Goal: Communication & Community: Answer question/provide support

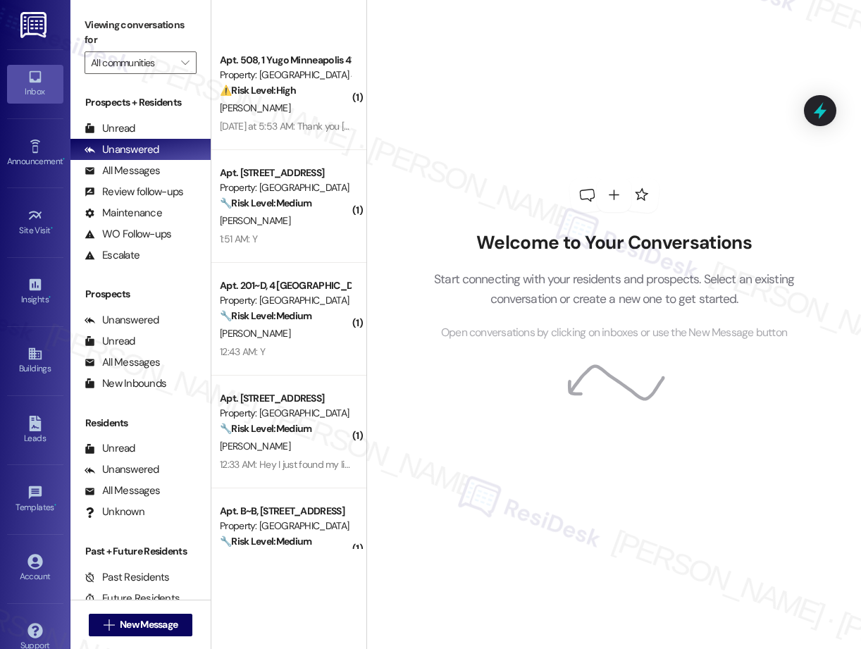
scroll to position [1038, 0]
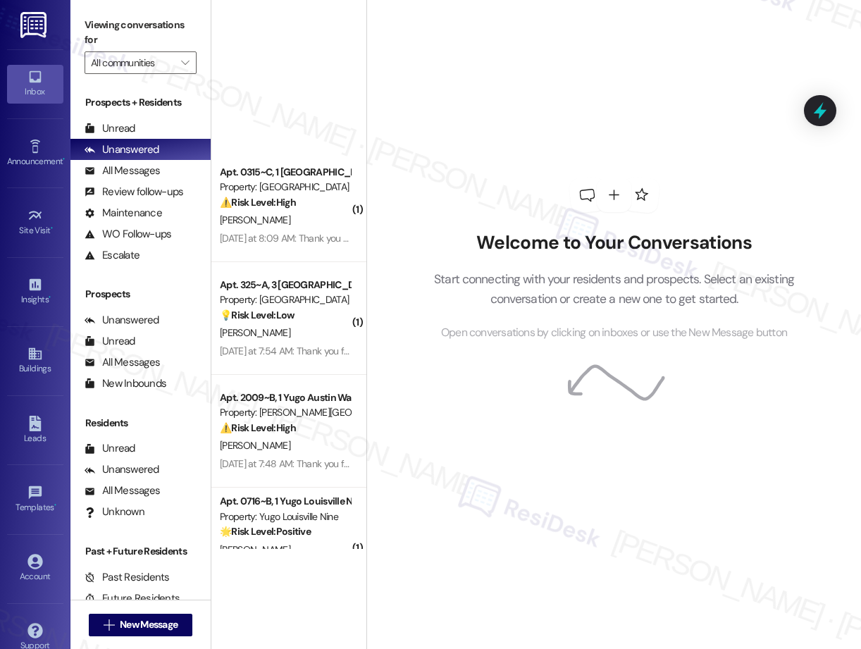
scroll to position [4072, 0]
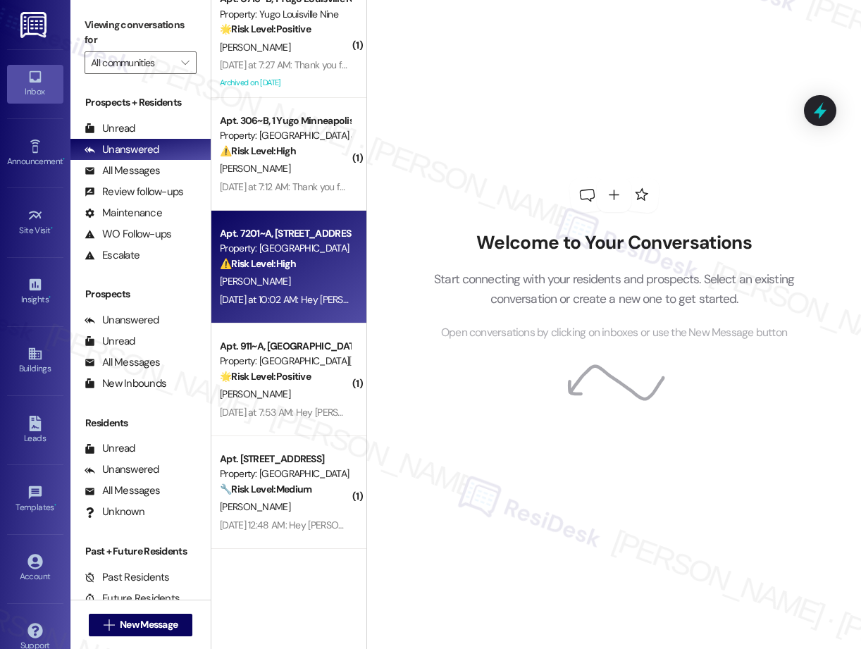
click at [286, 271] on div "Apt. 7201~A, [GEOGRAPHIC_DATA] Property: [GEOGRAPHIC_DATA] Court ⚠️ Risk Level:…" at bounding box center [284, 249] width 133 height 48
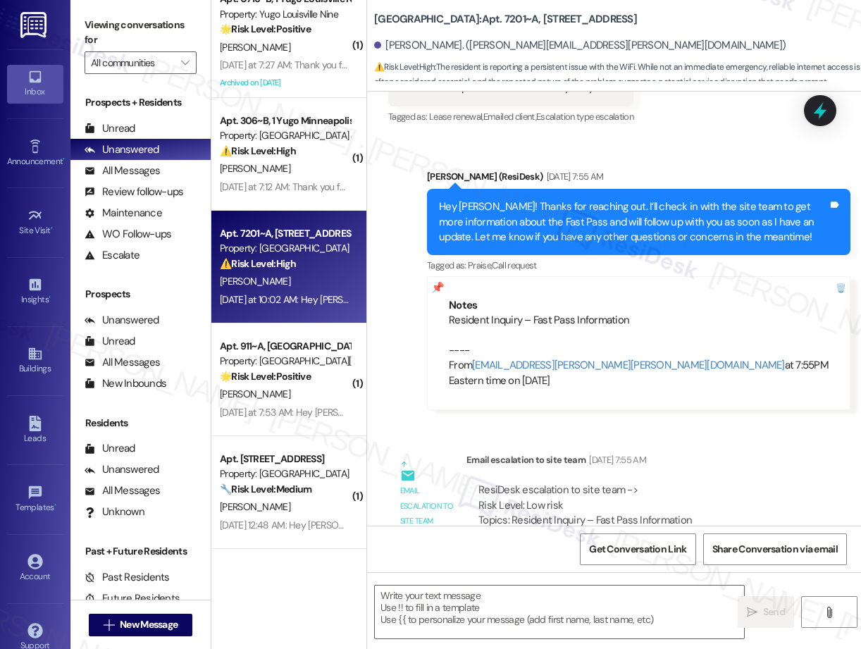
type textarea "Fetching suggested responses. Please feel free to read through the conversation…"
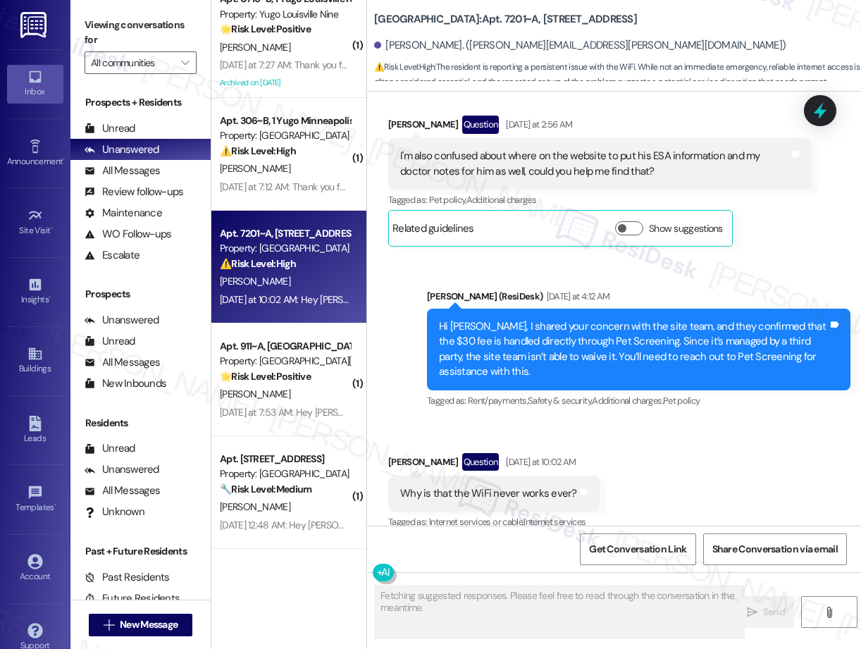
scroll to position [2555, 0]
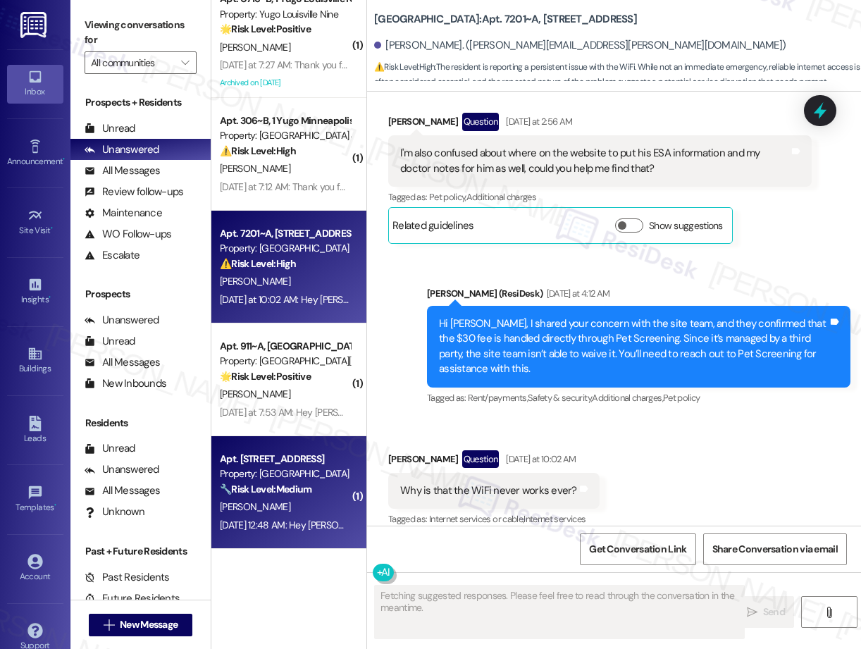
click at [301, 508] on div "[PERSON_NAME]" at bounding box center [284, 507] width 133 height 18
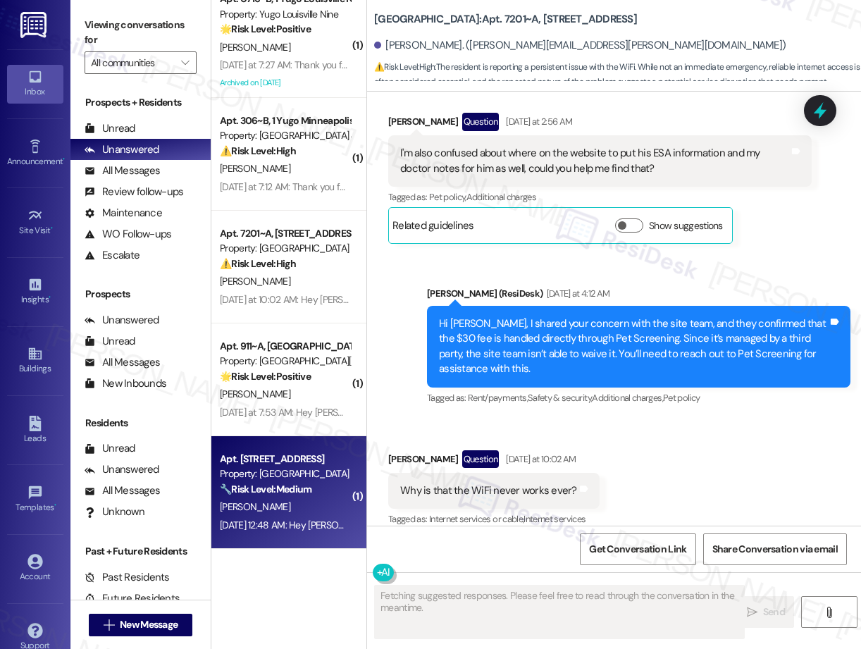
scroll to position [2494, 0]
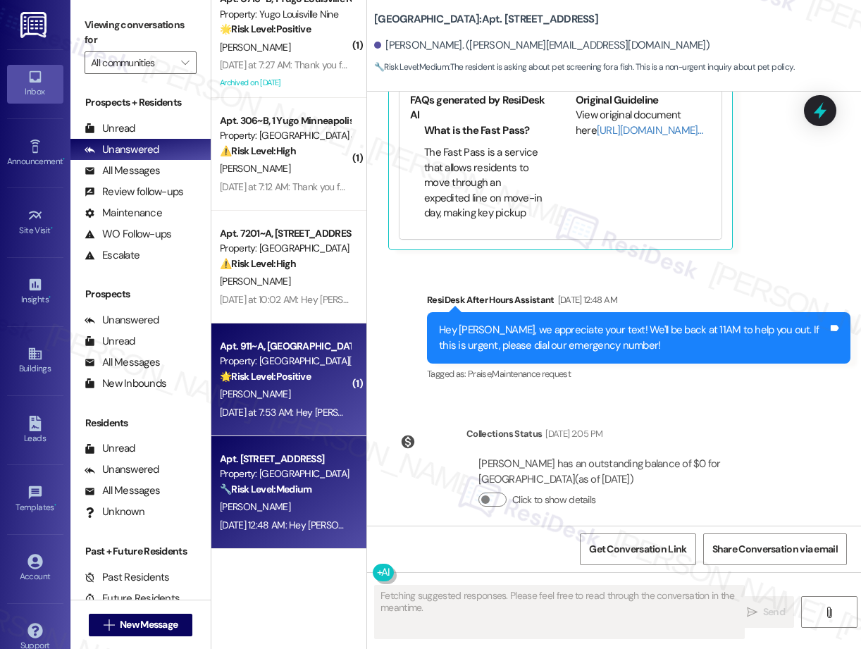
click at [275, 388] on span "[PERSON_NAME]" at bounding box center [255, 393] width 70 height 13
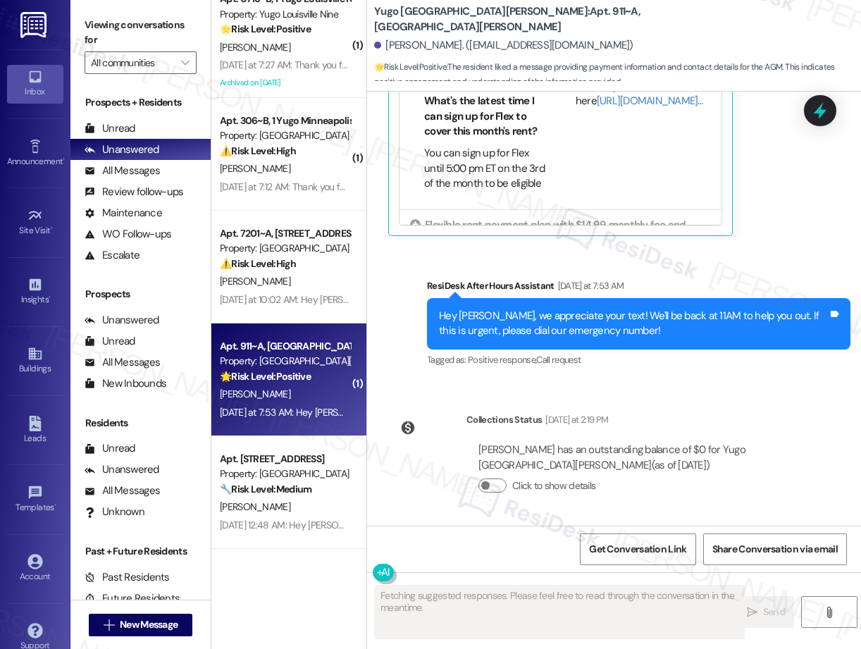
scroll to position [1607, 0]
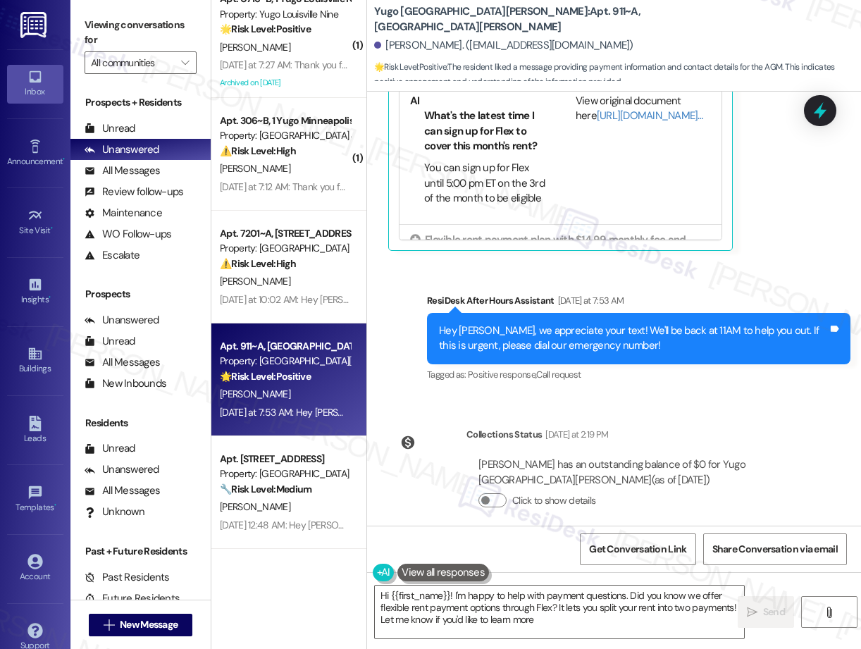
type textarea "Hi {{first_name}}! I'm happy to help with payment questions. Did you know we of…"
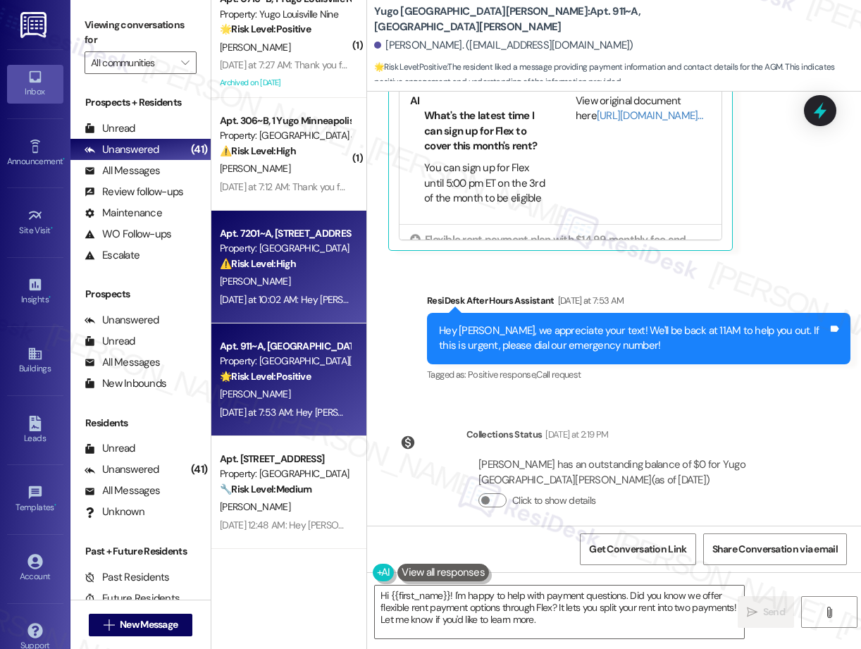
click at [275, 255] on div "Property: [GEOGRAPHIC_DATA]" at bounding box center [285, 248] width 130 height 15
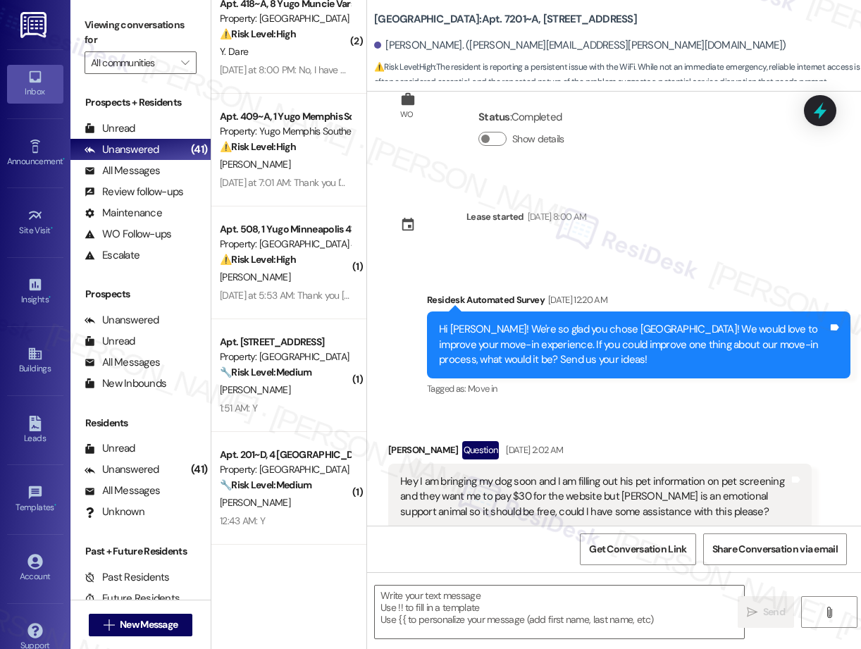
scroll to position [0, 0]
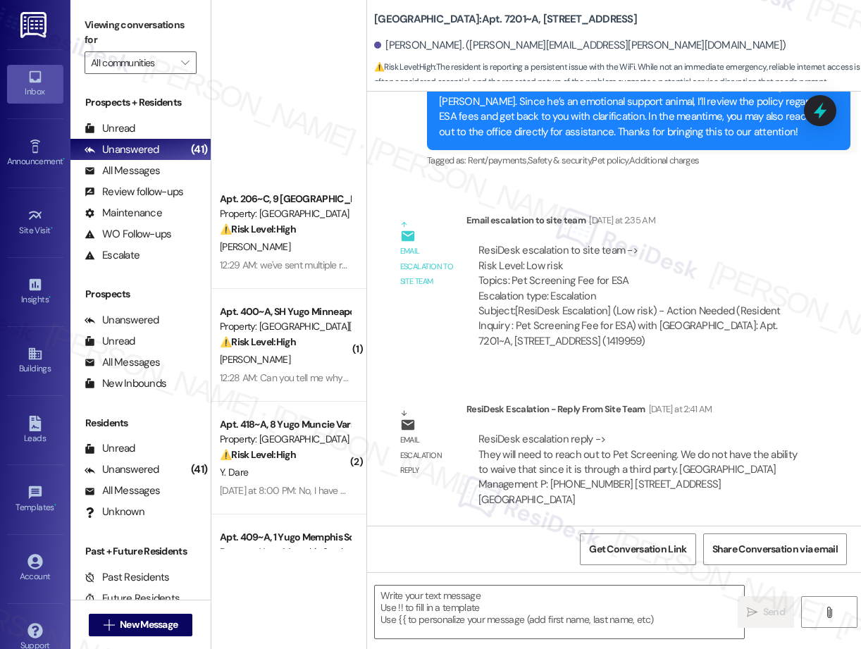
type textarea "Fetching suggested responses. Please feel free to read through the conversation…"
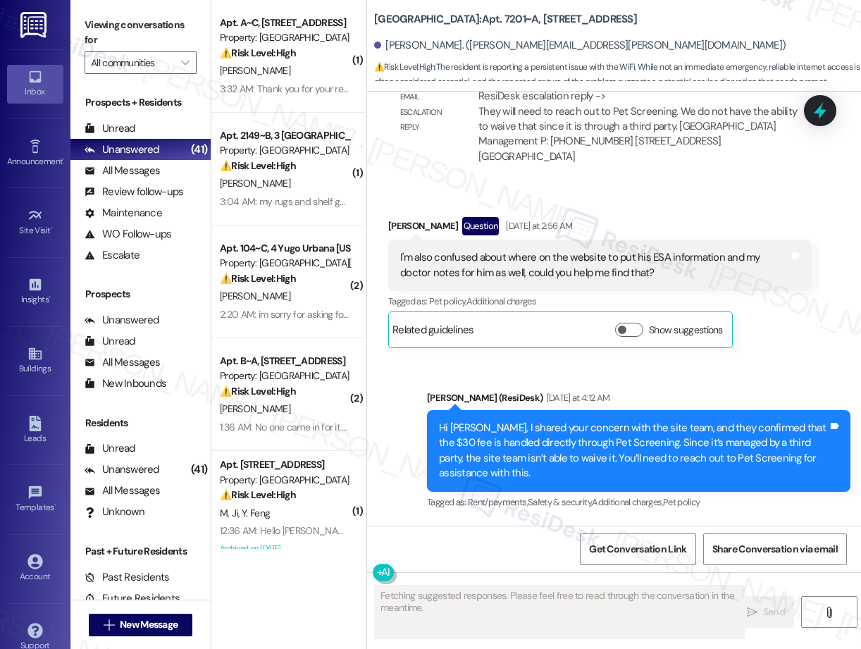
scroll to position [2555, 0]
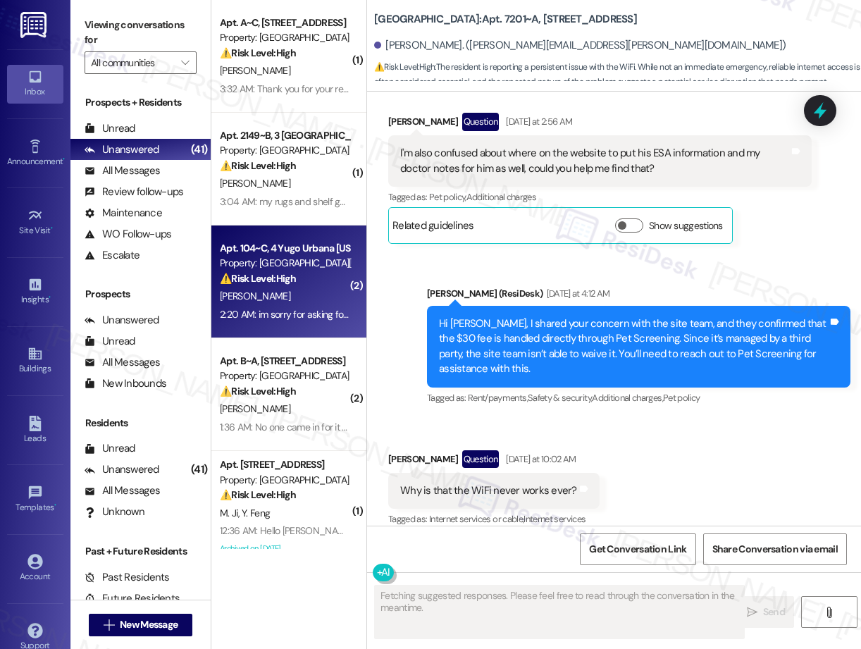
click at [270, 289] on div "[PERSON_NAME]" at bounding box center [284, 296] width 133 height 18
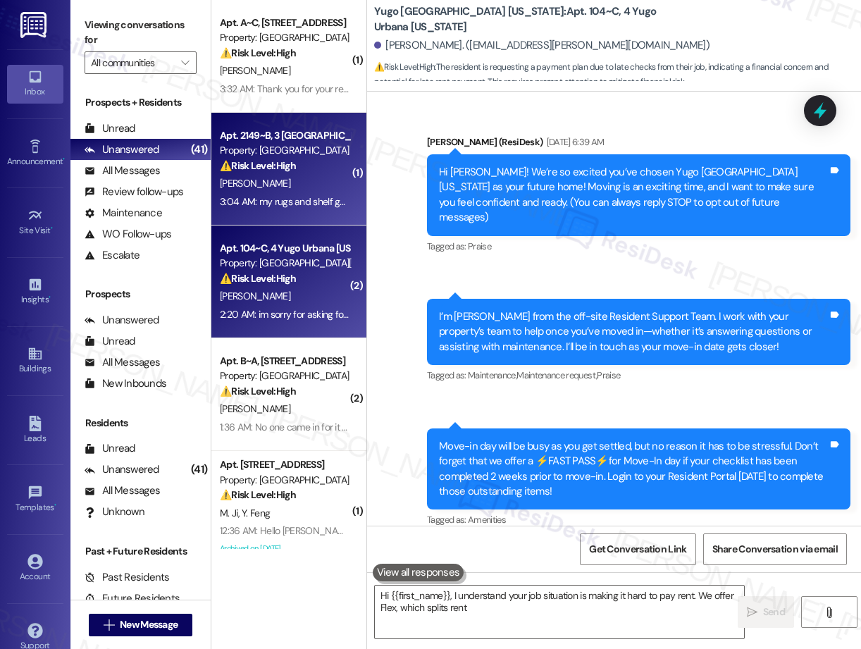
type textarea "Hi {{first_name}}, I understand your job situation is making it hard to pay ren…"
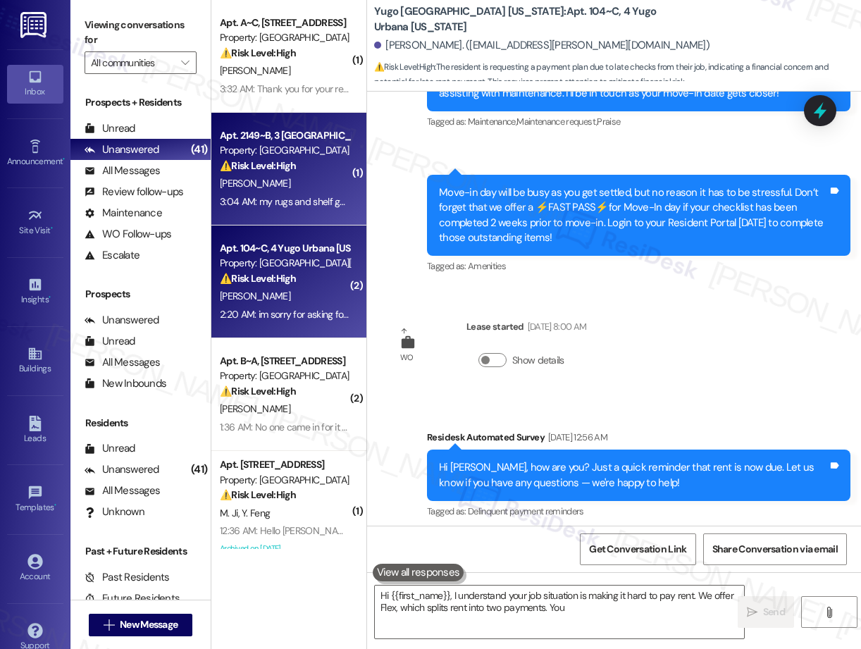
click at [296, 193] on div "3:04 AM: my rugs and shelf got water on them and so did the carpet a bit but it…" at bounding box center [284, 202] width 133 height 18
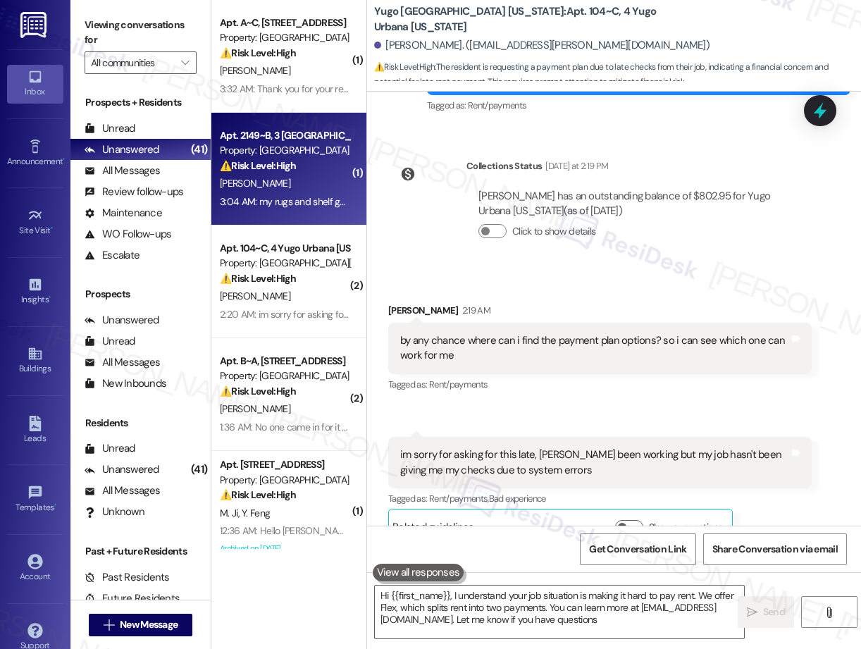
type textarea "Hi {{first_name}}, I understand your job situation is making it hard to pay ren…"
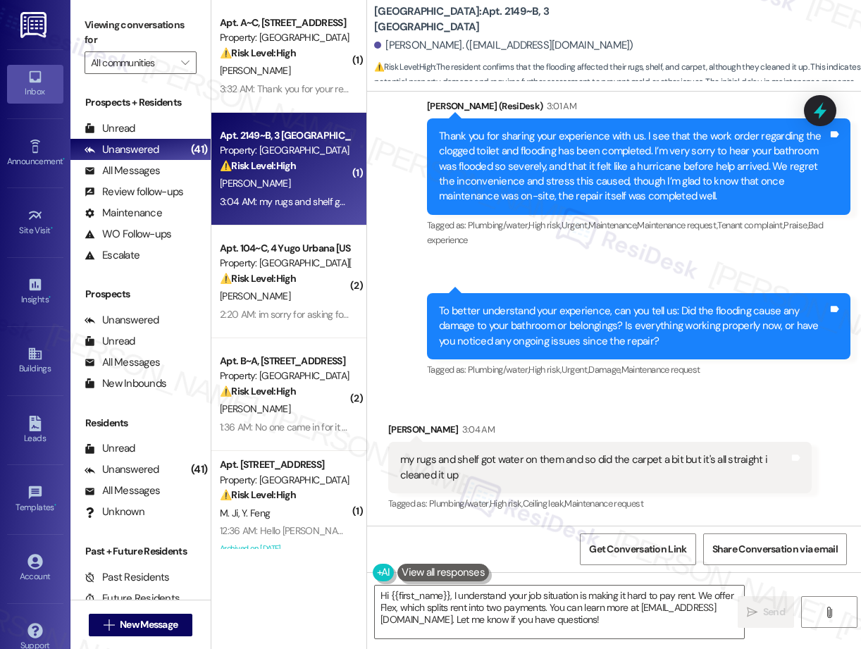
scroll to position [613, 0]
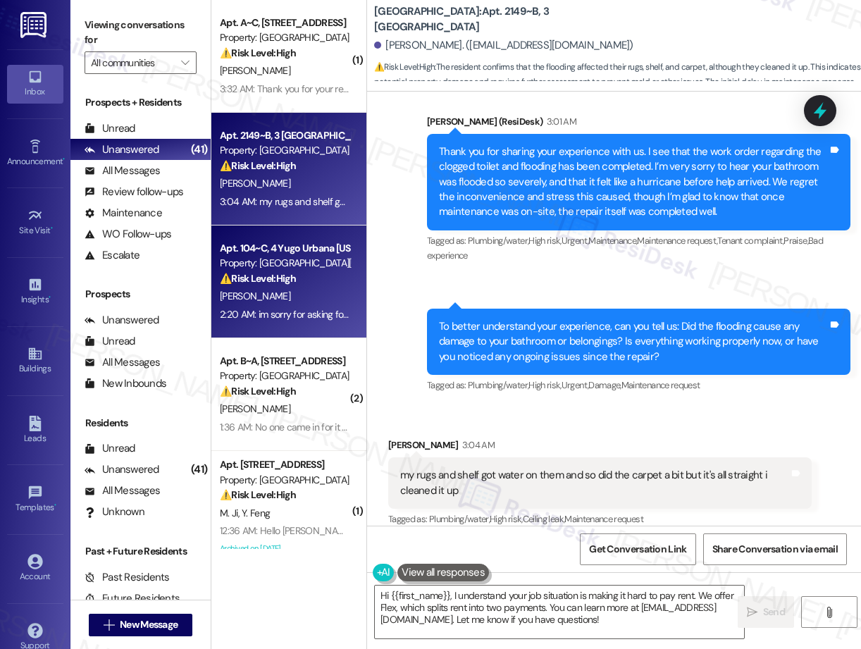
click at [312, 245] on div "Apt. 104~C, 4 Yugo Urbana [US_STATE]" at bounding box center [285, 248] width 130 height 15
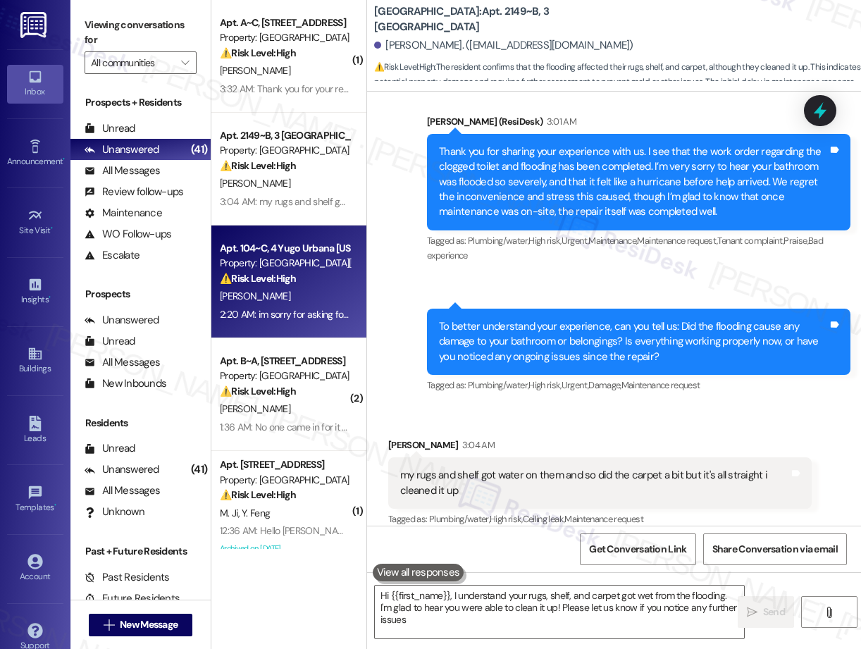
type textarea "Hi {{first_name}}, I understand your rugs, shelf, and carpet got wet from the f…"
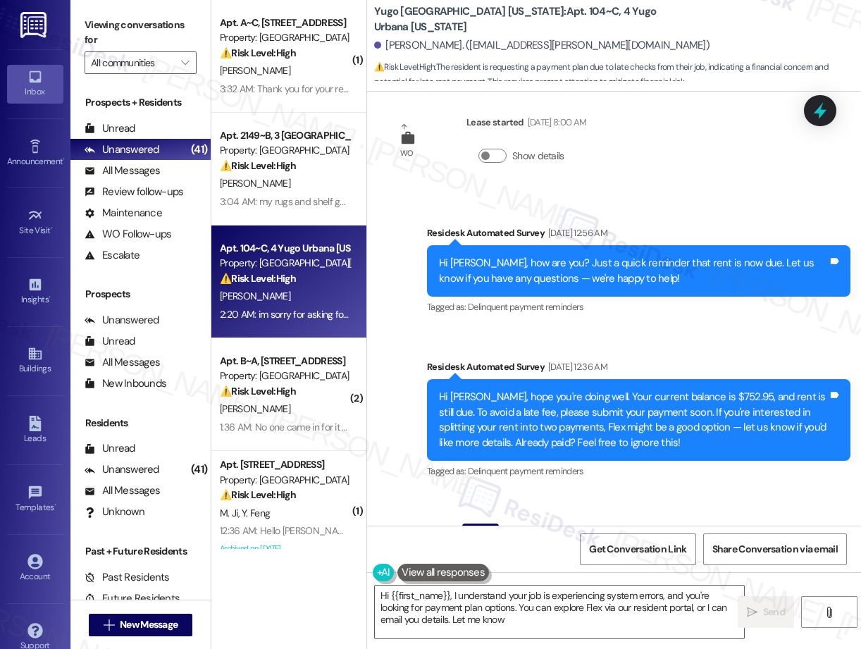
type textarea "Hi {{first_name}}, I understand your job is experiencing system errors, and you…"
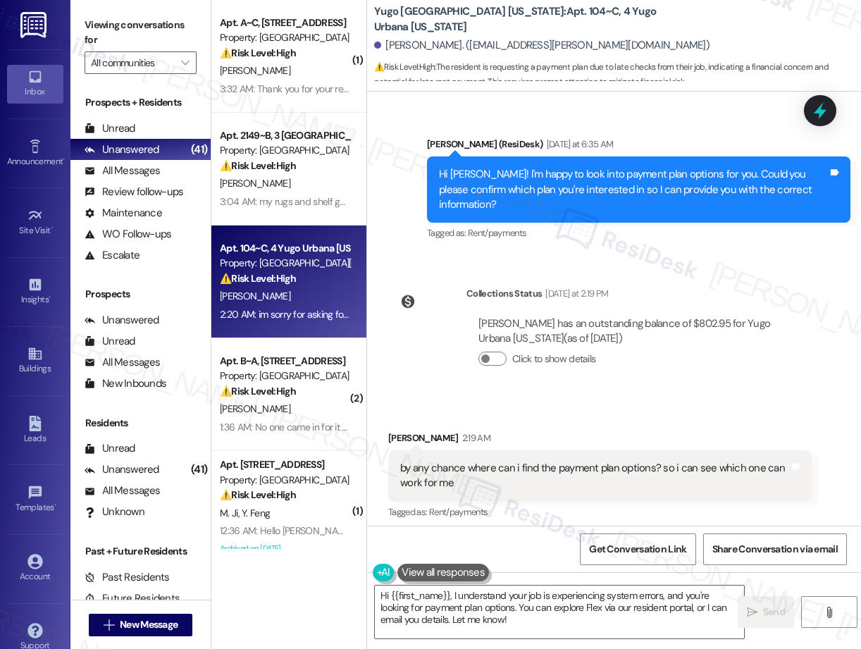
scroll to position [1094, 0]
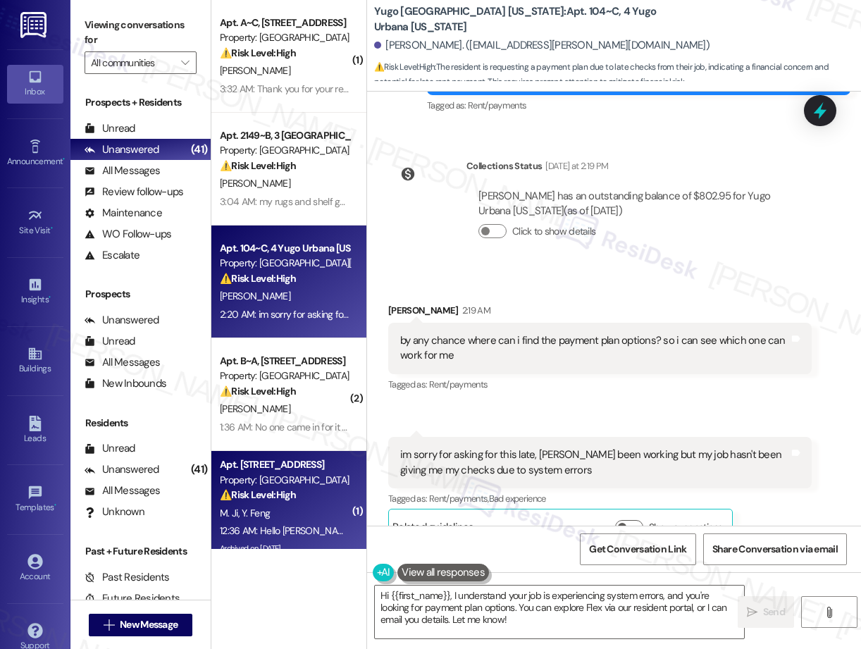
click at [292, 513] on div "M. [PERSON_NAME]" at bounding box center [284, 513] width 133 height 18
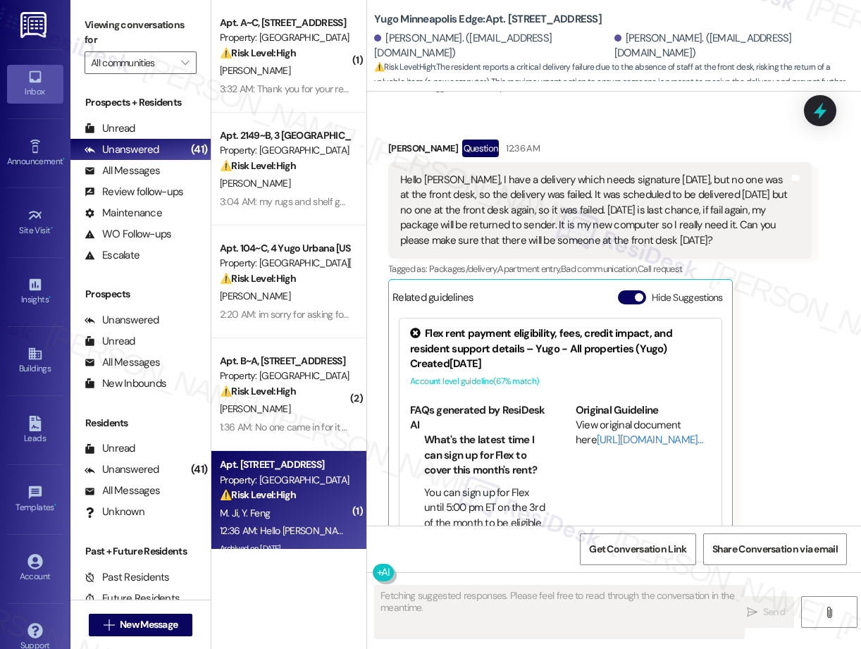
scroll to position [4537, 0]
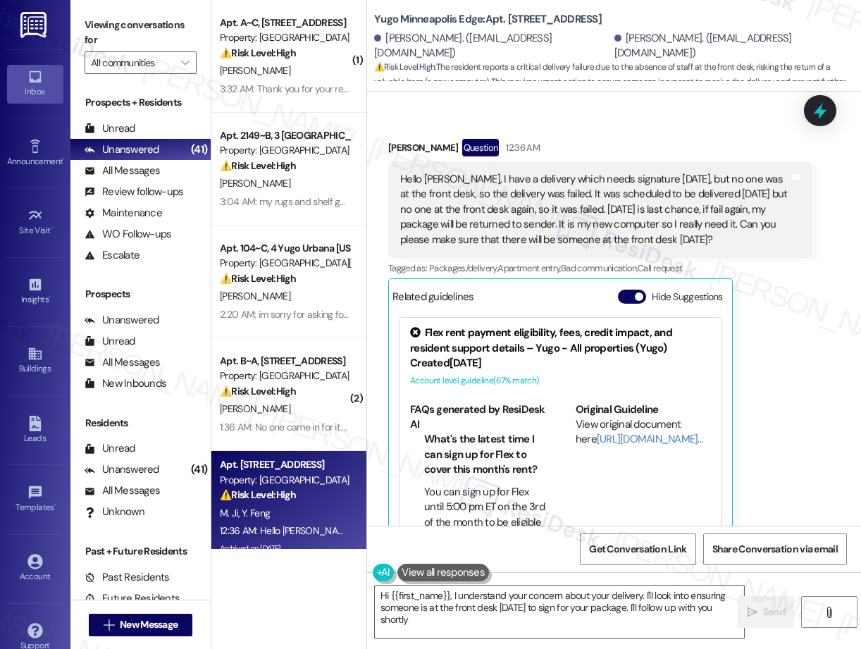
type textarea "Hi {{first_name}}, I understand your concern about your delivery. I'll look int…"
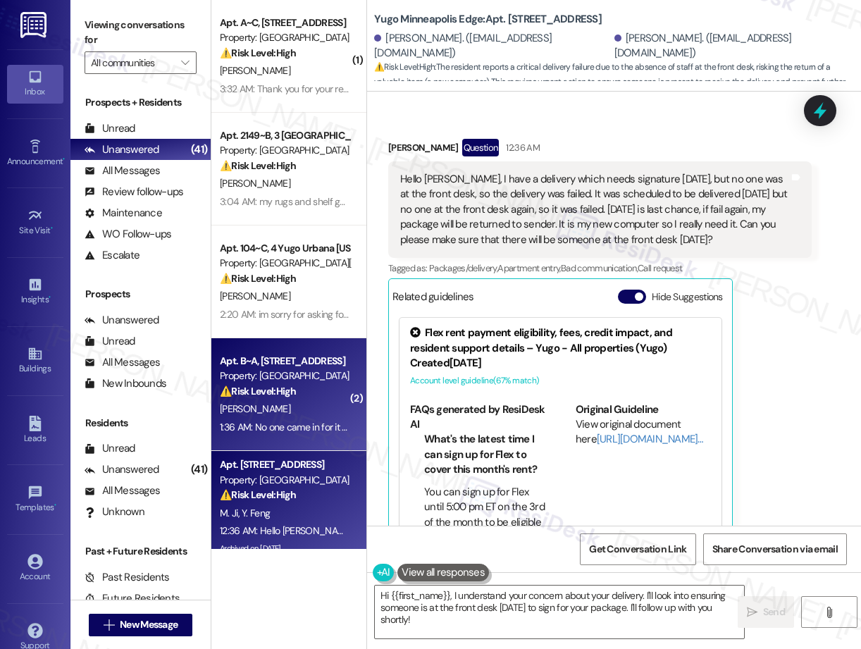
click at [299, 375] on div "Property: [GEOGRAPHIC_DATA]" at bounding box center [285, 375] width 130 height 15
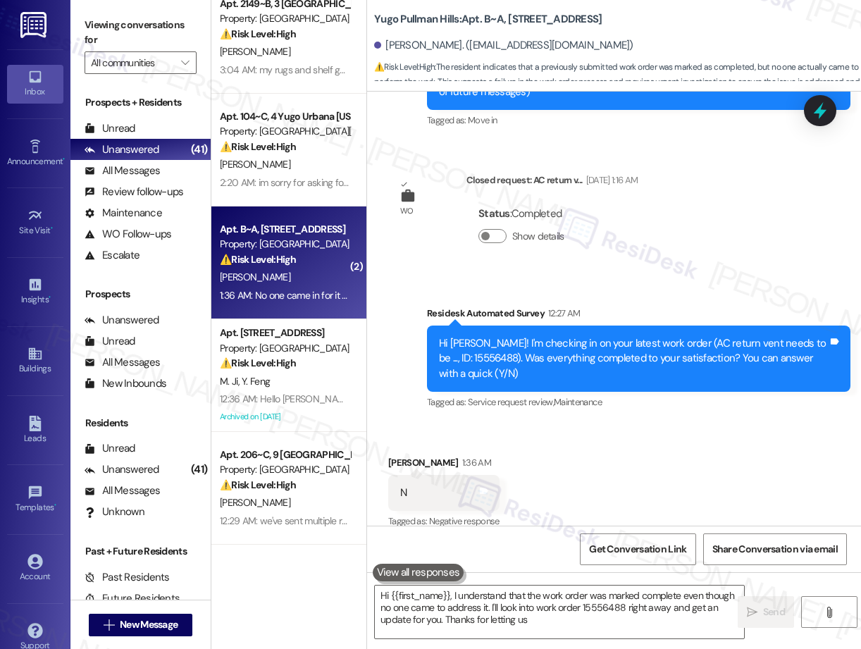
scroll to position [352, 0]
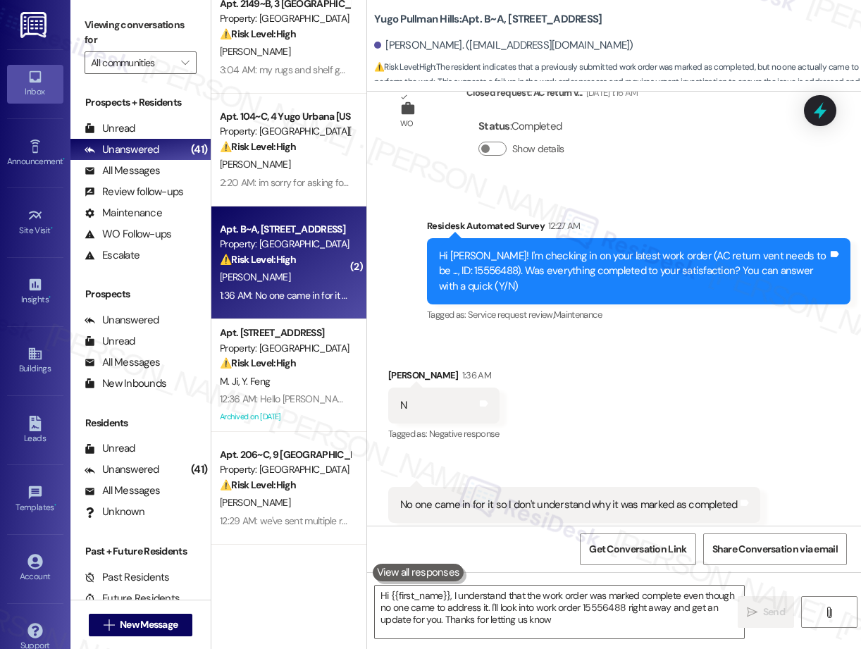
type textarea "Hi {{first_name}}, I understand that the work order was marked complete even th…"
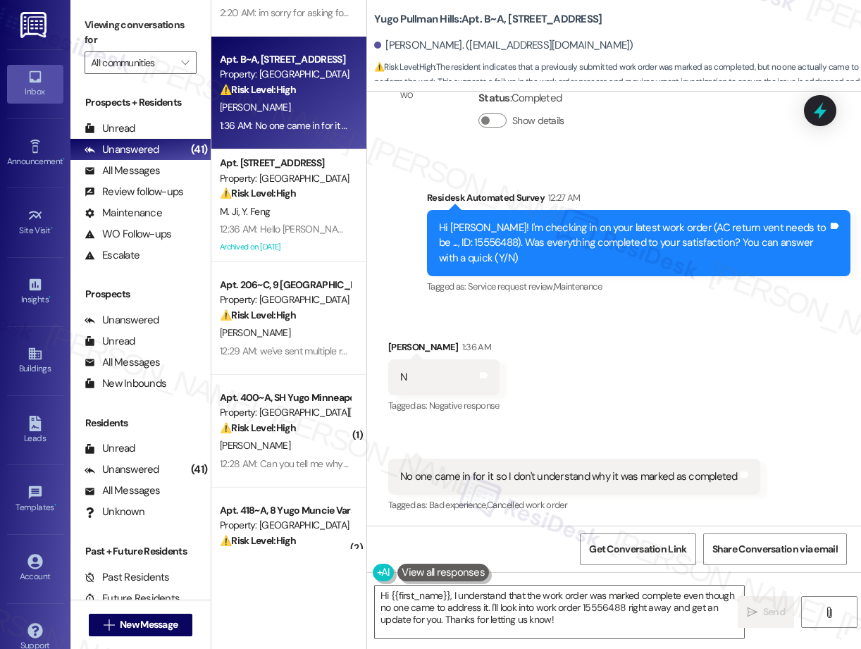
click at [290, 319] on strong "⚠️ Risk Level: High" at bounding box center [258, 315] width 76 height 13
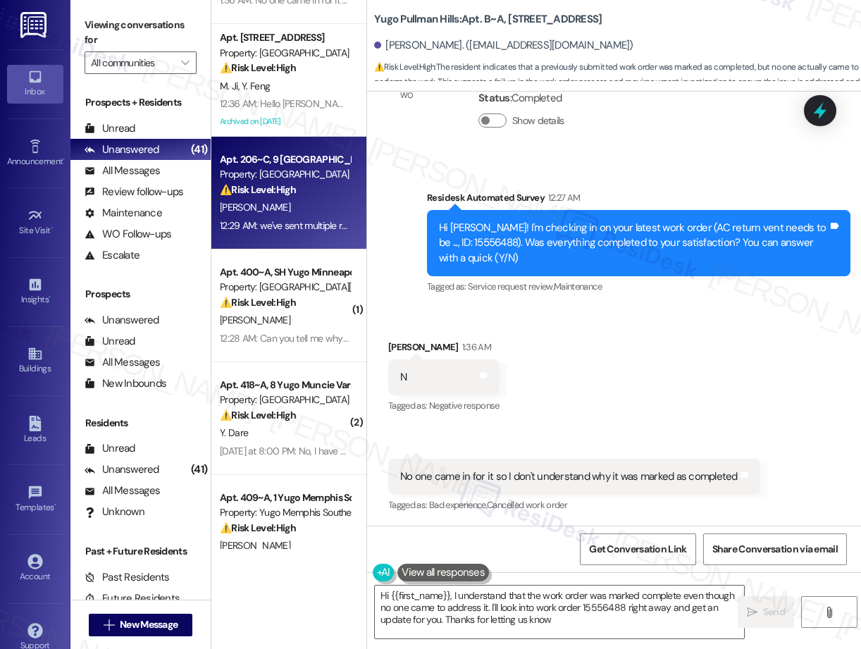
type textarea "Hi {{first_name}}, I understand that the work order was marked complete even th…"
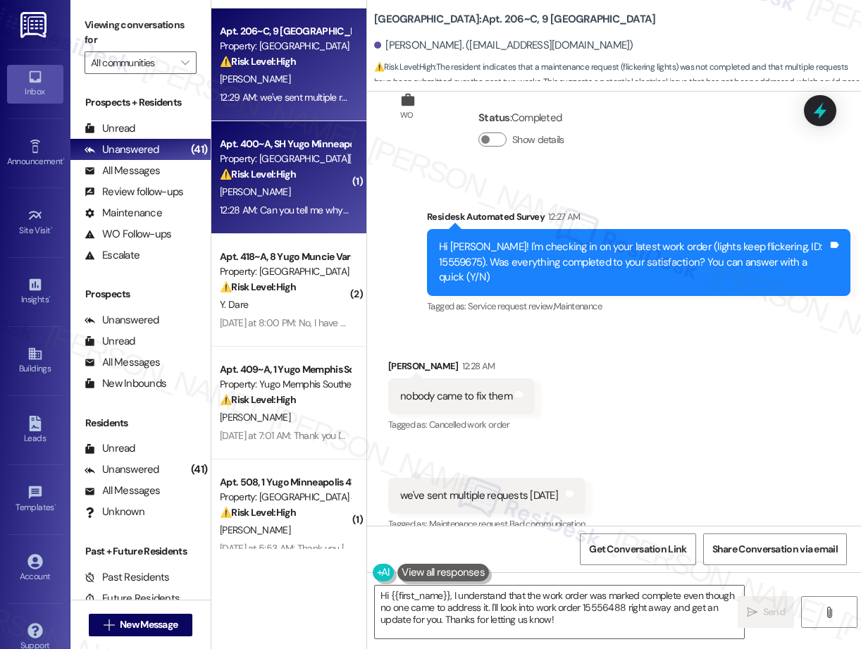
scroll to position [442, 0]
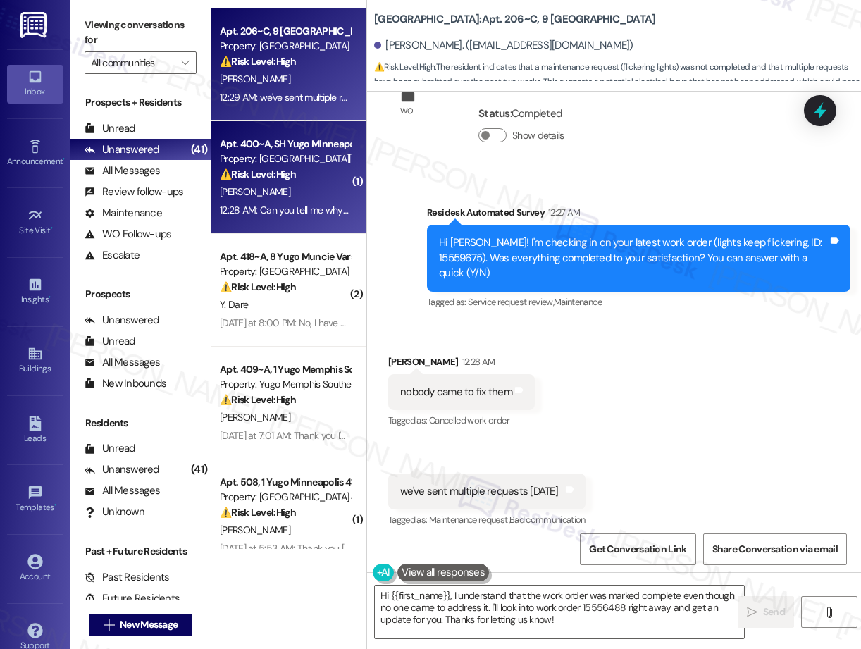
click at [294, 177] on strong "⚠️ Risk Level: High" at bounding box center [258, 174] width 76 height 13
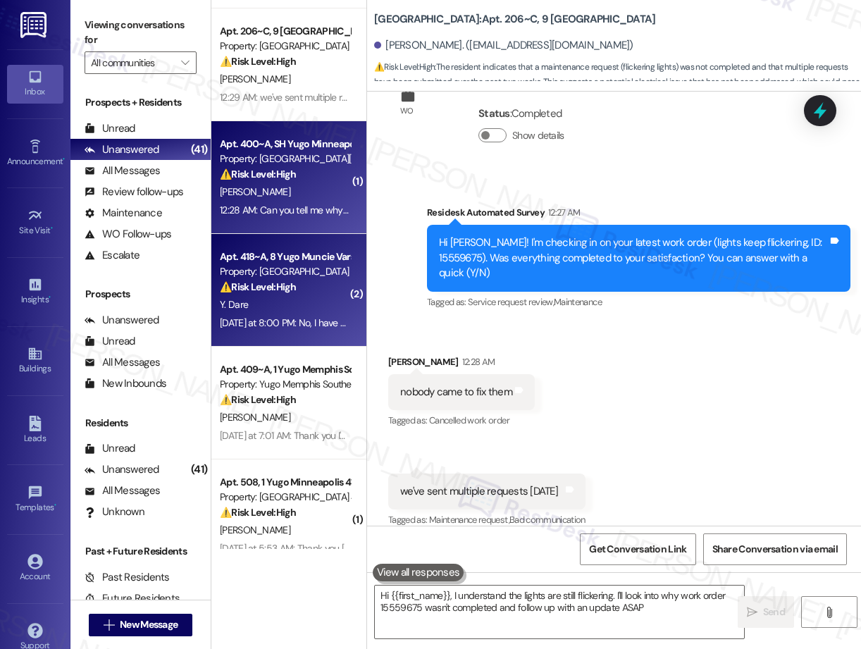
type textarea "Hi {{first_name}}, I understand the lights are still flickering. I'll look into…"
click at [301, 289] on div "⚠️ Risk Level: High The resident is behind on rent and has communicated about n…" at bounding box center [285, 287] width 130 height 15
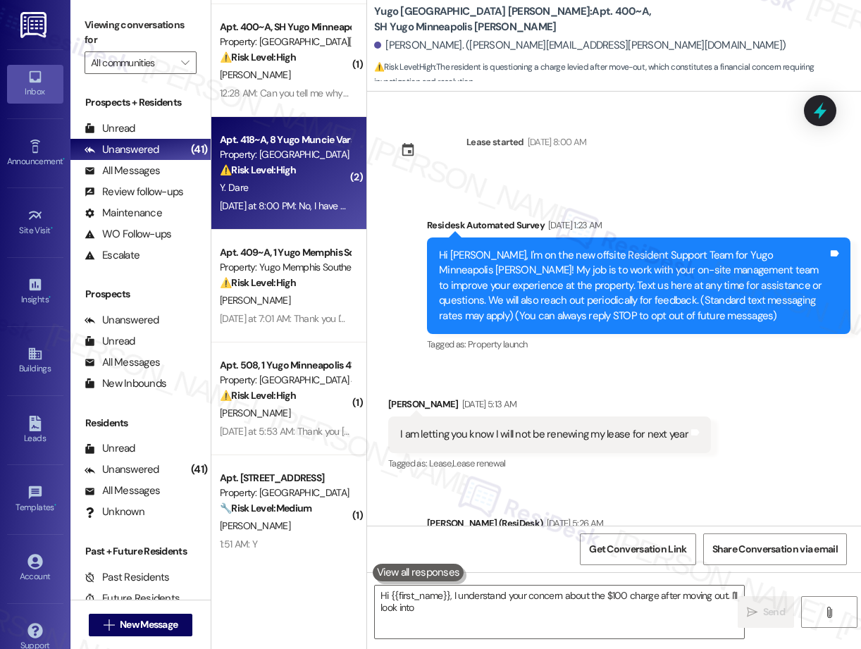
scroll to position [220, 0]
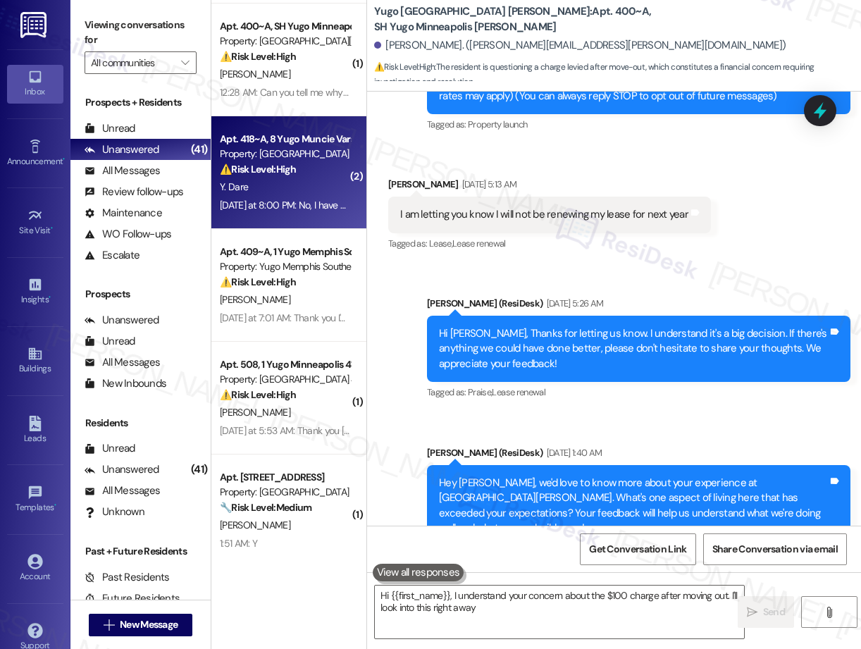
type textarea "Hi {{first_name}}, I understand your concern about the $100 charge after moving…"
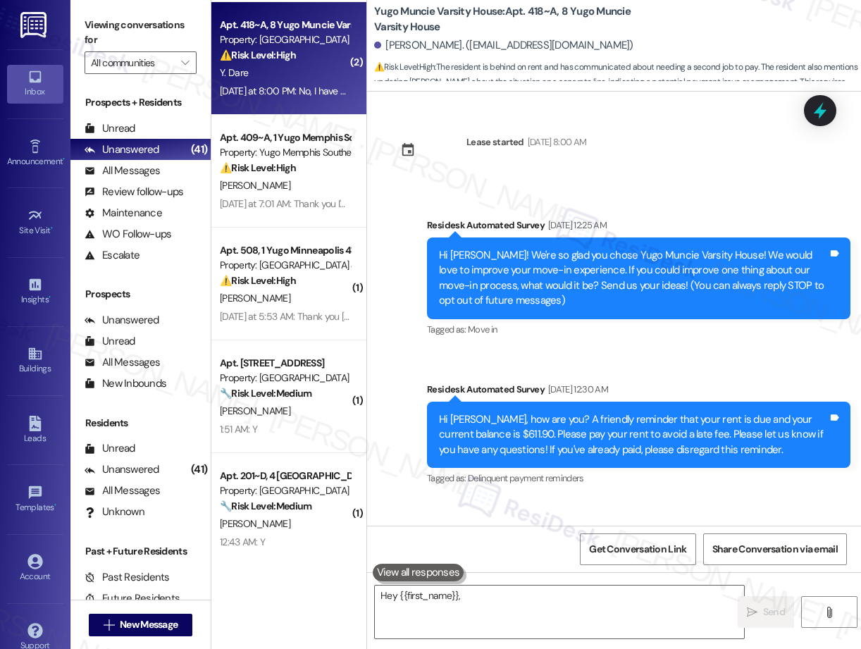
scroll to position [791, 0]
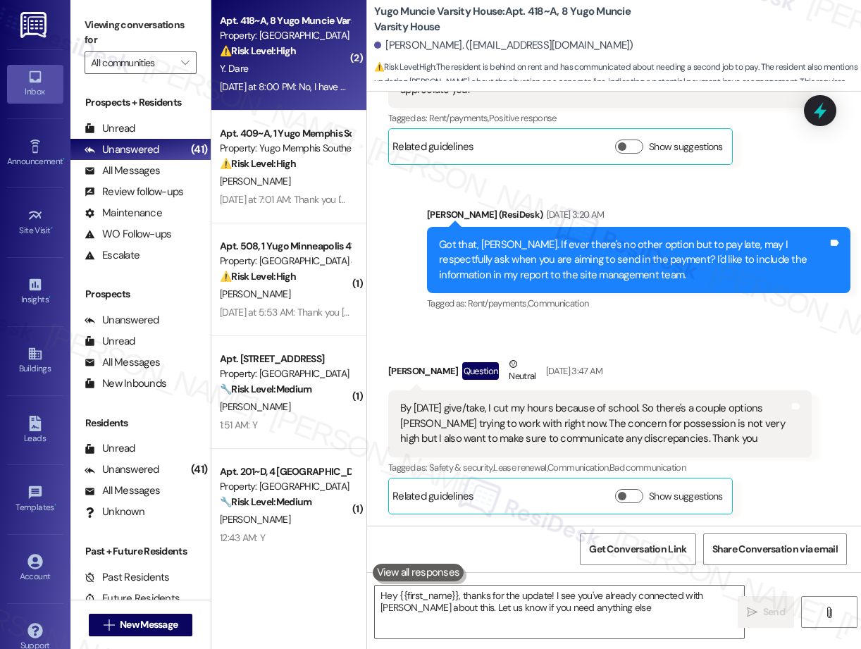
type textarea "Hey {{first_name}}, thanks for the update! I see you've already connected with …"
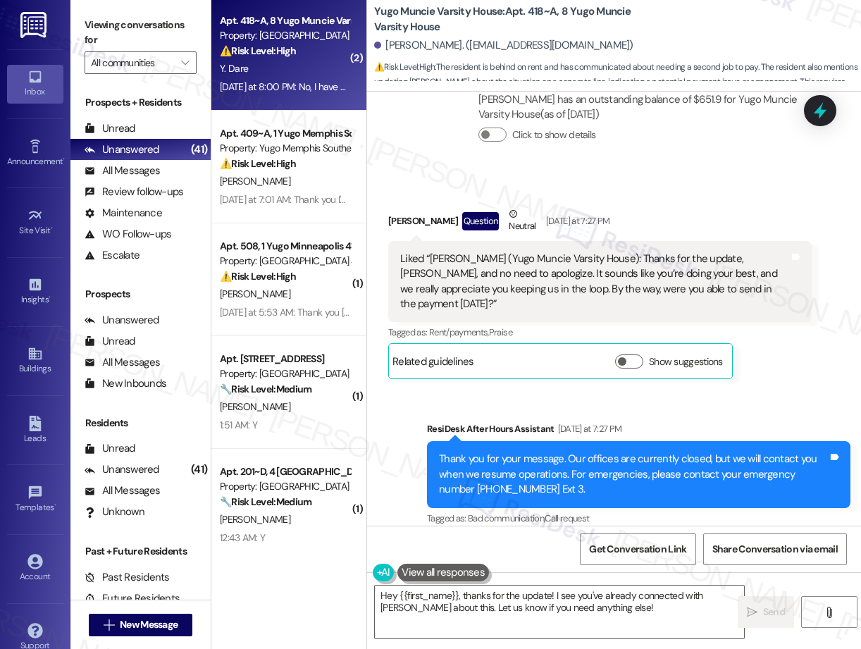
scroll to position [3258, 0]
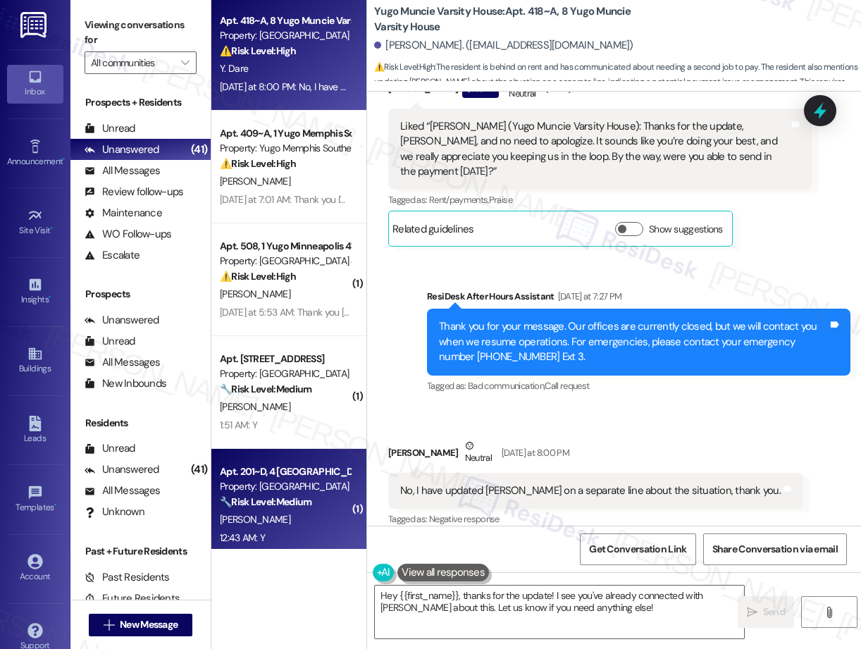
click at [292, 499] on strong "🔧 Risk Level: Medium" at bounding box center [266, 501] width 92 height 13
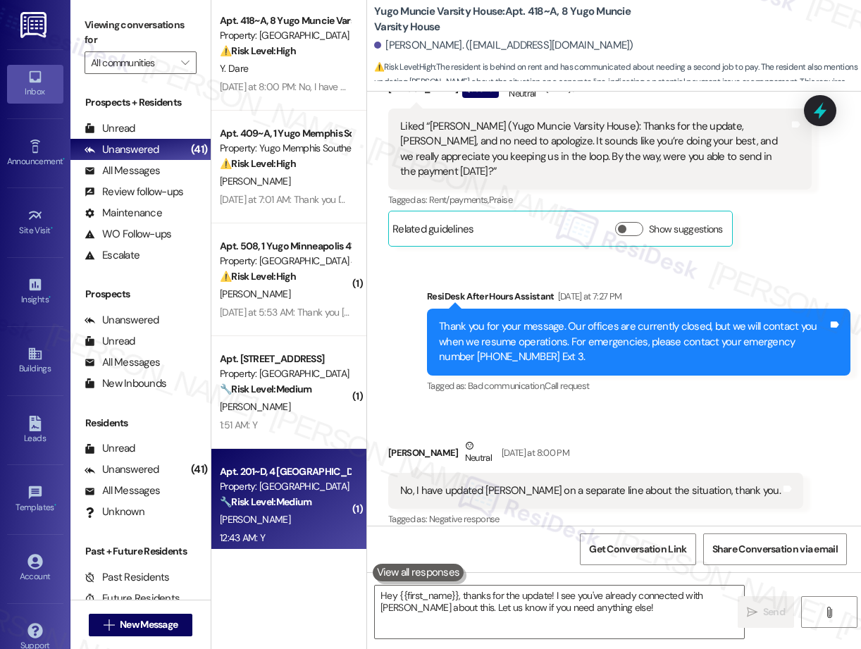
type textarea "Fetching suggested responses. Please feel free to read through the conversation…"
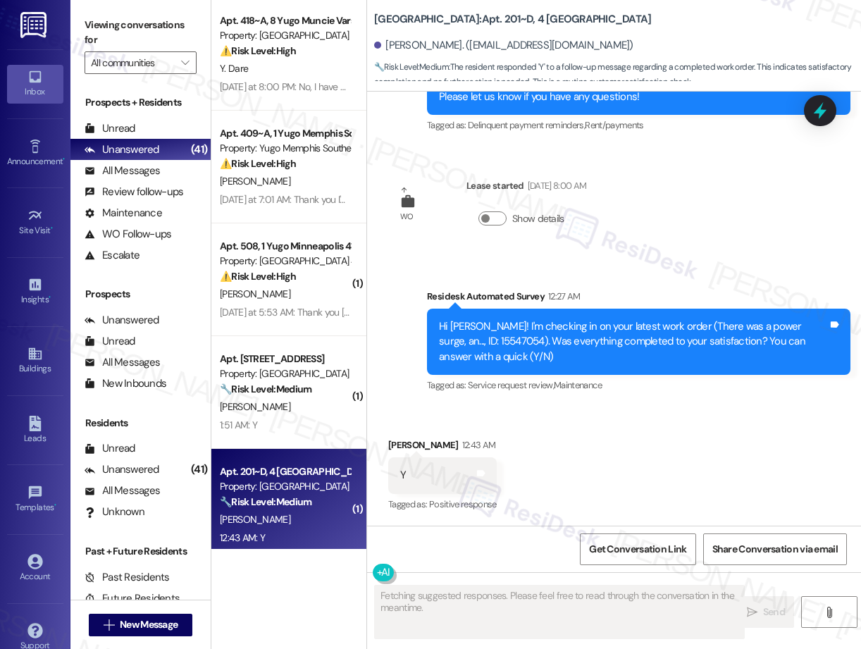
scroll to position [2098, 0]
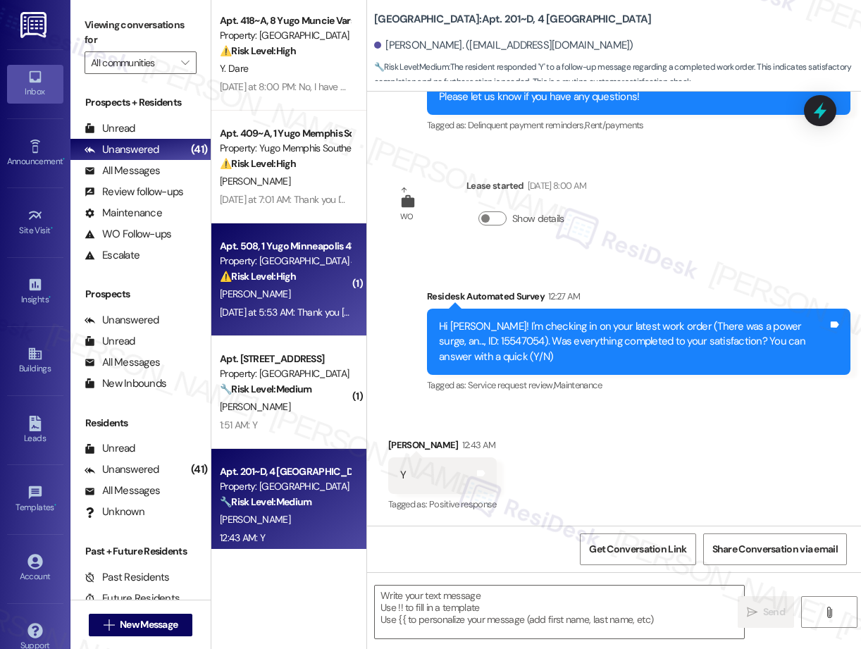
click at [263, 280] on strong "⚠️ Risk Level: High" at bounding box center [258, 276] width 76 height 13
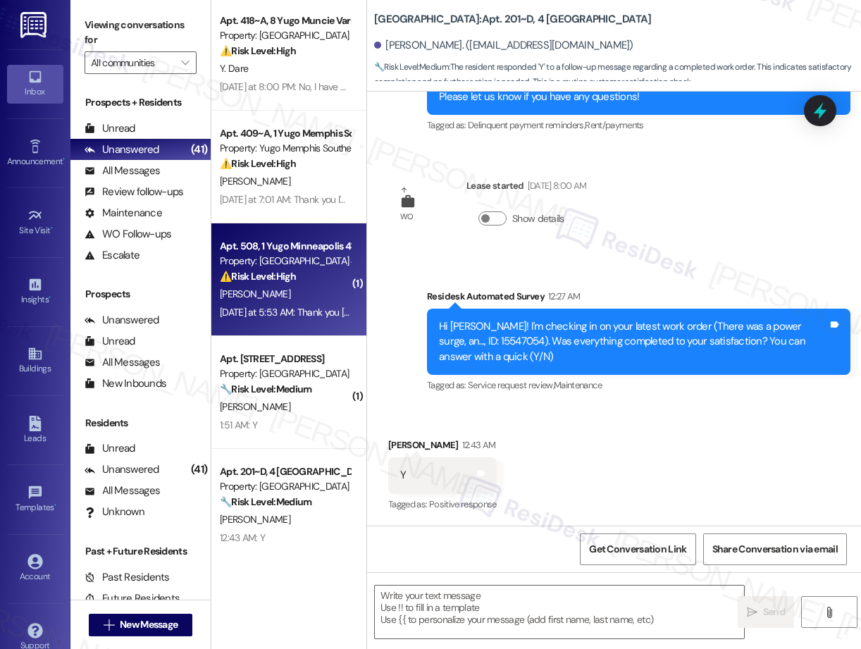
type textarea "Fetching suggested responses. Please feel free to read through the conversation…"
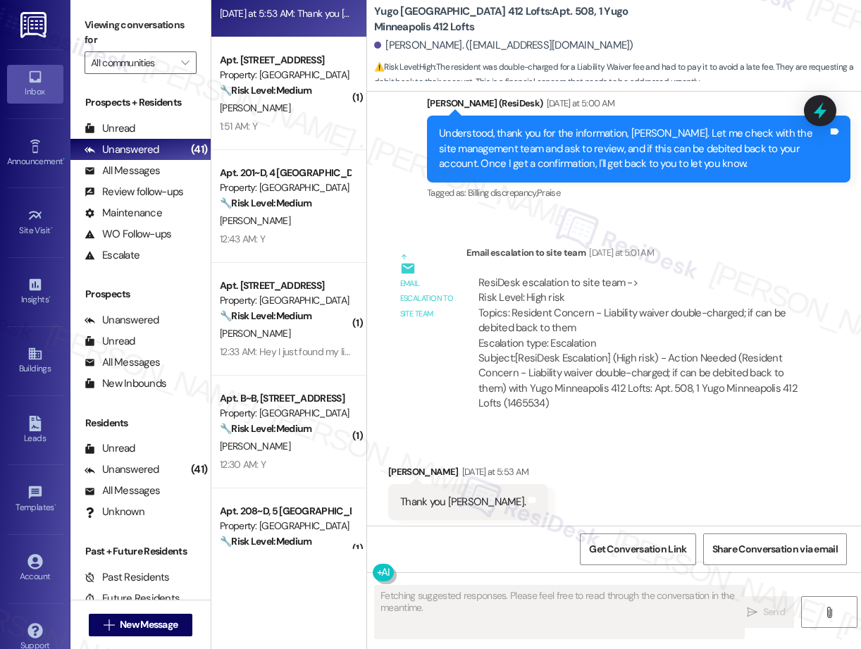
scroll to position [0, 0]
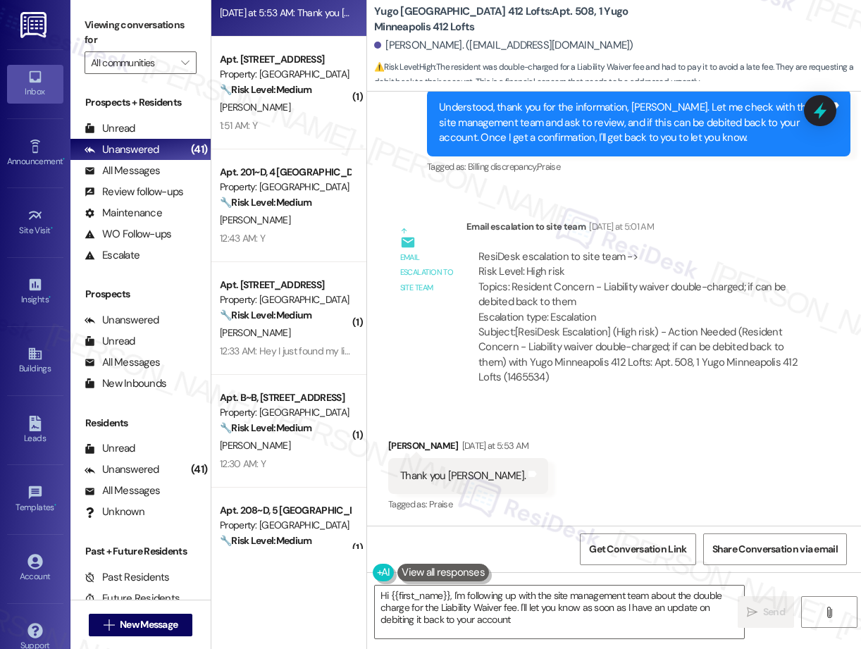
type textarea "Hi {{first_name}}, I'm following up with the site management team about the dou…"
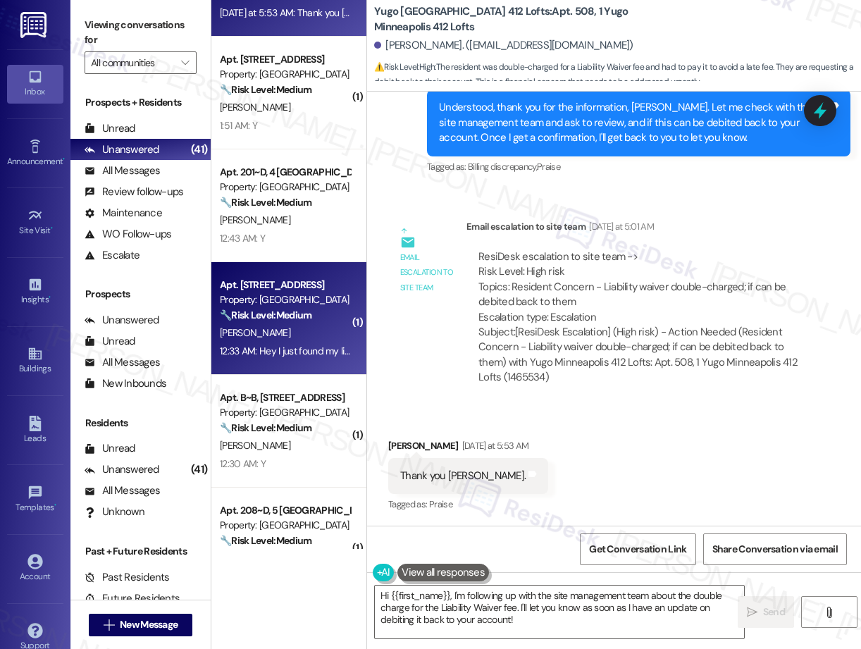
click at [313, 363] on div "Apt. [STREET_ADDRESS] Property: [GEOGRAPHIC_DATA] 🔧 Risk Level: Medium The resi…" at bounding box center [288, 318] width 155 height 113
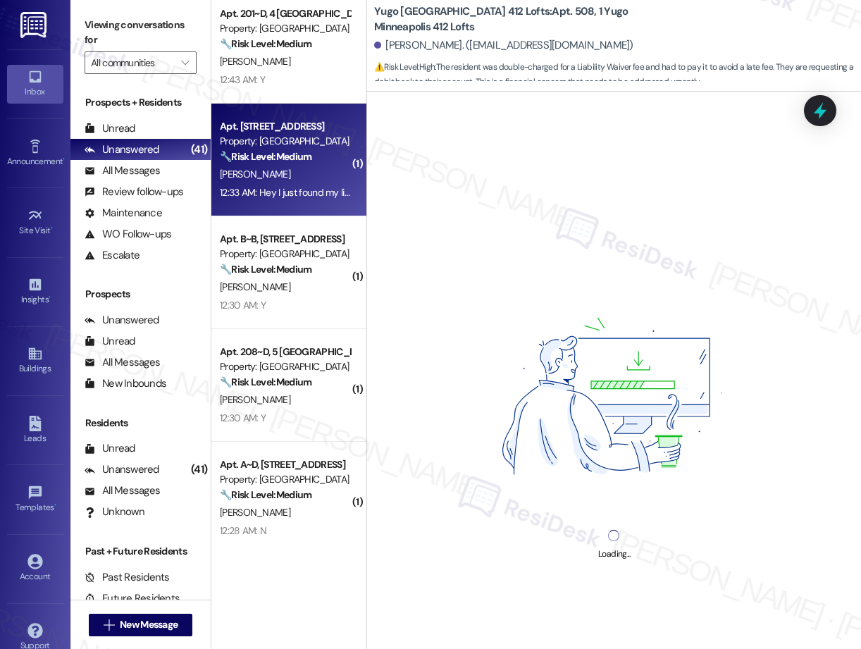
scroll to position [1267, 0]
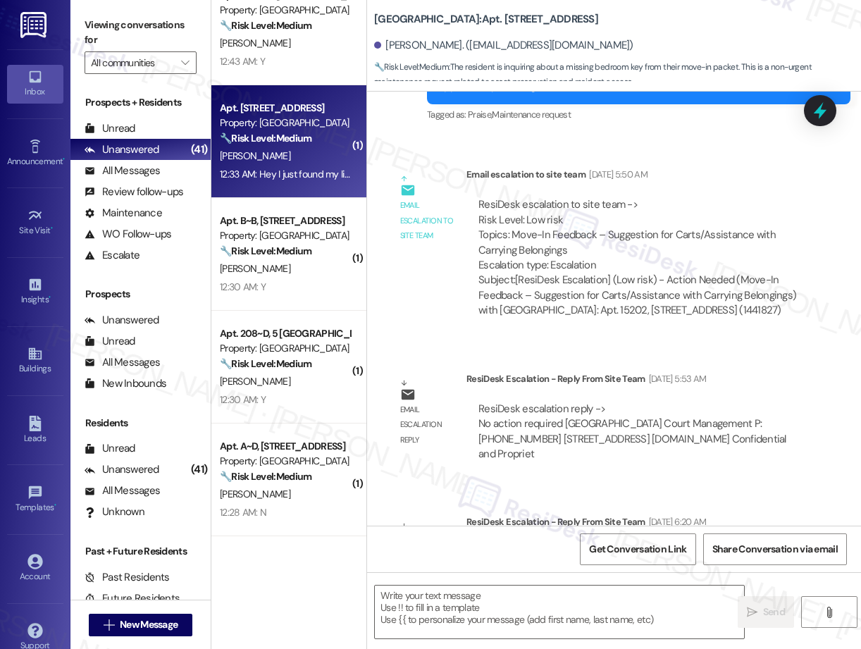
type textarea "Fetching suggested responses. Please feel free to read through the conversation…"
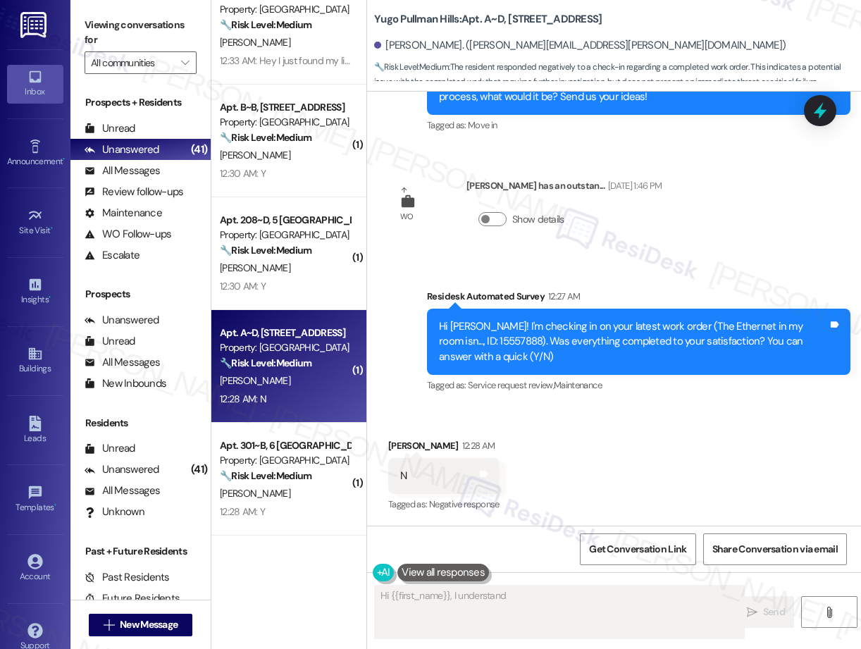
scroll to position [1366, 0]
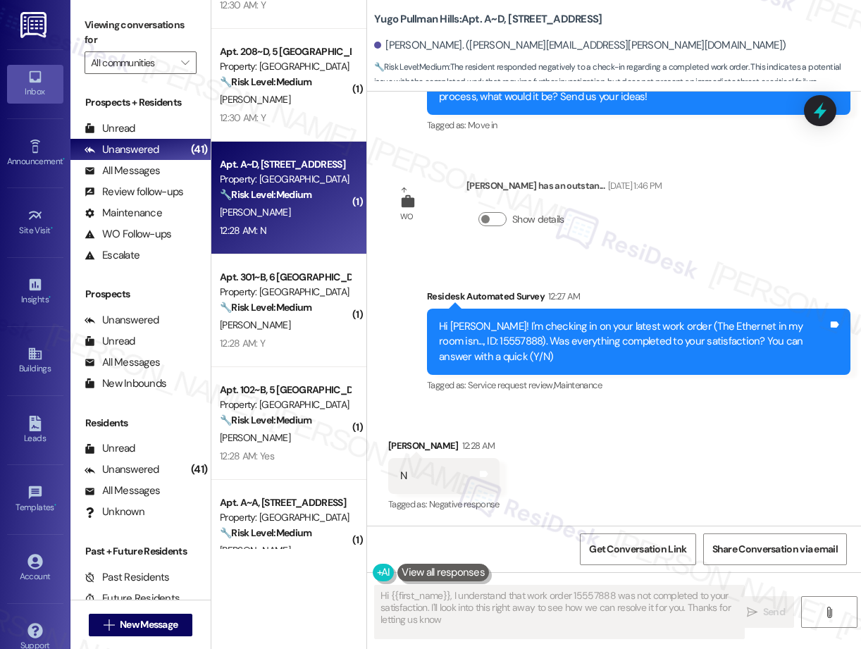
type textarea "Hi {{first_name}}, I understand that work order 15557888 was not completed to y…"
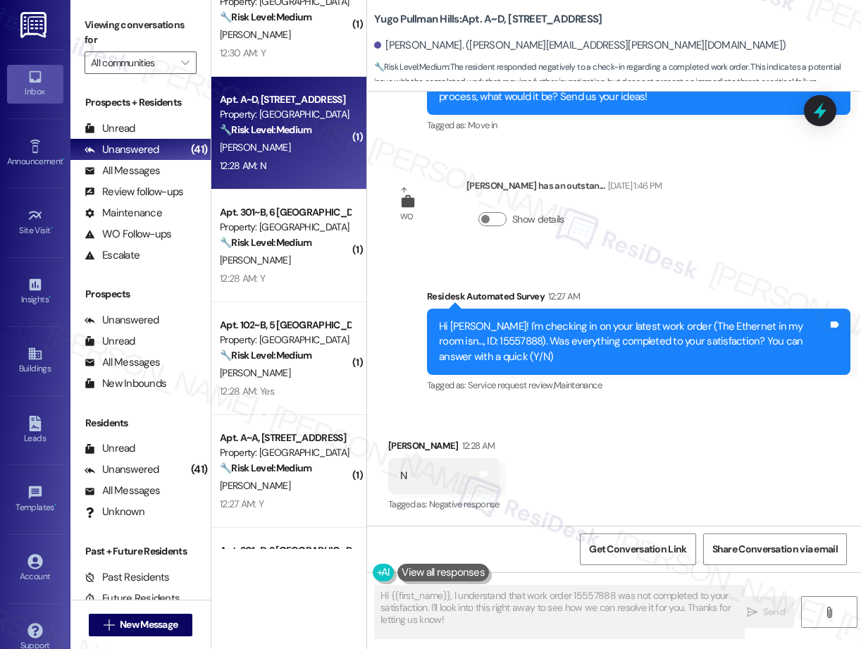
scroll to position [1616, 0]
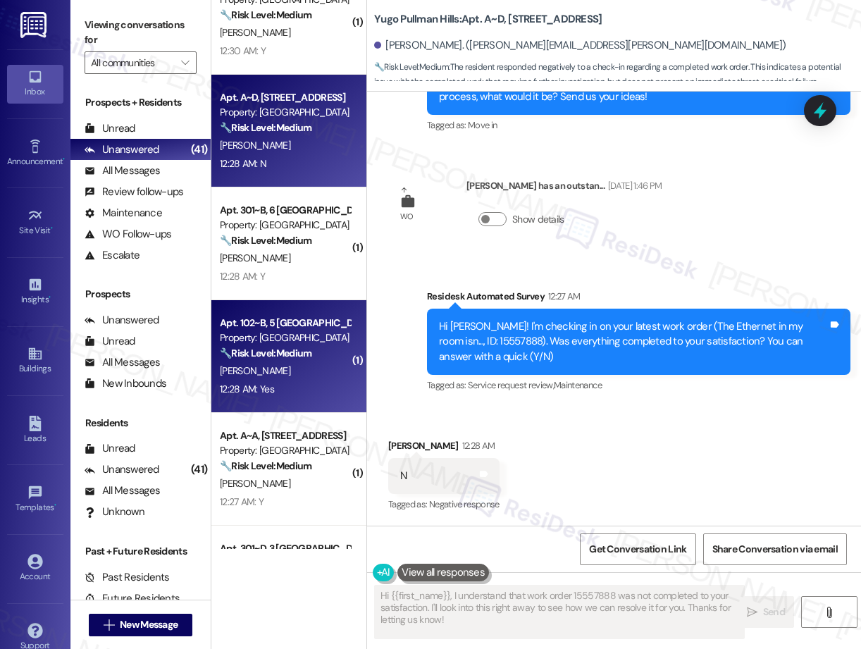
click at [273, 351] on strong "🔧 Risk Level: Medium" at bounding box center [266, 353] width 92 height 13
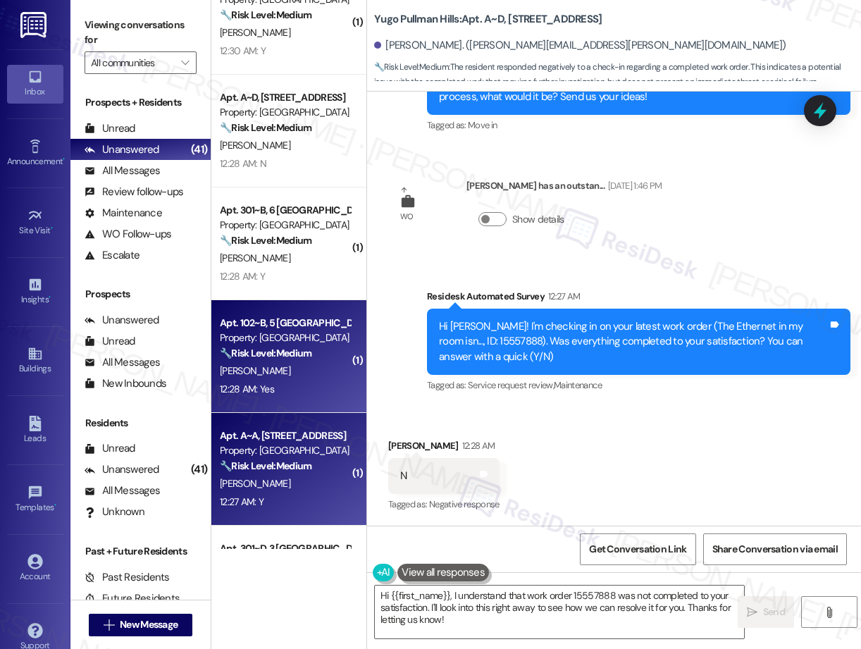
type textarea "Fetching suggested responses. Please feel free to read through the conversation…"
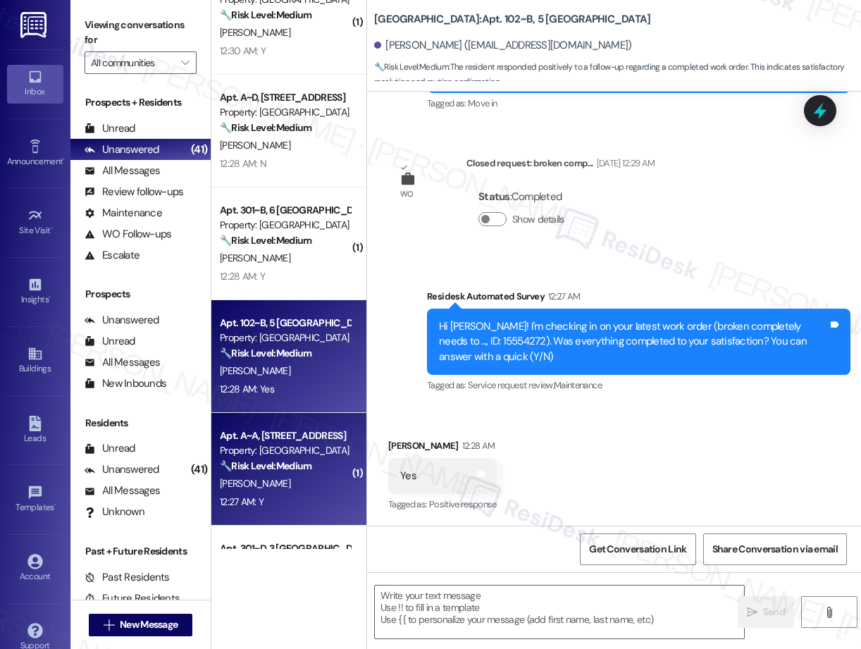
click at [333, 480] on div "[PERSON_NAME]" at bounding box center [284, 484] width 133 height 18
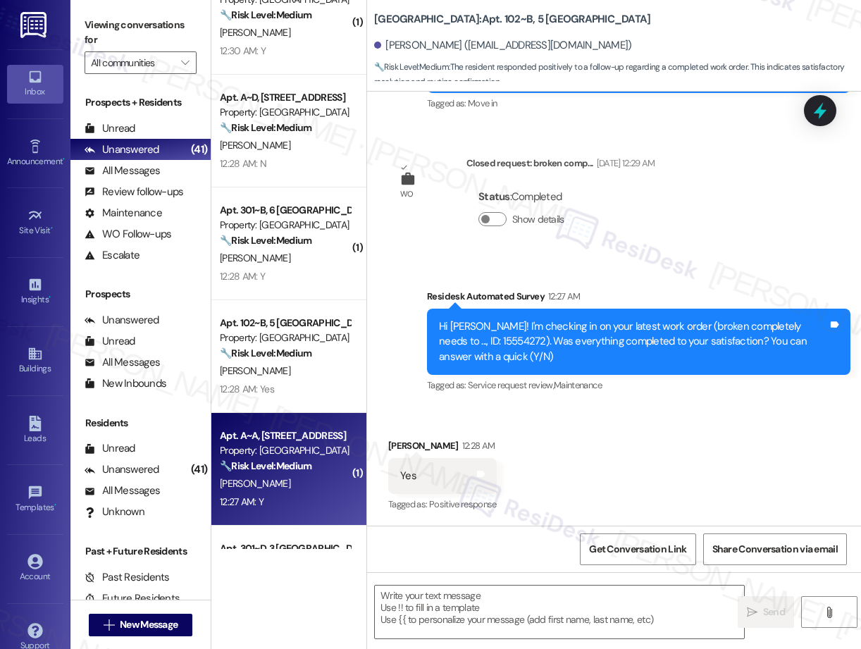
type textarea "Fetching suggested responses. Please feel free to read through the conversation…"
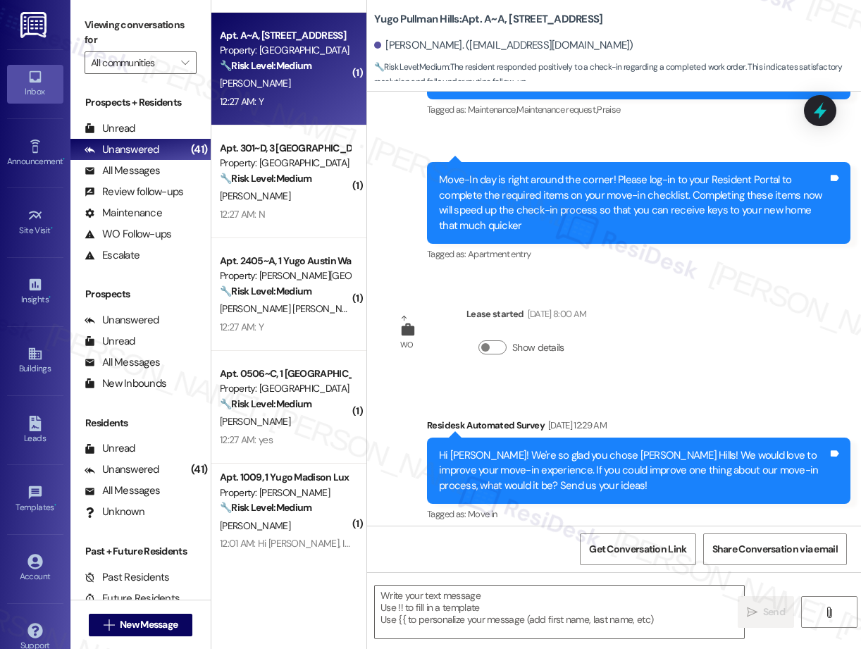
type textarea "Fetching suggested responses. Please feel free to read through the conversation…"
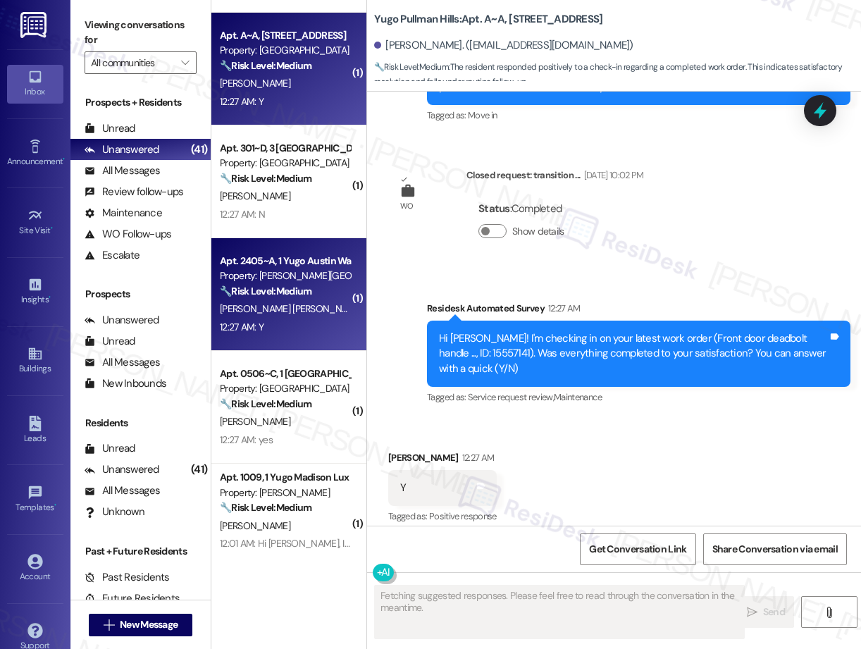
click at [283, 308] on div "[PERSON_NAME] [PERSON_NAME]" at bounding box center [284, 309] width 133 height 18
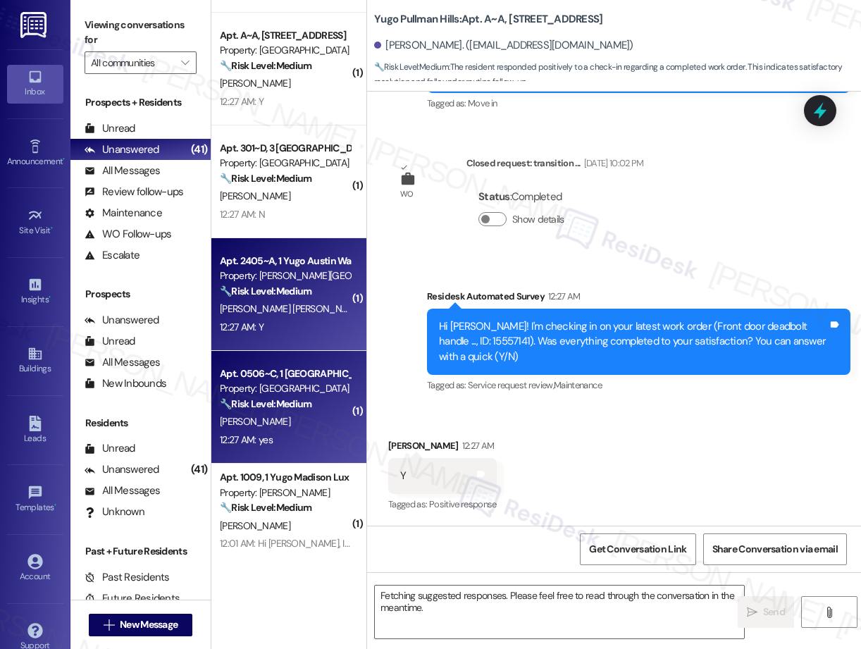
click at [280, 426] on div "[PERSON_NAME]" at bounding box center [284, 422] width 133 height 18
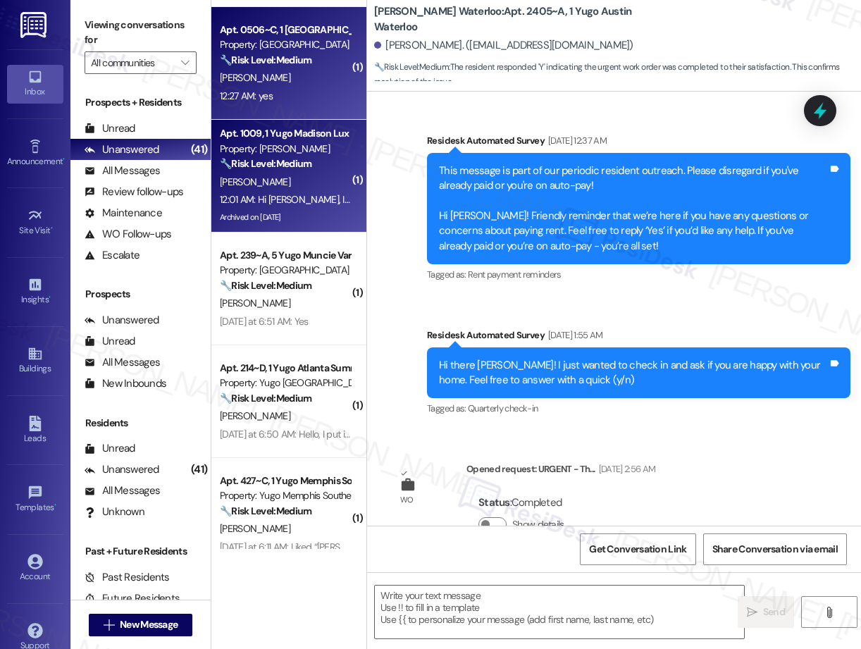
type textarea "Fetching suggested responses. Please feel free to read through the conversation…"
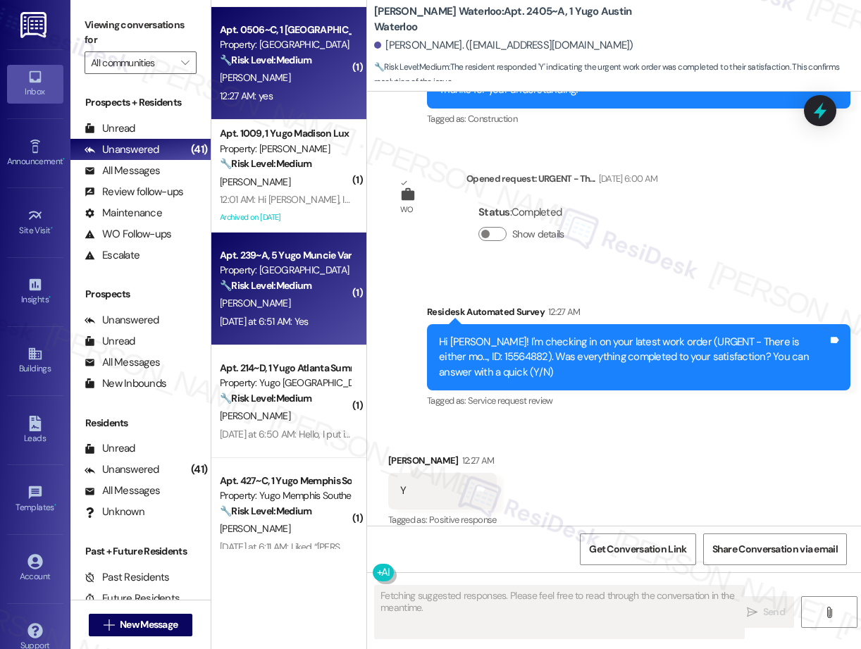
click at [275, 320] on div "[DATE] at 6:51 AM: Yes [DATE] at 6:51 AM: Yes" at bounding box center [264, 321] width 89 height 13
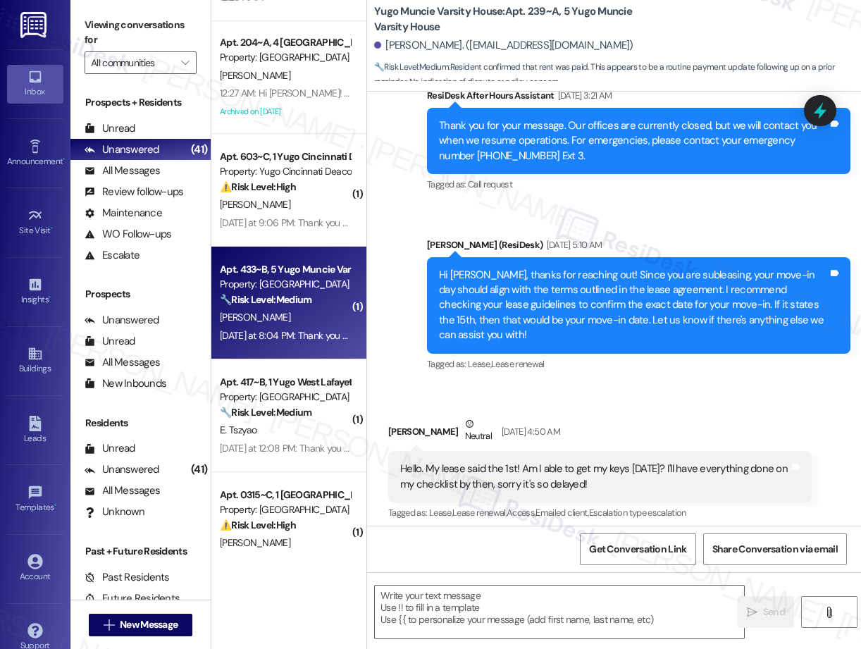
type textarea "Fetching suggested responses. Please feel free to read through the conversation…"
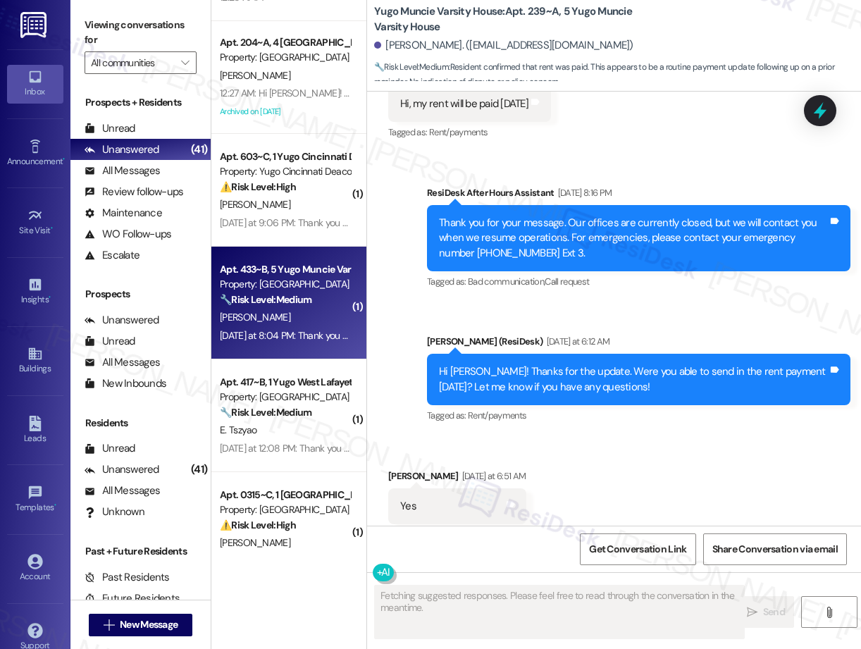
click at [306, 322] on div "[PERSON_NAME]" at bounding box center [284, 318] width 133 height 18
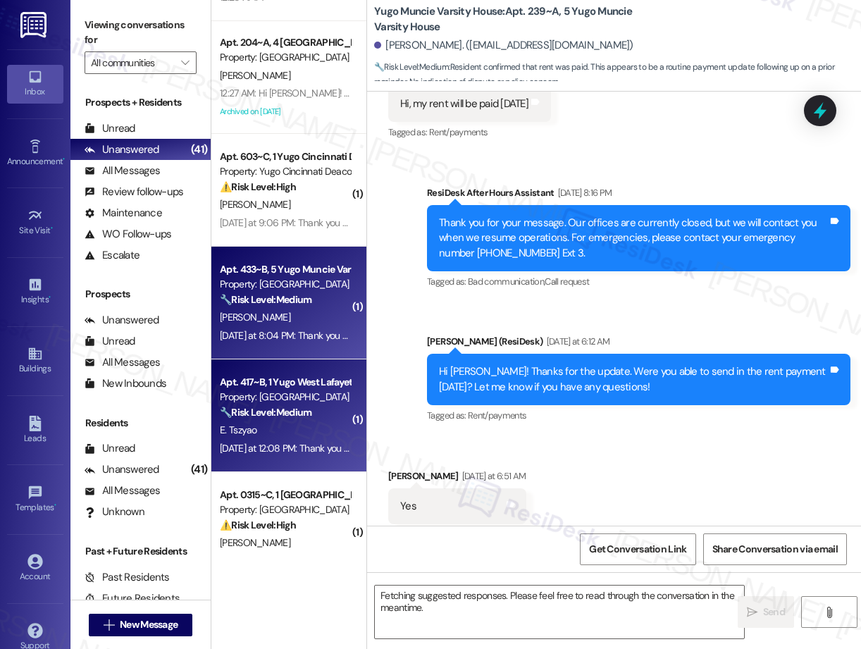
click at [292, 425] on div "E. Tszyao" at bounding box center [284, 430] width 133 height 18
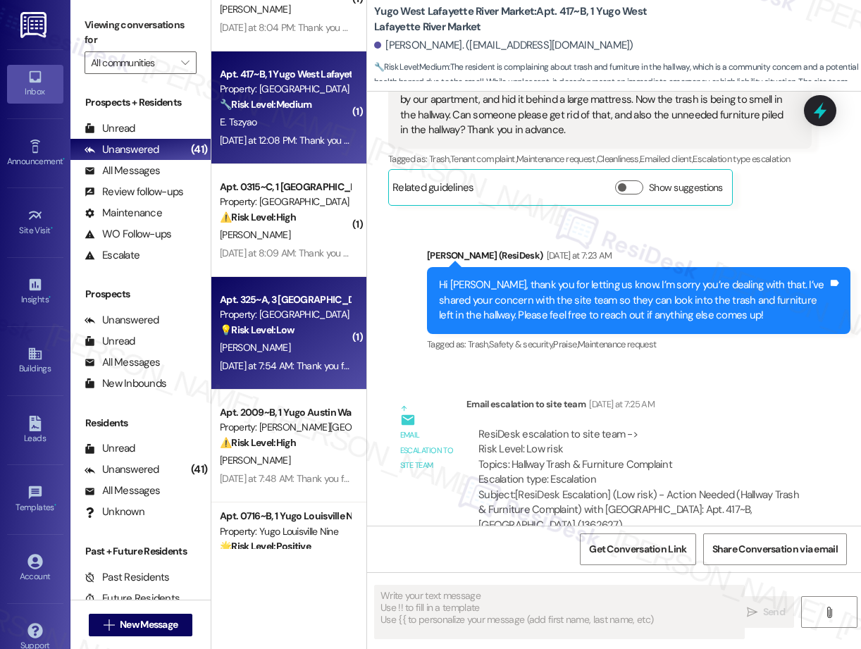
click at [287, 322] on div "Property: [GEOGRAPHIC_DATA]" at bounding box center [285, 314] width 130 height 15
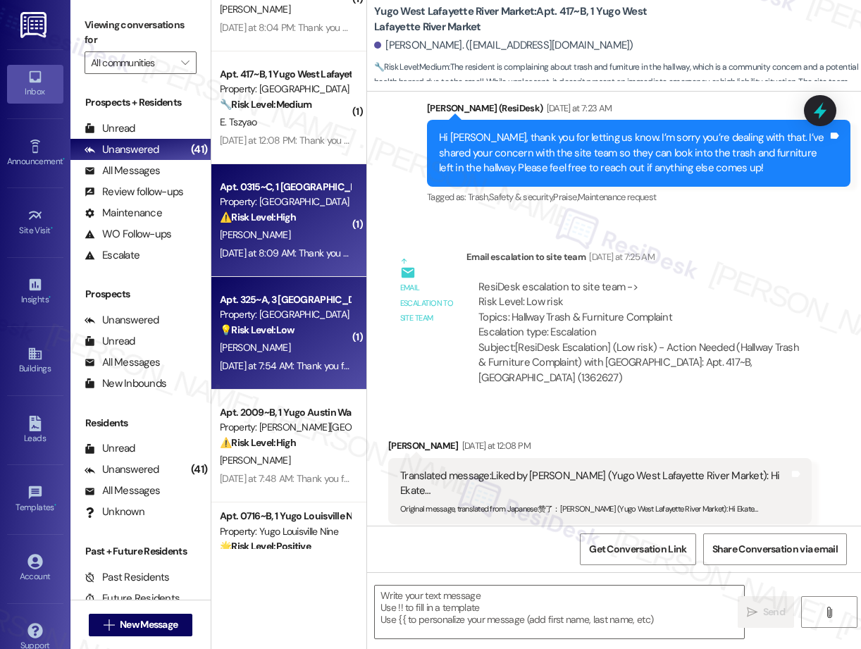
click at [285, 268] on div "Apt. 0315~C, 1 [GEOGRAPHIC_DATA] Property: [GEOGRAPHIC_DATA] ⚠️ Risk Level: Hig…" at bounding box center [288, 220] width 155 height 113
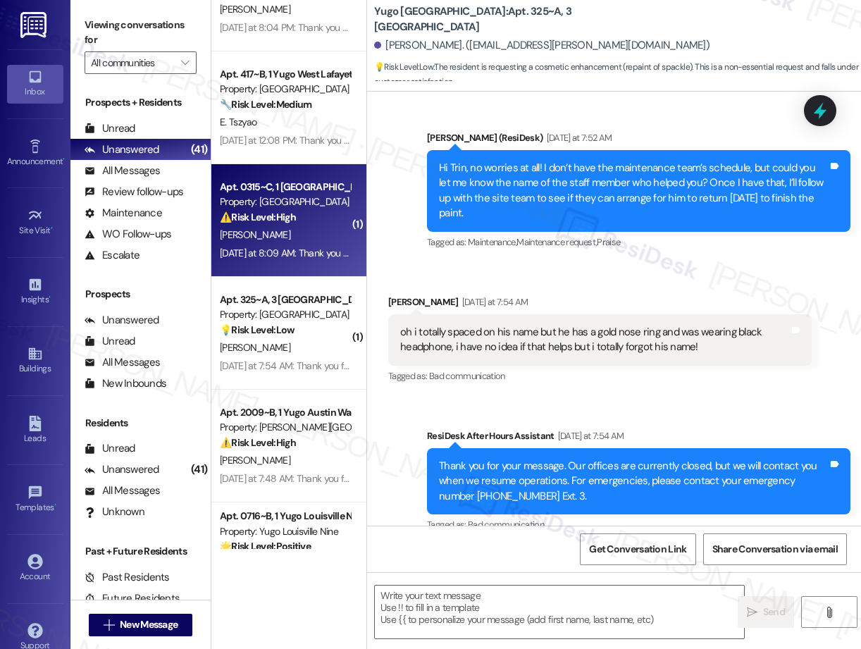
type textarea "Fetching suggested responses. Please feel free to read through the conversation…"
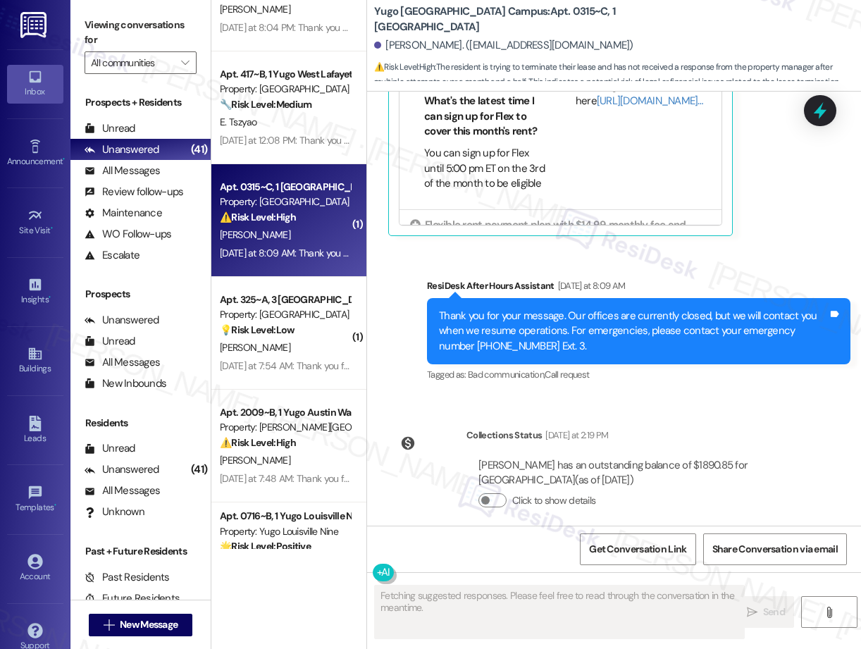
click at [284, 370] on div "[DATE] at 7:54 AM: Thank you for your message. Our offices are currently closed…" at bounding box center [664, 365] width 888 height 13
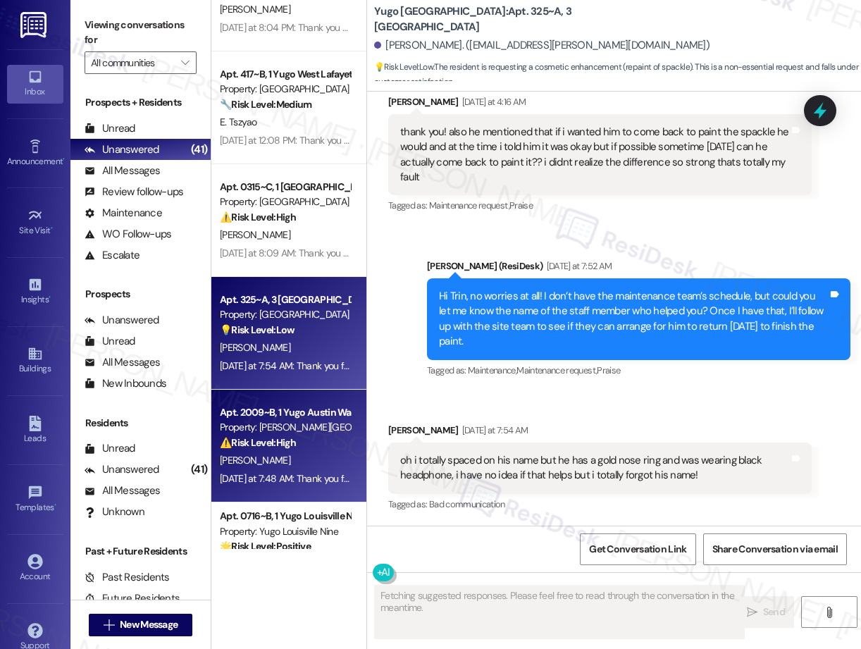
click at [316, 487] on div "[DATE] at 7:48 AM: Thank you for your message. Our offices are currently closed…" at bounding box center [284, 479] width 133 height 18
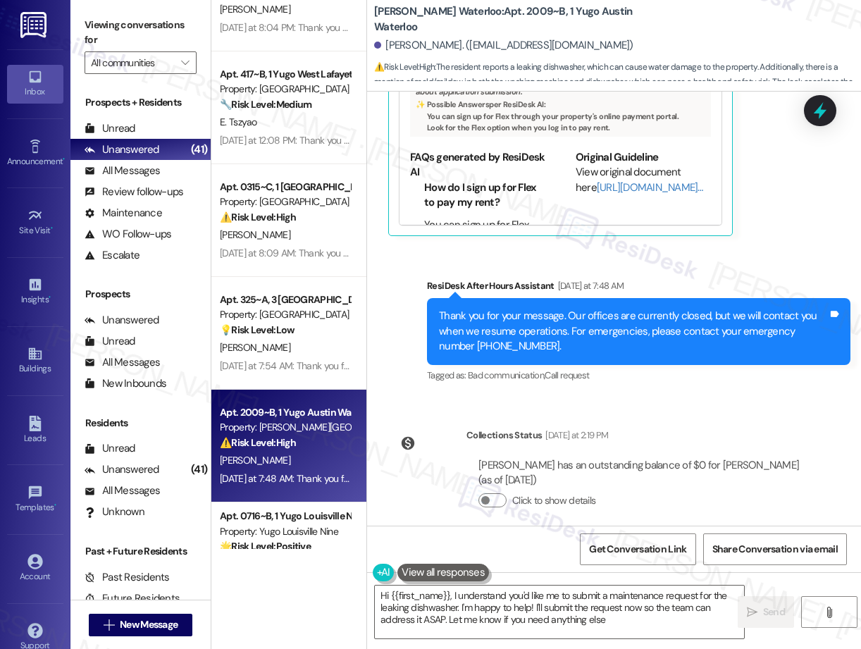
type textarea "Hi {{first_name}}, I understand you'd like me to submit a maintenance request f…"
click at [501, 278] on div "ResiDesk After Hours Assistant [DATE] at 7:48 AM" at bounding box center [638, 288] width 423 height 20
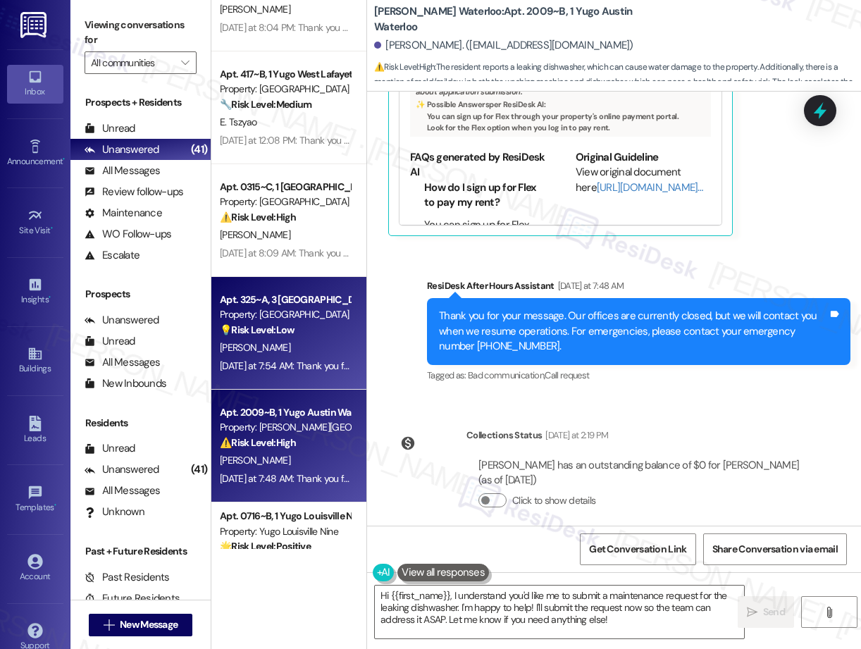
click at [303, 332] on div "💡 Risk Level: Low The resident is requesting a cosmetic enhancement (repaint of…" at bounding box center [285, 330] width 130 height 15
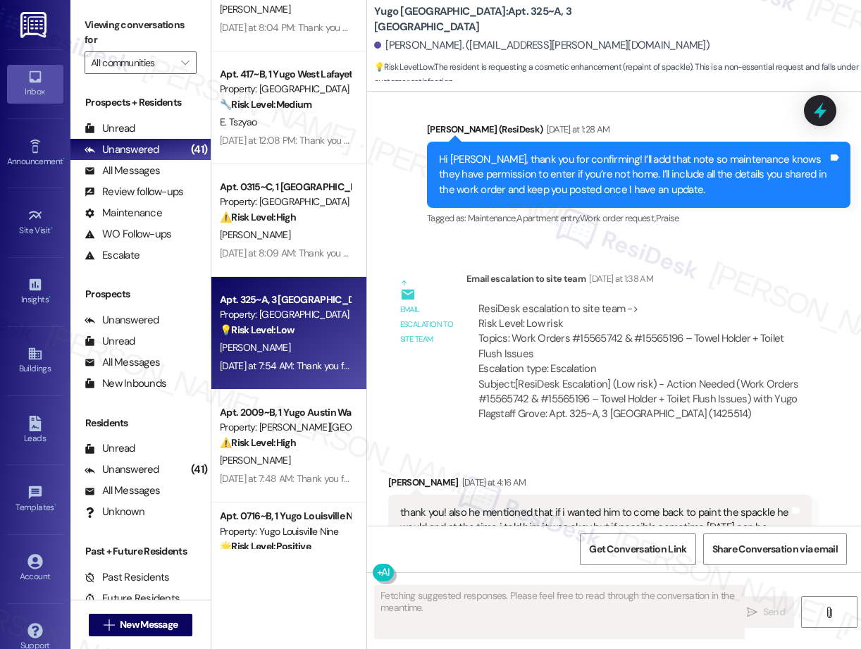
scroll to position [2263, 0]
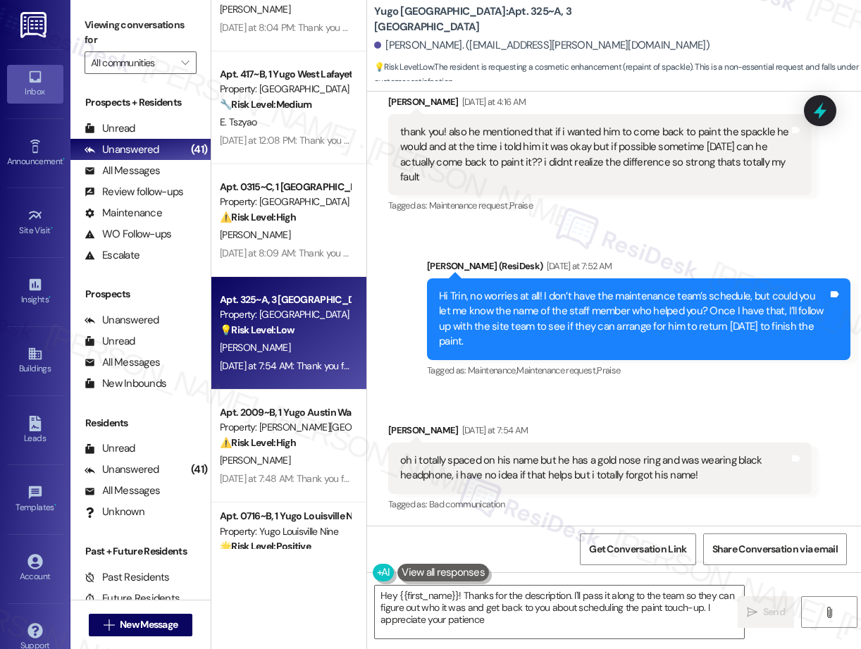
type textarea "Hey {{first_name}}! Thanks for the description. I'll pass it along to the team …"
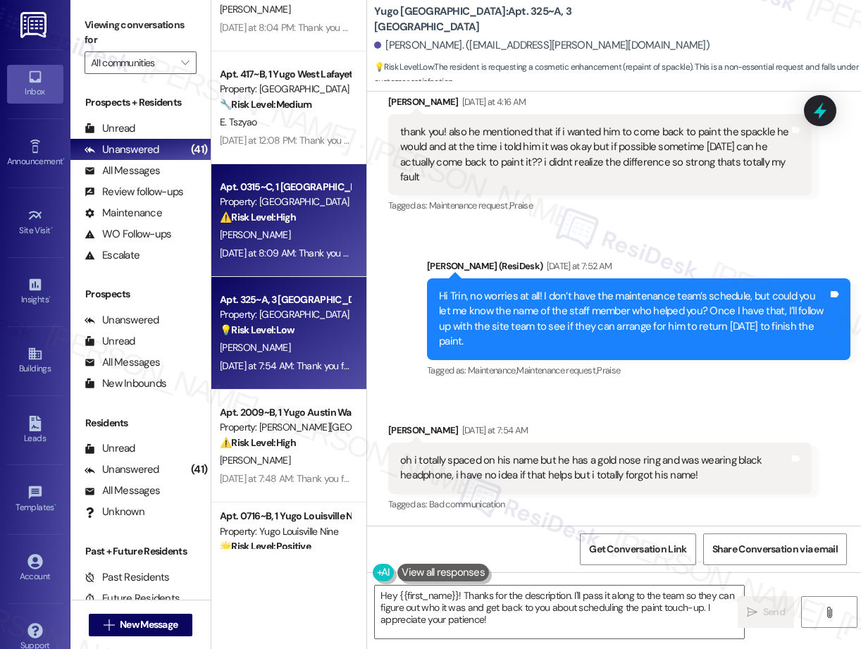
click at [310, 204] on div "Property: [GEOGRAPHIC_DATA]" at bounding box center [285, 201] width 130 height 15
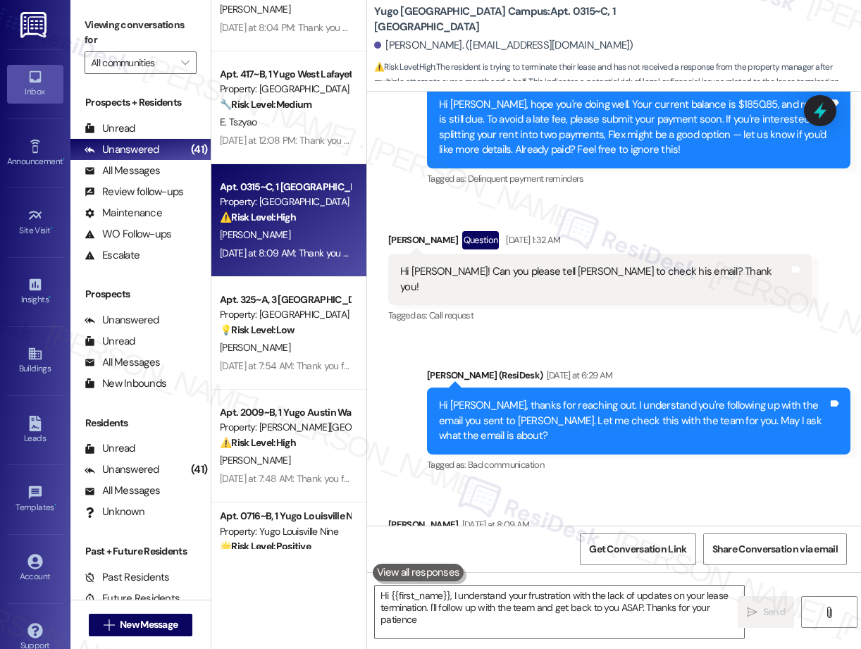
type textarea "Hi {{first_name}}, I understand your frustration with the lack of updates on yo…"
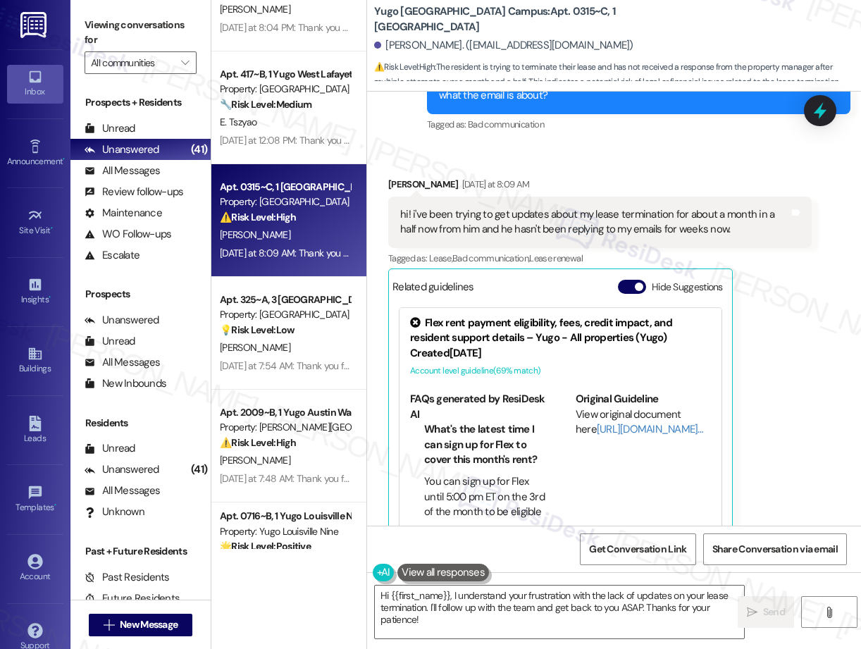
scroll to position [823, 0]
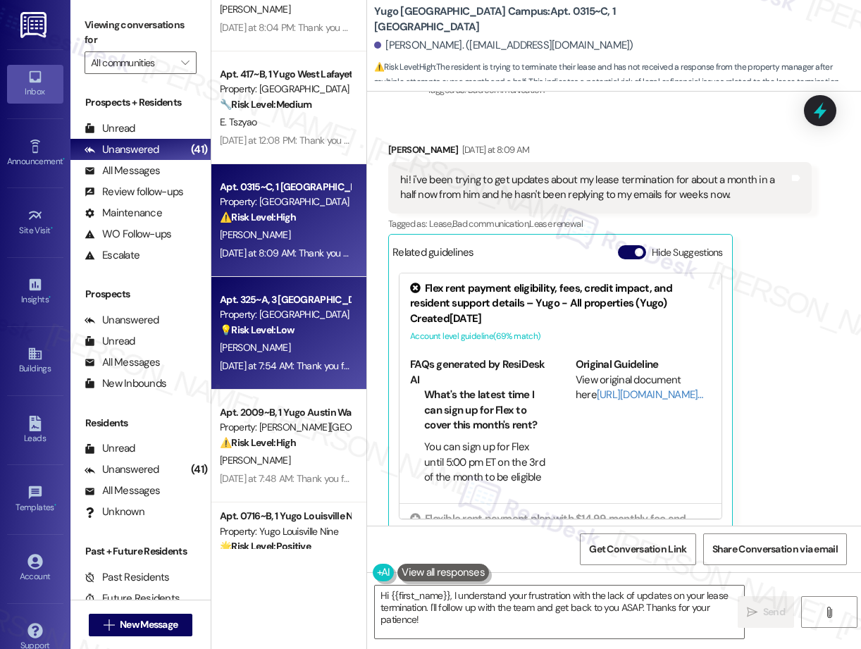
click at [294, 331] on strong "💡 Risk Level: Low" at bounding box center [257, 329] width 75 height 13
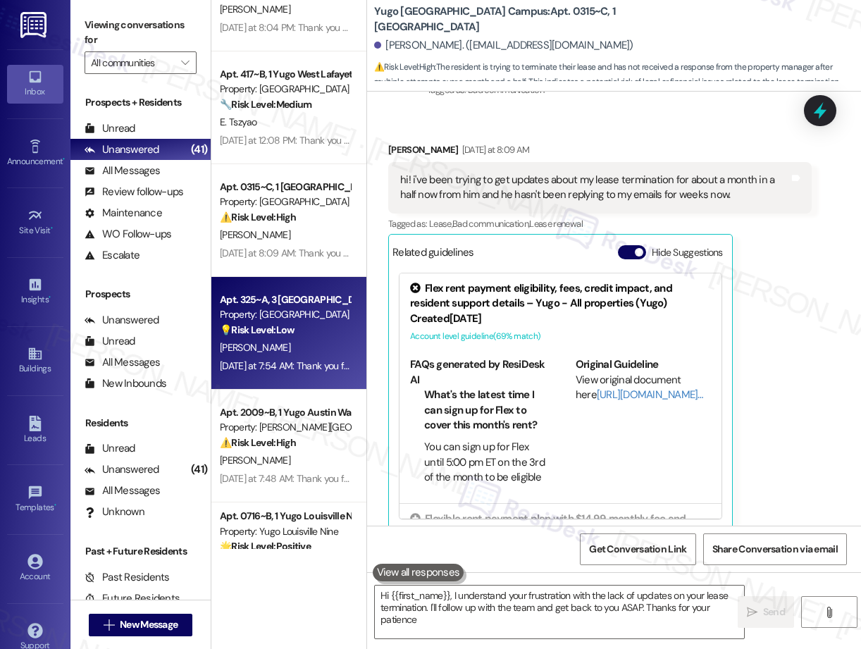
type textarea "Hi {{first_name}}, I understand your frustration with the lack of updates on yo…"
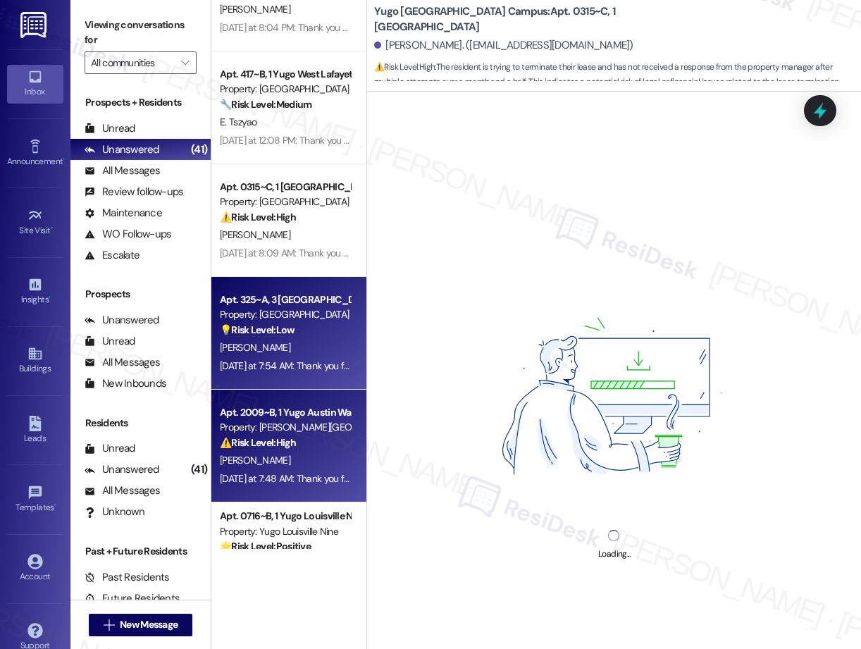
click at [274, 430] on div "Property: [PERSON_NAME][GEOGRAPHIC_DATA]" at bounding box center [285, 427] width 130 height 15
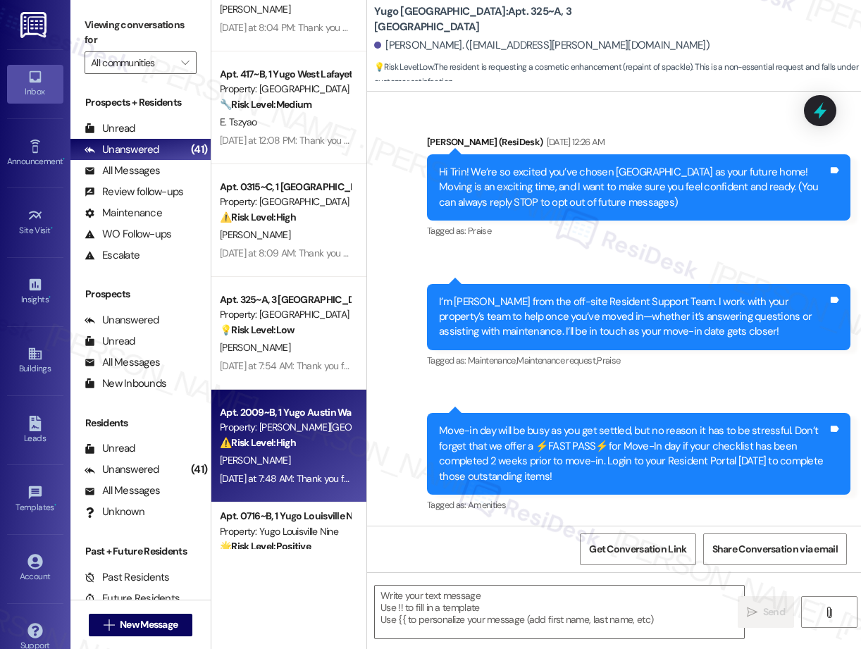
scroll to position [1035, 0]
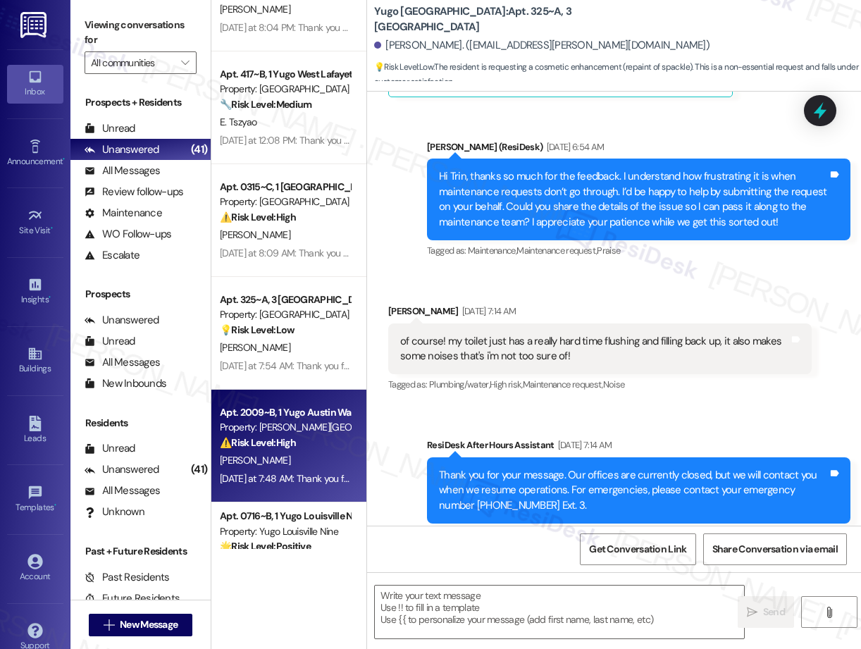
type textarea "Fetching suggested responses. Please feel free to read through the conversation…"
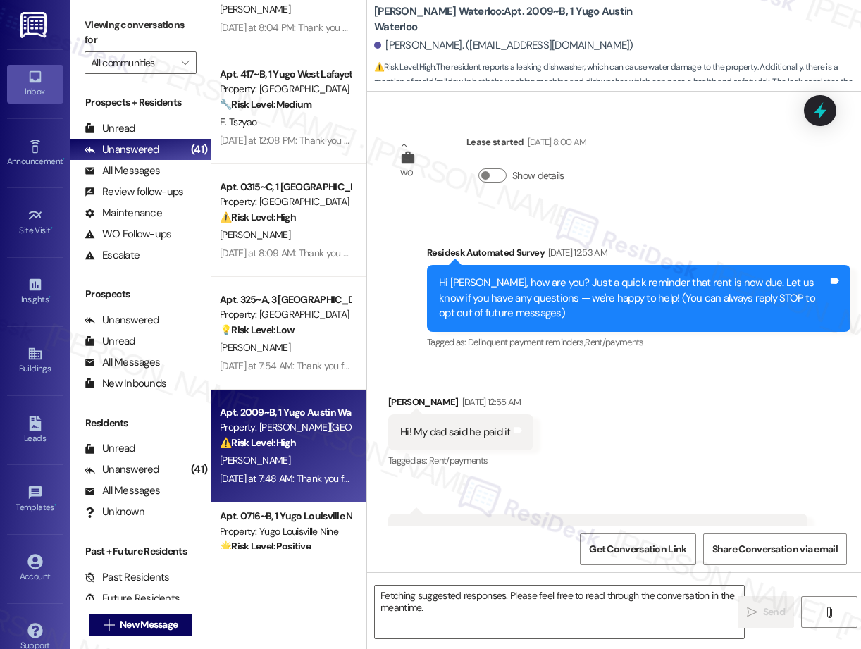
scroll to position [3483, 0]
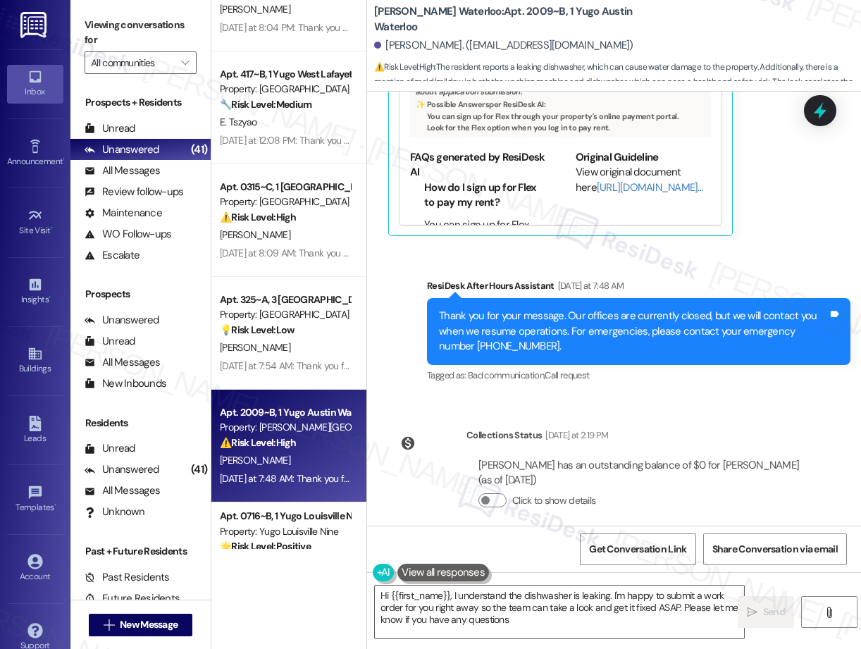
type textarea "Hi {{first_name}}, I understand the dishwasher is leaking. I'm happy to submit …"
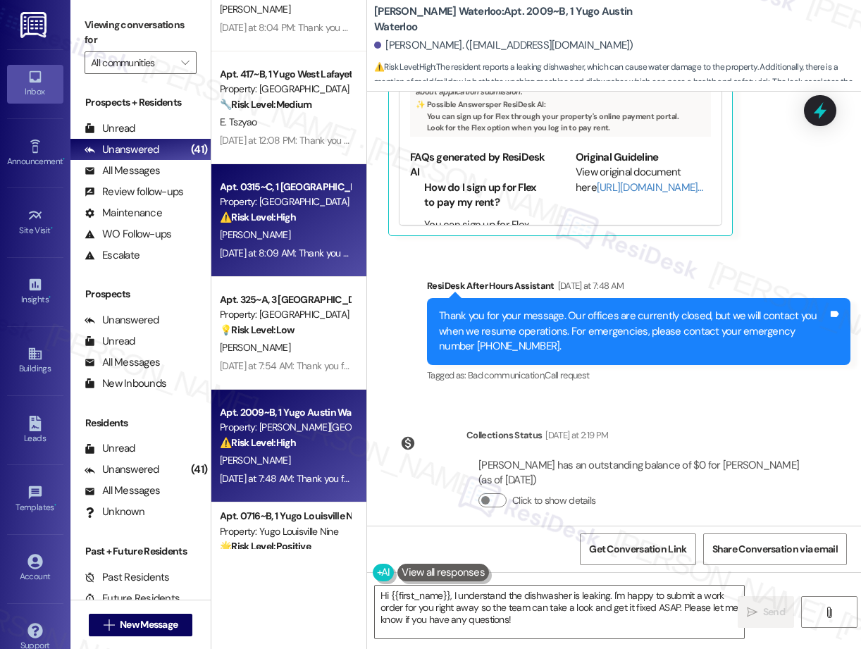
click at [294, 213] on strong "⚠️ Risk Level: High" at bounding box center [258, 217] width 76 height 13
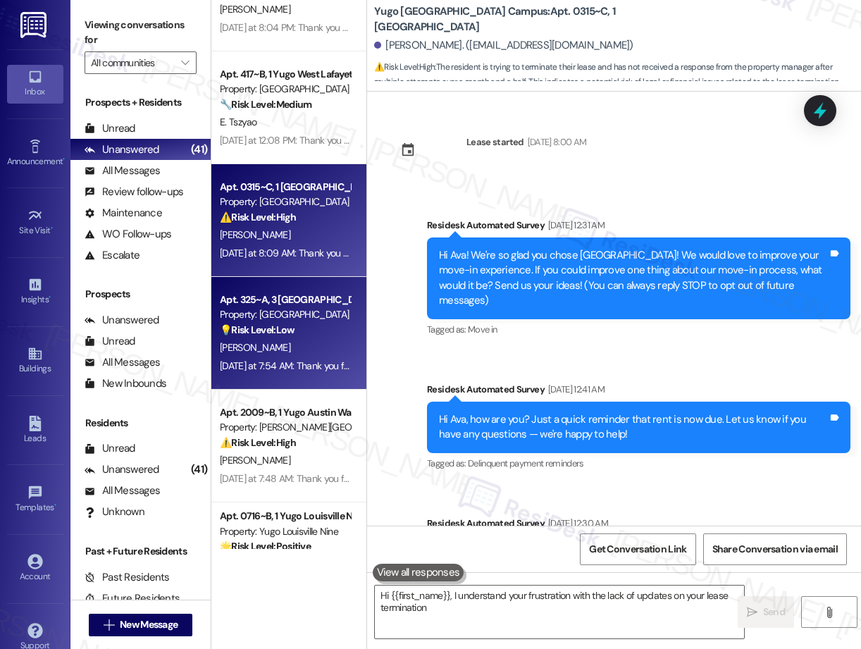
type textarea "Hi {{first_name}}, I understand your frustration with the lack of updates on yo…"
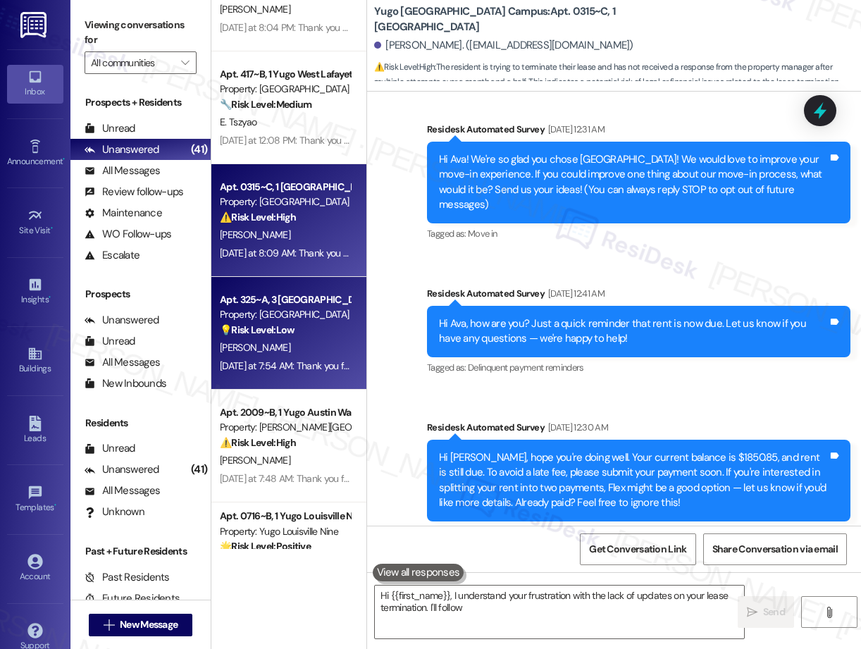
click at [283, 328] on strong "💡 Risk Level: Low" at bounding box center [257, 329] width 75 height 13
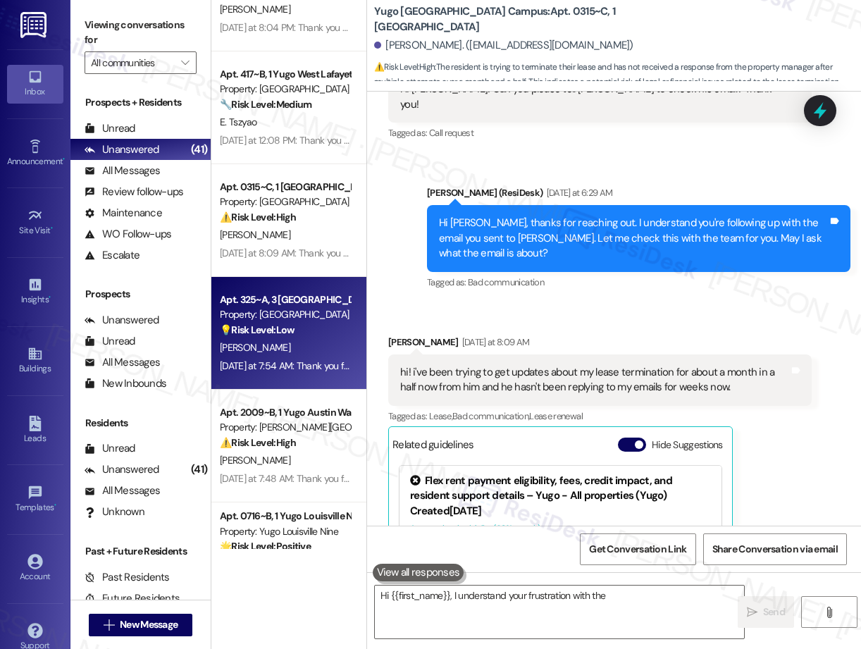
type textarea "Hi {{first_name}}, I understand your frustration with the lack of updates on yo…"
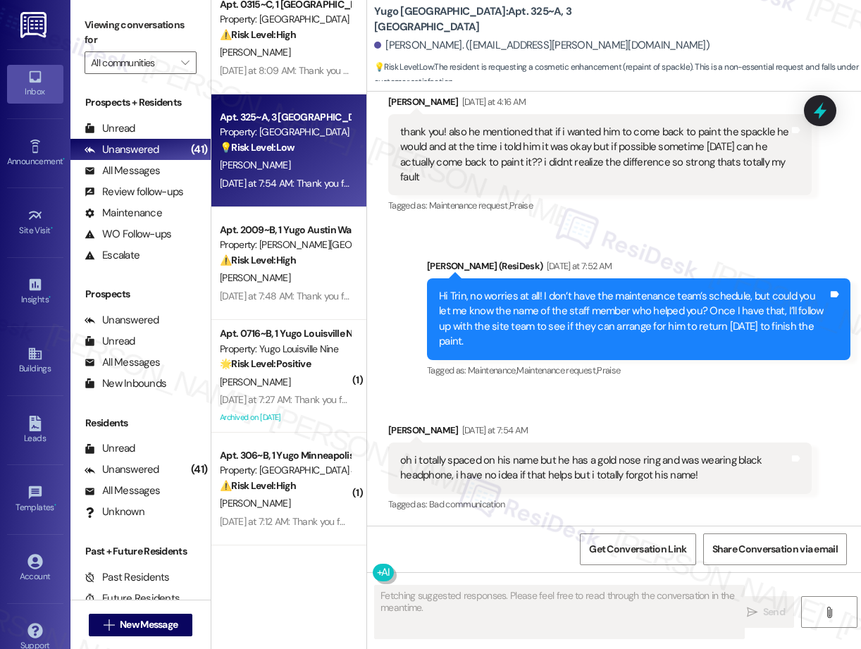
scroll to position [3739, 0]
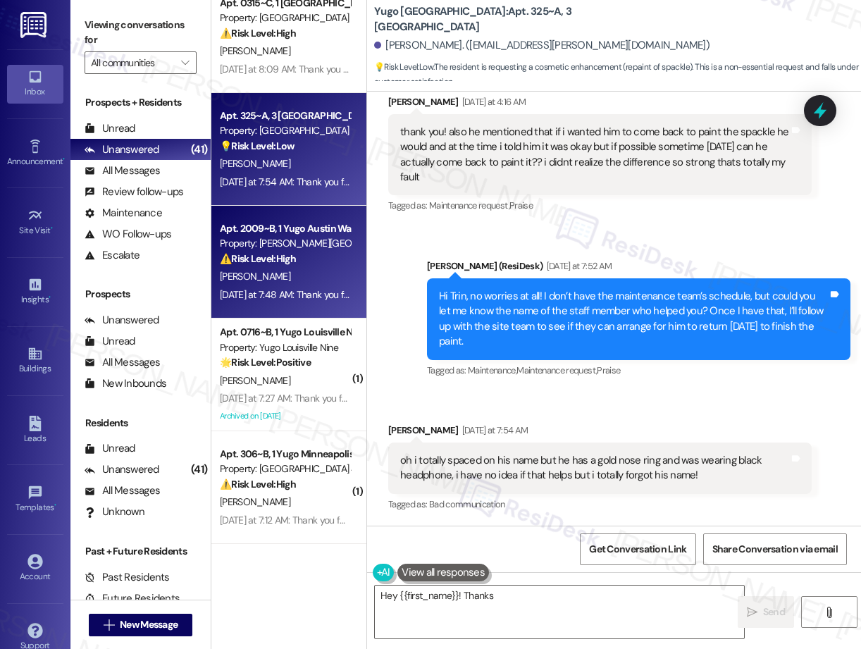
type textarea "Hey {{first_name}}! Thanks for"
click at [304, 286] on div "[DATE] at 7:48 AM: Thank you for your message. Our offices are currently closed…" at bounding box center [284, 295] width 133 height 18
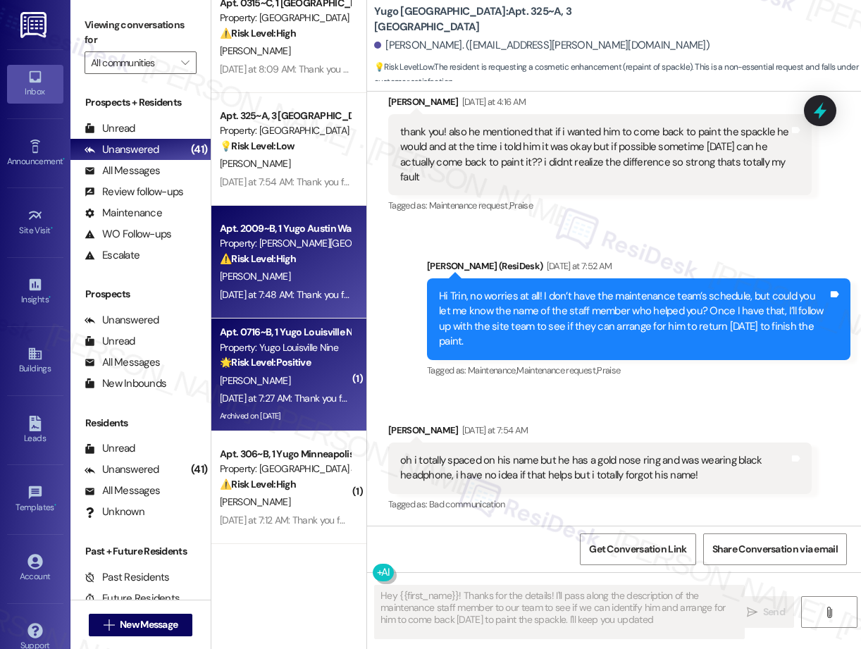
type textarea "Hey {{first_name}}! Thanks for the details! I'll pass along the description of …"
click at [307, 405] on div "[DATE] at 7:27 AM: Thank you for your message. Our offices are currently closed…" at bounding box center [284, 399] width 133 height 18
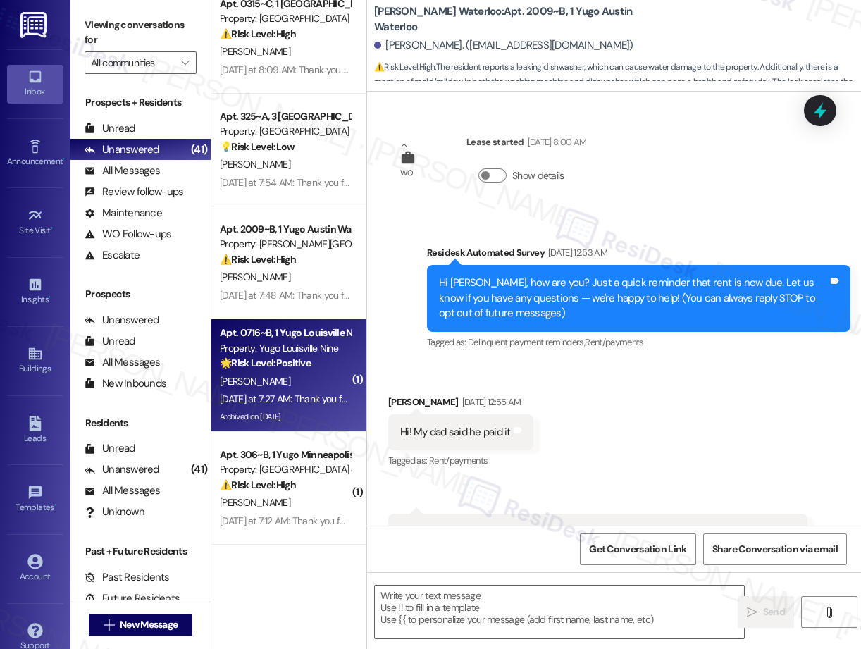
scroll to position [3483, 0]
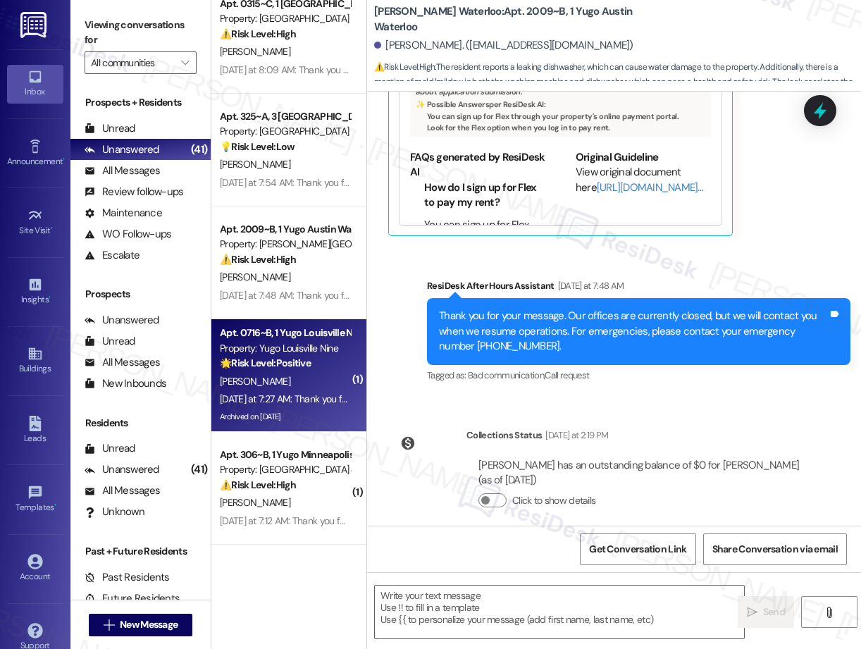
type textarea "Fetching suggested responses. Please feel free to read through the conversation…"
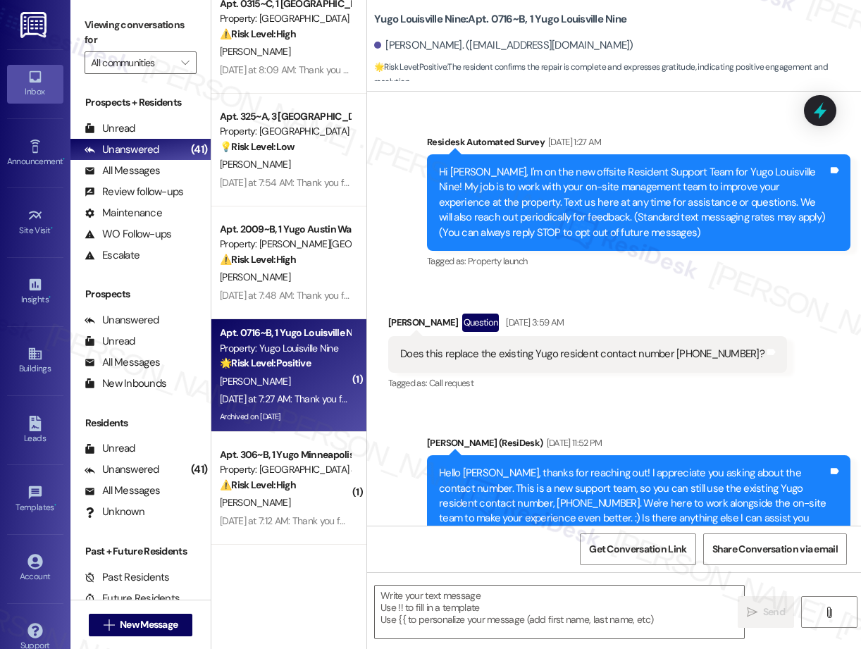
scroll to position [15971, 0]
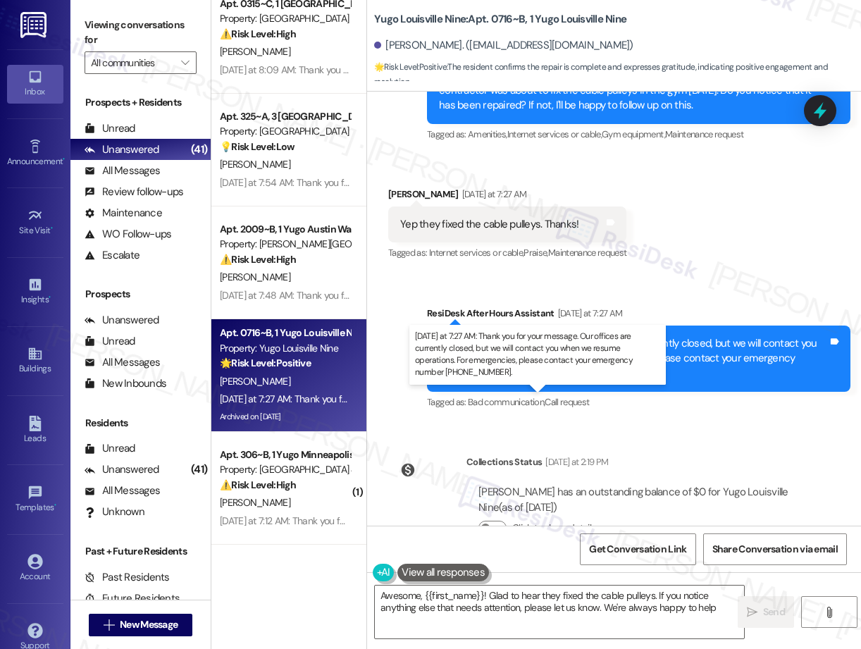
type textarea "Awesome, {{first_name}}! Glad to hear they fixed the cable pulleys. If you noti…"
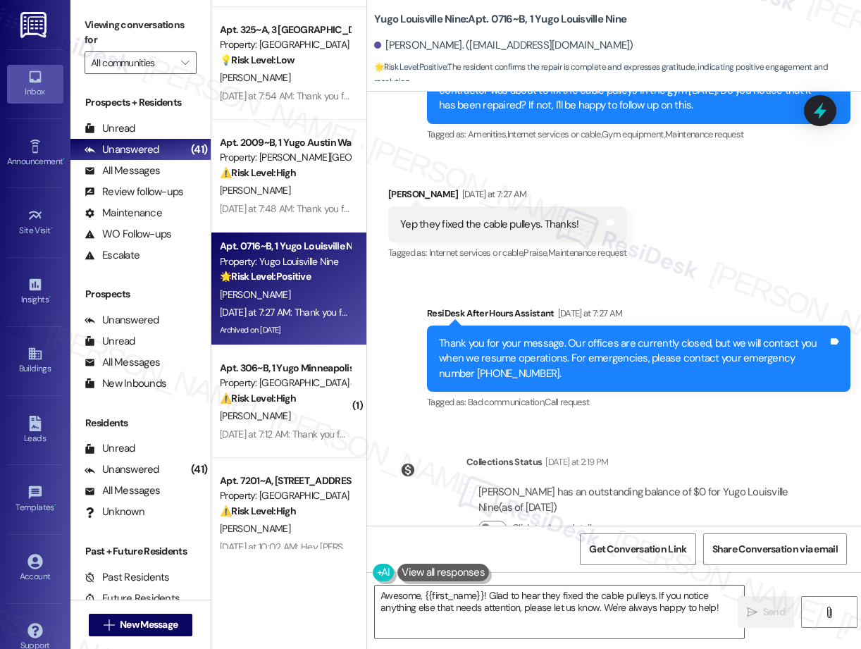
scroll to position [3847, 0]
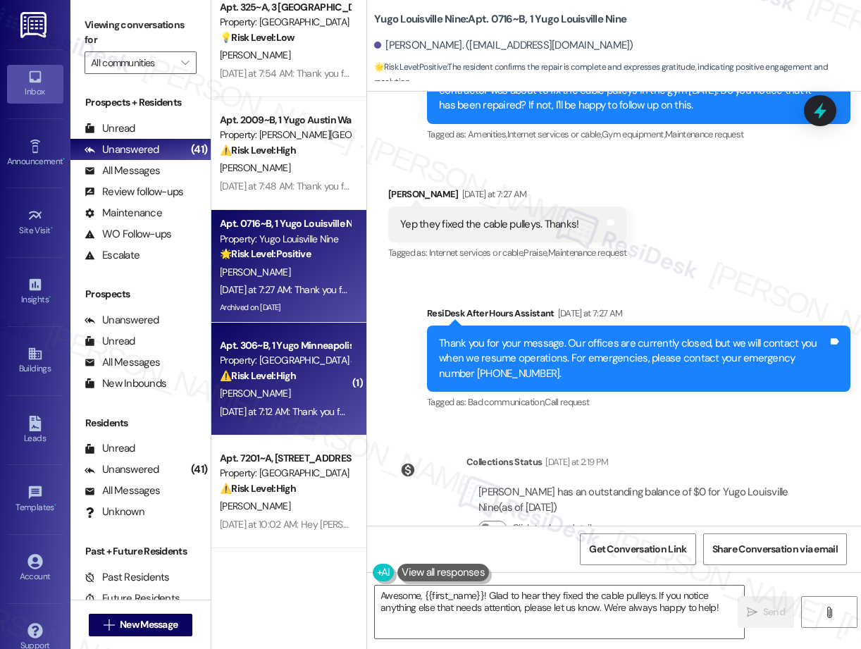
click at [298, 359] on div "Property: [GEOGRAPHIC_DATA] 412 Lofts" at bounding box center [285, 360] width 130 height 15
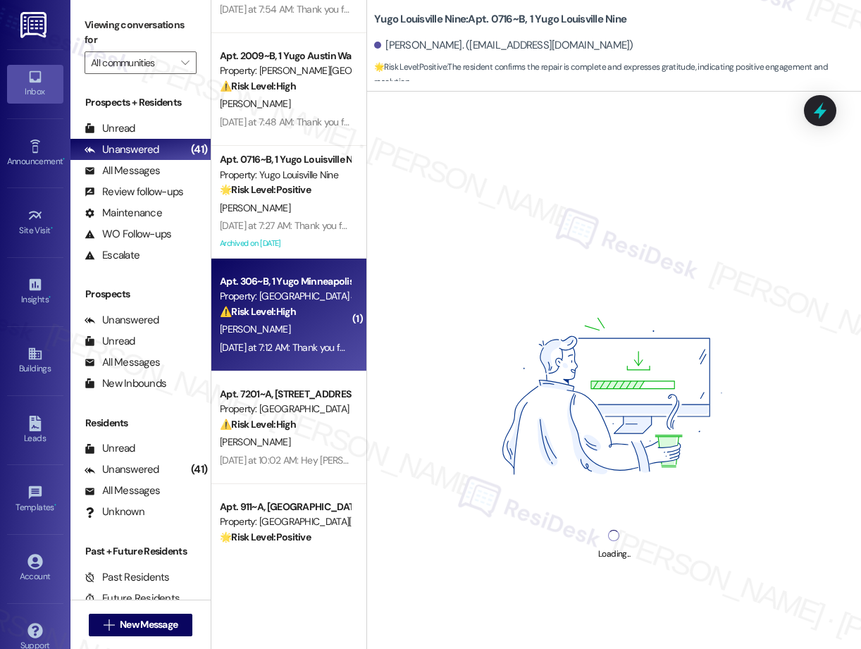
scroll to position [3937, 0]
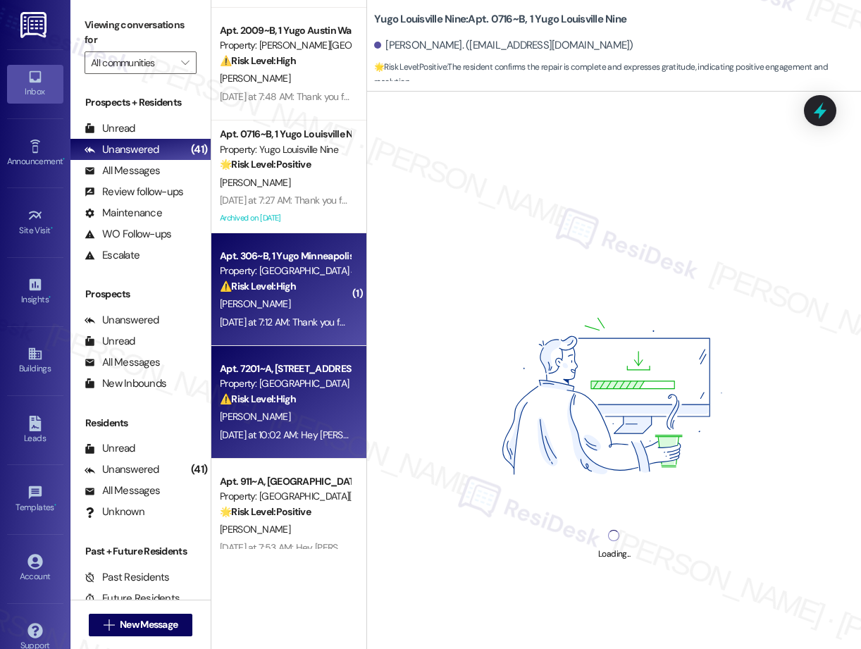
click at [306, 390] on div "Property: [GEOGRAPHIC_DATA]" at bounding box center [285, 383] width 130 height 15
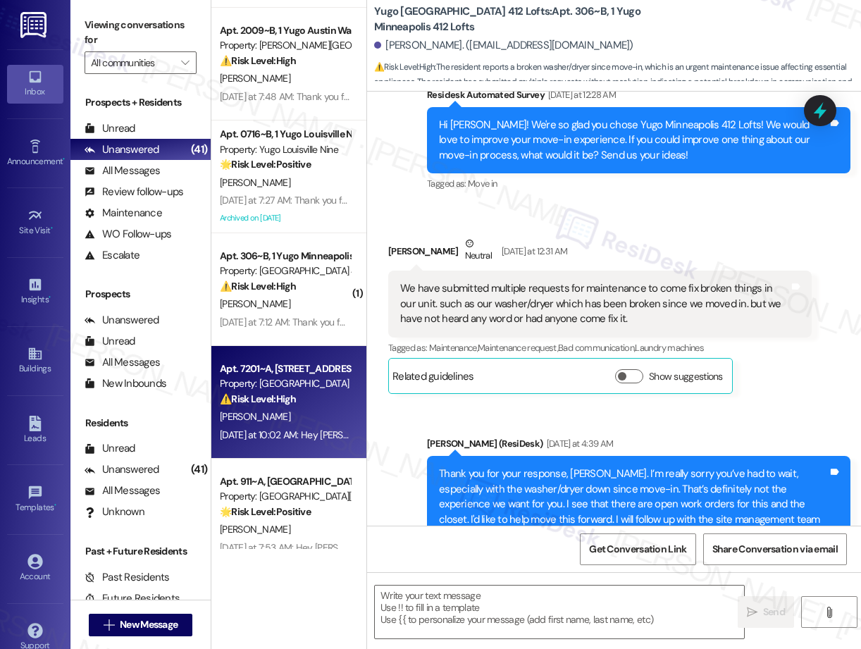
type textarea "Fetching suggested responses. Please feel free to read through the conversation…"
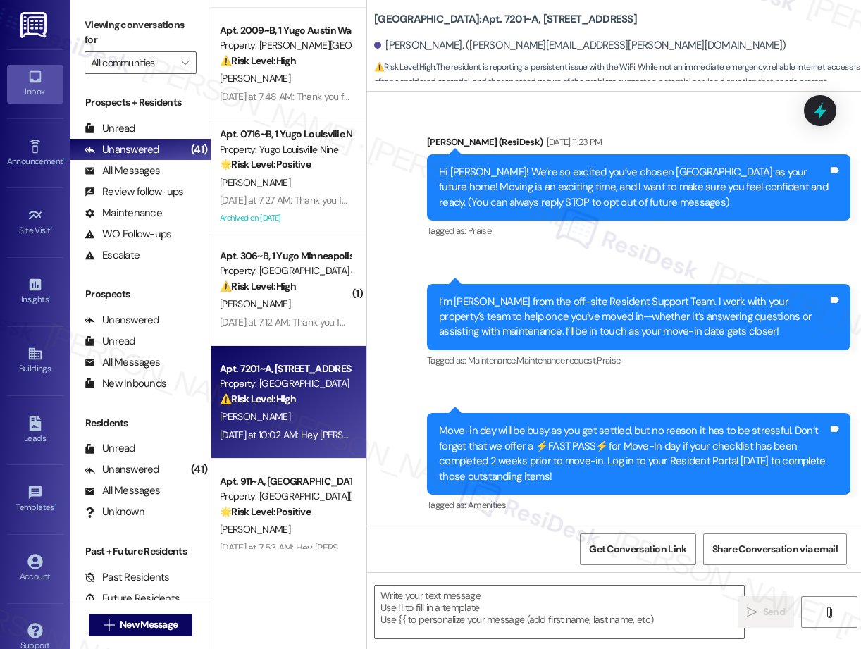
scroll to position [4015, 0]
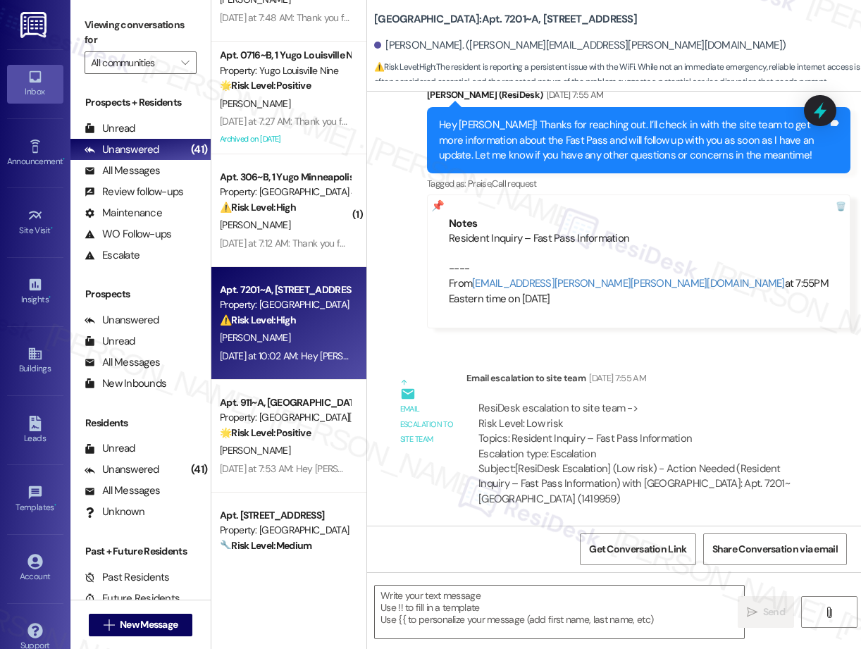
type textarea "Fetching suggested responses. Please feel free to read through the conversation…"
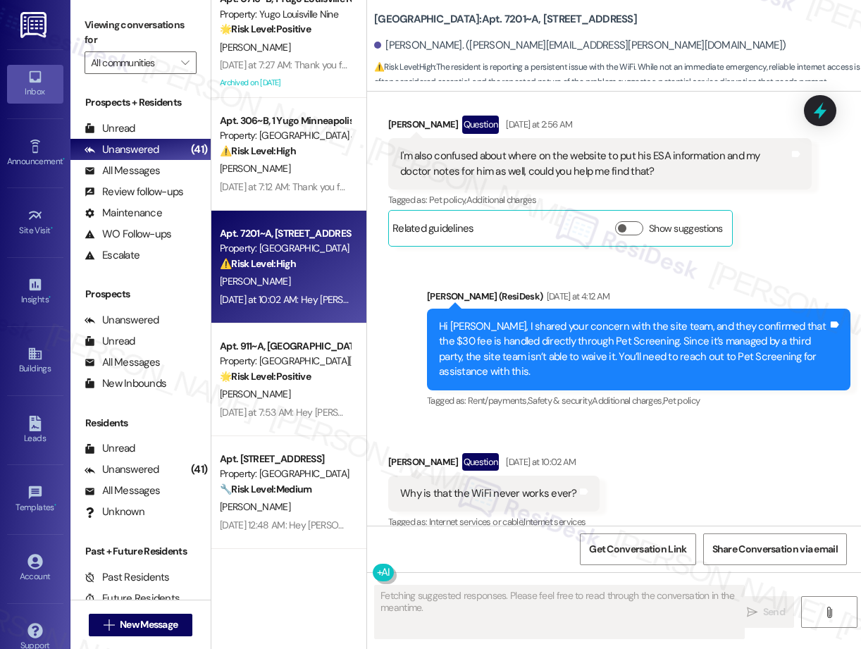
scroll to position [2555, 0]
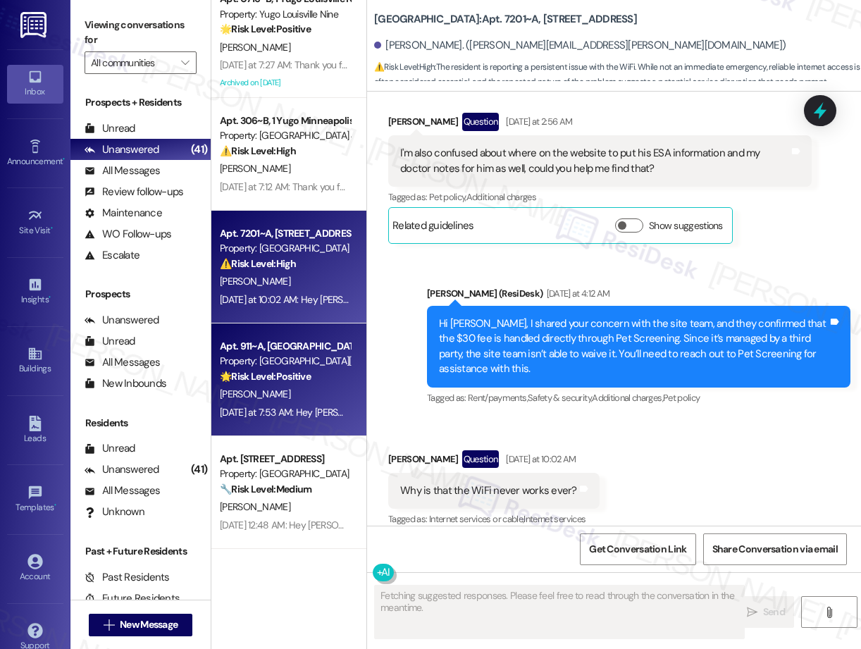
click at [294, 415] on div "[DATE] at 7:53 AM: Hey [PERSON_NAME], we appreciate your text! We'll be back at…" at bounding box center [536, 412] width 633 height 13
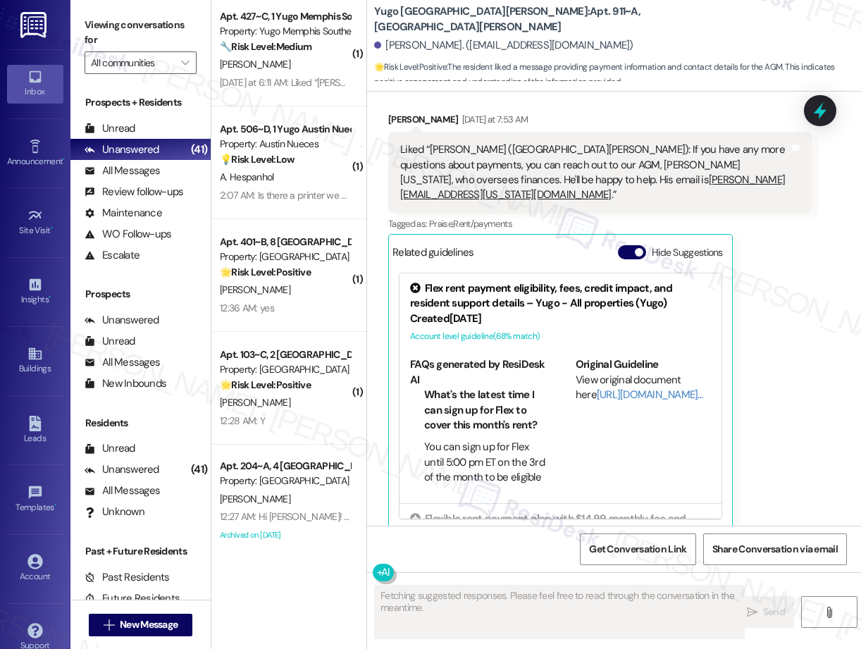
scroll to position [2812, 0]
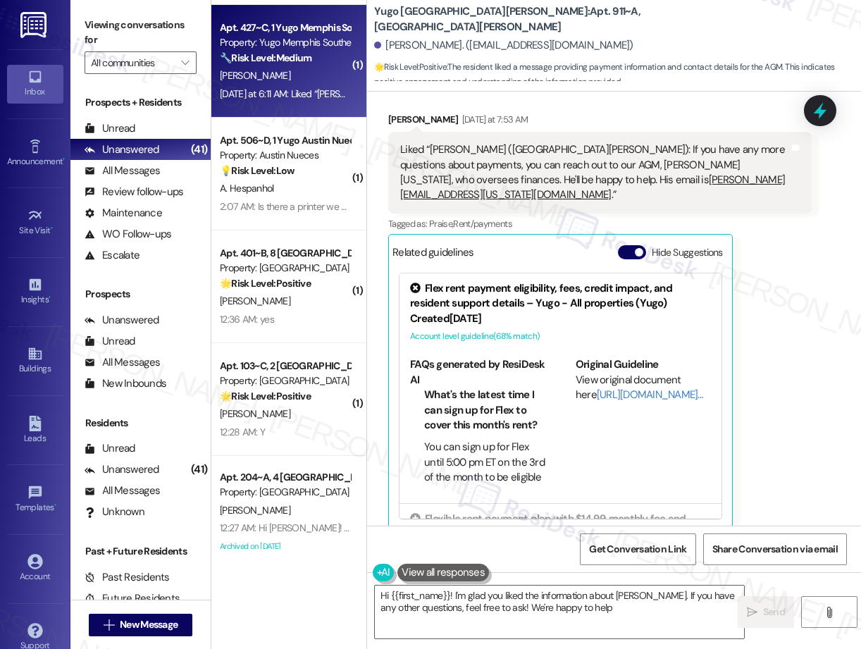
type textarea "Hi {{first_name}}! I'm glad you liked the information about [PERSON_NAME]. If y…"
click at [290, 88] on div "[DATE] at 6:11 AM: Liked “[PERSON_NAME] (Yugo Memphis Southern): Hi [PERSON_NAM…" at bounding box center [705, 93] width 971 height 13
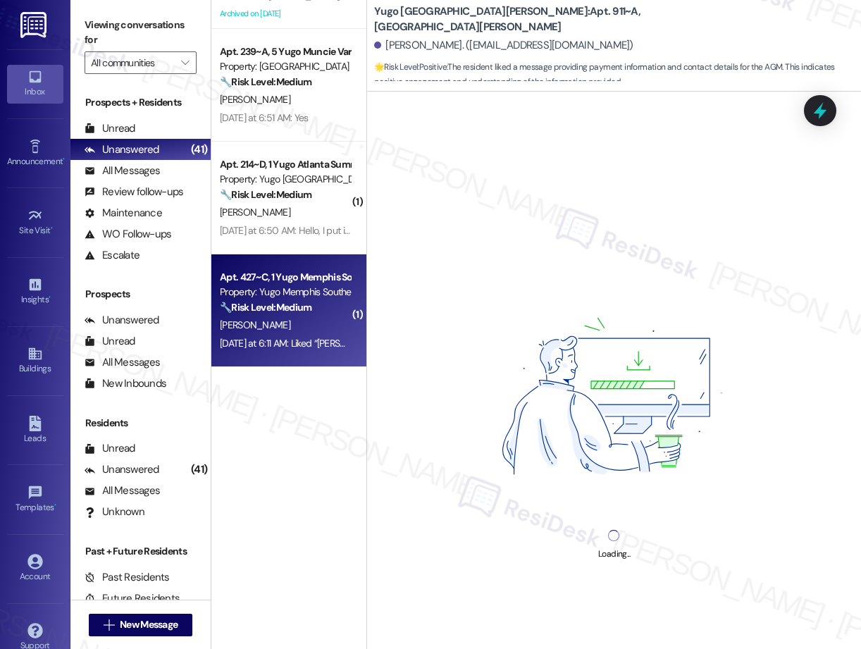
scroll to position [1167, 0]
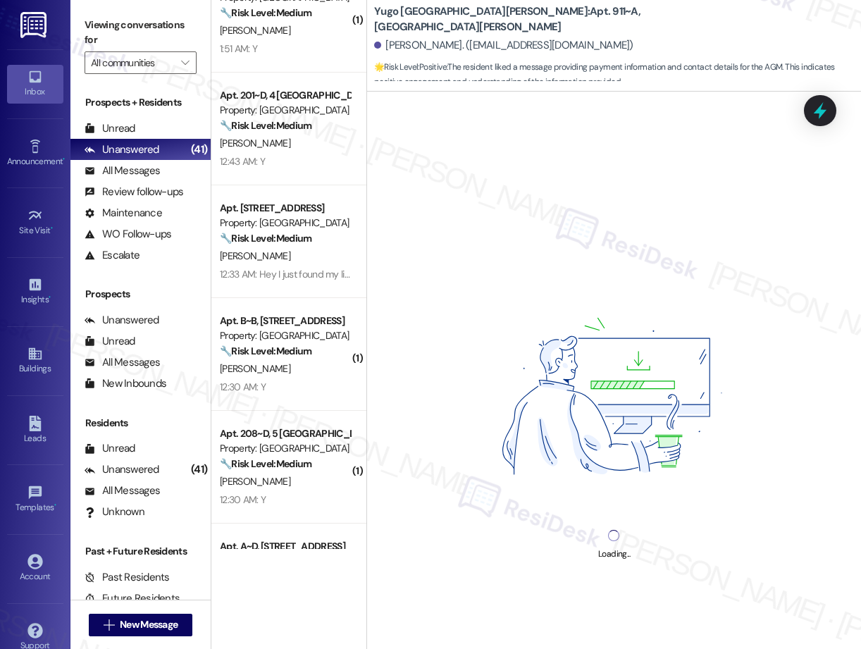
click at [278, 105] on div "Apt. 409~A, 1 Yugo Memphis Southern Property: Yugo Memphis Southern ⚠️ Risk Lev…" at bounding box center [288, 274] width 155 height 549
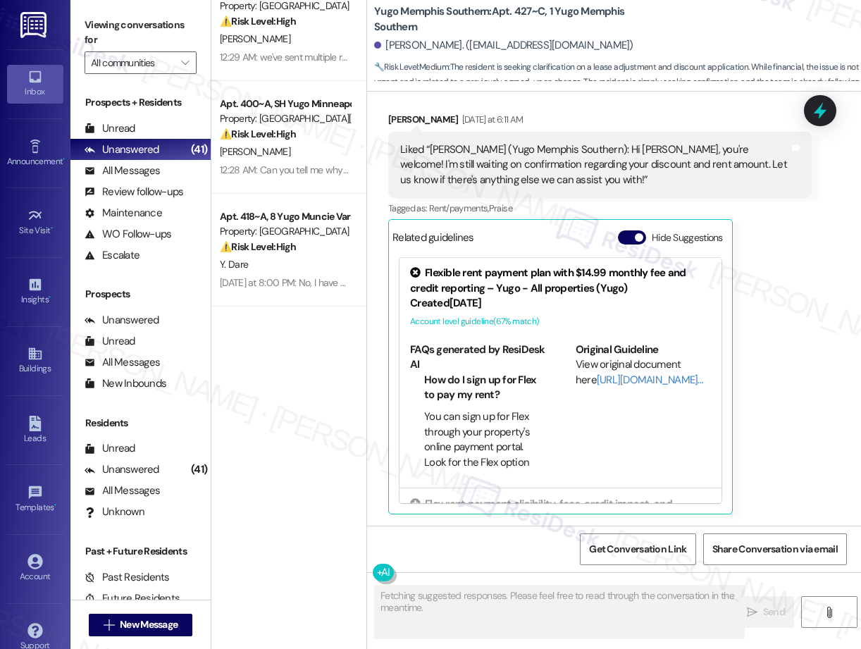
scroll to position [0, 0]
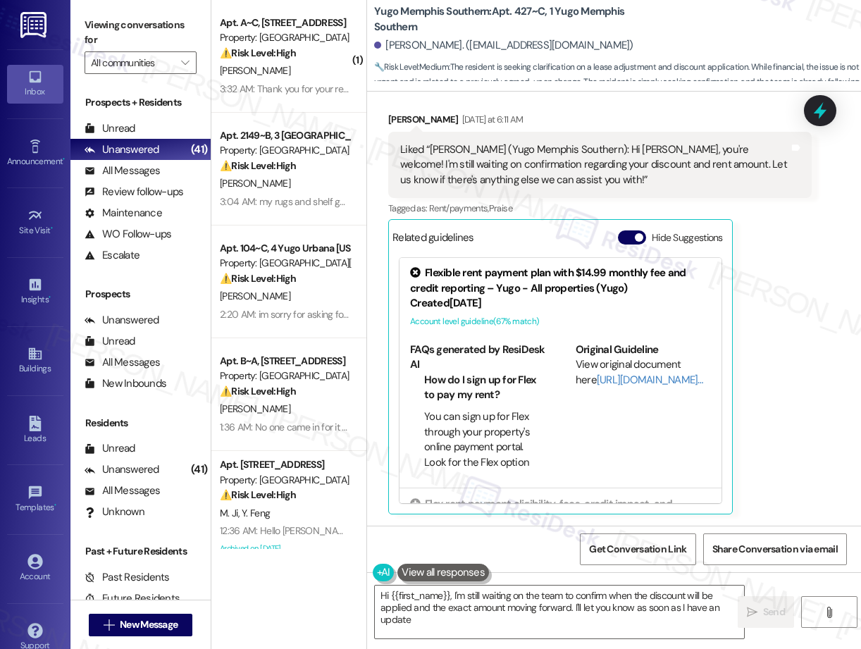
type textarea "Hi {{first_name}}, I'm still waiting on the team to confirm when the discount w…"
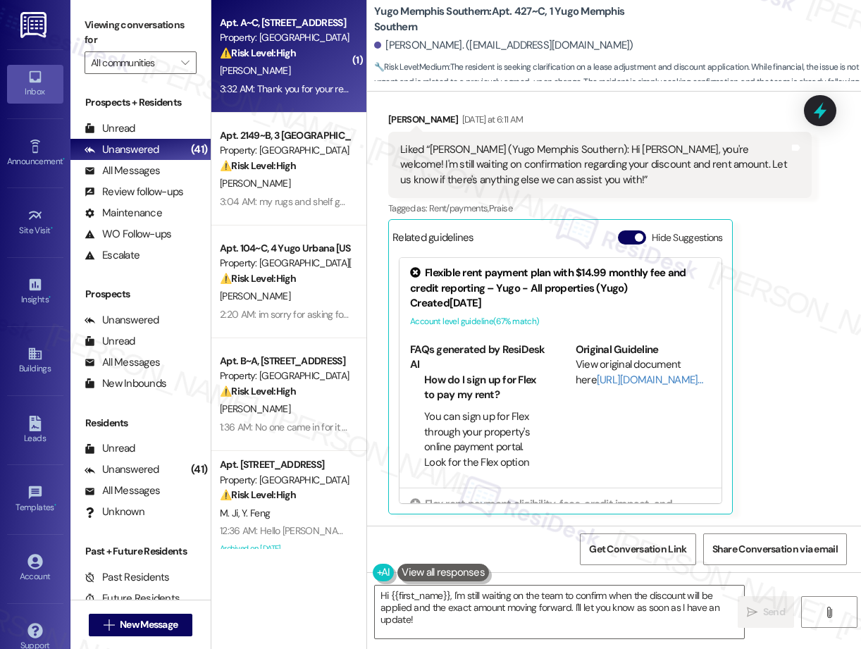
click at [289, 73] on div "[PERSON_NAME]" at bounding box center [284, 71] width 133 height 18
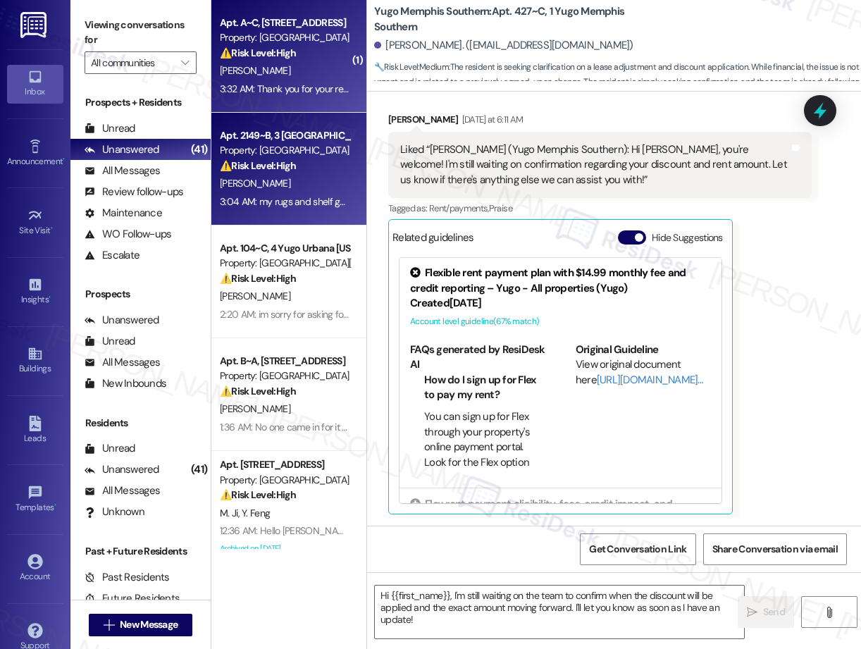
click at [268, 189] on div "[PERSON_NAME]" at bounding box center [284, 184] width 133 height 18
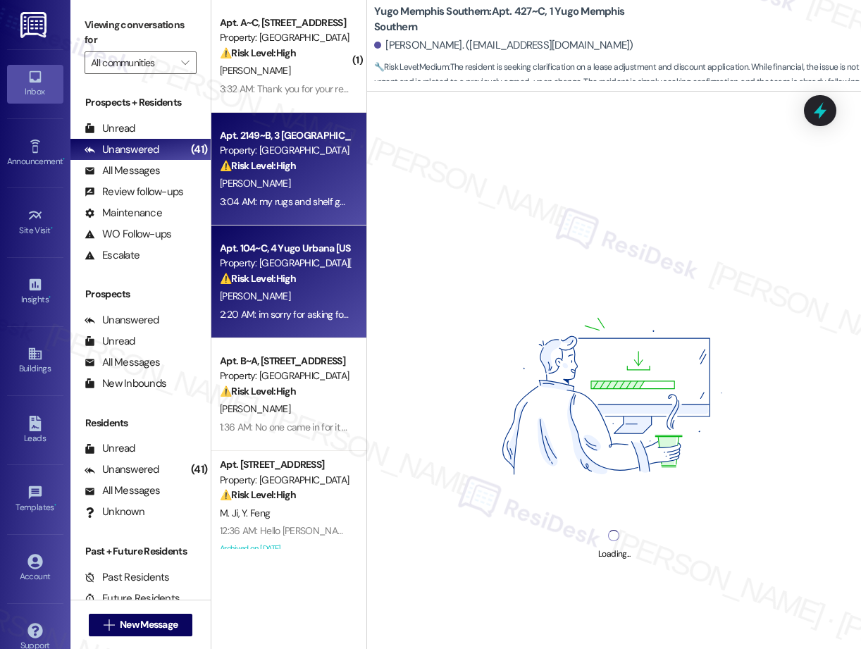
click at [272, 285] on div "⚠️ Risk Level: High The resident is requesting a payment plan due to late check…" at bounding box center [285, 278] width 130 height 15
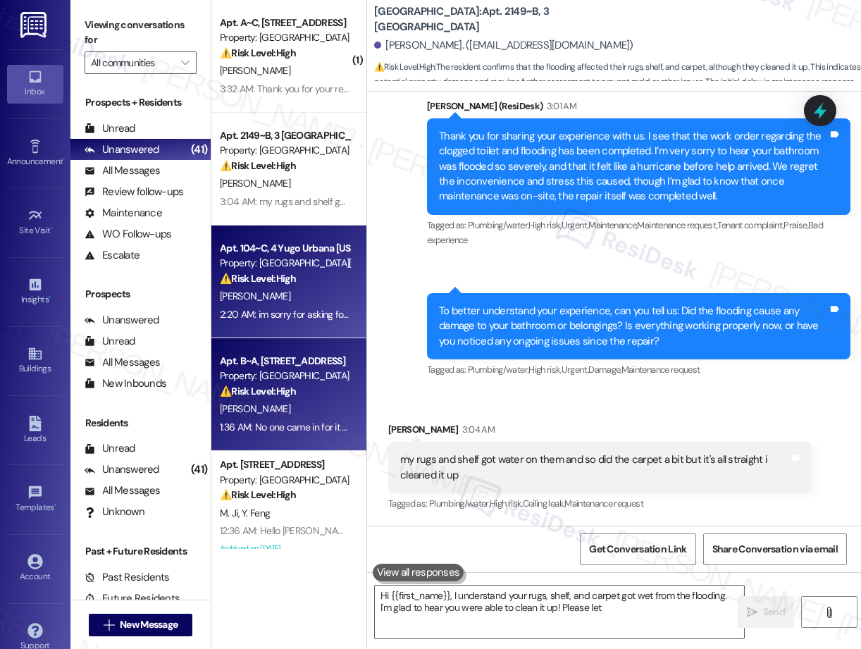
scroll to position [809, 0]
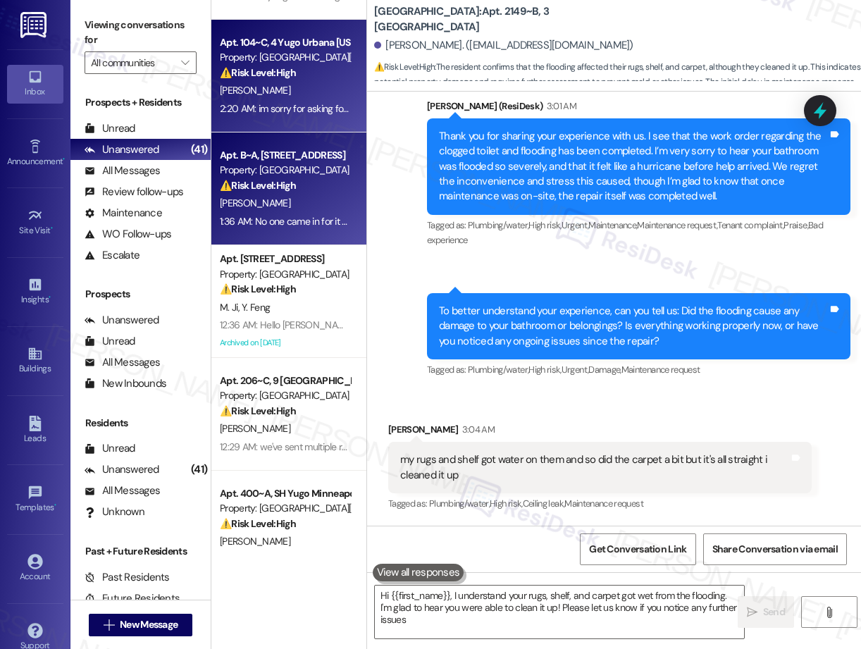
type textarea "Hi {{first_name}}, I understand your rugs, shelf, and carpet got wet from the f…"
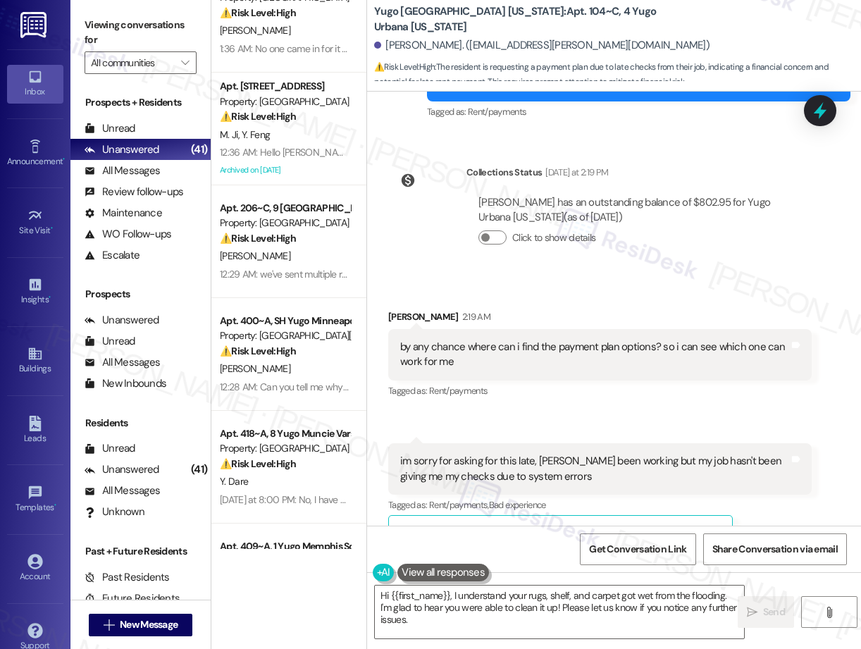
scroll to position [1094, 0]
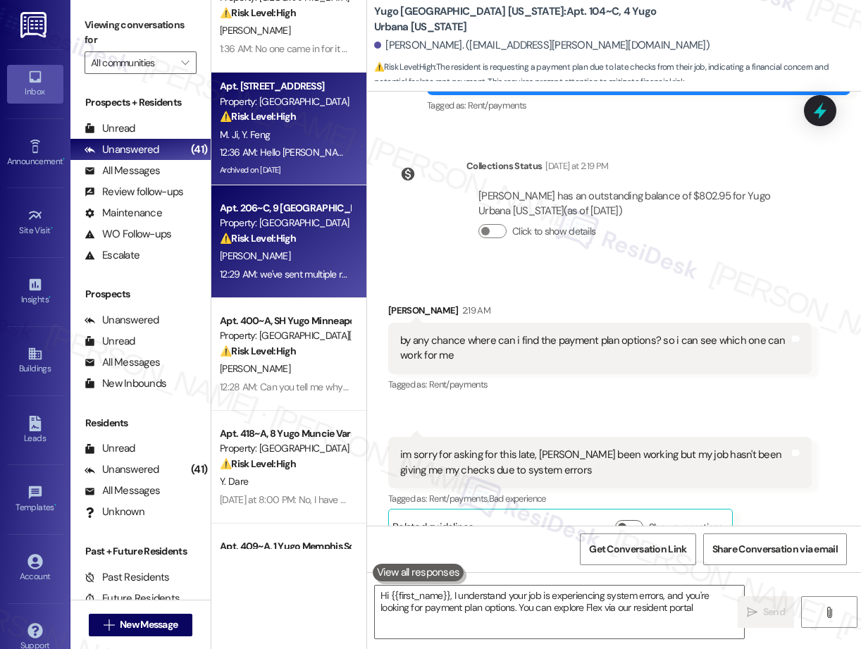
type textarea "Hi {{first_name}}, I understand your job is experiencing system errors, and you…"
click at [287, 276] on div "12:29 AM: we've sent multiple requests [DATE] 12:29 AM: we've sent multiple req…" at bounding box center [312, 274] width 184 height 13
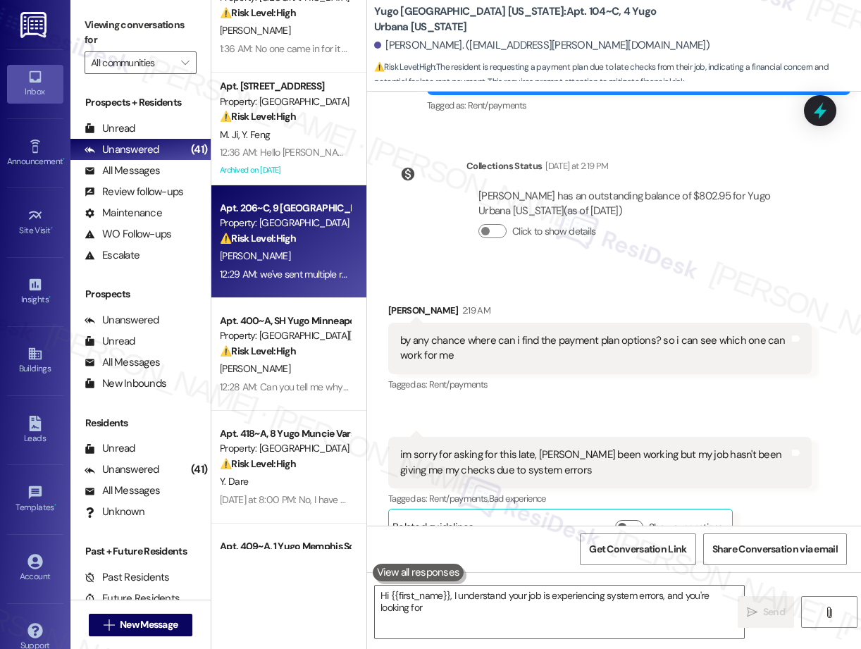
type textarea "Hi {{first_name}}, I understand your job is experiencing system errors, and you…"
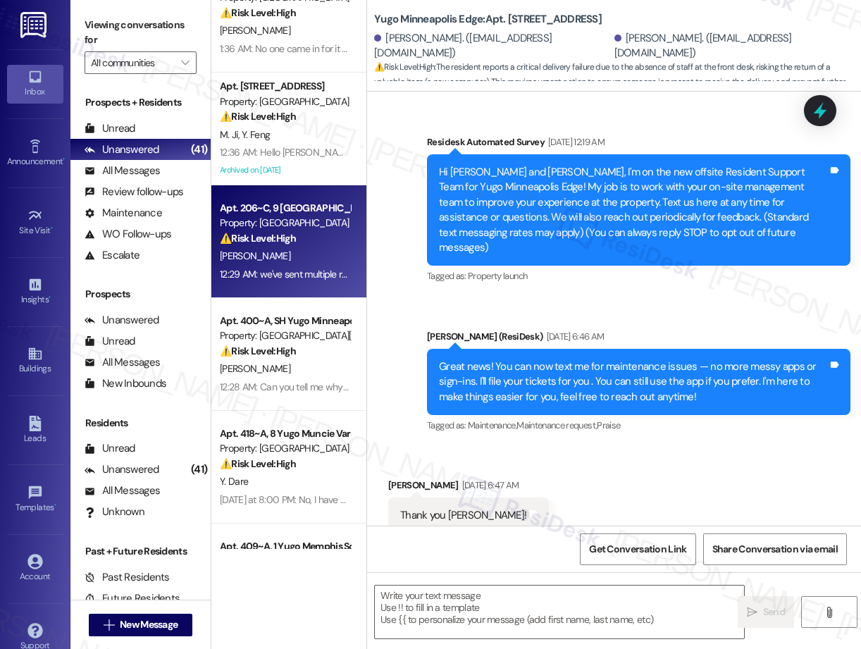
scroll to position [530, 0]
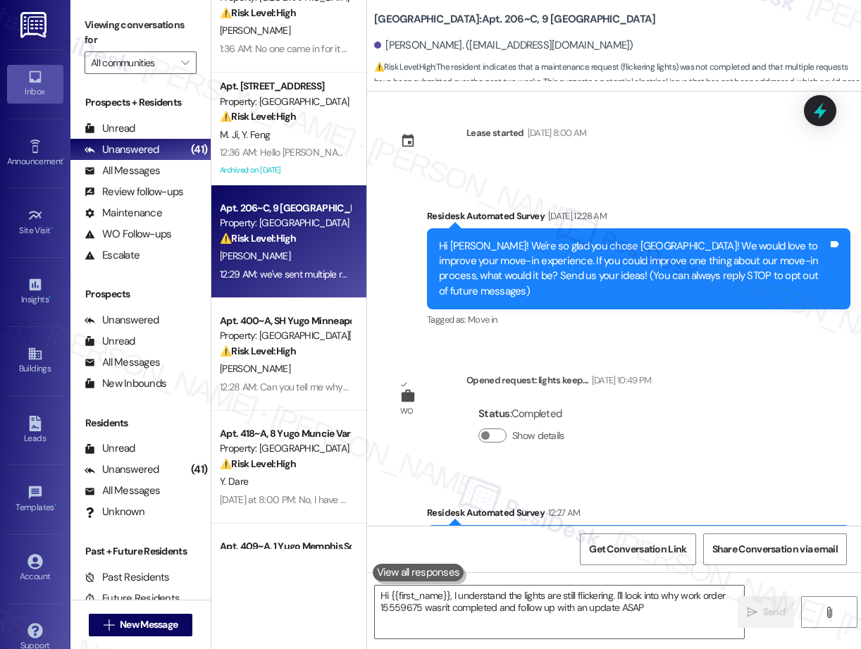
type textarea "Hi {{first_name}}, I understand the lights are still flickering. I'll look into…"
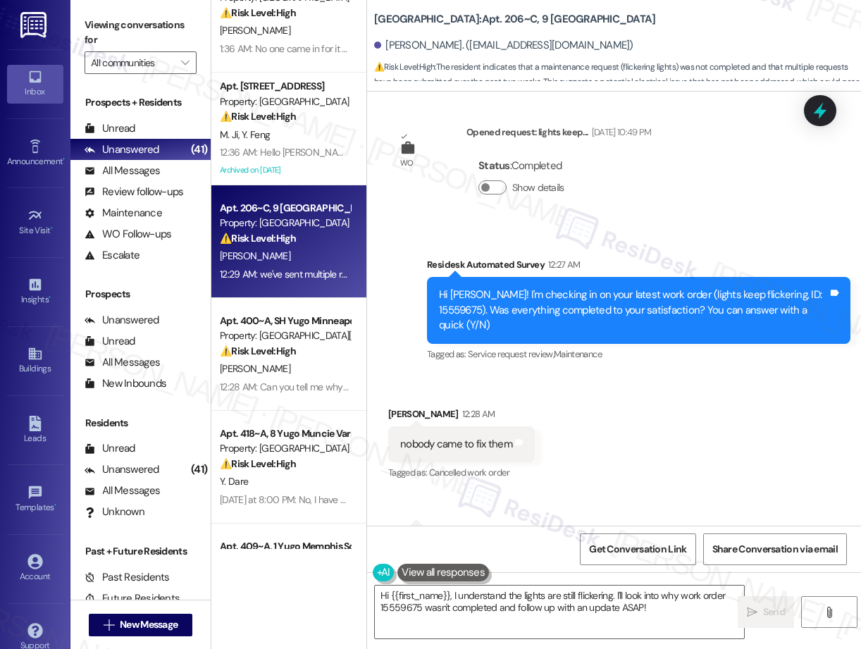
scroll to position [442, 0]
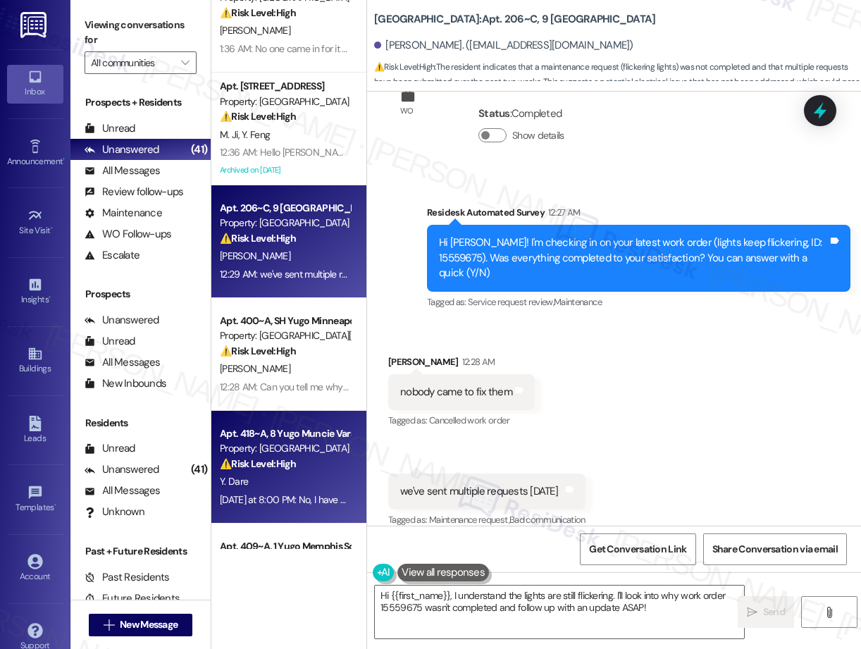
click at [261, 448] on div "Property: [GEOGRAPHIC_DATA]" at bounding box center [285, 448] width 130 height 15
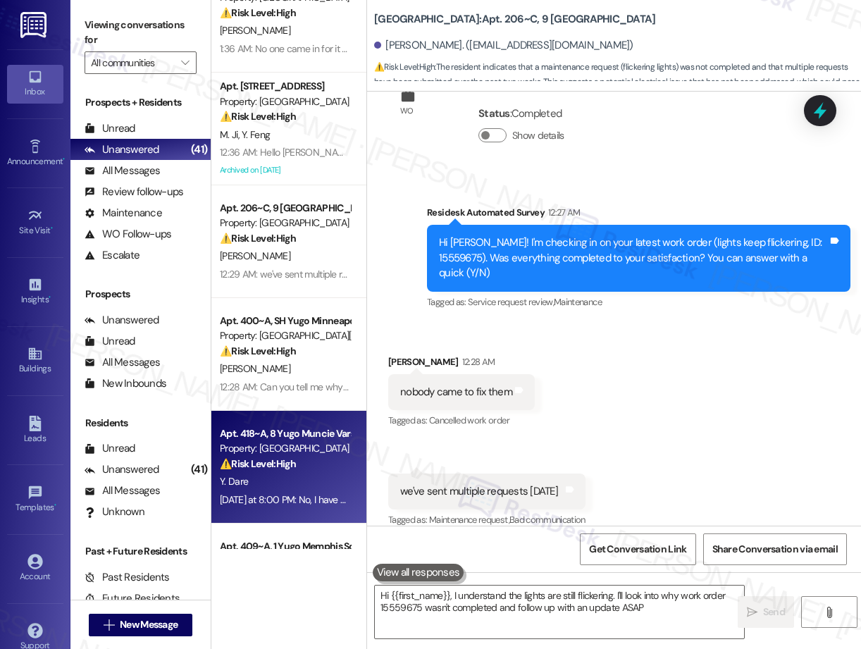
type textarea "Hi {{first_name}}, I understand the lights are still flickering. I'll look into…"
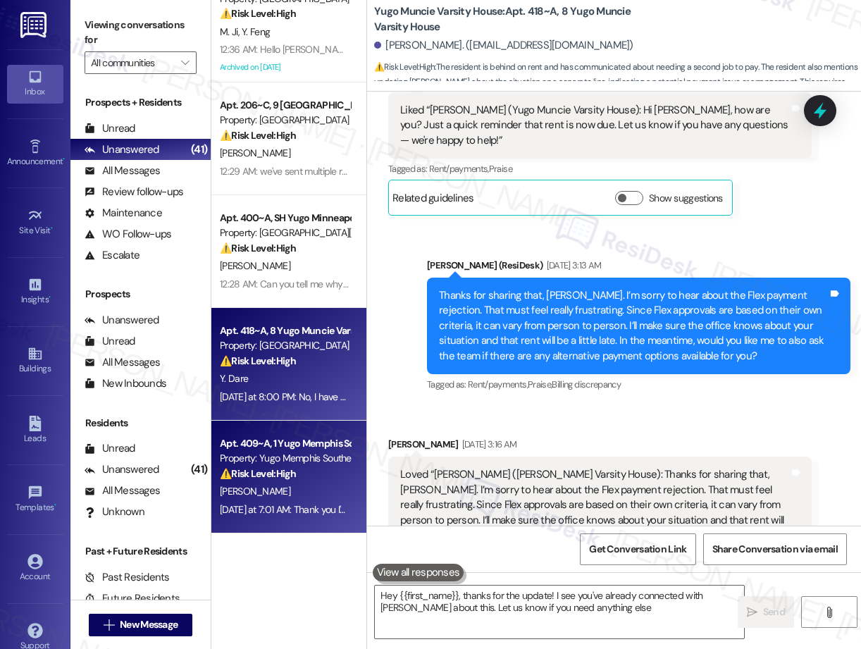
type textarea "Hey {{first_name}}, thanks for the update! I see you've already connected with …"
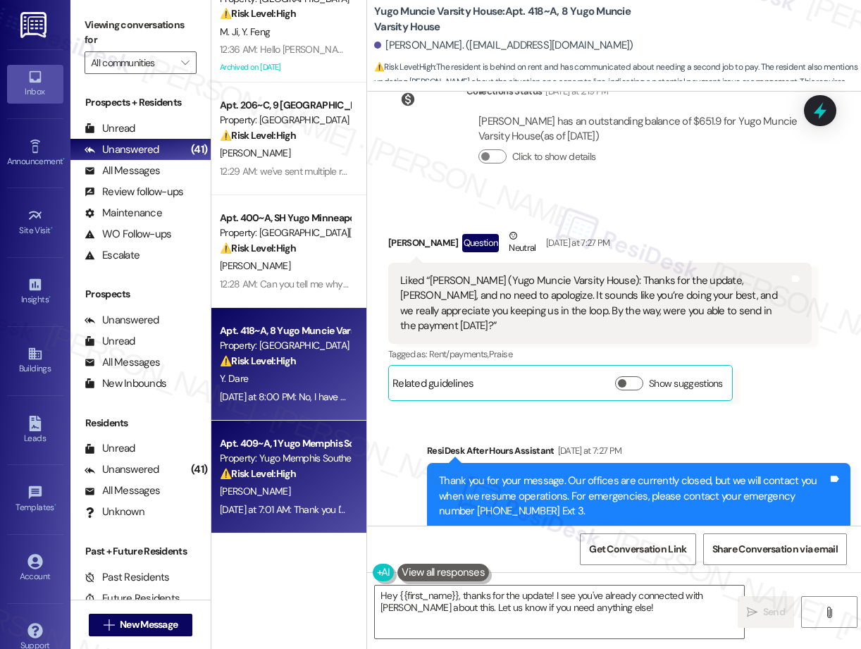
click at [264, 449] on div "Apt. 409~A, 1 Yugo Memphis Southern" at bounding box center [285, 443] width 130 height 15
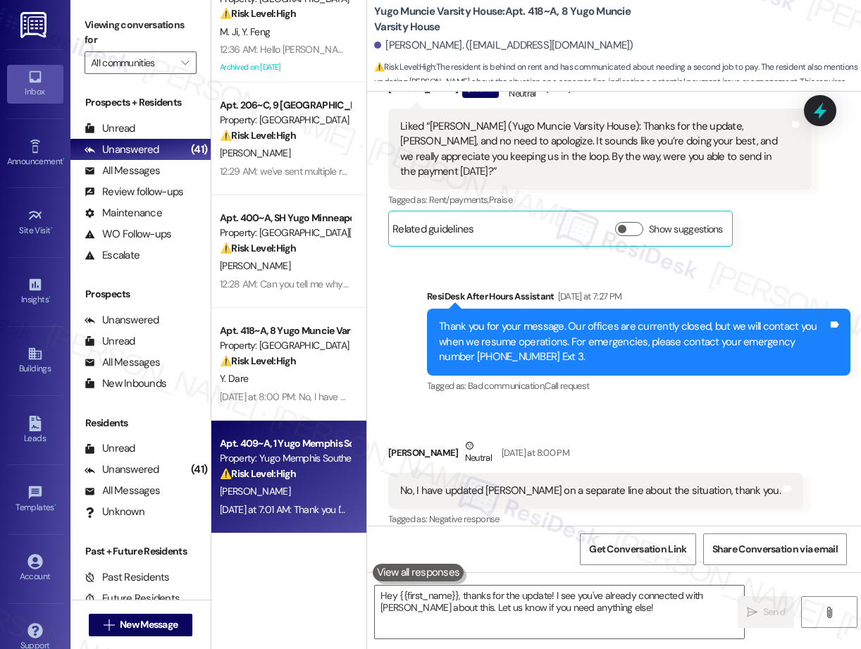
type textarea "Fetching suggested responses. Please feel free to read through the conversation…"
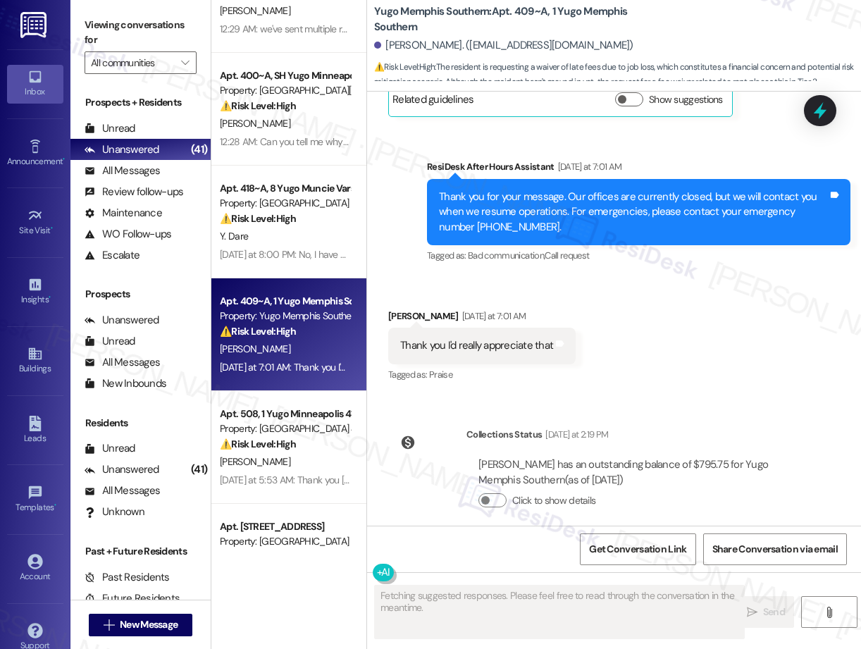
click at [239, 451] on div "Apt. 512, 1 Yugo Minneapolis Edge Property: Yugo Minneapolis Edge ⚠️ Risk Level…" at bounding box center [288, 274] width 155 height 549
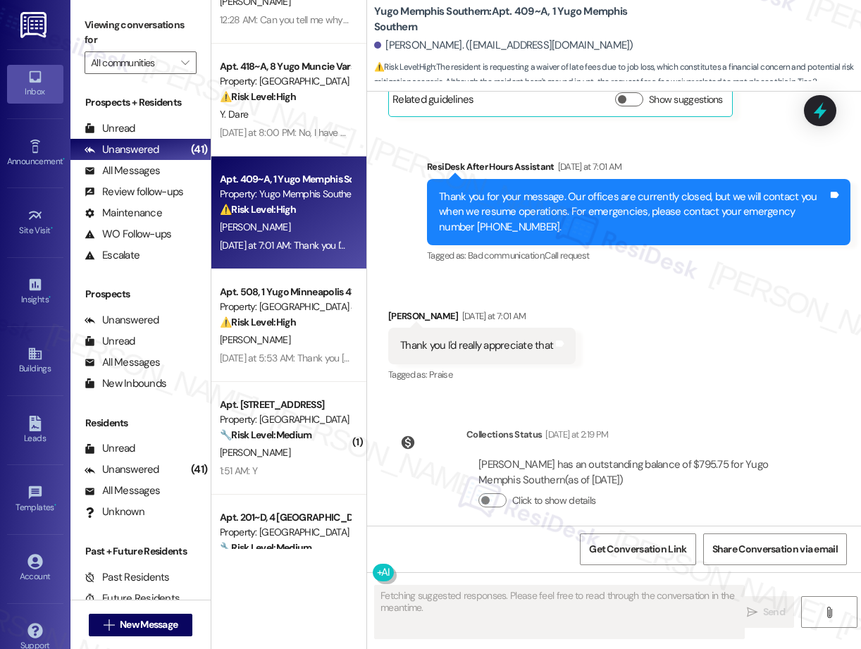
click at [293, 348] on div "Apt. 512, 1 Yugo Minneapolis Edge Property: Yugo Minneapolis Edge ⚠️ Risk Level…" at bounding box center [288, 274] width 155 height 549
click at [293, 348] on div "[PERSON_NAME]" at bounding box center [284, 340] width 133 height 18
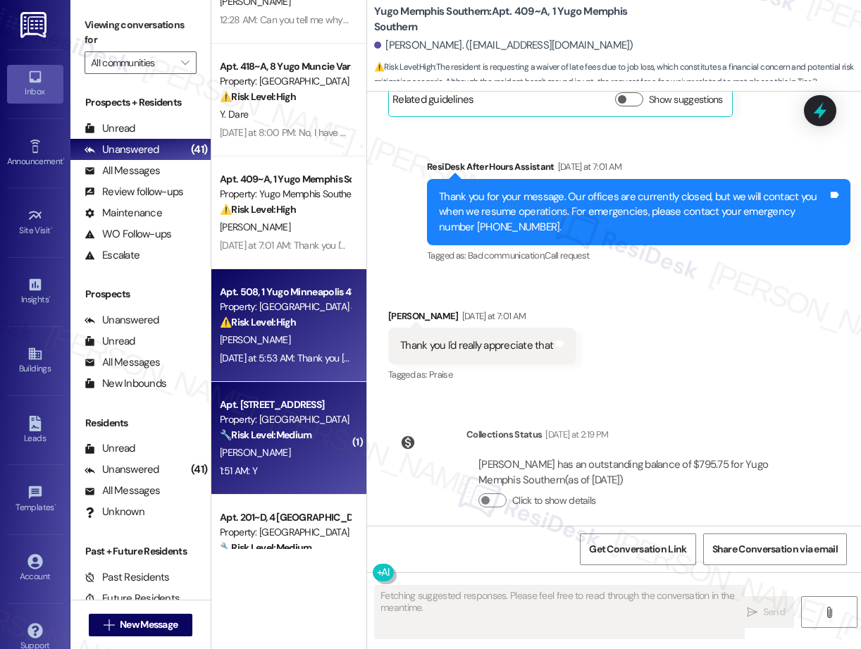
click at [301, 435] on strong "🔧 Risk Level: Medium" at bounding box center [266, 434] width 92 height 13
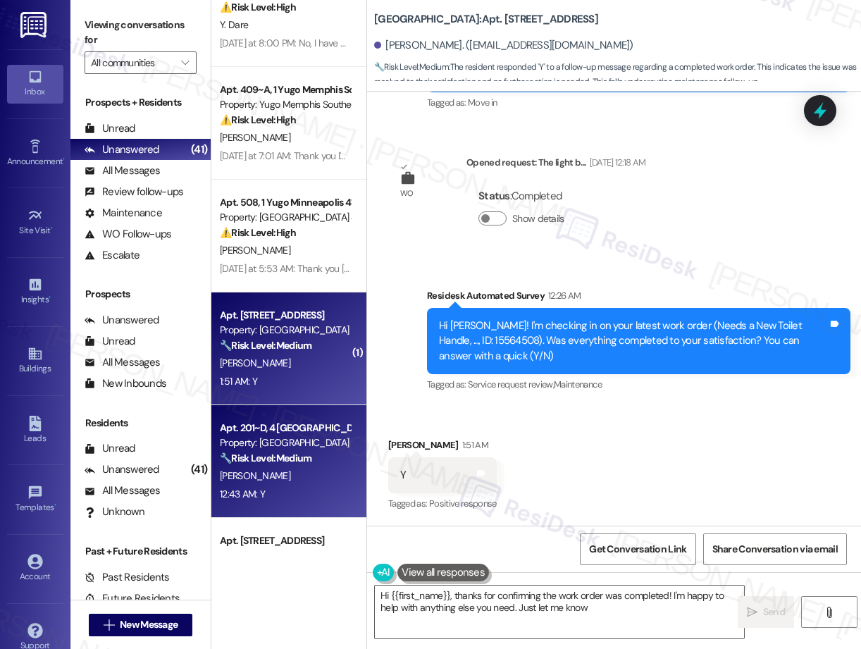
type textarea "Hi {{first_name}}, thanks for confirming the work order was completed! I'm happ…"
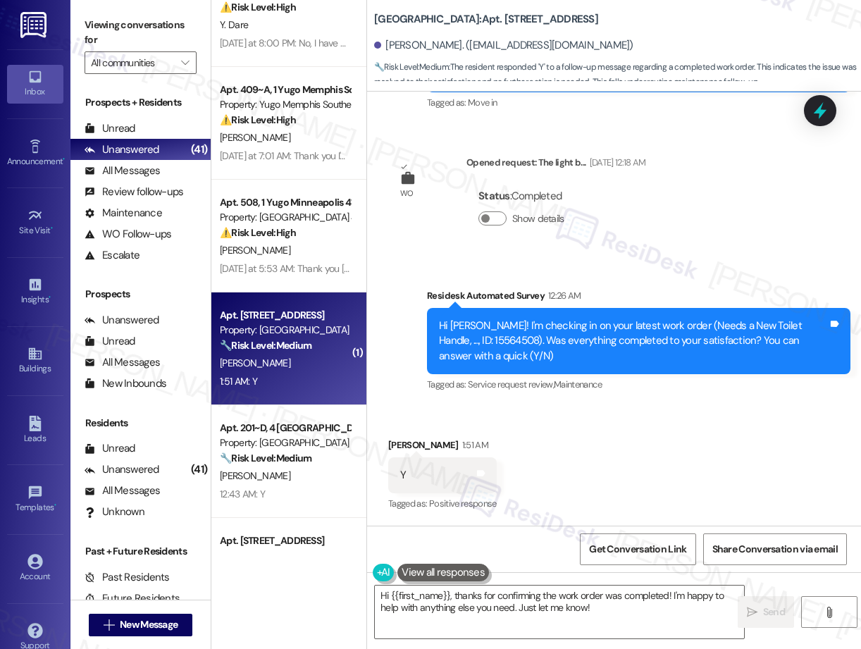
click at [292, 428] on div "Apt. 201~D, 4 [GEOGRAPHIC_DATA]" at bounding box center [285, 427] width 130 height 15
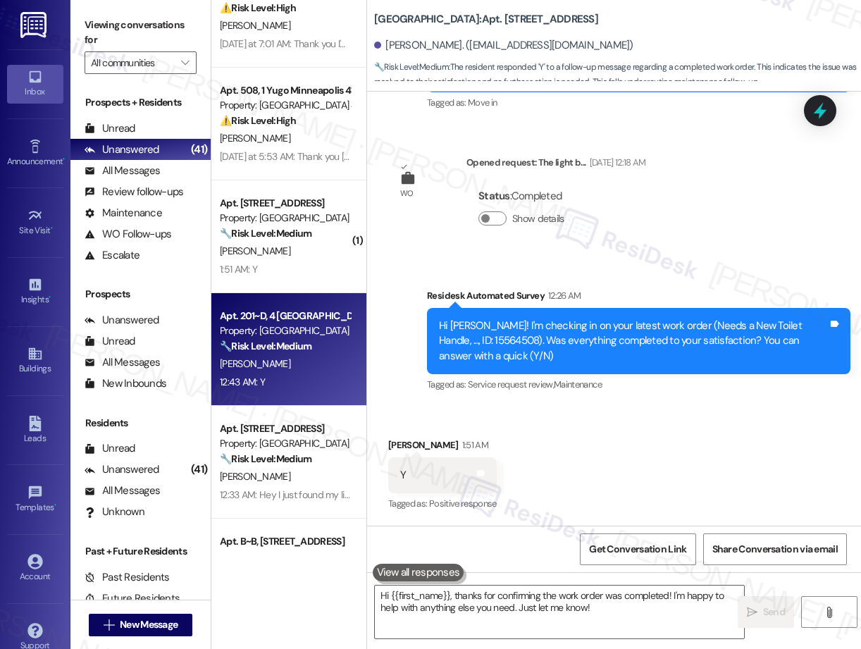
type textarea "Fetching suggested responses. Please feel free to read through the conversation…"
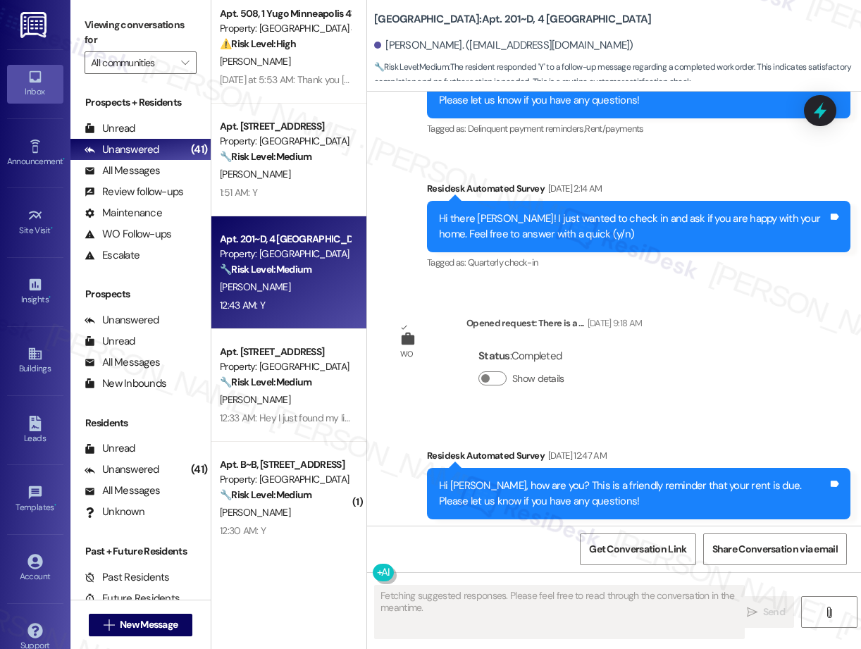
click at [280, 384] on div "Apt. 409~A, 1 Yugo Memphis Southern Property: Yugo Memphis Southern ⚠️ Risk Lev…" at bounding box center [288, 274] width 155 height 549
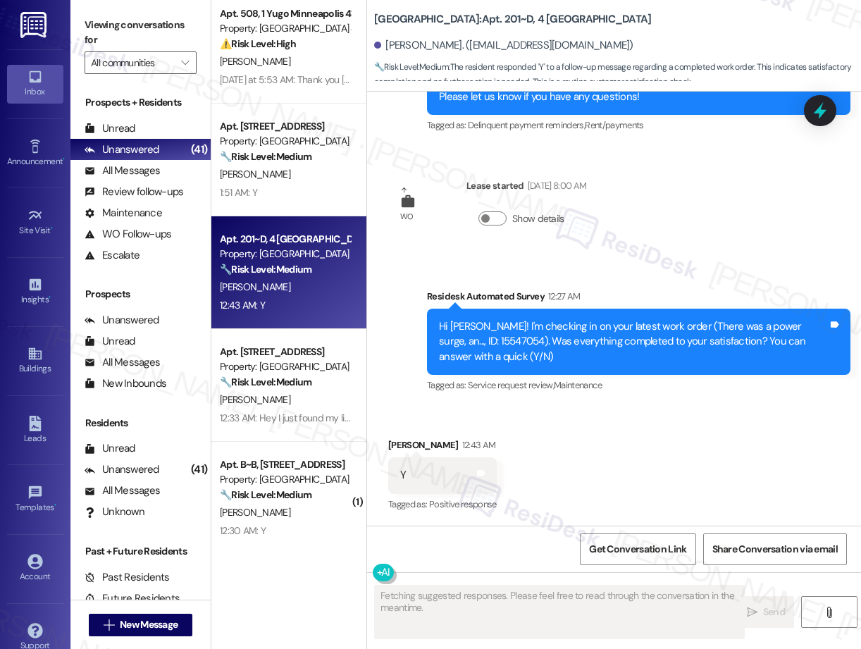
click at [280, 384] on strong "🔧 Risk Level: Medium" at bounding box center [266, 381] width 92 height 13
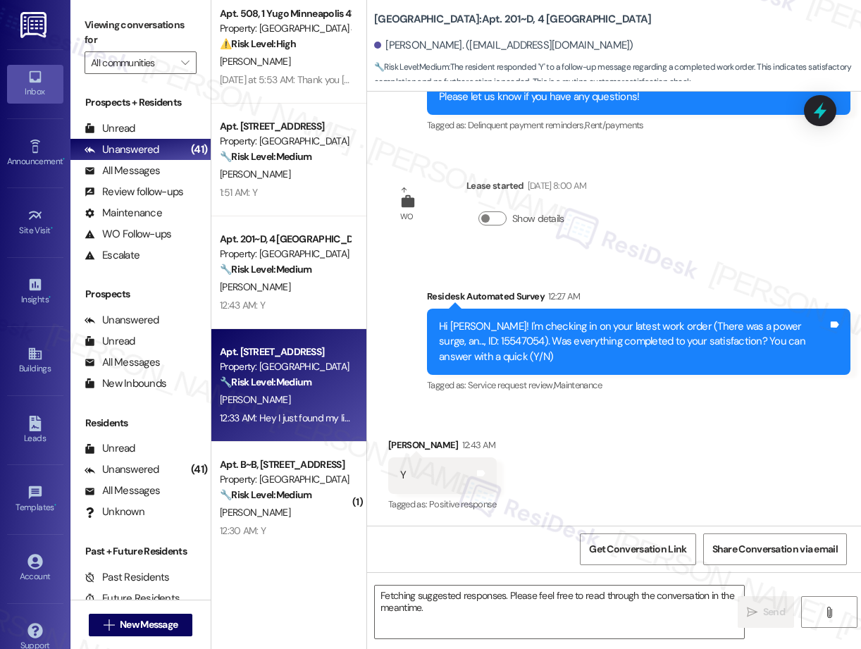
click at [270, 472] on div "Property: [GEOGRAPHIC_DATA]" at bounding box center [285, 479] width 130 height 15
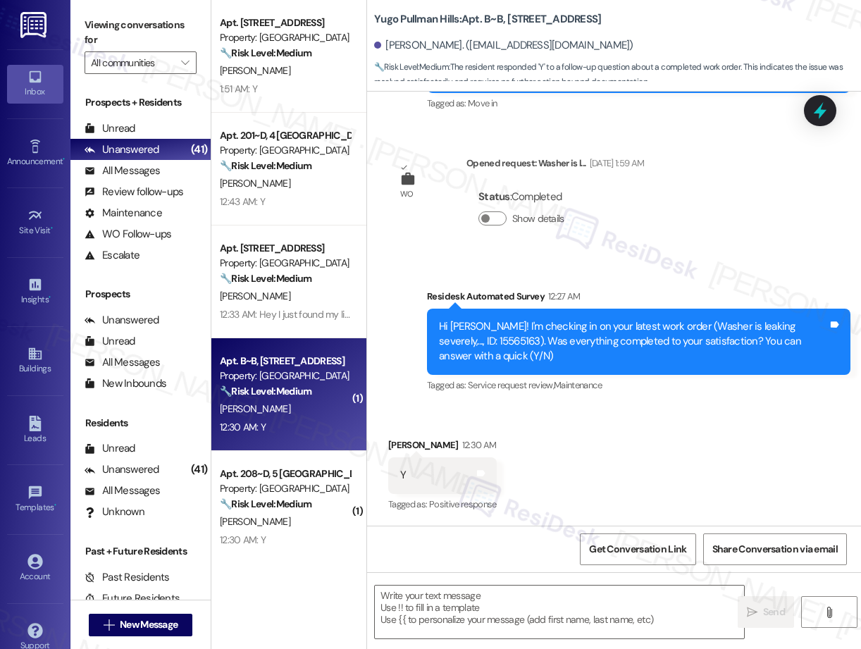
type textarea "Fetching suggested responses. Please feel free to read through the conversation…"
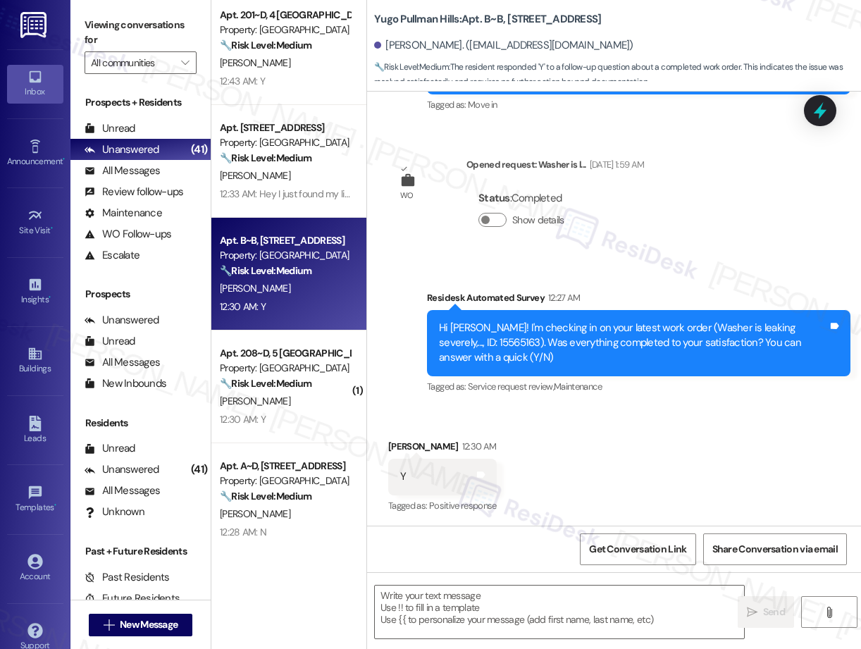
click at [292, 380] on strong "🔧 Risk Level: Medium" at bounding box center [266, 383] width 92 height 13
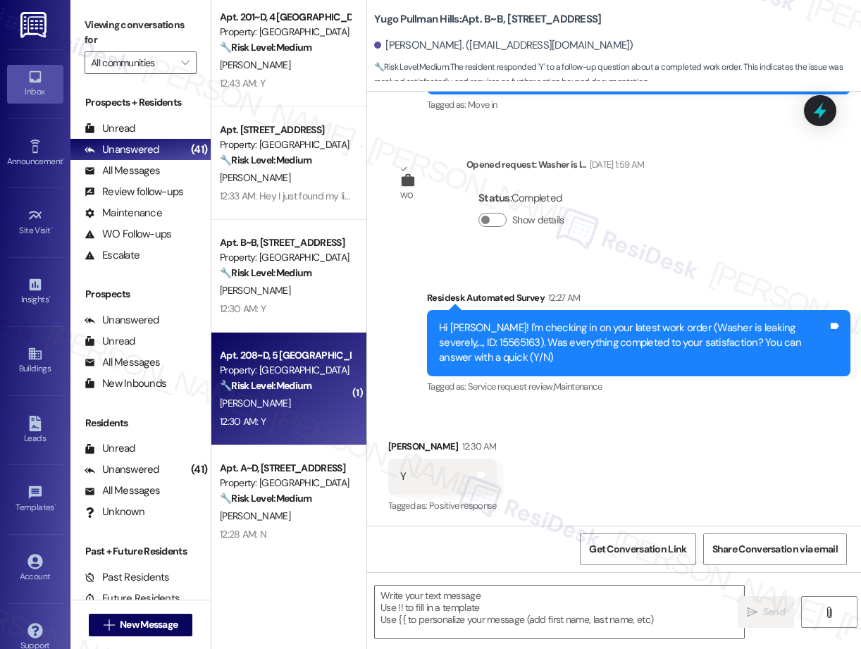
type textarea "Fetching suggested responses. Please feel free to read through the conversation…"
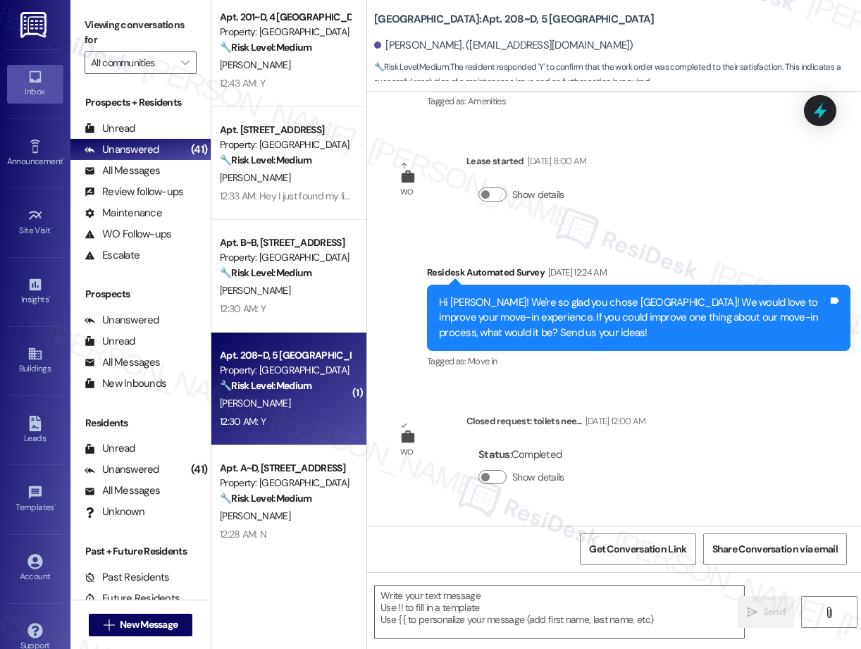
type textarea "Fetching suggested responses. Please feel free to read through the conversation…"
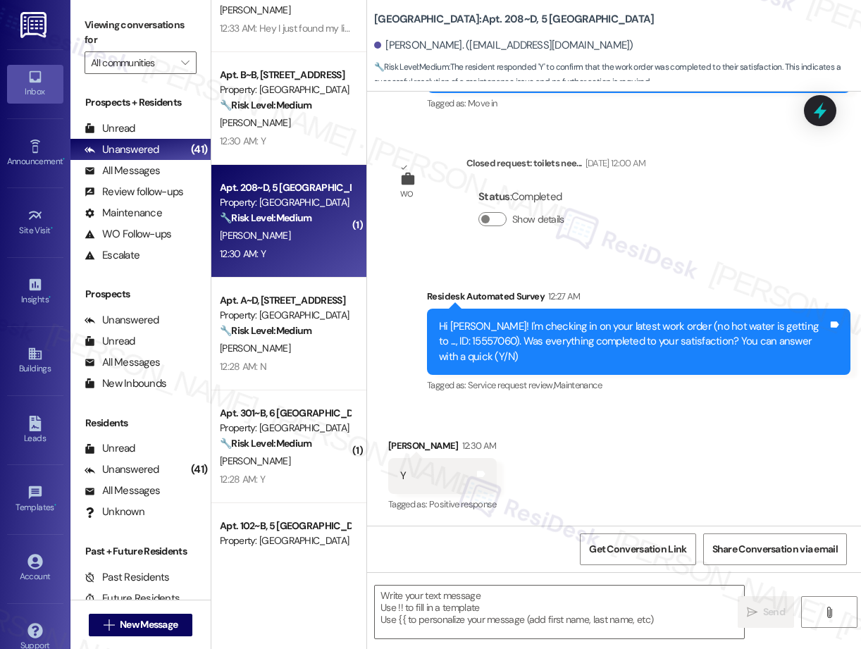
click at [287, 363] on div "Apt. 201~D, 4 [GEOGRAPHIC_DATA] Property: [GEOGRAPHIC_DATA] Common 🔧 Risk Level…" at bounding box center [288, 274] width 155 height 549
click at [289, 359] on div "12:28 AM: N 12:28 AM: N" at bounding box center [284, 367] width 133 height 18
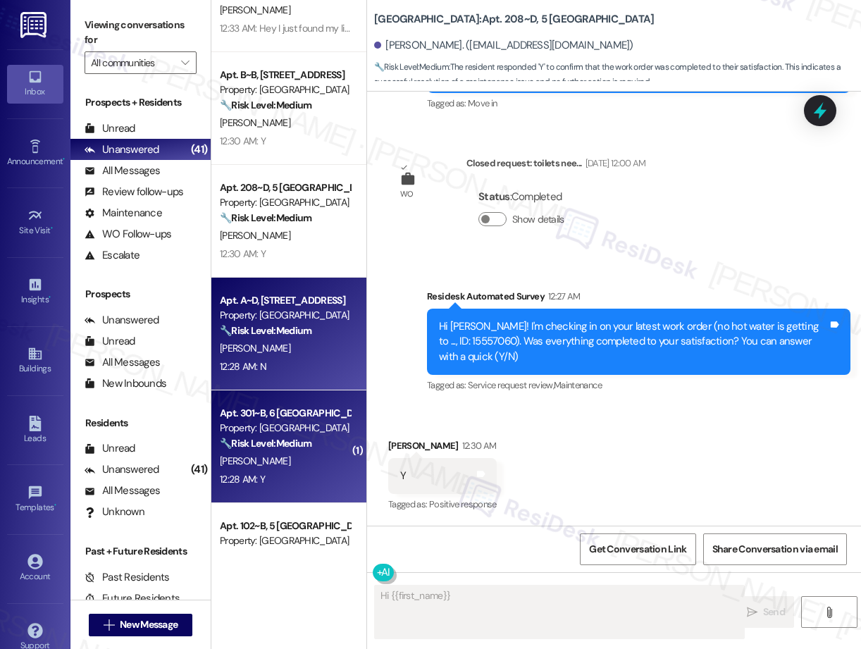
type textarea "Hi {{first_name}},"
click at [286, 437] on strong "🔧 Risk Level: Medium" at bounding box center [266, 443] width 92 height 13
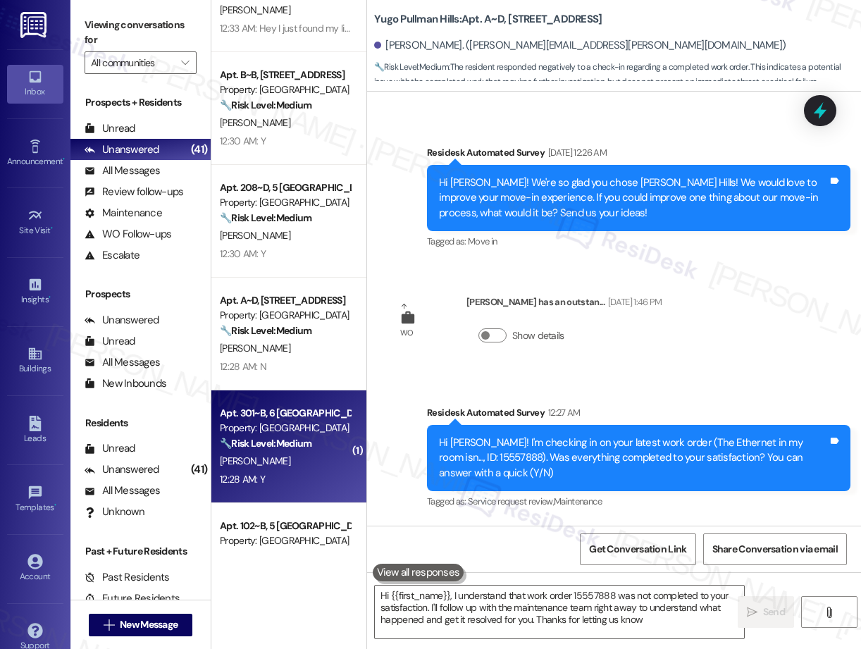
type textarea "Hi {{first_name}}, I understand that work order 15557888 was not completed to y…"
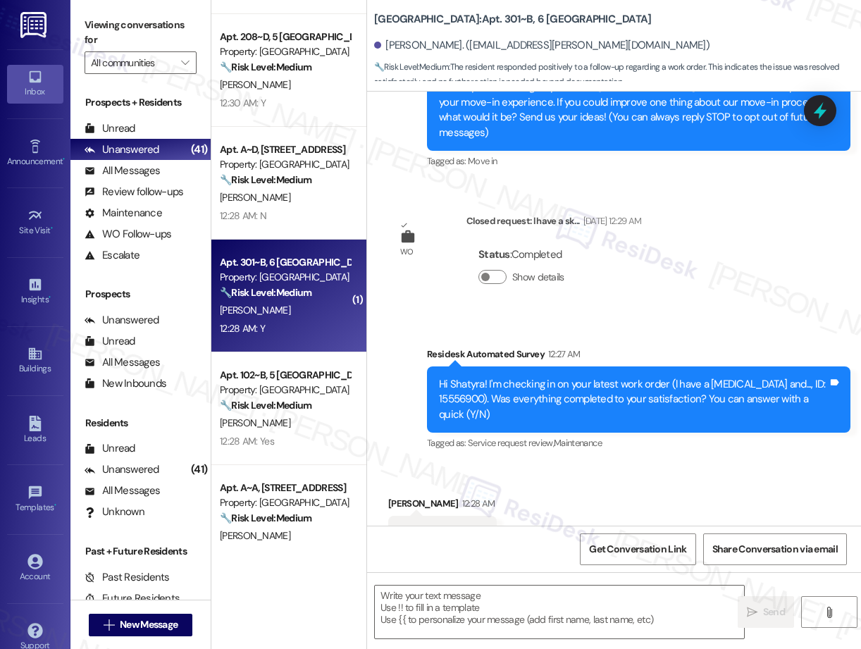
type textarea "Fetching suggested responses. Please feel free to read through the conversation…"
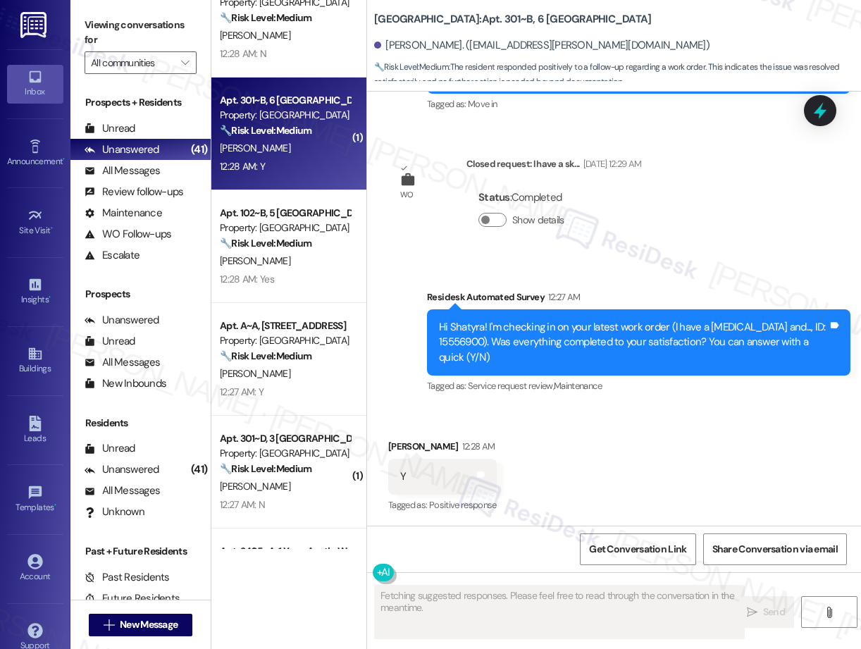
click at [284, 266] on div "Apt. 208~D, 5 [GEOGRAPHIC_DATA] Property: [GEOGRAPHIC_DATA] Common 🔧 Risk Level…" at bounding box center [288, 274] width 155 height 549
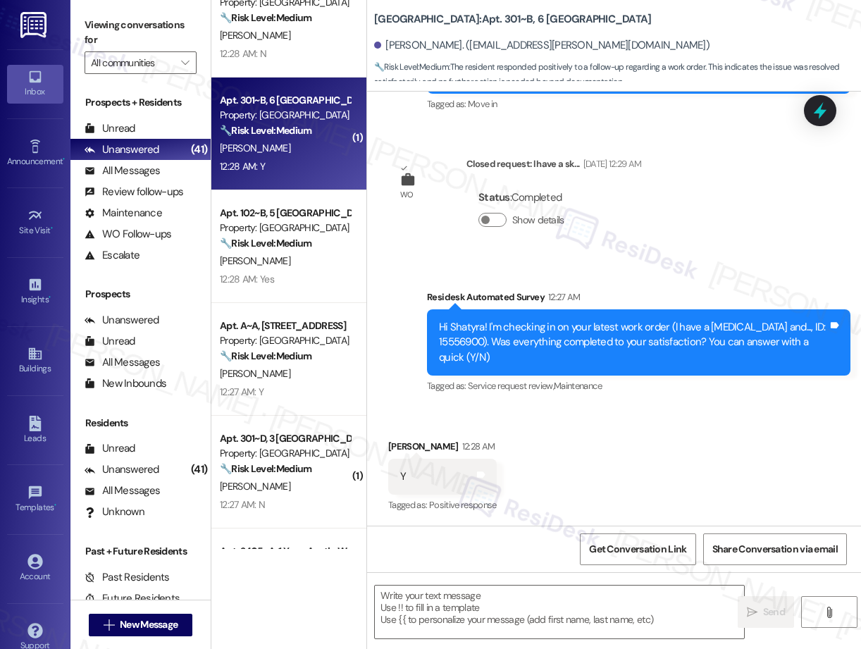
click at [284, 266] on div "[PERSON_NAME]" at bounding box center [284, 261] width 133 height 18
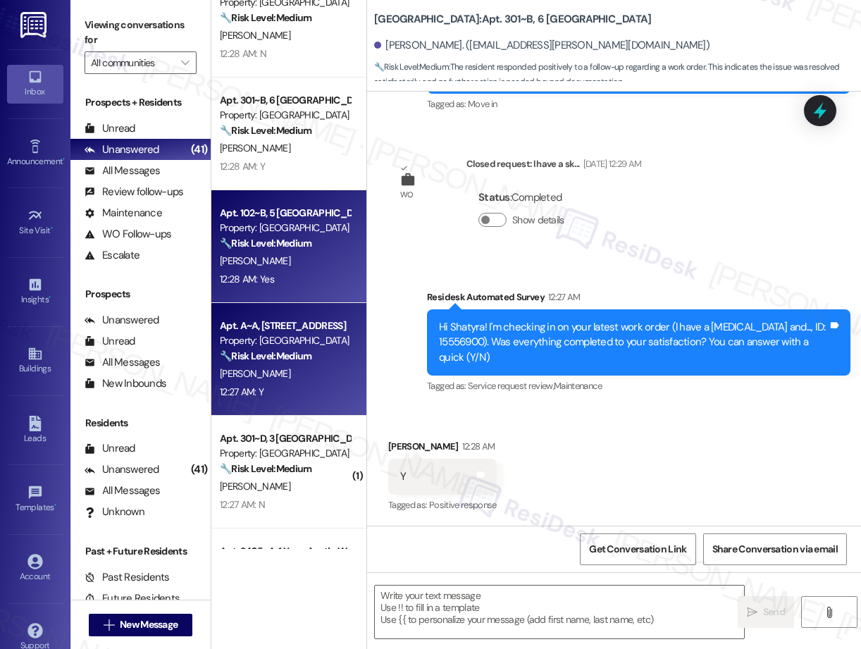
type textarea "Fetching suggested responses. Please feel free to read through the conversation…"
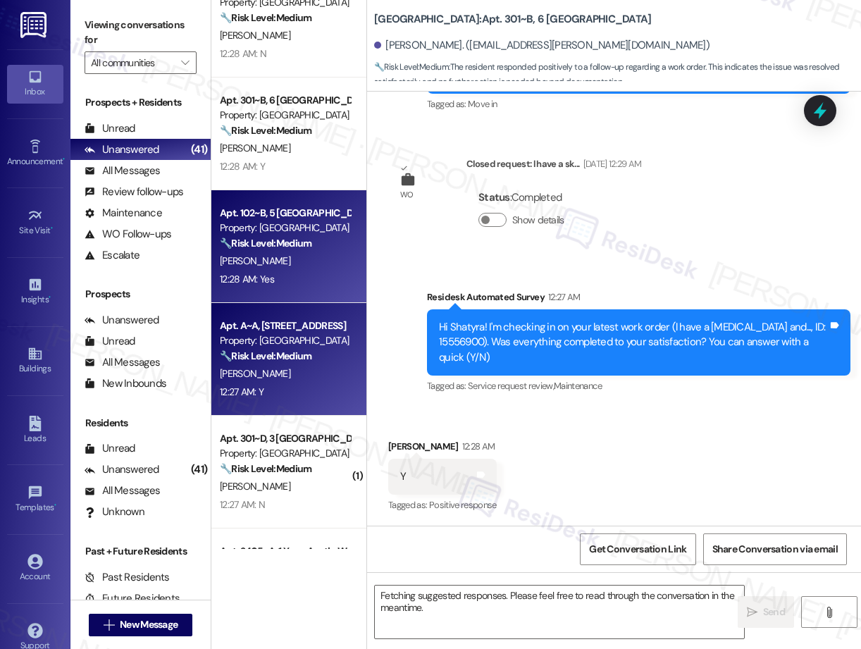
click at [311, 375] on div "[PERSON_NAME]" at bounding box center [284, 374] width 133 height 18
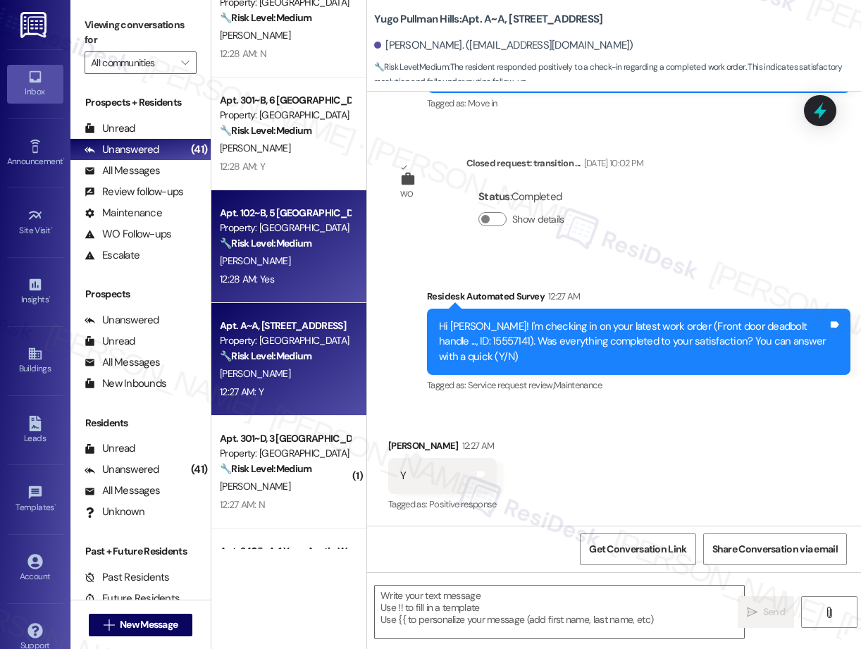
click at [279, 275] on div "12:28 AM: Yes 12:28 AM: Yes" at bounding box center [284, 279] width 133 height 18
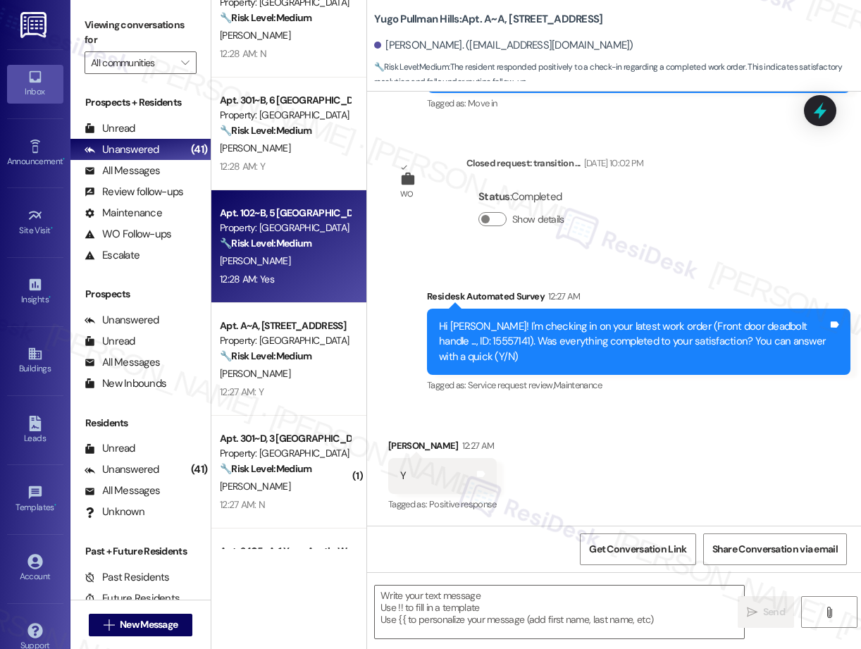
type textarea "Fetching suggested responses. Please feel free to read through the conversation…"
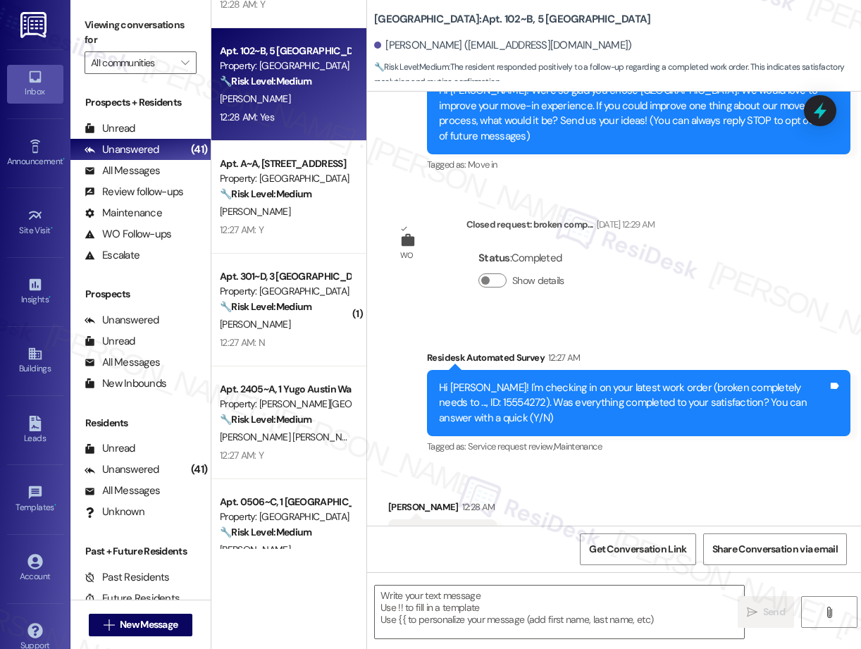
type textarea "Fetching suggested responses. Please feel free to read through the conversation…"
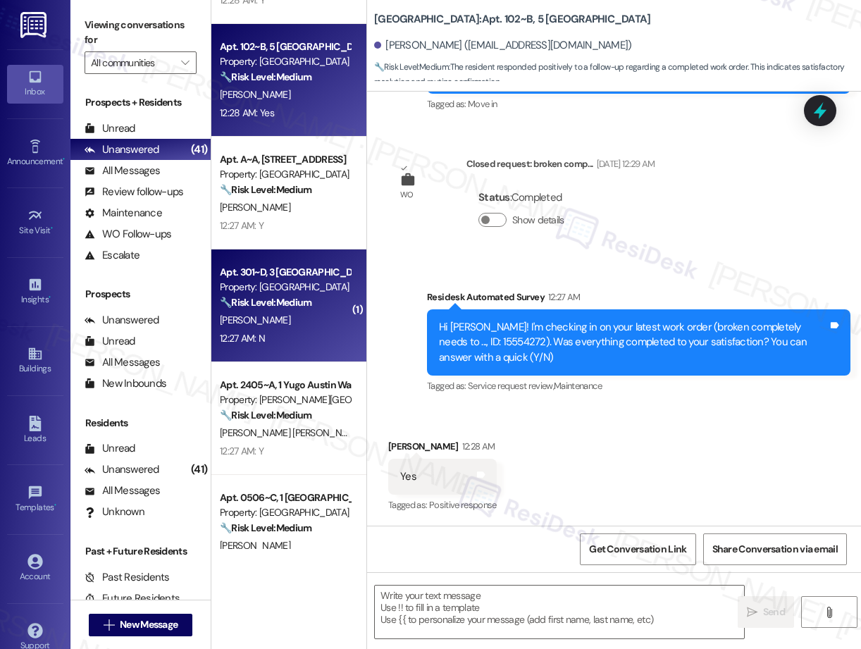
click at [265, 258] on div "Apt. 301~D, 3 [GEOGRAPHIC_DATA] Property: [GEOGRAPHIC_DATA] Common 🔧 Risk Level…" at bounding box center [288, 305] width 155 height 113
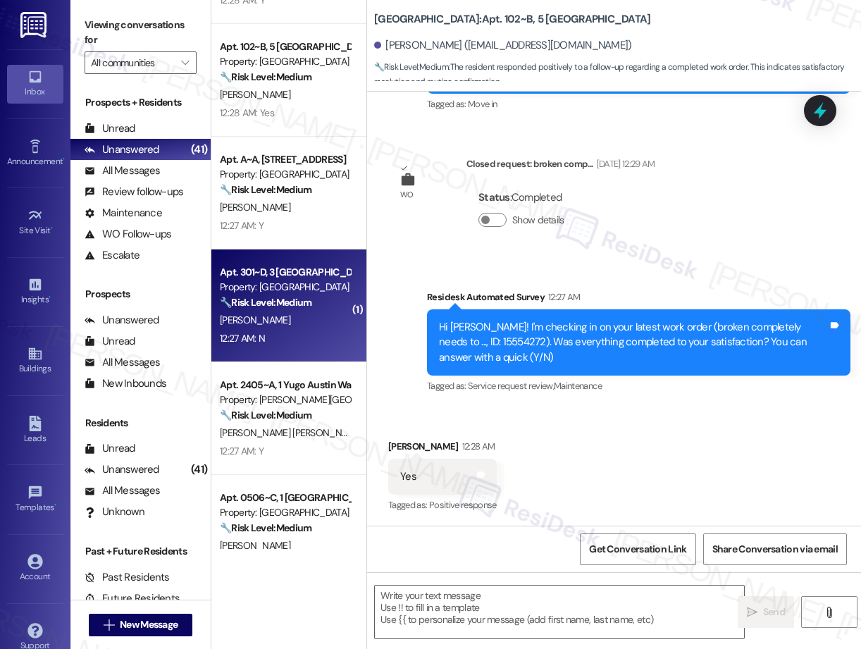
click at [289, 224] on div "12:27 AM: Y 12:27 AM: Y" at bounding box center [284, 226] width 133 height 18
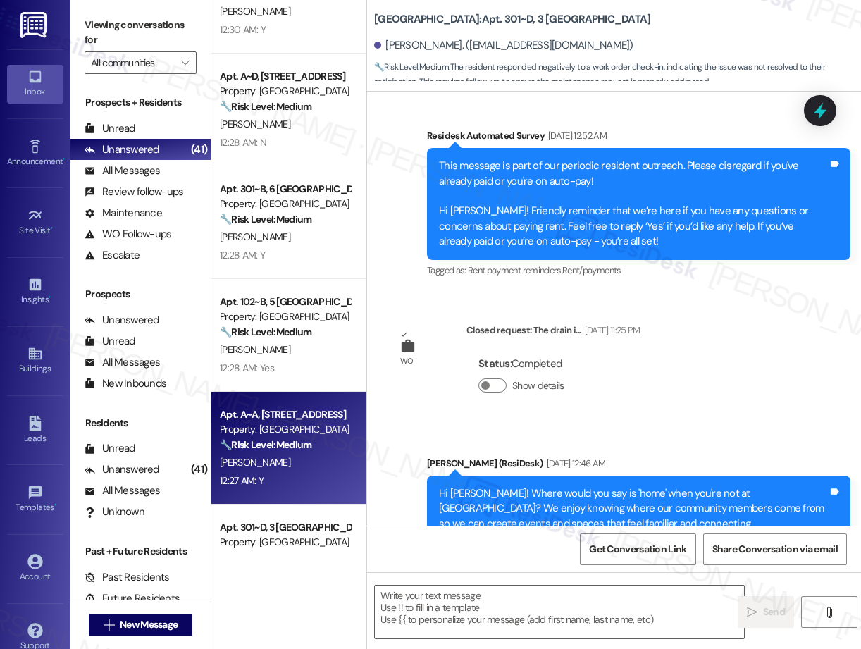
type textarea "Fetching suggested responses. Please feel free to read through the conversation…"
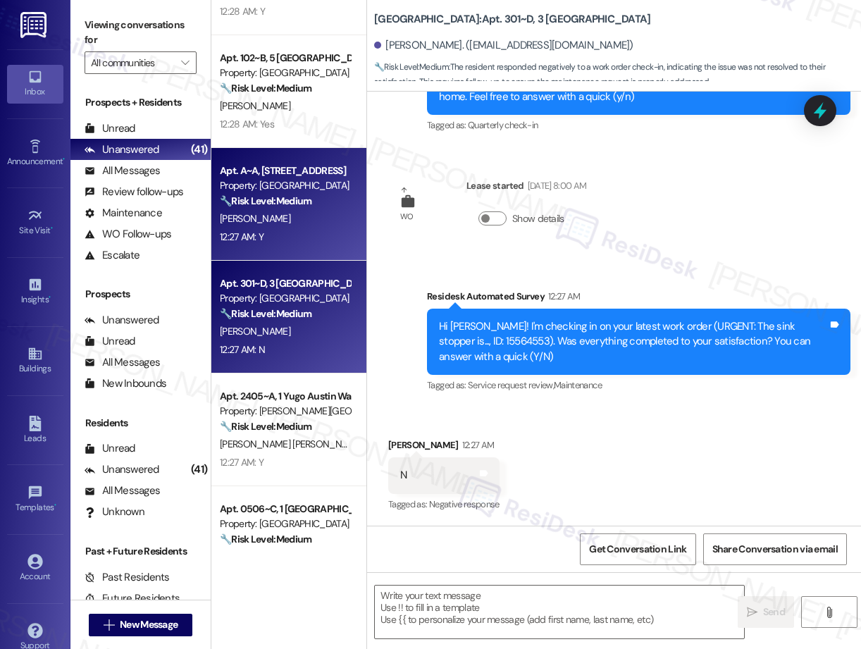
click at [301, 313] on strong "🔧 Risk Level: Medium" at bounding box center [266, 313] width 92 height 13
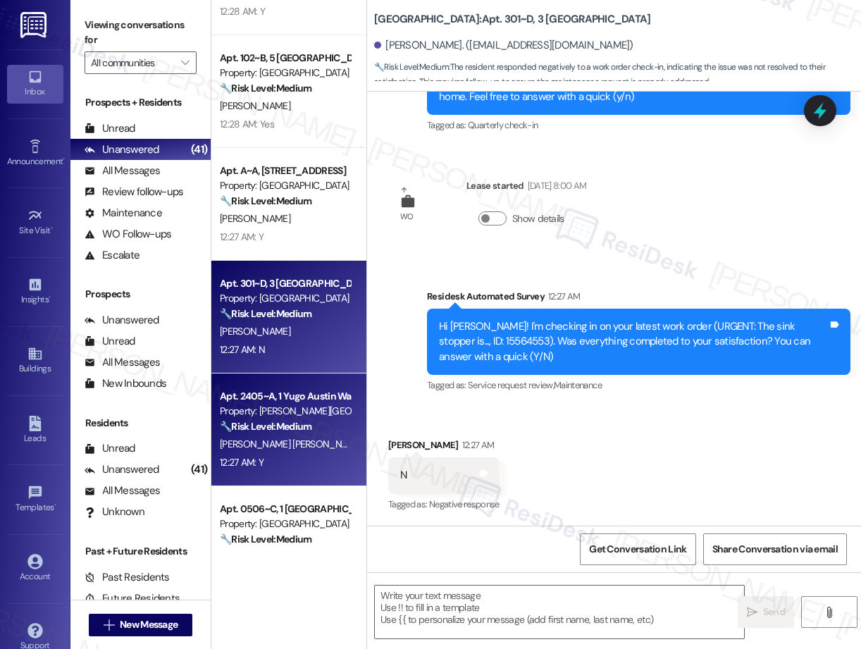
click at [294, 405] on div "Property: [PERSON_NAME][GEOGRAPHIC_DATA]" at bounding box center [285, 411] width 130 height 15
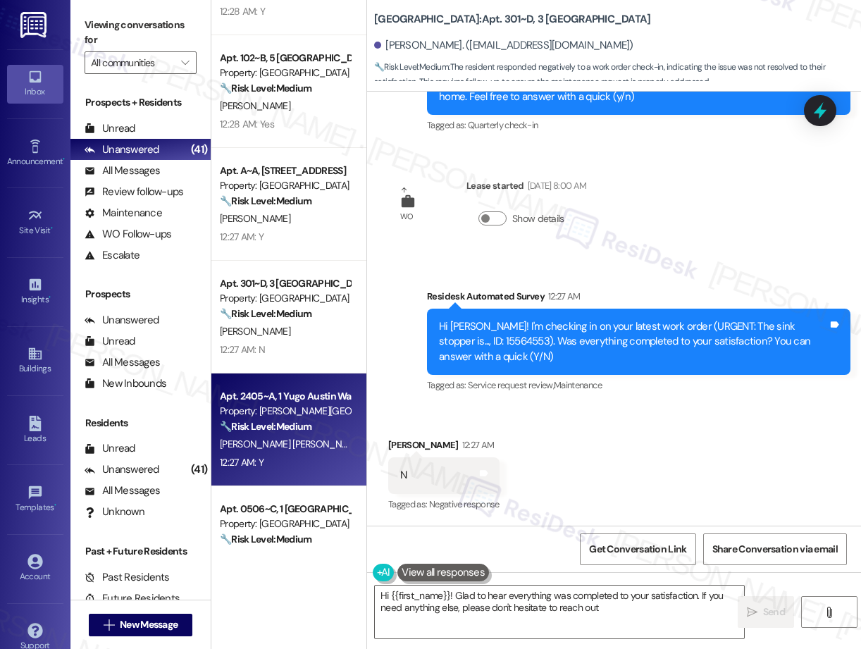
type textarea "Hi {{first_name}}! Glad to hear everything was completed to your satisfaction. …"
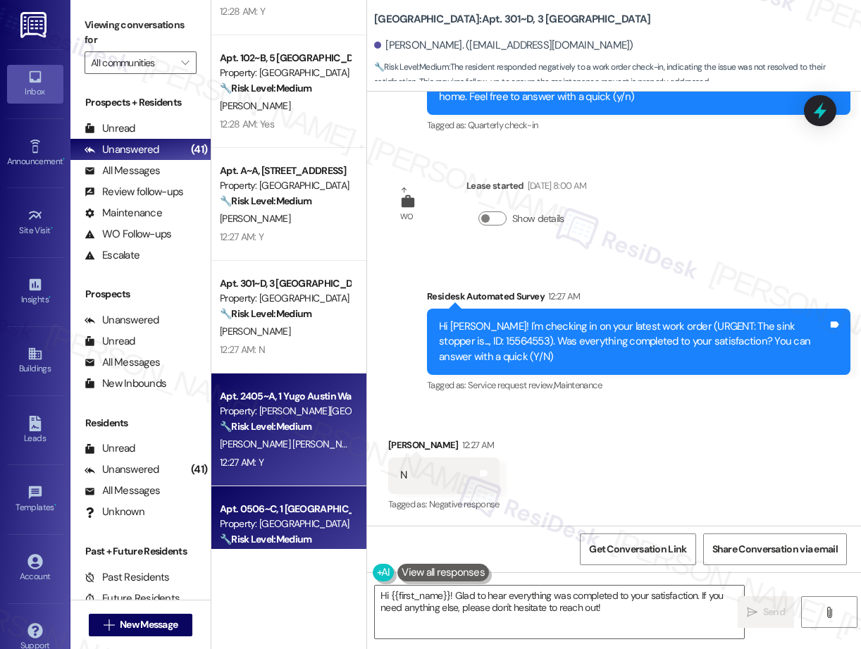
click at [337, 540] on div "🔧 Risk Level: Medium The resident confirmed the work order was completed to the…" at bounding box center [285, 539] width 130 height 15
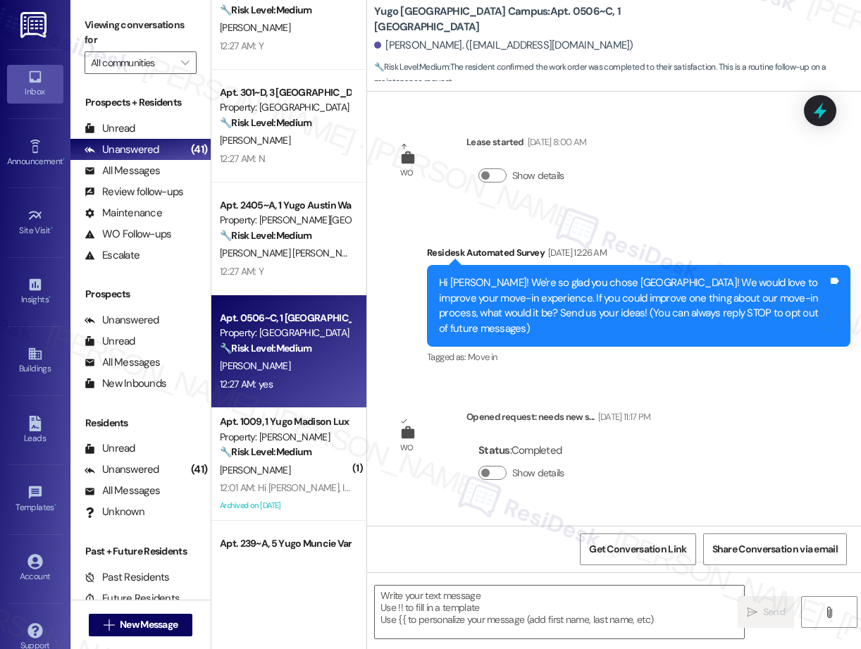
click at [299, 460] on div "Apt. 102~B, 5 [GEOGRAPHIC_DATA] Property: [GEOGRAPHIC_DATA] Common 🔧 Risk Level…" at bounding box center [288, 274] width 155 height 549
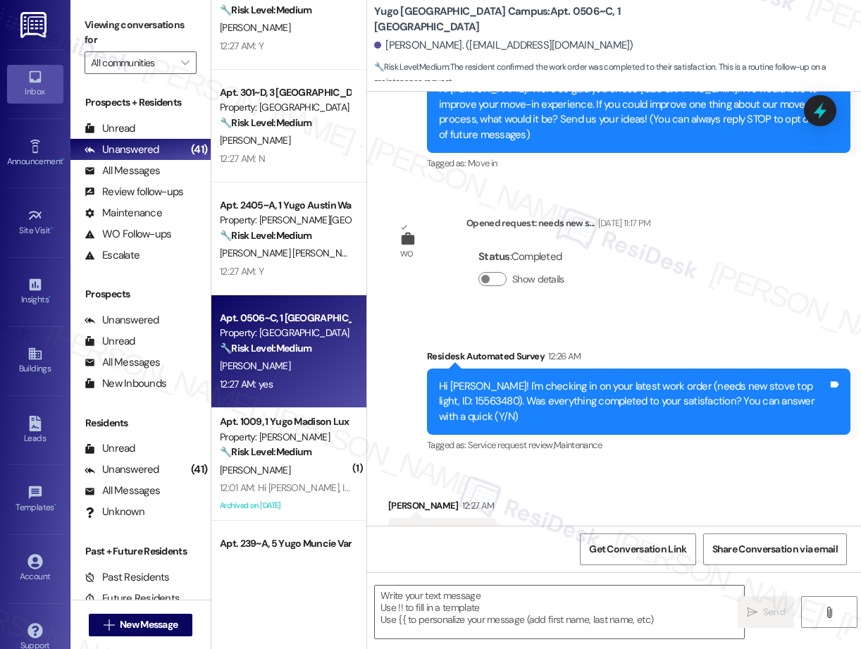
type textarea "Fetching suggested responses. Please feel free to read through the conversation…"
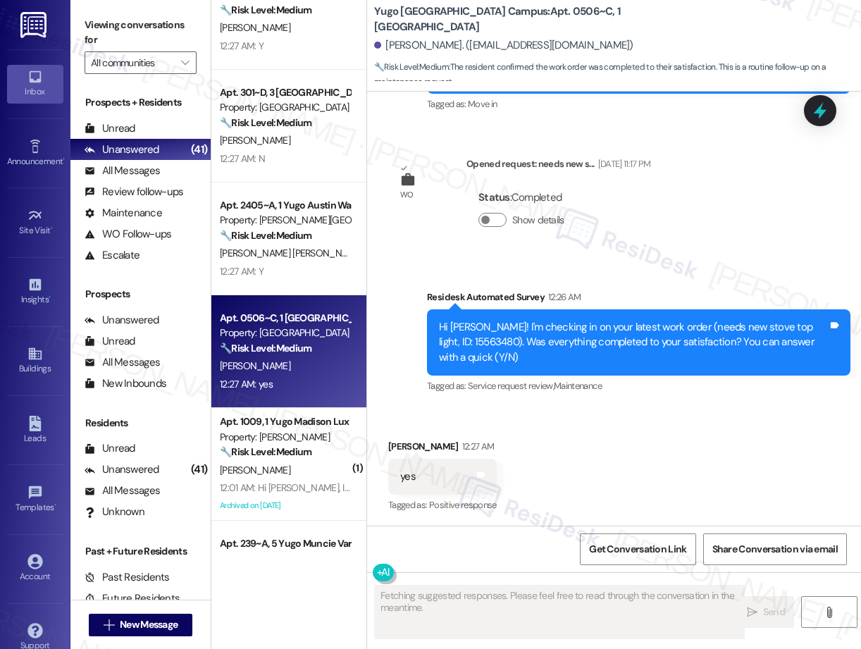
click at [299, 460] on div "Apt. 1009, 1 Yugo Madison Lux Property: [PERSON_NAME] Lux 🔧 Risk Level: Medium …" at bounding box center [284, 437] width 133 height 48
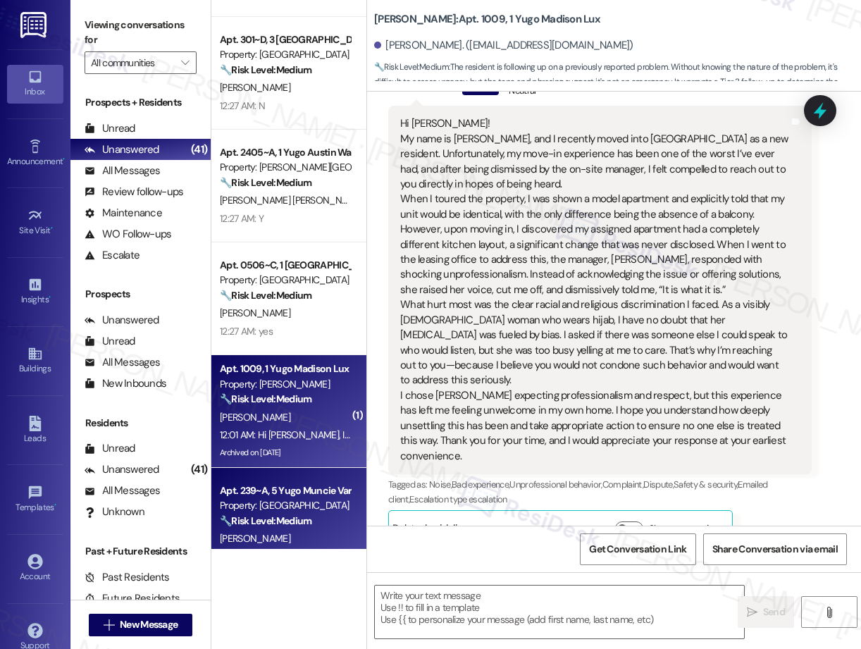
type textarea "Fetching suggested responses. Please feel free to read through the conversation…"
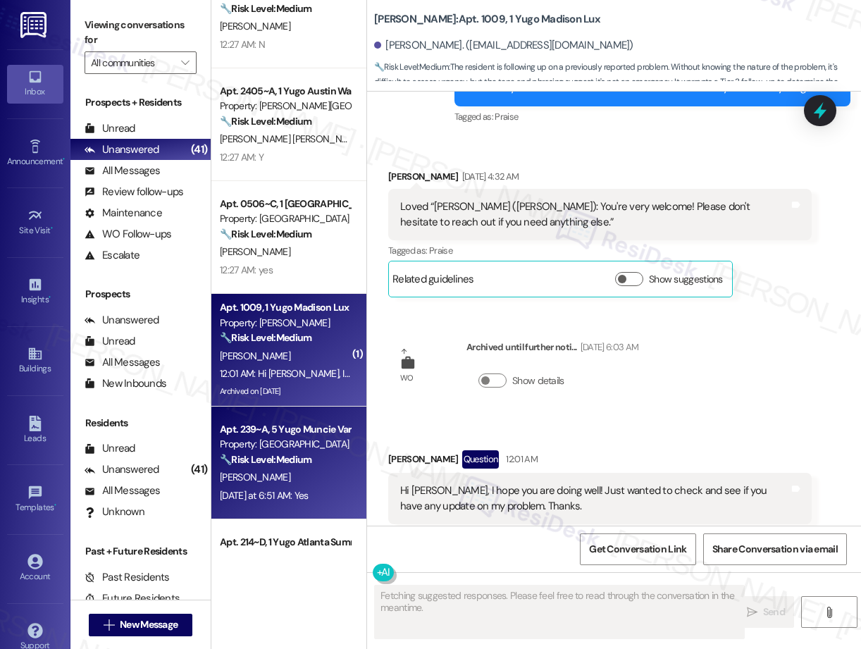
click at [267, 429] on div "Apt. 239~A, 5 Yugo Muncie Varsity House" at bounding box center [285, 429] width 130 height 15
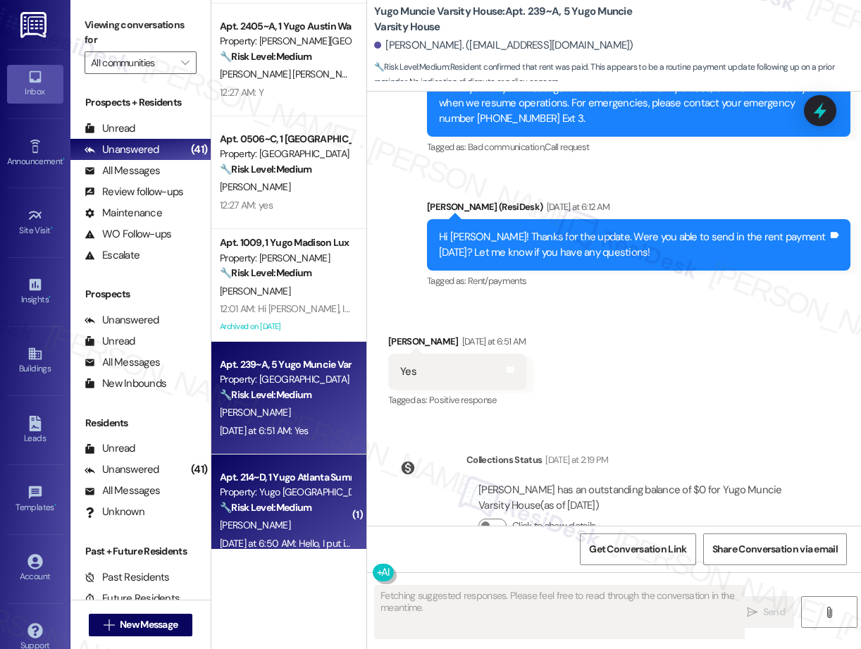
click at [285, 469] on div "Apt. 102~B, 5 [GEOGRAPHIC_DATA] Property: [GEOGRAPHIC_DATA] Common 🔧 Risk Level…" at bounding box center [288, 274] width 155 height 549
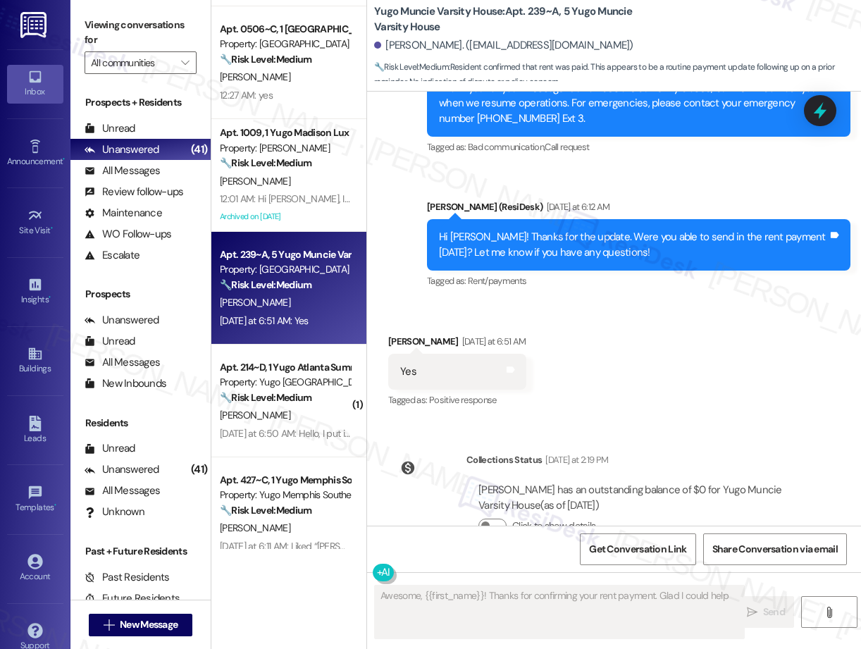
type textarea "Awesome, {{first_name}}! Thanks for confirming your rent payment. Glad I could …"
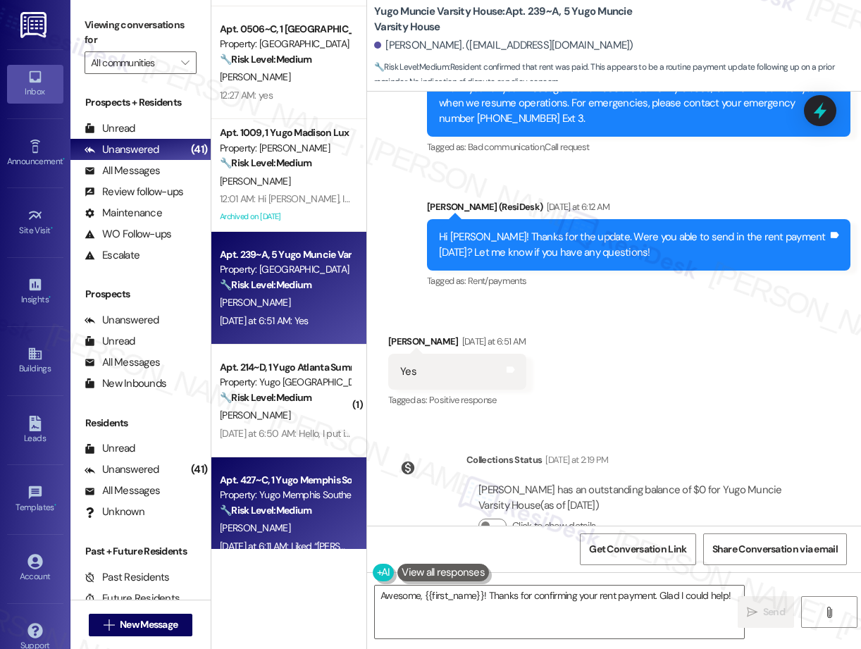
click at [280, 485] on div "Apt. 427~C, 1 Yugo Memphis Southern" at bounding box center [285, 480] width 130 height 15
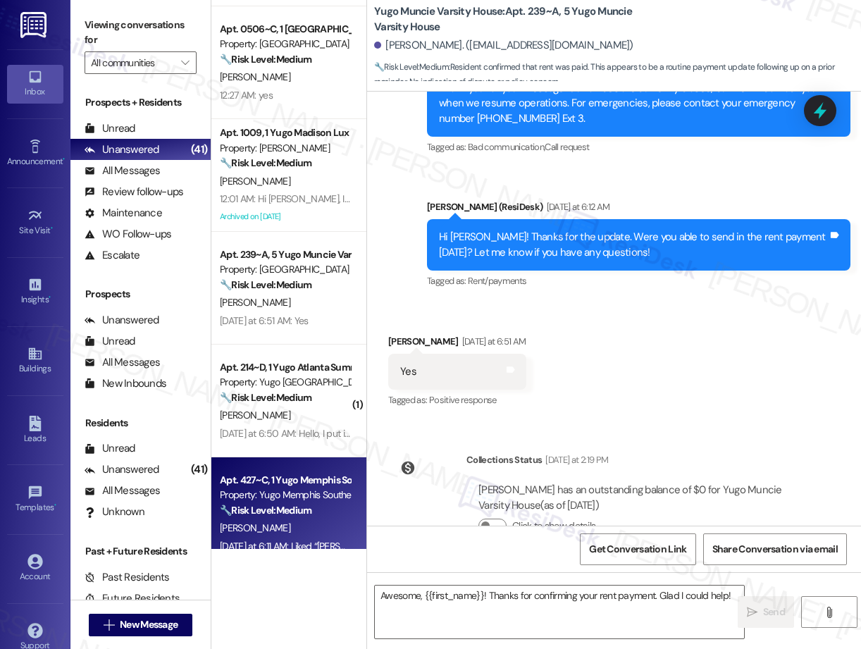
type textarea "Fetching suggested responses. Please feel free to read through the conversation…"
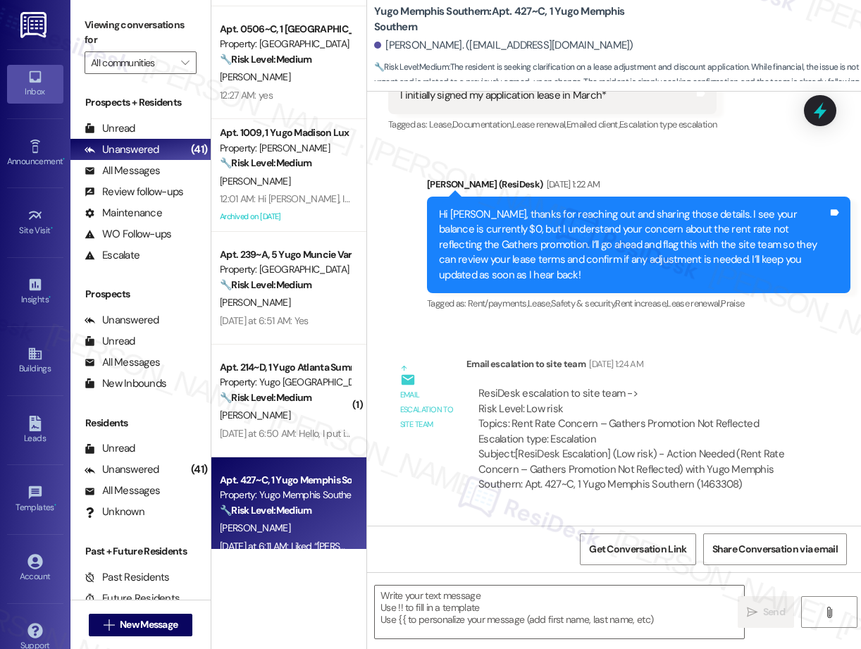
type textarea "Fetching suggested responses. Please feel free to read through the conversation…"
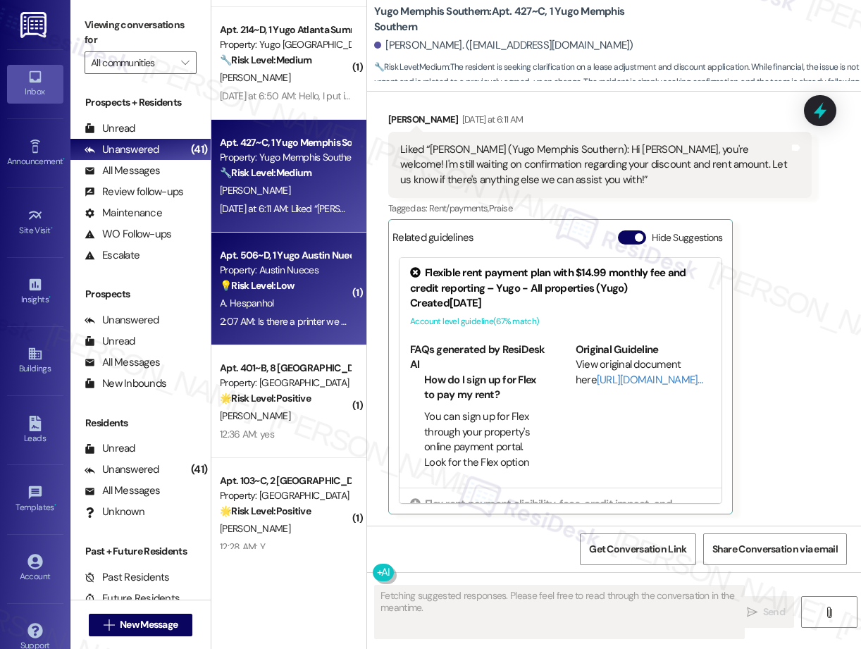
click at [277, 292] on div "💡 Risk Level: Low The resident is asking about printer access, which is a non-e…" at bounding box center [285, 285] width 130 height 15
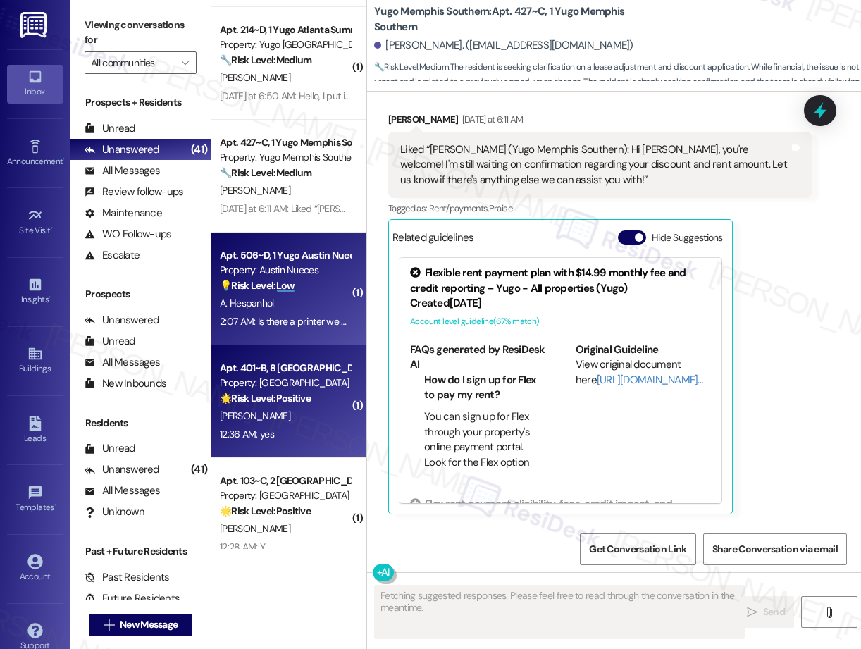
click at [278, 401] on strong "🌟 Risk Level: Positive" at bounding box center [265, 398] width 91 height 13
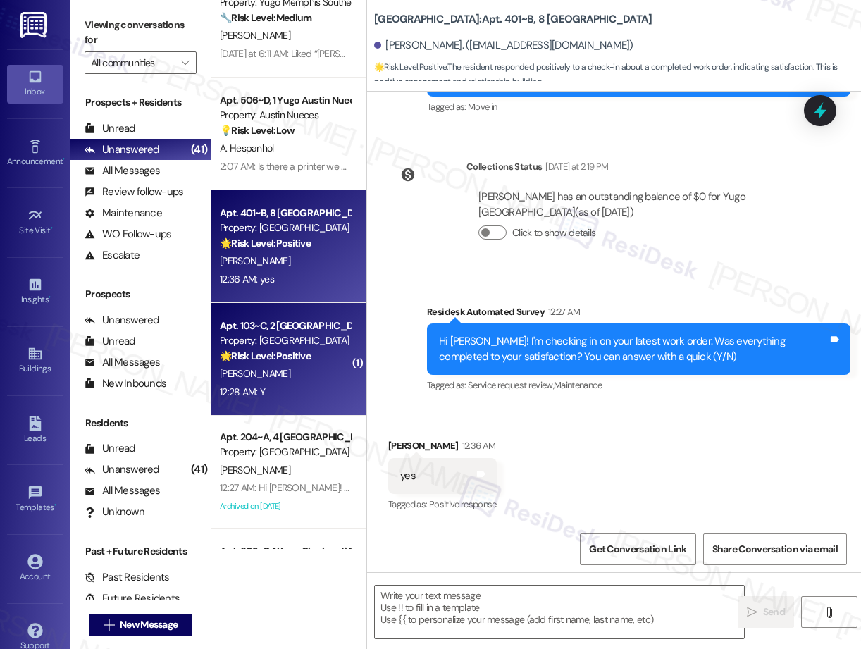
click at [280, 364] on div "Apt. 103~C, 2 [GEOGRAPHIC_DATA] Property: [GEOGRAPHIC_DATA] Common 🌟 Risk Level…" at bounding box center [284, 341] width 133 height 48
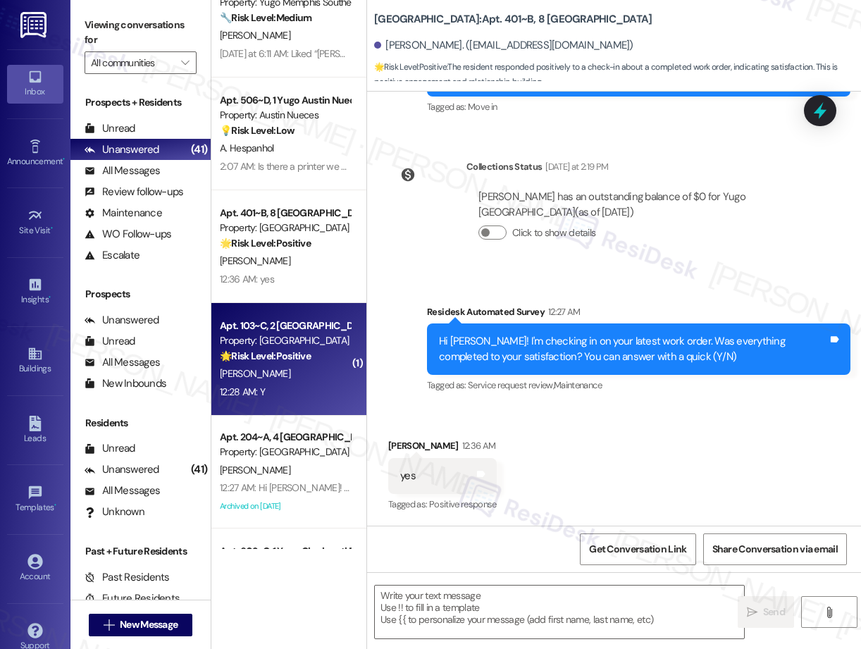
type textarea "Fetching suggested responses. Please feel free to read through the conversation…"
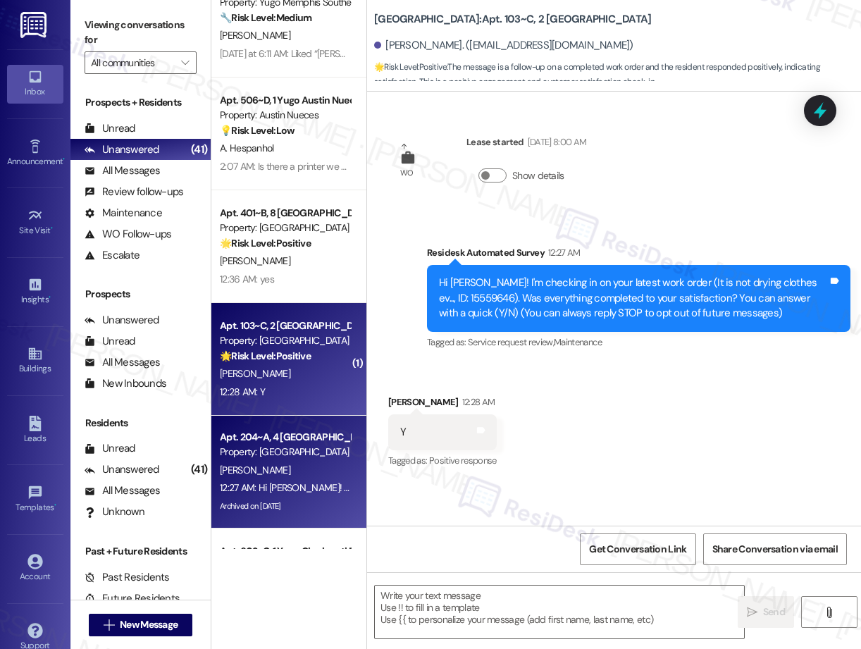
click at [316, 482] on div "12:27 AM: Hi [PERSON_NAME]! I'm checking in on your latest work order (needs a …" at bounding box center [602, 487] width 764 height 13
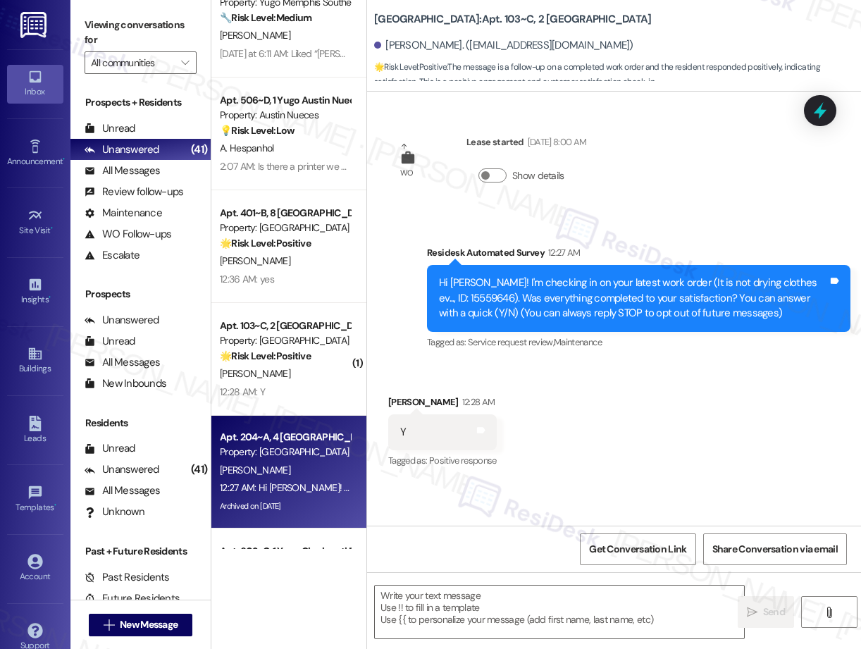
type textarea "Fetching suggested responses. Please feel free to read through the conversation…"
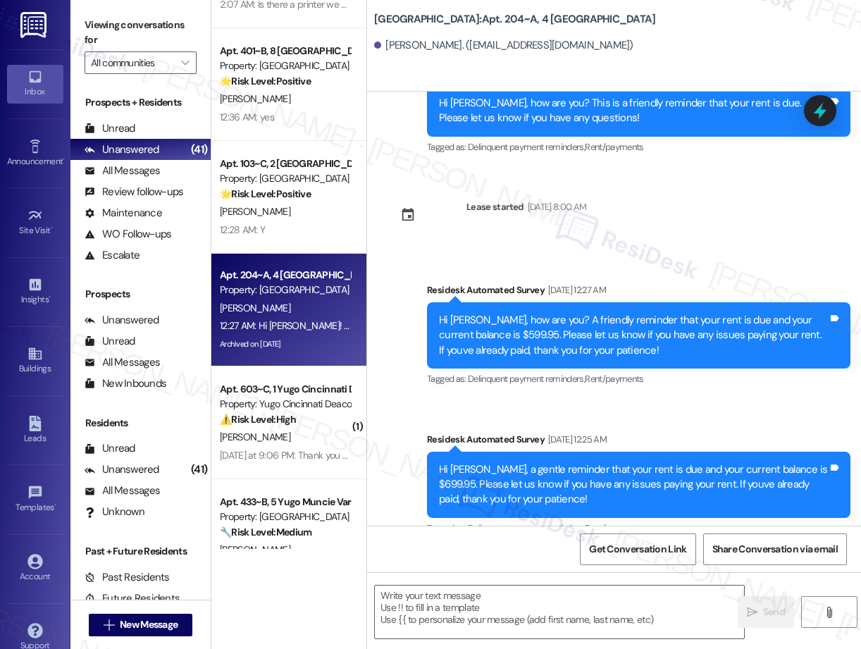
type textarea "Fetching suggested responses. Please feel free to read through the conversation…"
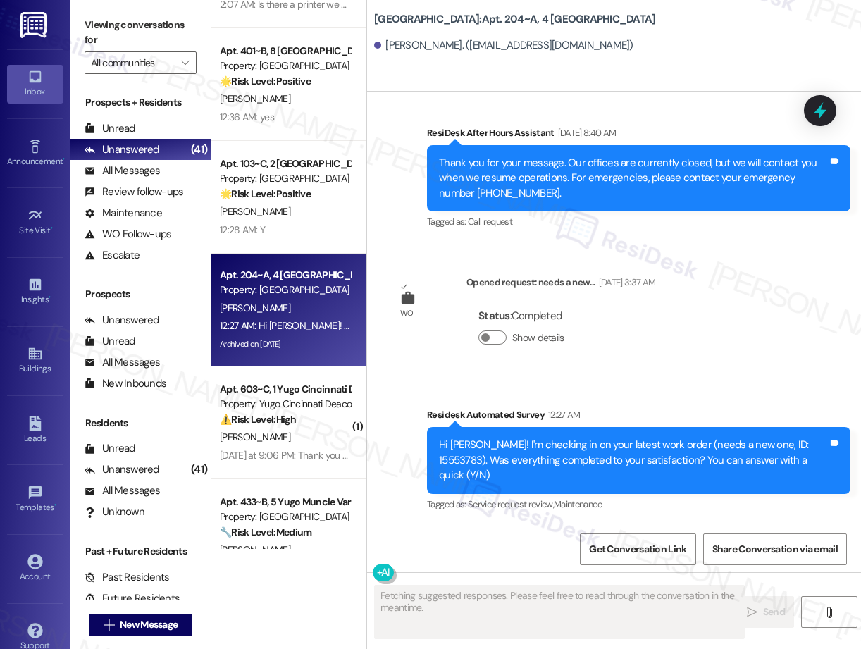
click at [299, 440] on div "[PERSON_NAME]" at bounding box center [284, 437] width 133 height 18
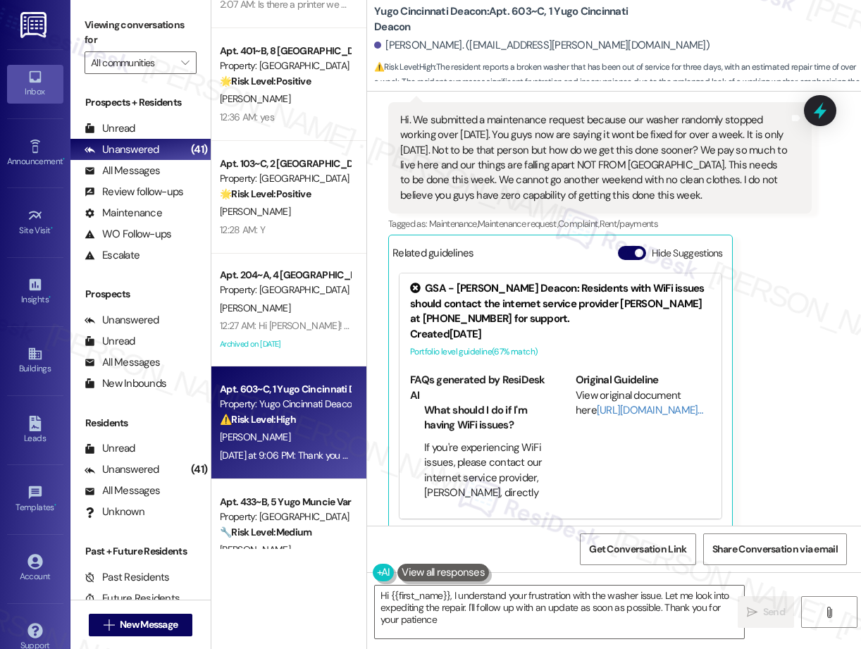
type textarea "Hi {{first_name}}, I understand your frustration with the washer issue. Let me …"
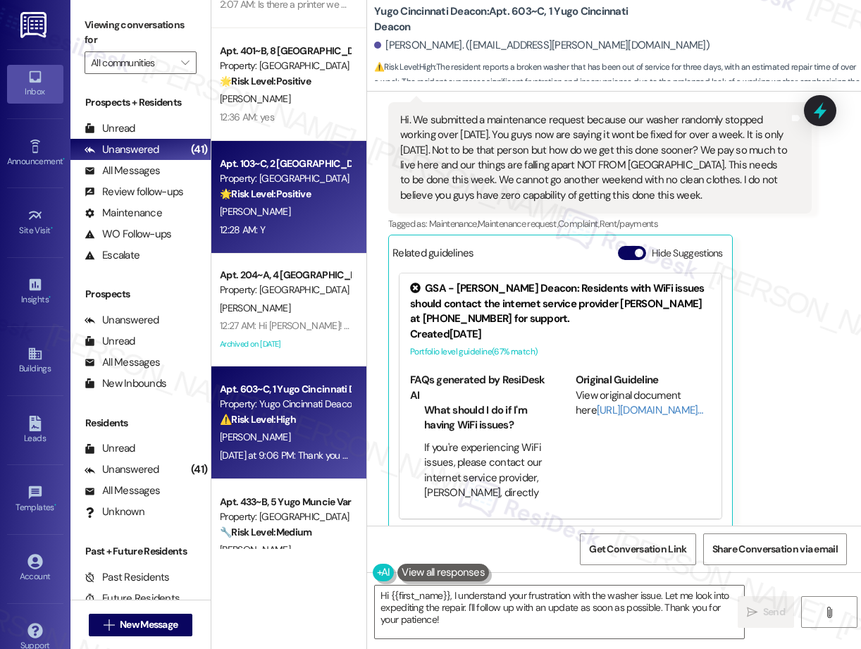
click at [318, 212] on div "[PERSON_NAME]" at bounding box center [284, 212] width 133 height 18
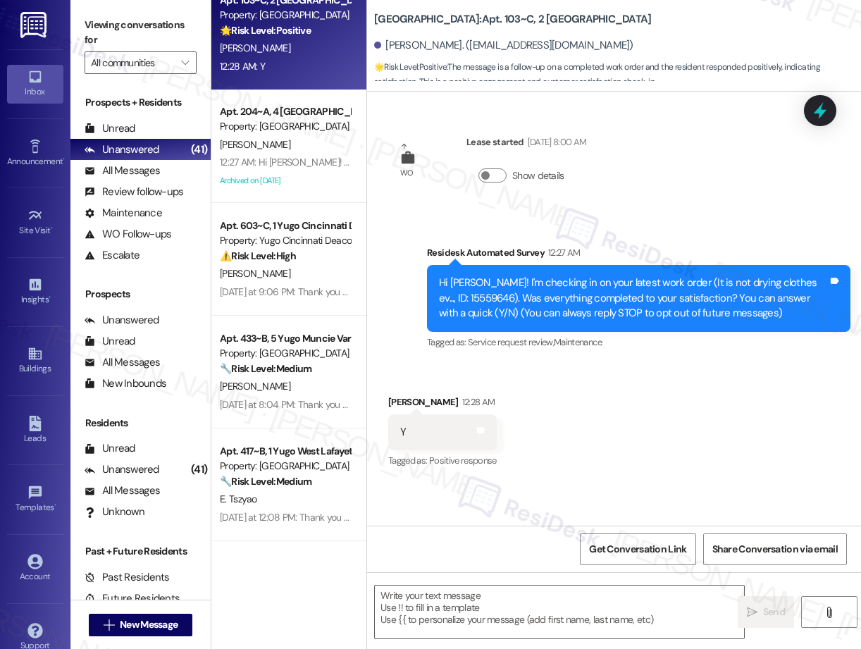
type textarea "Fetching suggested responses. Please feel free to read through the conversation…"
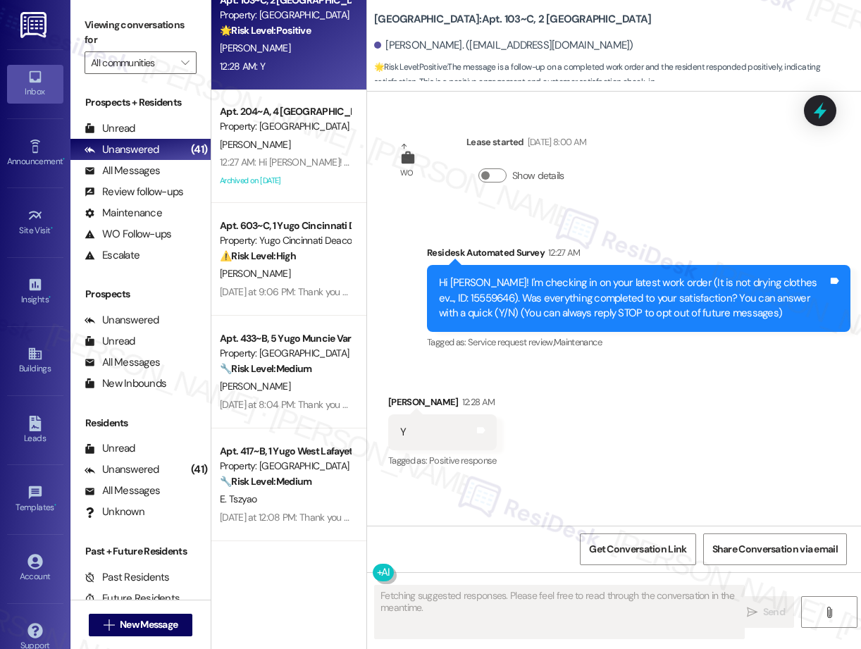
scroll to position [3183, 0]
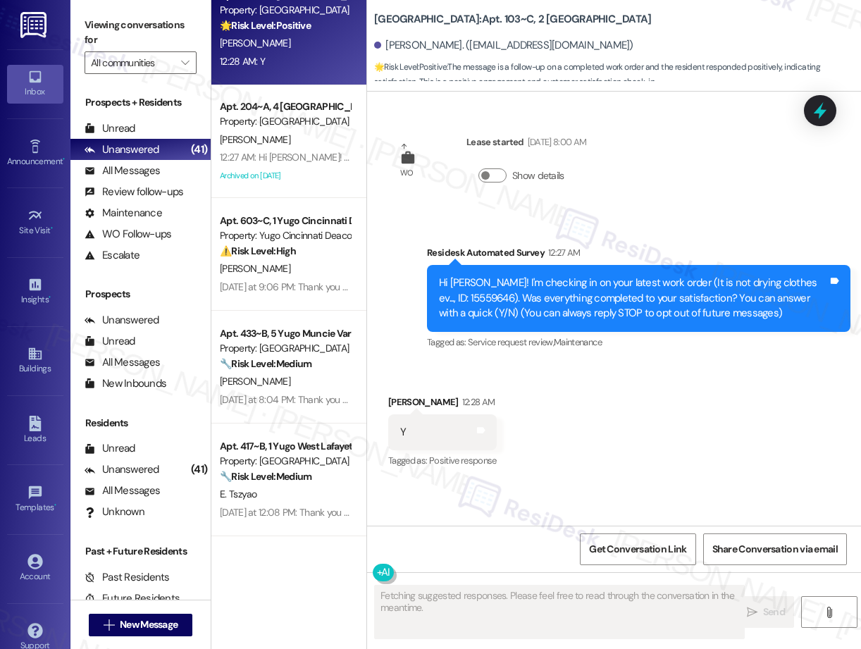
click at [276, 176] on div "Apt. 401~B, [GEOGRAPHIC_DATA] Property: [GEOGRAPHIC_DATA] Common 🌟 Risk Level: …" at bounding box center [288, 274] width 155 height 549
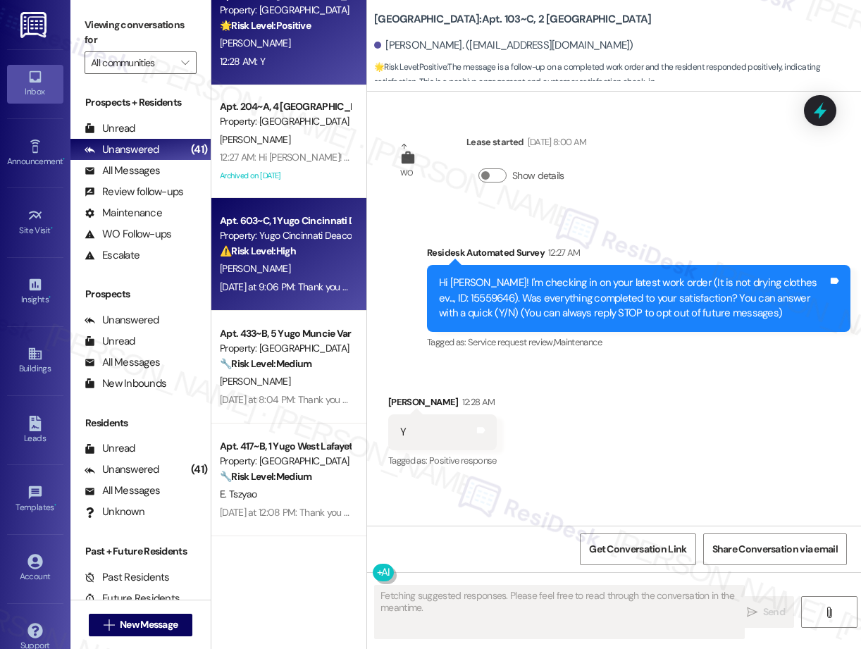
click at [309, 268] on div "[PERSON_NAME]" at bounding box center [284, 269] width 133 height 18
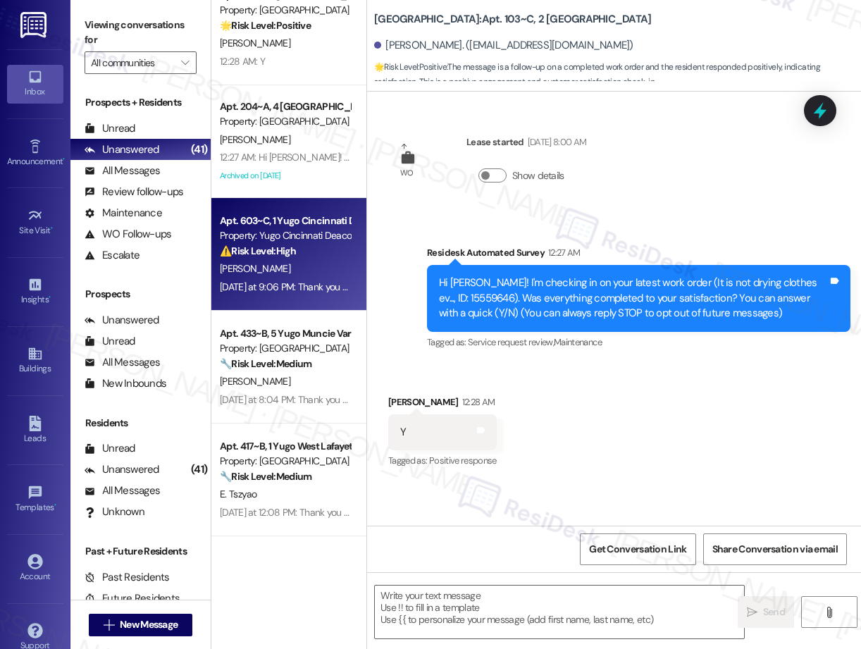
type textarea "Fetching suggested responses. Please feel free to read through the conversation…"
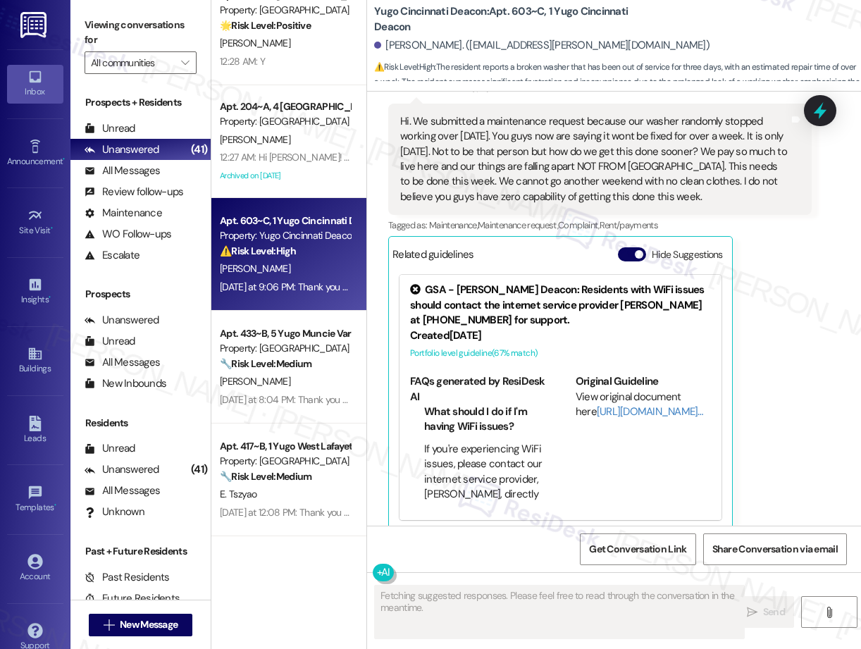
scroll to position [1481, 0]
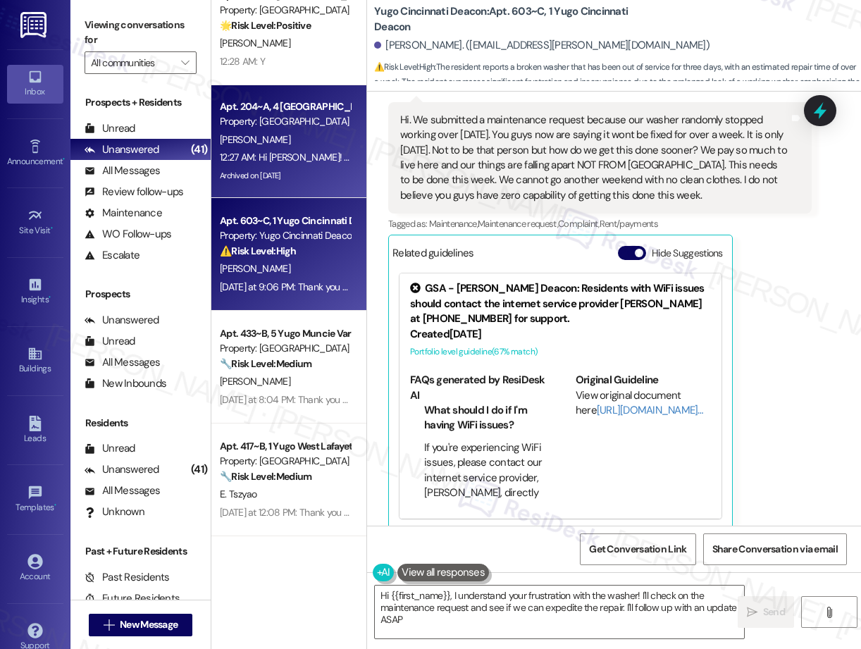
type textarea "Hi {{first_name}}, I understand your frustration with the washer! I'll check on…"
click at [282, 85] on div "Apt. 204~A, [GEOGRAPHIC_DATA] Property: [GEOGRAPHIC_DATA] [PERSON_NAME] 12:27 A…" at bounding box center [288, 141] width 155 height 113
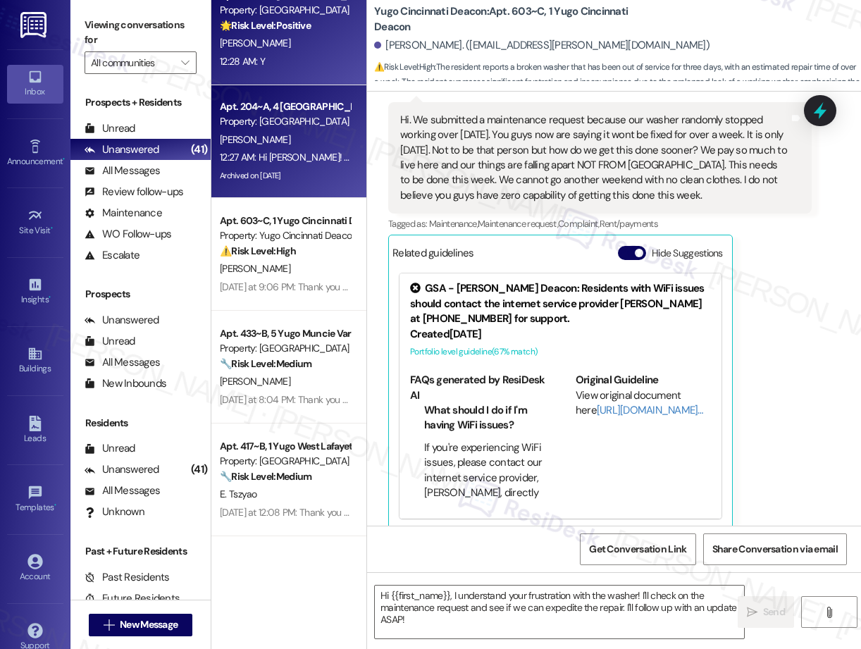
type textarea "Fetching suggested responses. Please feel free to read through the conversation…"
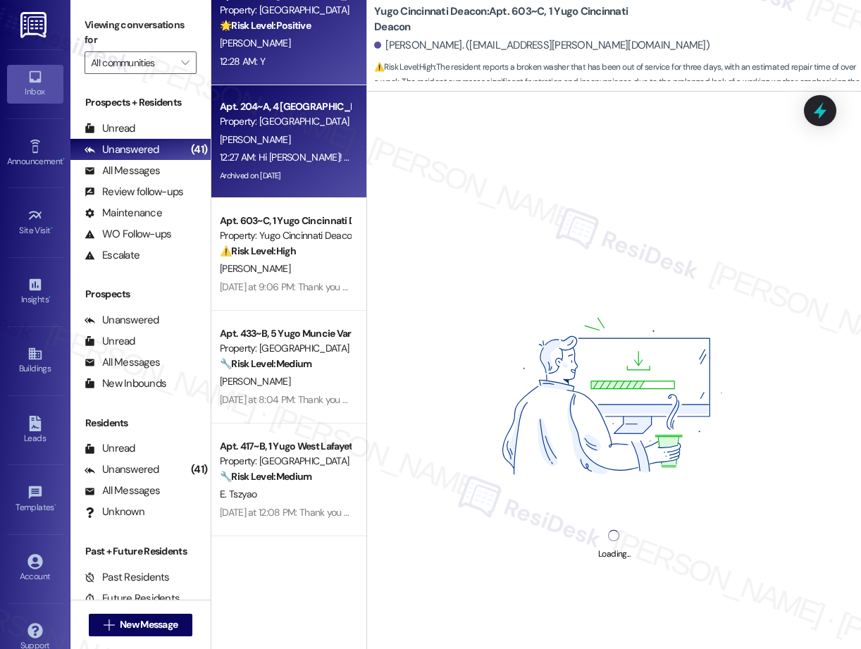
click at [282, 72] on div "Apt. 103~C, 2 [GEOGRAPHIC_DATA] Property: [GEOGRAPHIC_DATA] Common 🌟 Risk Level…" at bounding box center [288, 29] width 155 height 113
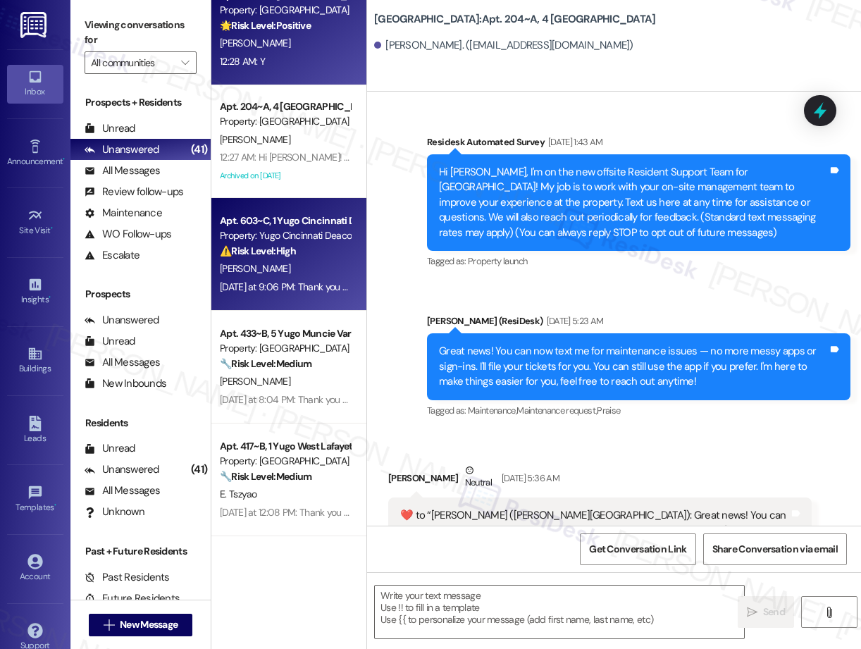
scroll to position [5403, 0]
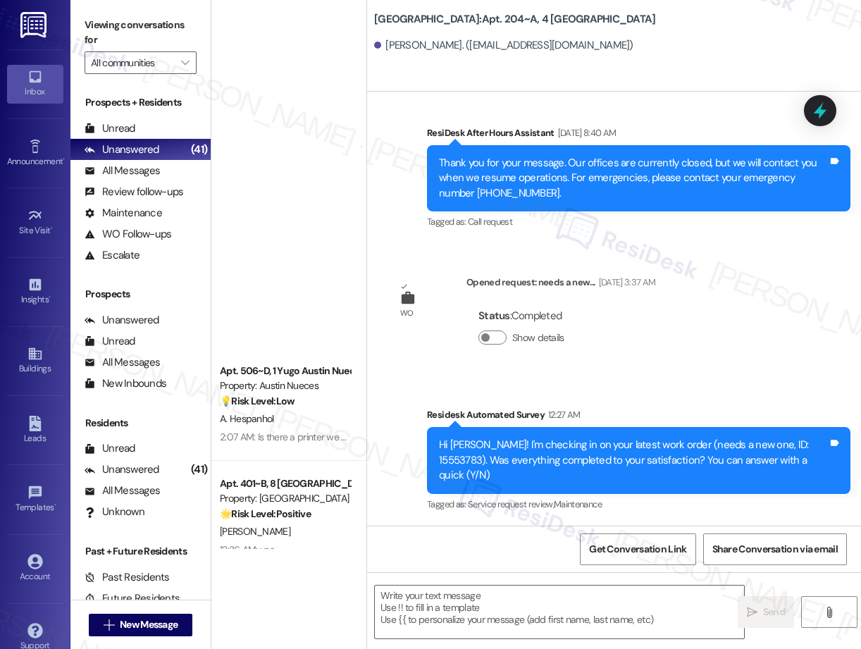
type textarea "Fetching suggested responses. Please feel free to read through the conversation…"
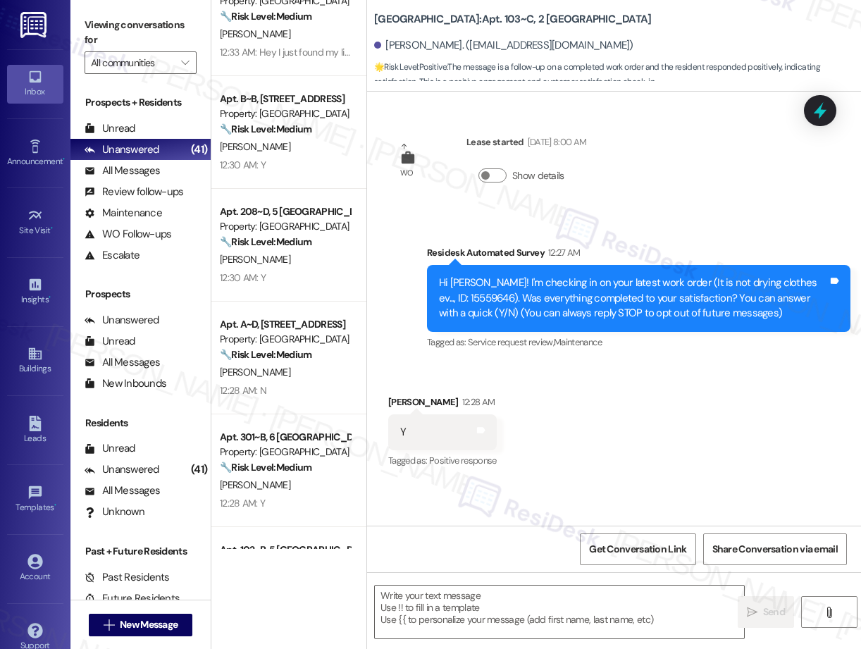
type textarea "Fetching suggested responses. Please feel free to read through the conversation…"
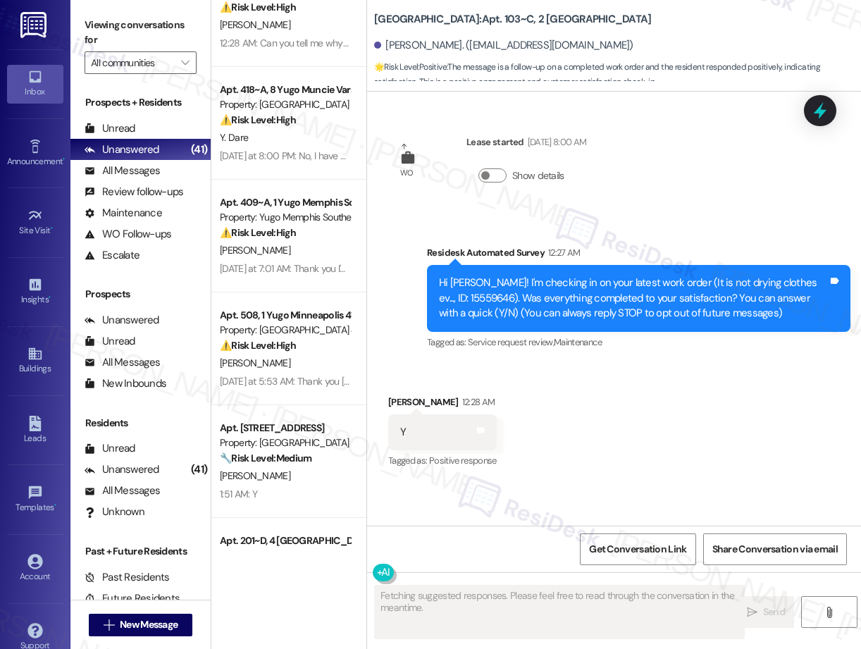
scroll to position [711, 0]
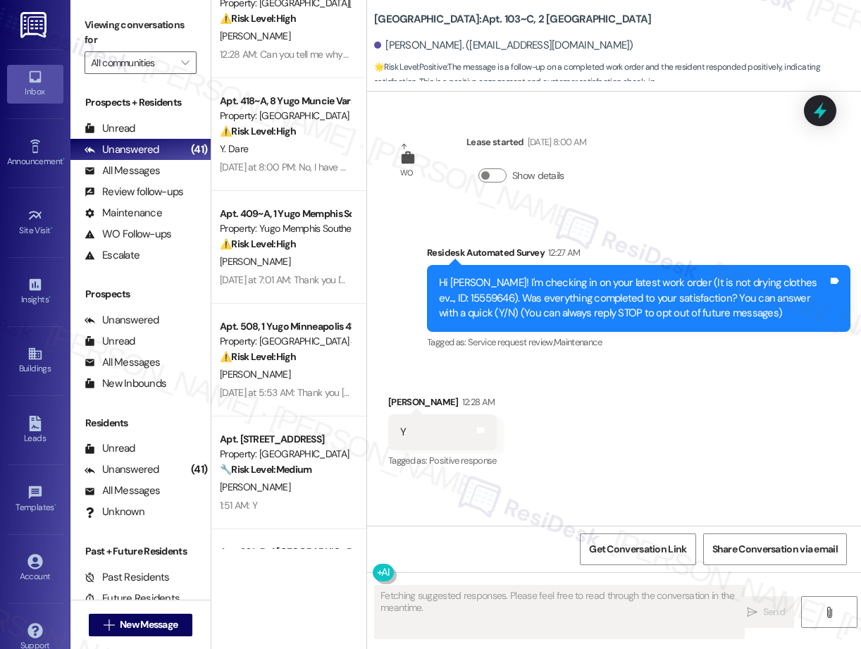
click at [287, 143] on div "Apt. 512, 1 Yugo Minneapolis Edge Property: Yugo Minneapolis Edge ⚠️ Risk Level…" at bounding box center [288, 274] width 155 height 549
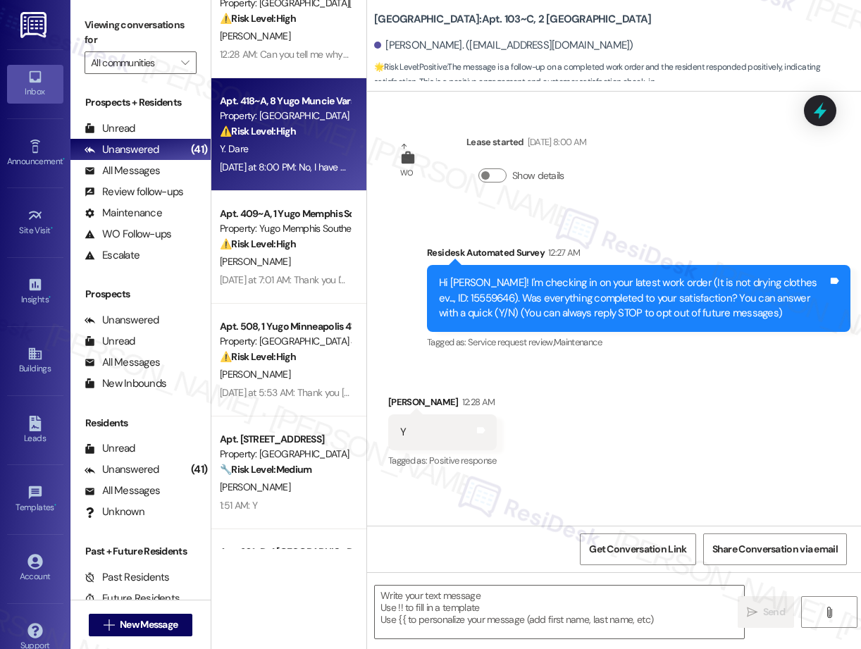
click at [290, 81] on div "Apt. 418~A, 8 Yugo Muncie Varsity House Property: [GEOGRAPHIC_DATA] ⚠️ Risk Lev…" at bounding box center [288, 134] width 155 height 113
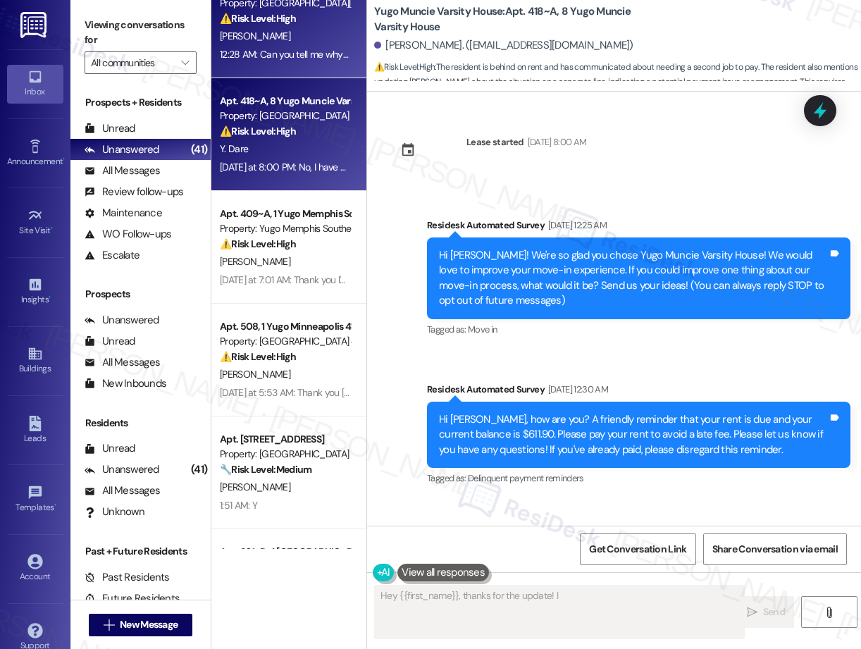
type textarea "Hey {{first_name}}, thanks for the update! I"
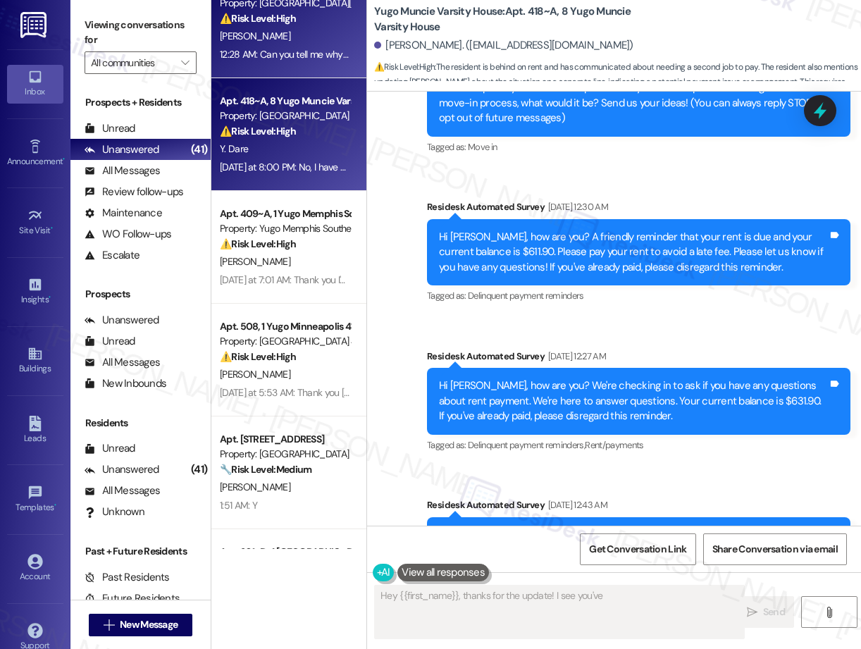
click at [292, 59] on div "12:28 AM: Can you tell me why I was charged almost $100 after I moved out? 12:2…" at bounding box center [376, 54] width 312 height 13
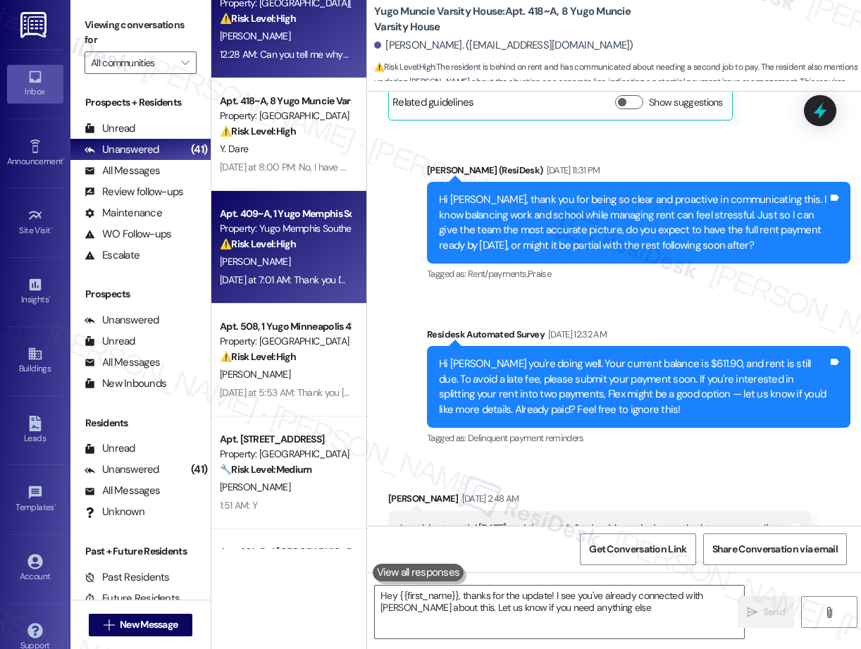
type textarea "Hey {{first_name}}, thanks for the update! I see you've already connected with …"
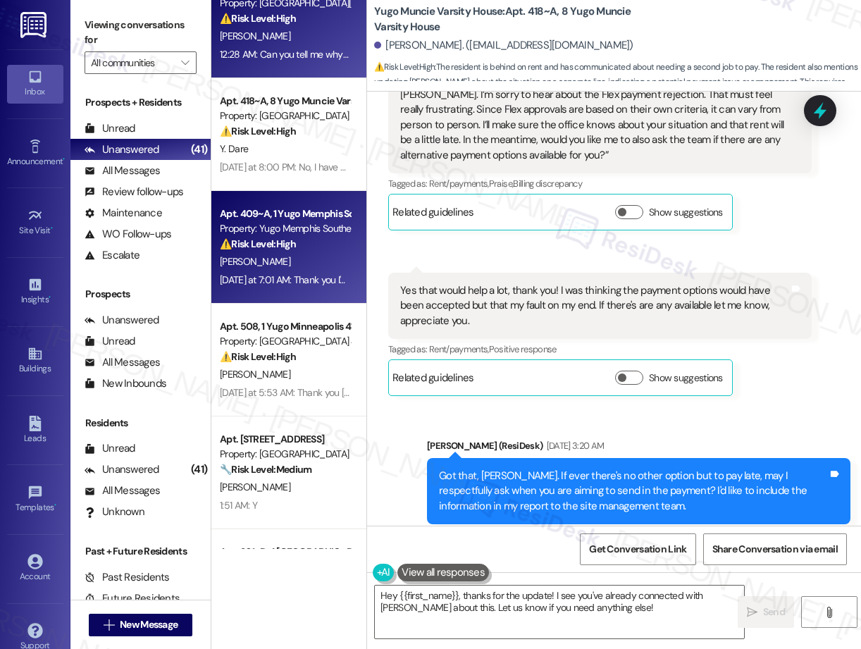
click at [294, 235] on div "Property: Yugo Memphis Southern" at bounding box center [285, 228] width 130 height 15
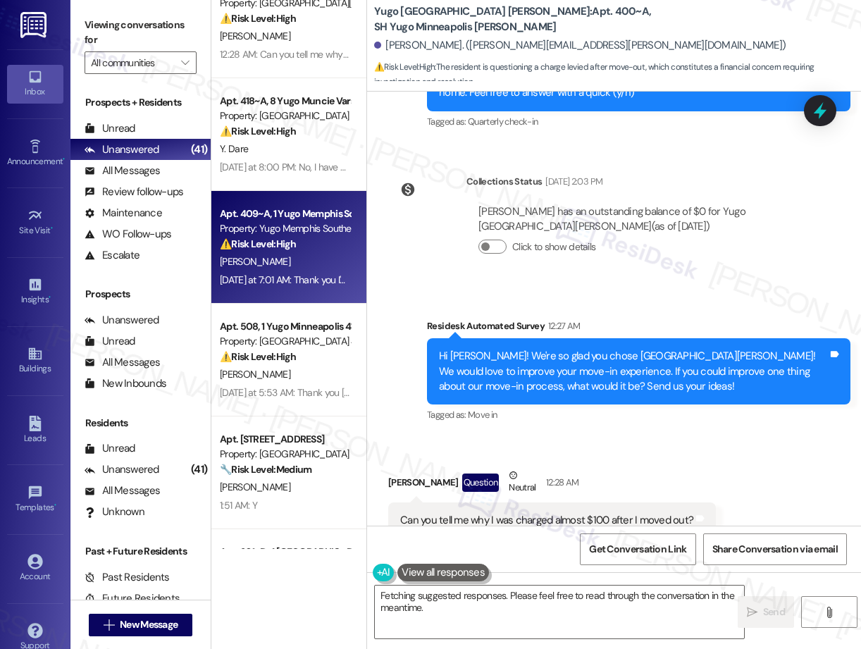
type textarea "Hi {{first_name}}, I understand your concern about the $100 charge after moving…"
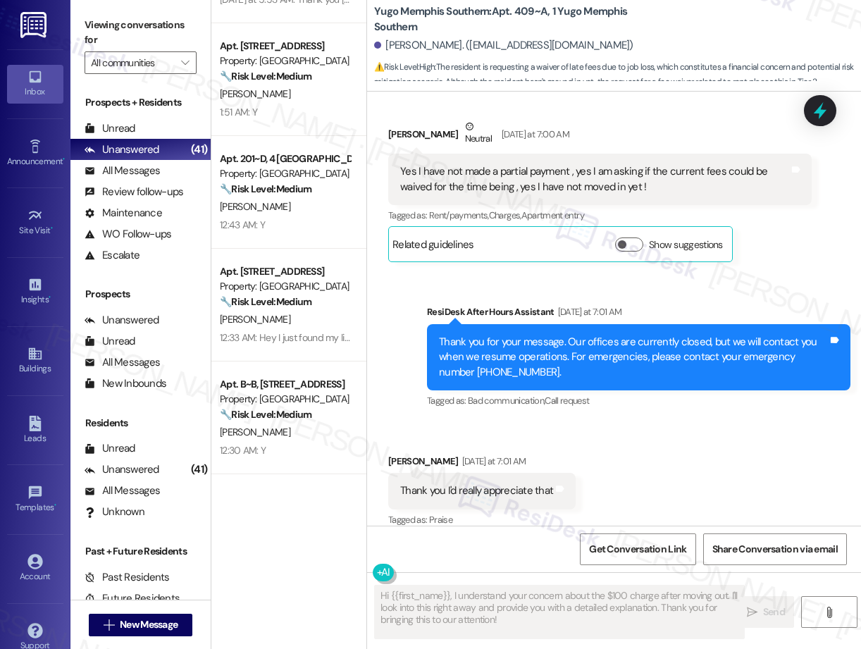
scroll to position [1385, 0]
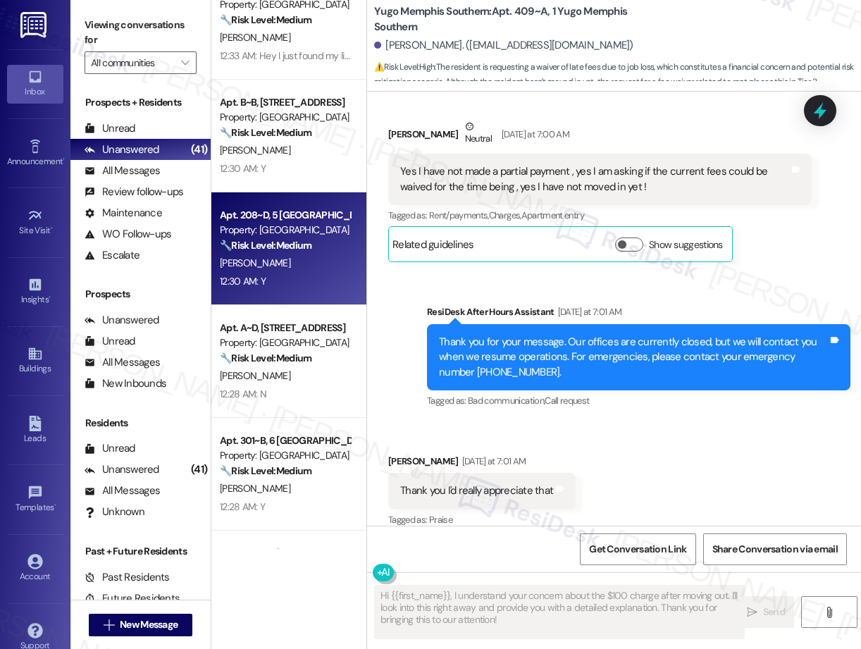
click at [309, 278] on div "12:30 AM: Y 12:30 AM: Y" at bounding box center [284, 282] width 133 height 18
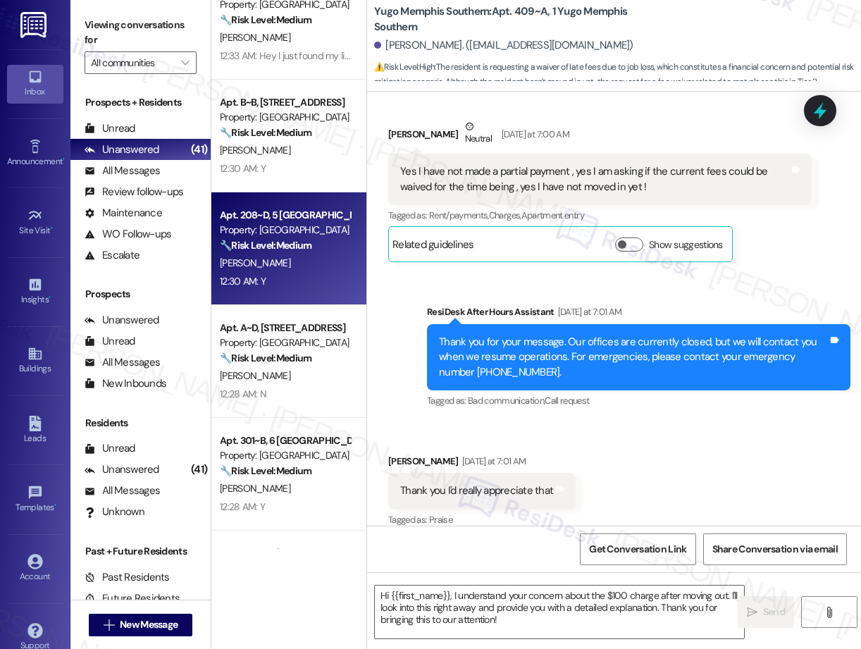
click at [310, 372] on div "[PERSON_NAME]" at bounding box center [284, 376] width 133 height 18
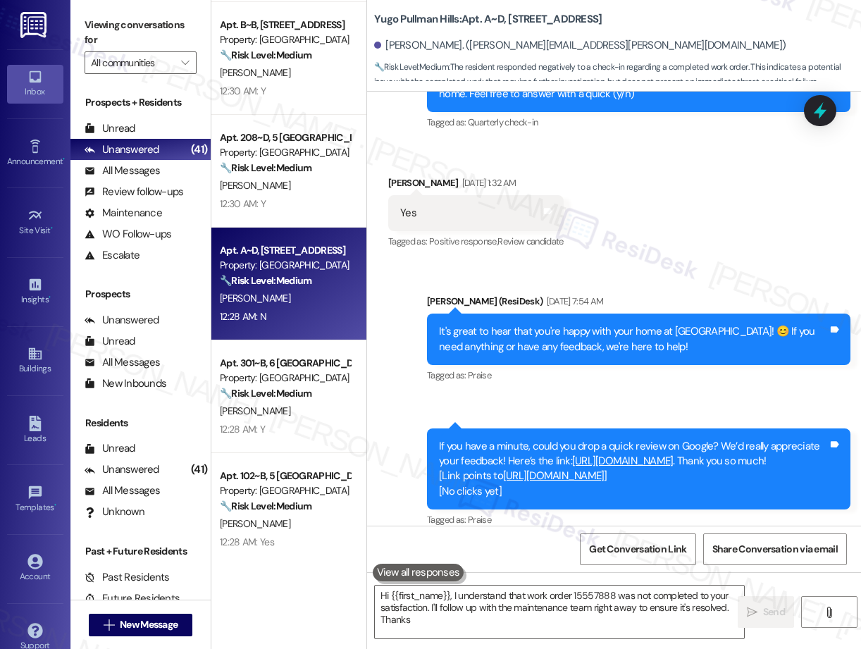
scroll to position [953, 0]
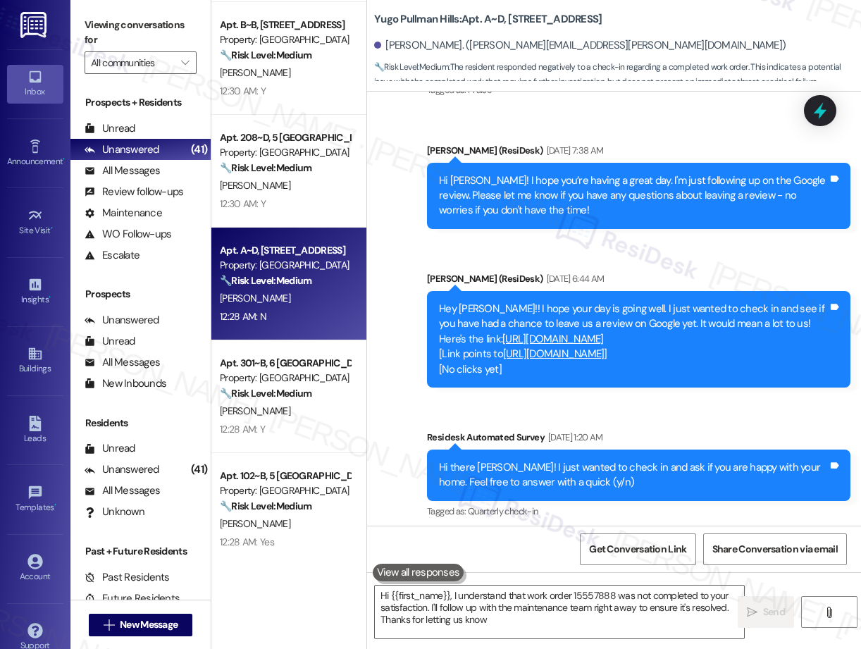
type textarea "Hi {{first_name}}, I understand that work order 15557888 was not completed to y…"
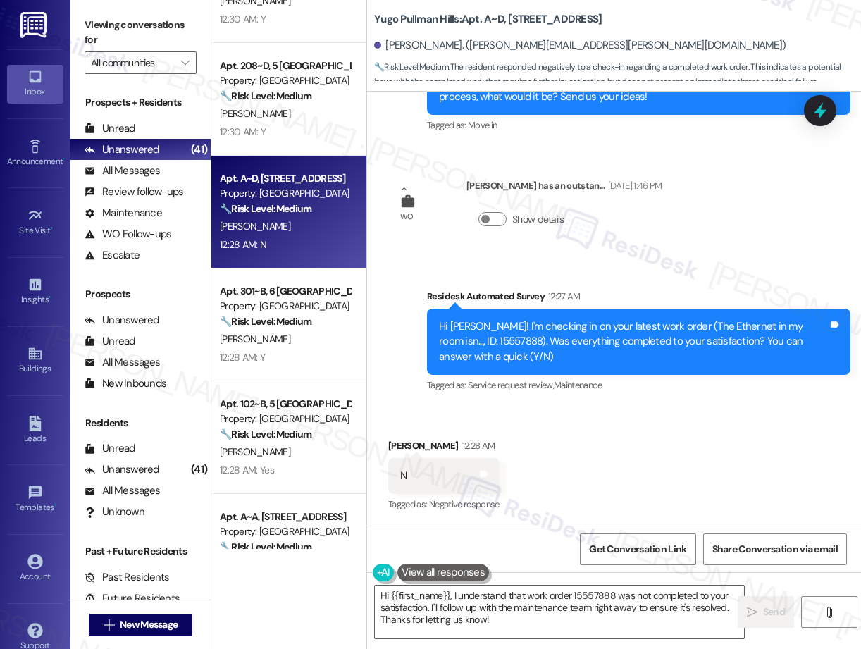
scroll to position [1365, 0]
click at [213, 316] on div "Apt. 301~B, [GEOGRAPHIC_DATA] Property: [GEOGRAPHIC_DATA] Common 🔧 Risk Level: …" at bounding box center [288, 324] width 155 height 113
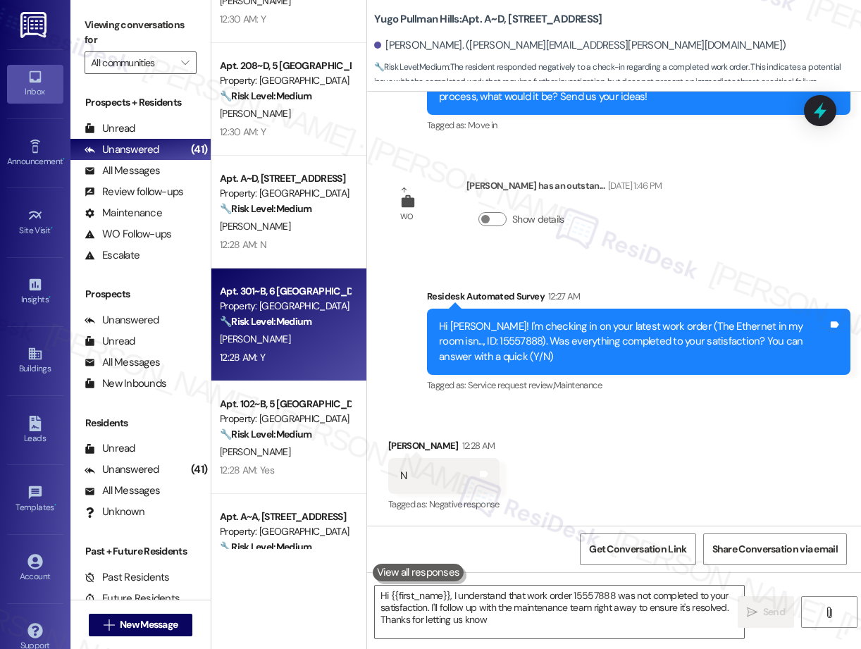
type textarea "Hi {{first_name}}, I understand that work order 15557888 was not completed to y…"
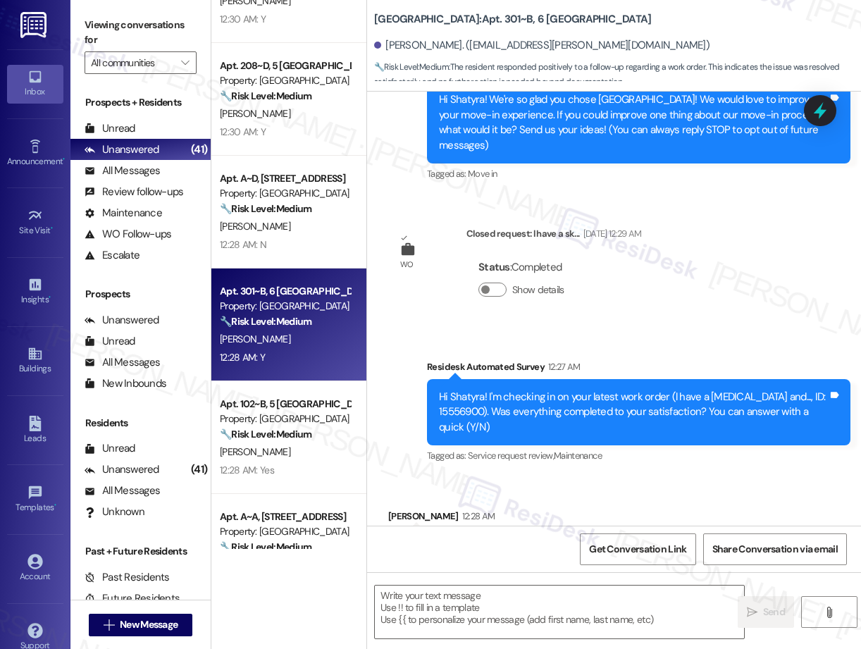
type textarea "Fetching suggested responses. Please feel free to read through the conversation…"
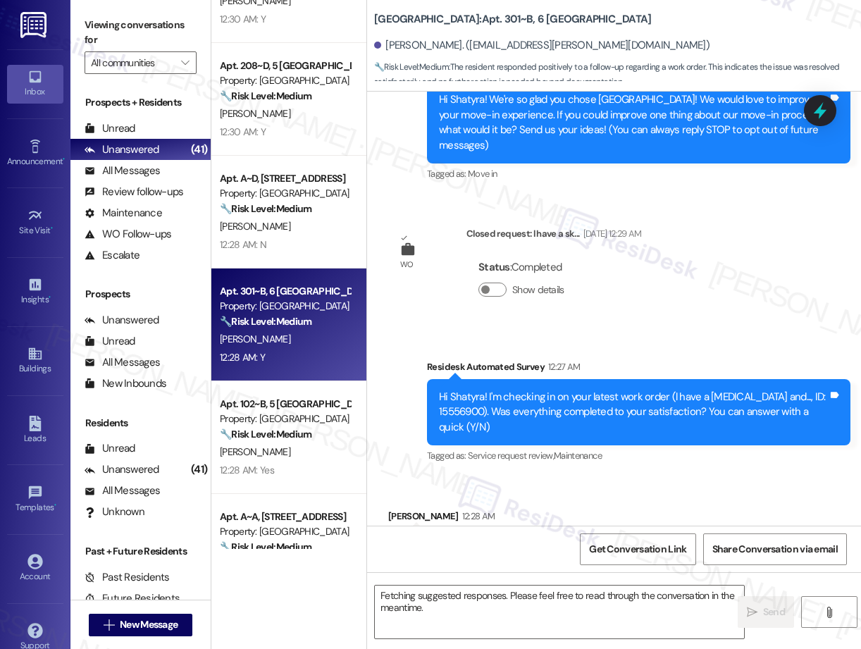
scroll to position [253, 0]
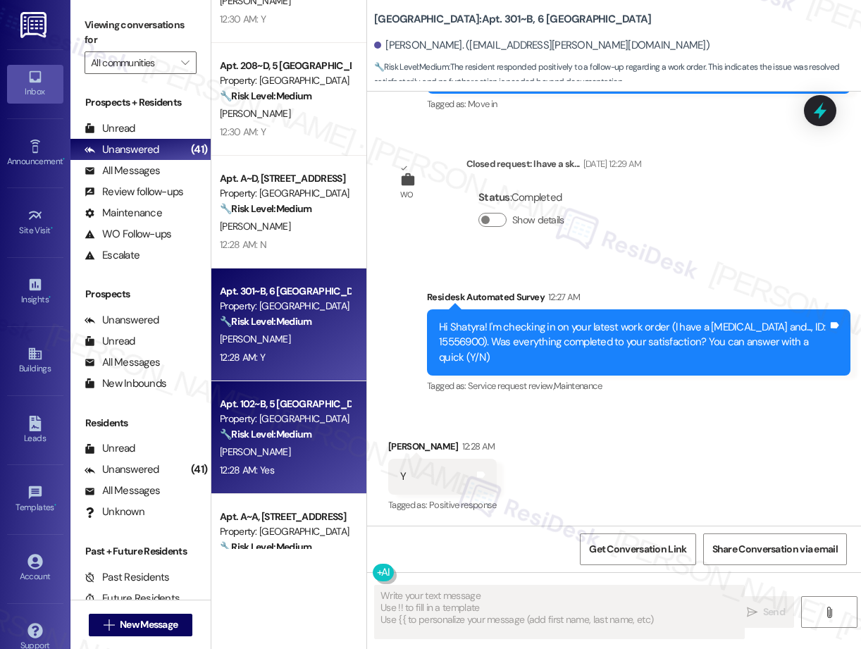
click at [297, 425] on div "Property: [GEOGRAPHIC_DATA]" at bounding box center [285, 418] width 130 height 15
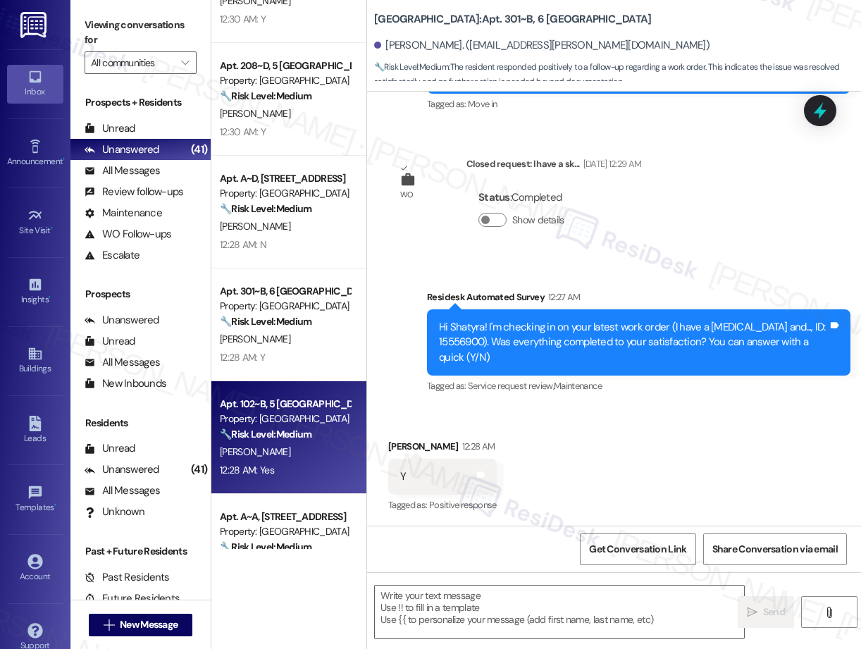
type textarea "Fetching suggested responses. Please feel free to read through the conversation…"
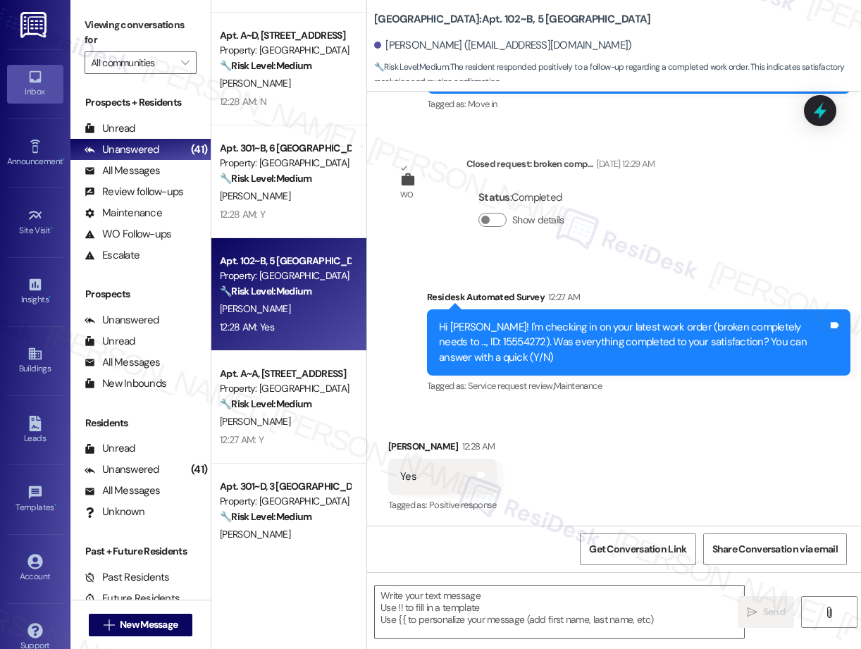
scroll to position [1693, 0]
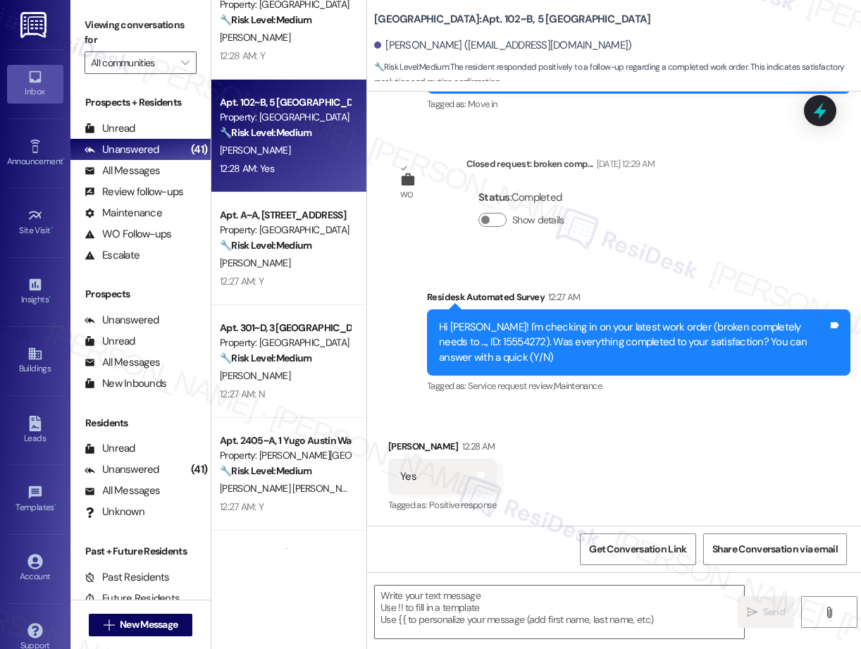
click at [320, 280] on div "12:27 AM: Y 12:27 AM: Y" at bounding box center [284, 282] width 133 height 18
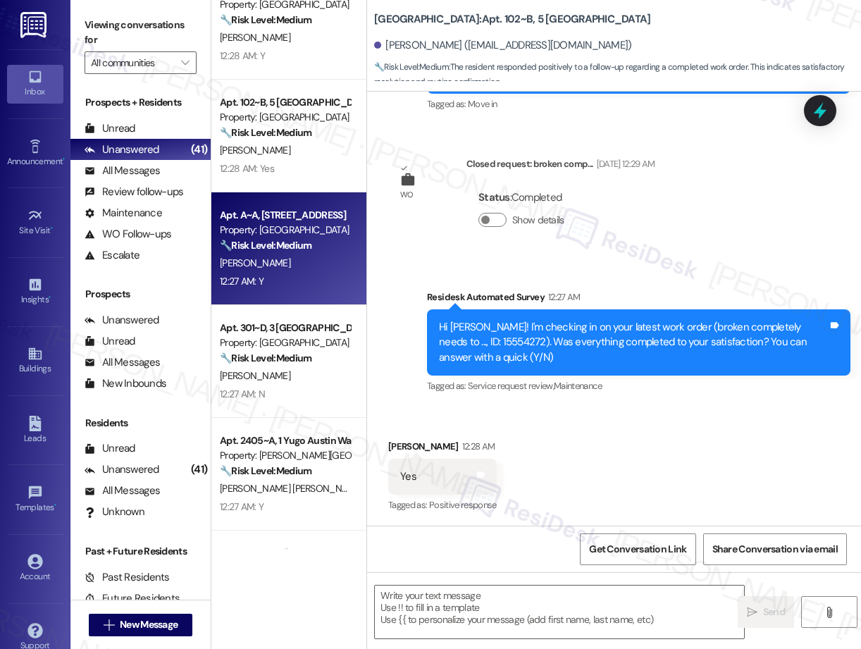
click at [297, 354] on strong "🔧 Risk Level: Medium" at bounding box center [266, 357] width 92 height 13
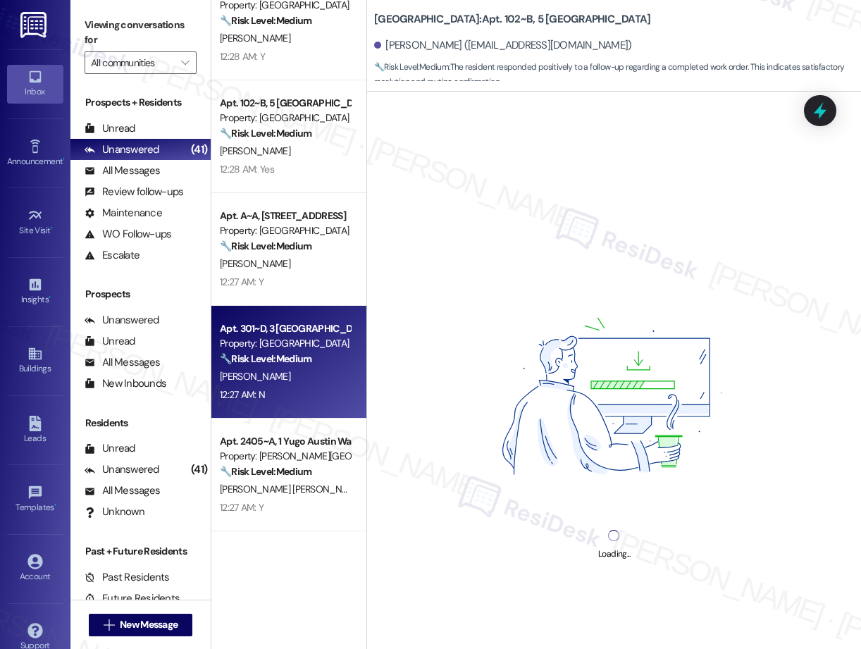
scroll to position [1931, 0]
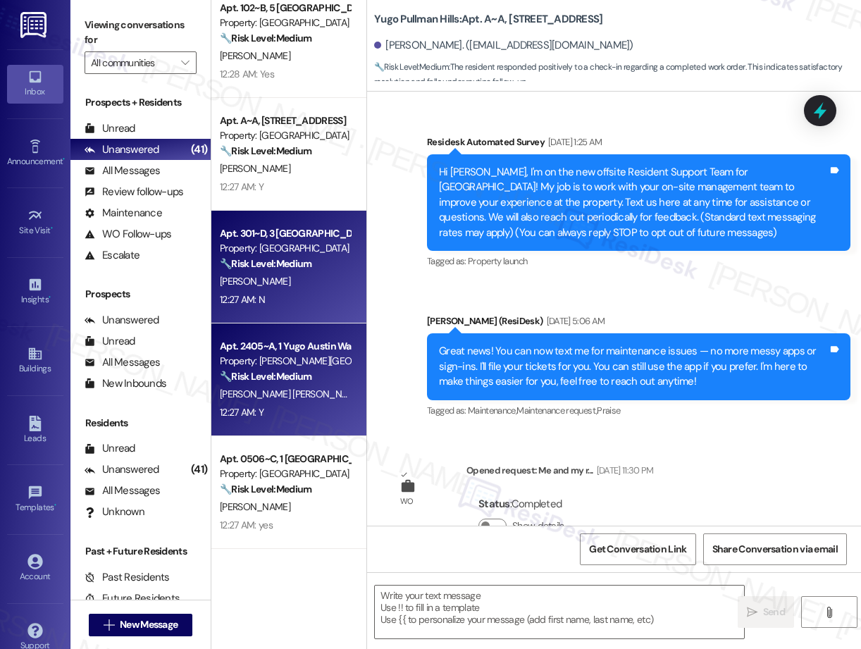
click at [305, 366] on div "Property: [PERSON_NAME][GEOGRAPHIC_DATA]" at bounding box center [285, 361] width 130 height 15
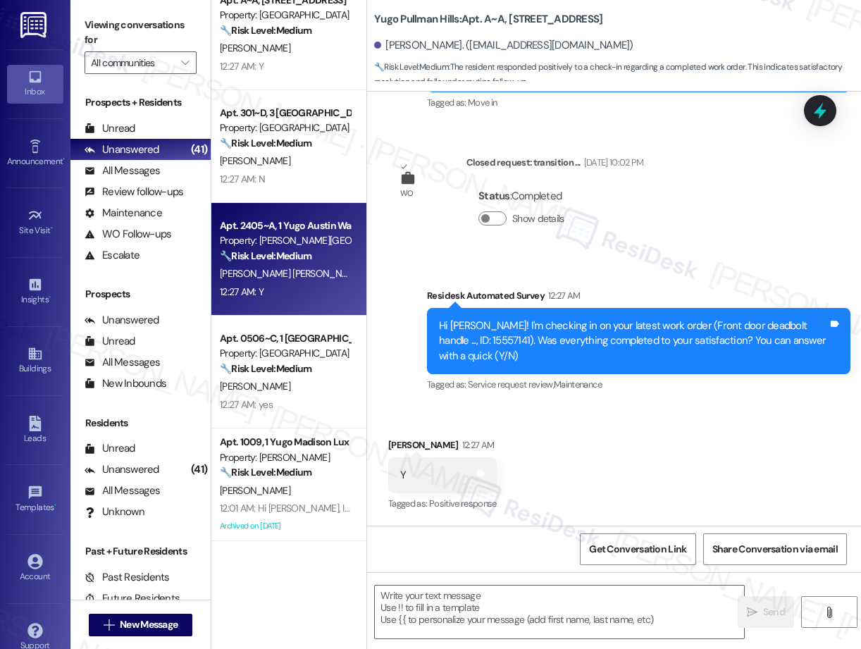
scroll to position [2097, 0]
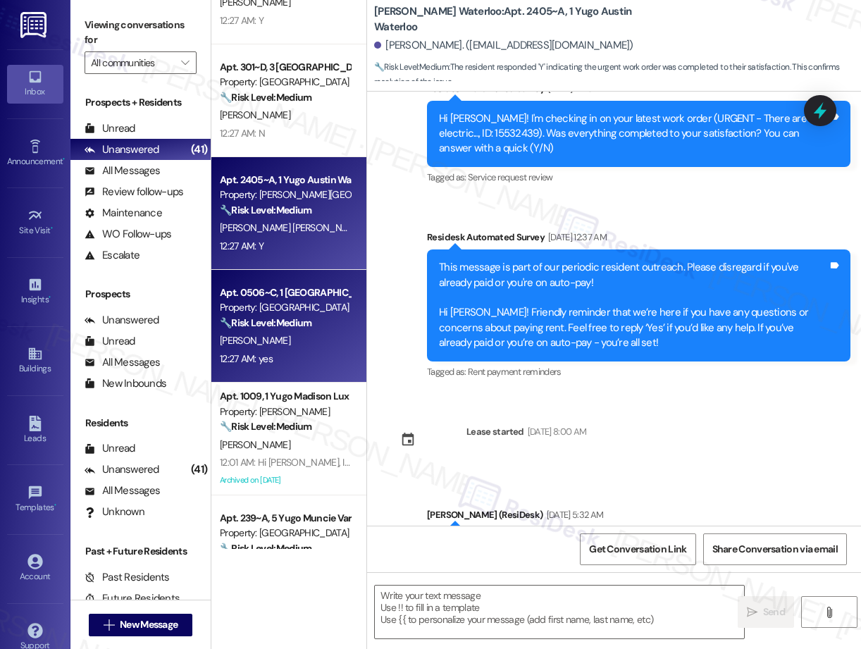
type textarea "Fetching suggested responses. Please feel free to read through the conversation…"
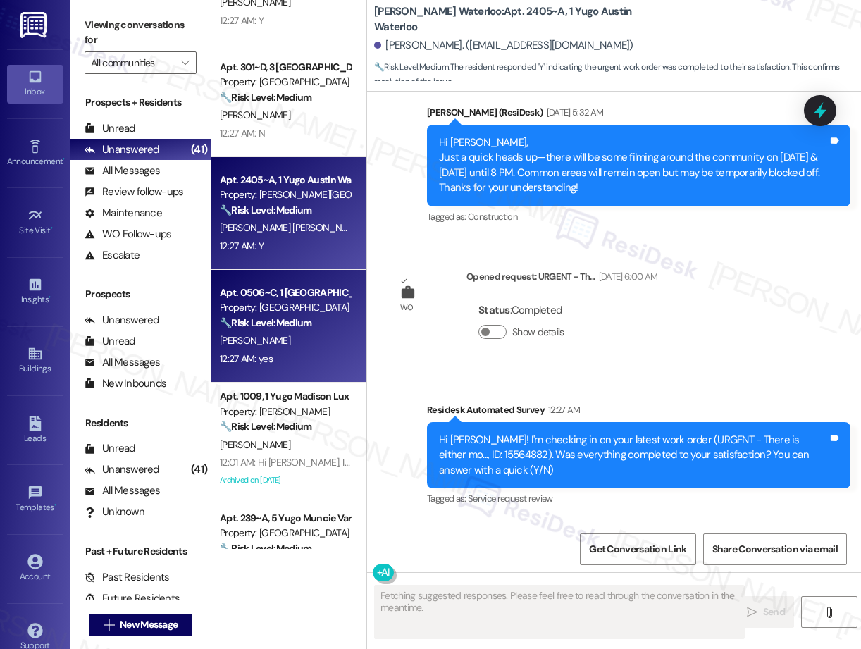
click at [305, 356] on div "12:27 AM: yes 12:27 AM: yes" at bounding box center [284, 359] width 133 height 18
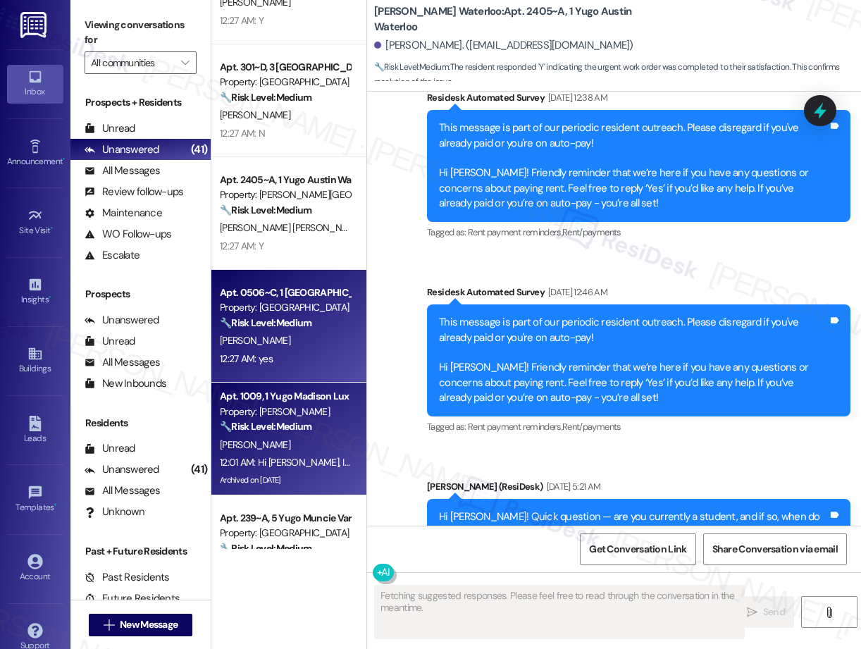
click at [285, 442] on div "[PERSON_NAME]" at bounding box center [284, 445] width 133 height 18
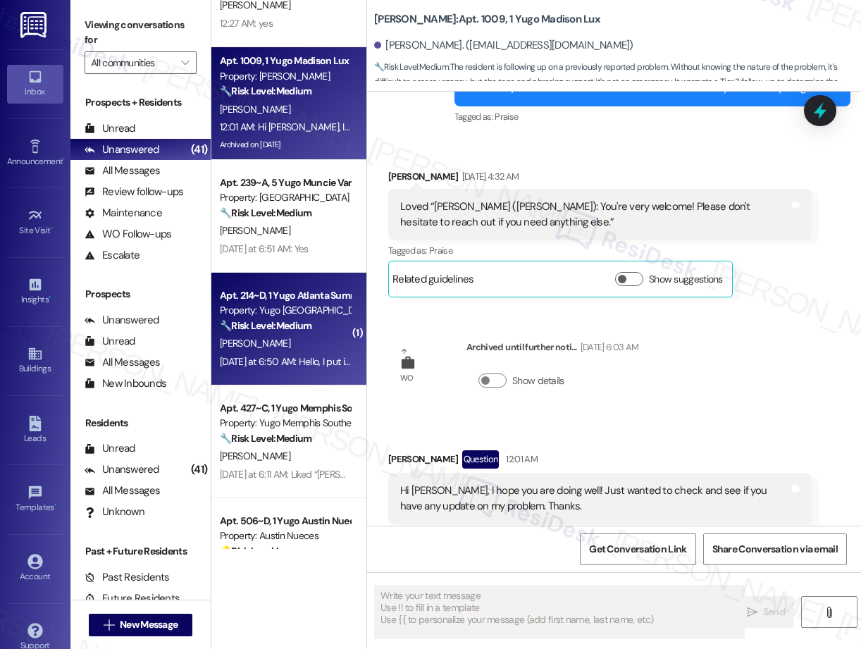
click at [297, 273] on div "Apt. 214~D, 1 Yugo Atlanta Summerhill Property: Yugo Atlanta Summerhill 🔧 Risk …" at bounding box center [288, 329] width 155 height 113
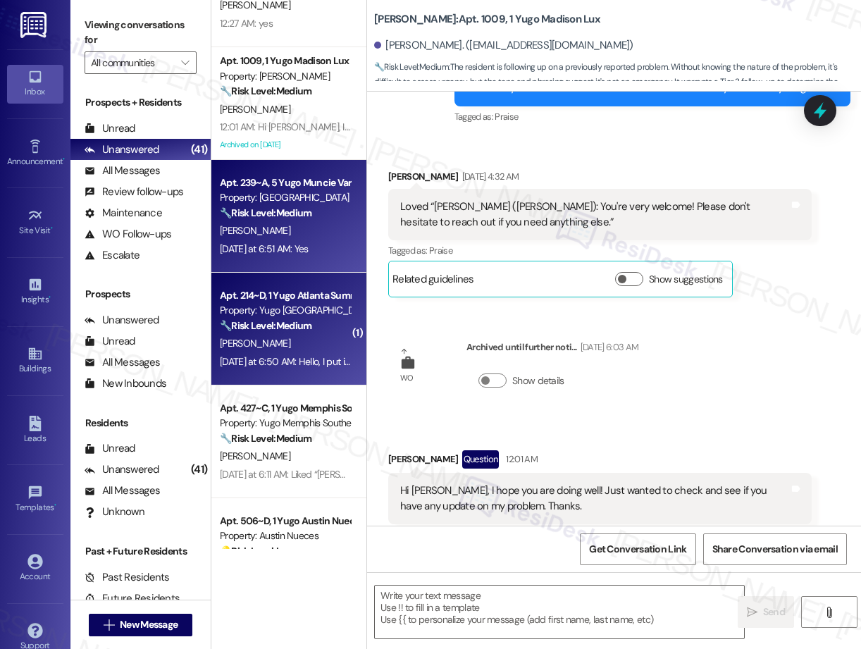
click at [295, 239] on div "[PERSON_NAME]" at bounding box center [284, 231] width 133 height 18
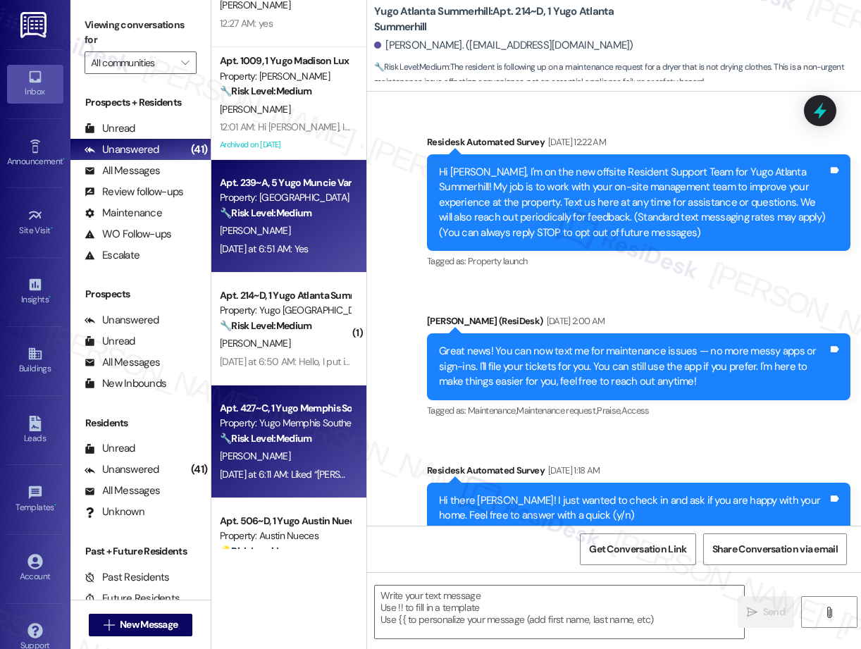
click at [289, 406] on div "Apt. 427~C, 1 Yugo Memphis Southern" at bounding box center [285, 408] width 130 height 15
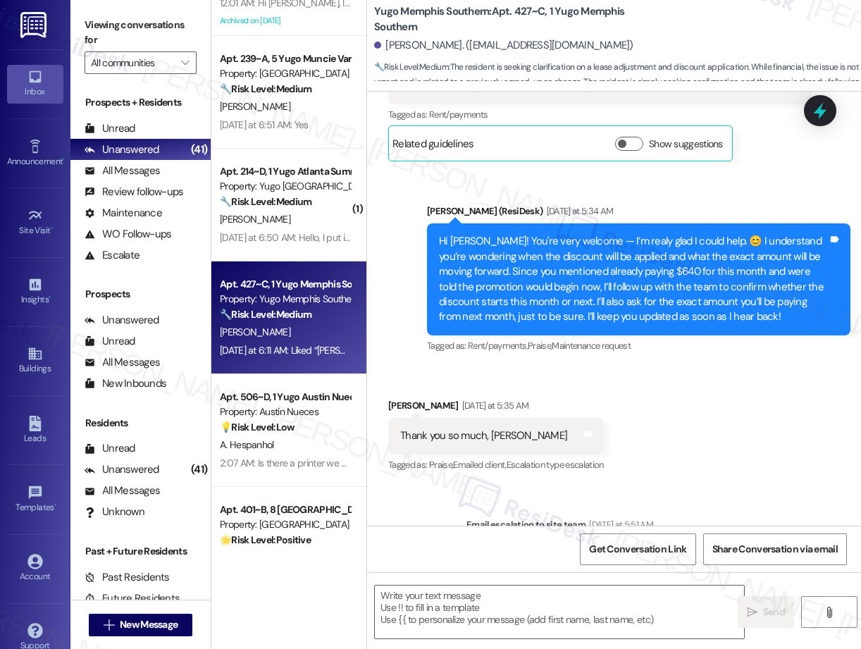
type textarea "Fetching suggested responses. Please feel free to read through the conversation…"
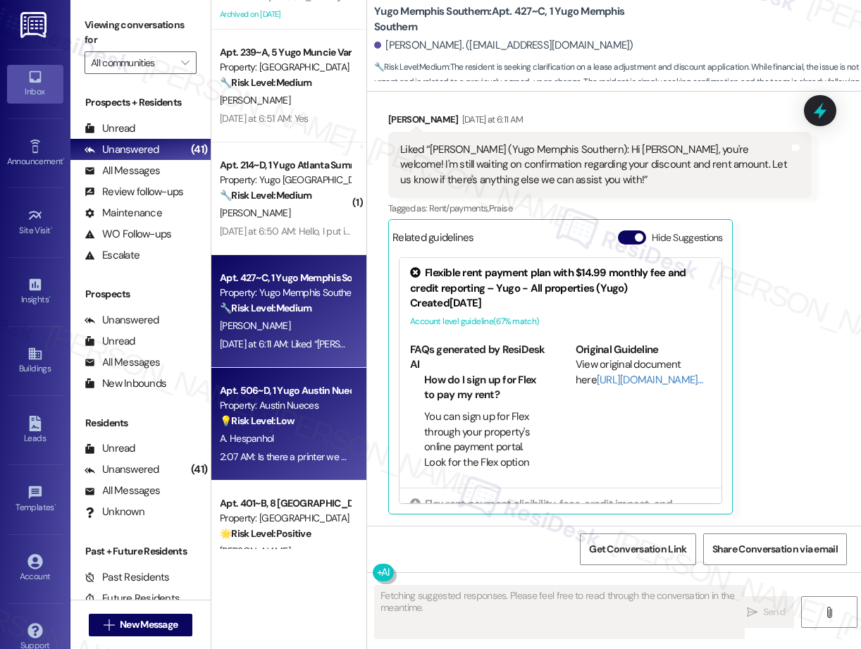
click at [301, 397] on div "Apt. 506~D, 1 Yugo Austin Nueces" at bounding box center [285, 390] width 130 height 15
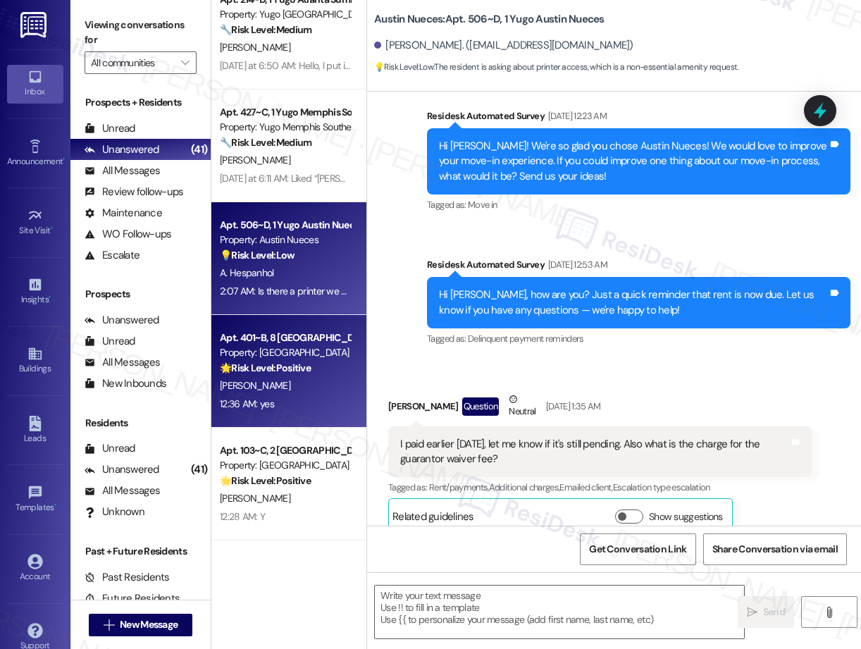
type textarea "Fetching suggested responses. Please feel free to read through the conversation…"
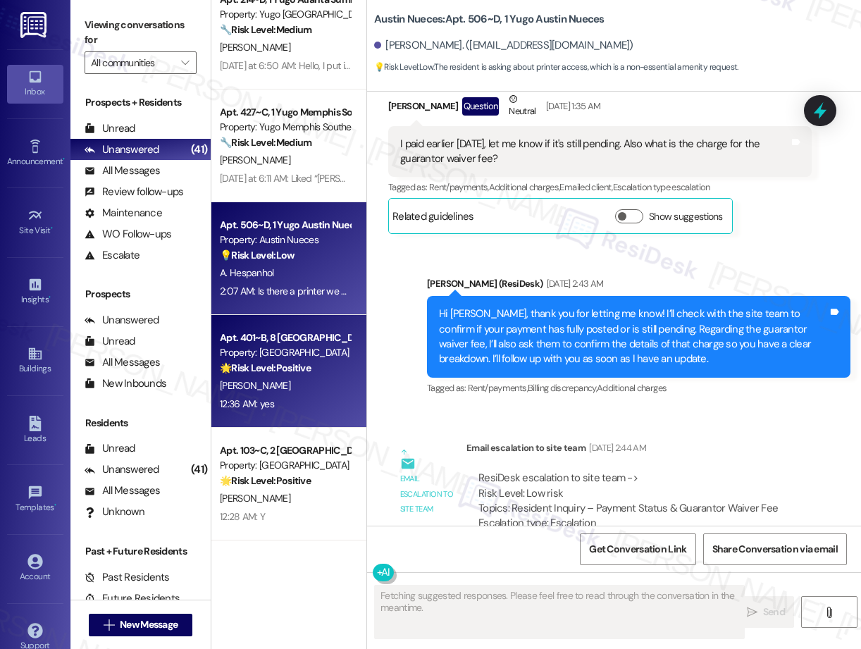
click at [288, 387] on div "[PERSON_NAME]" at bounding box center [284, 386] width 133 height 18
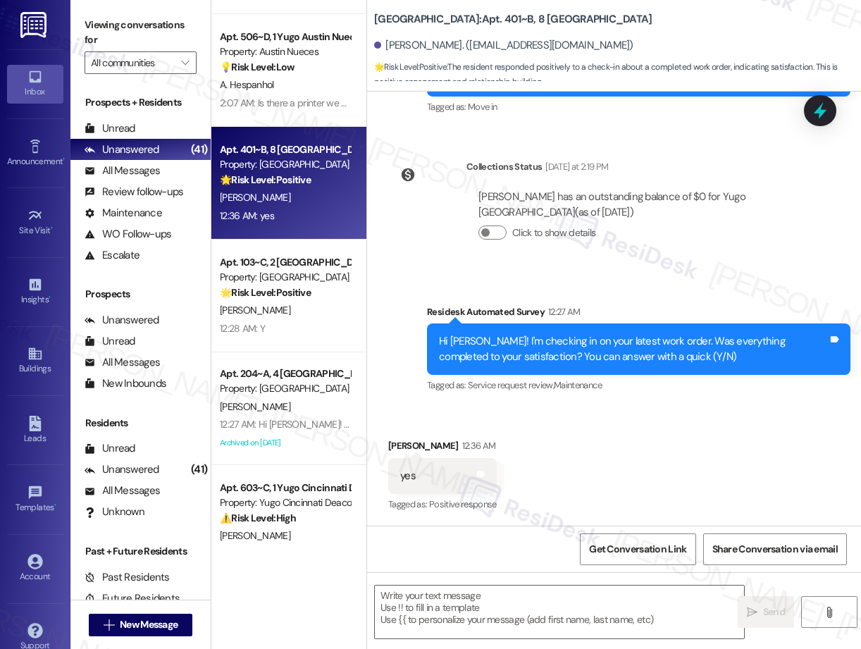
click at [300, 306] on div "[PERSON_NAME]" at bounding box center [284, 310] width 133 height 18
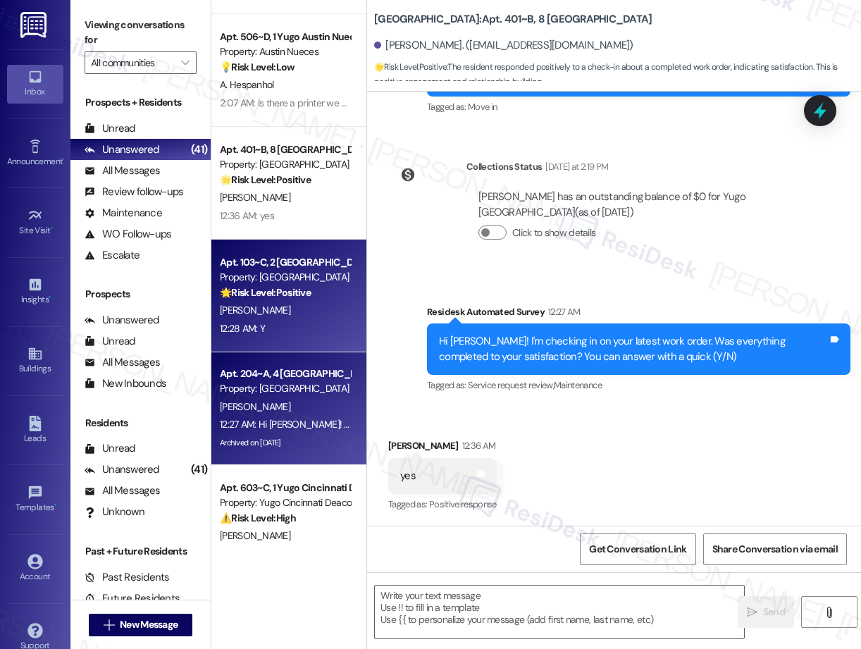
type textarea "Fetching suggested responses. Please feel free to read through the conversation…"
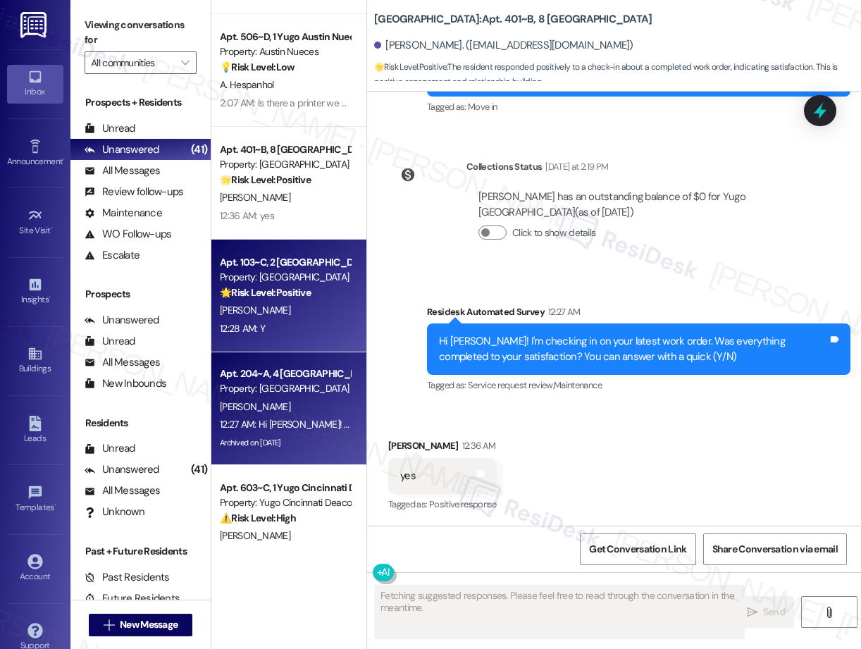
click at [261, 456] on div "Apt. 204~A, [GEOGRAPHIC_DATA] Property: [GEOGRAPHIC_DATA] [PERSON_NAME] 12:27 A…" at bounding box center [288, 408] width 155 height 113
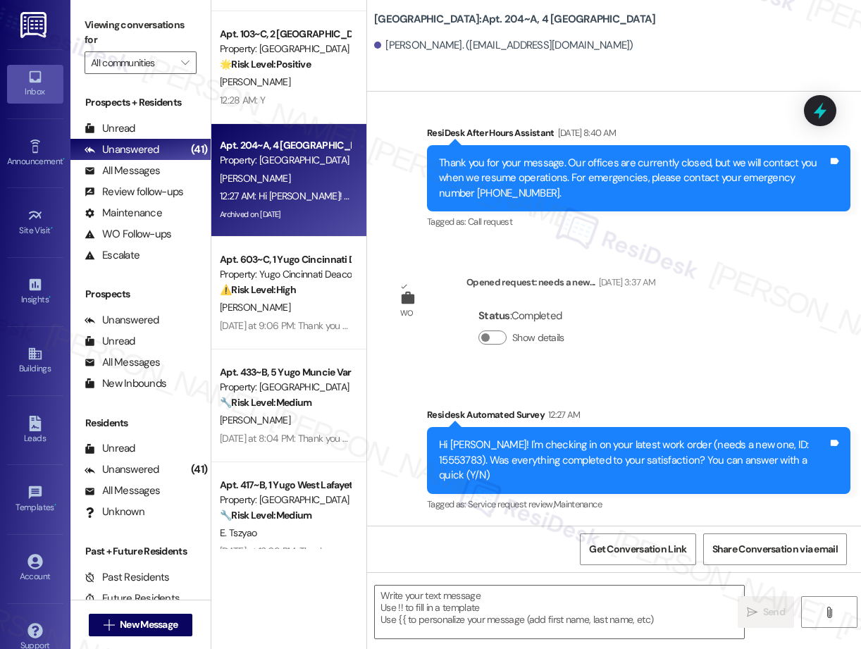
type textarea "Fetching suggested responses. Please feel free to read through the conversation…"
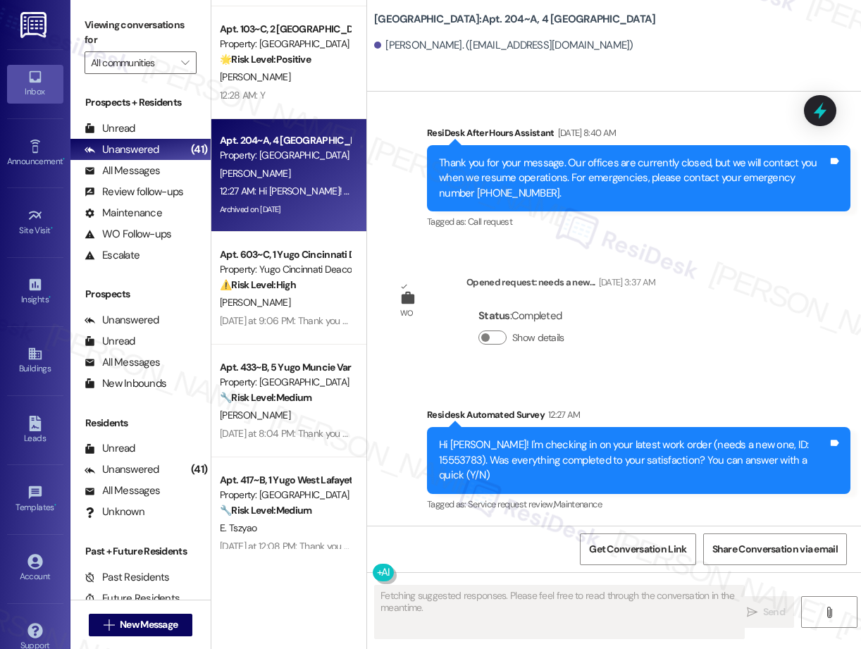
click at [282, 308] on div "[PERSON_NAME]" at bounding box center [284, 303] width 133 height 18
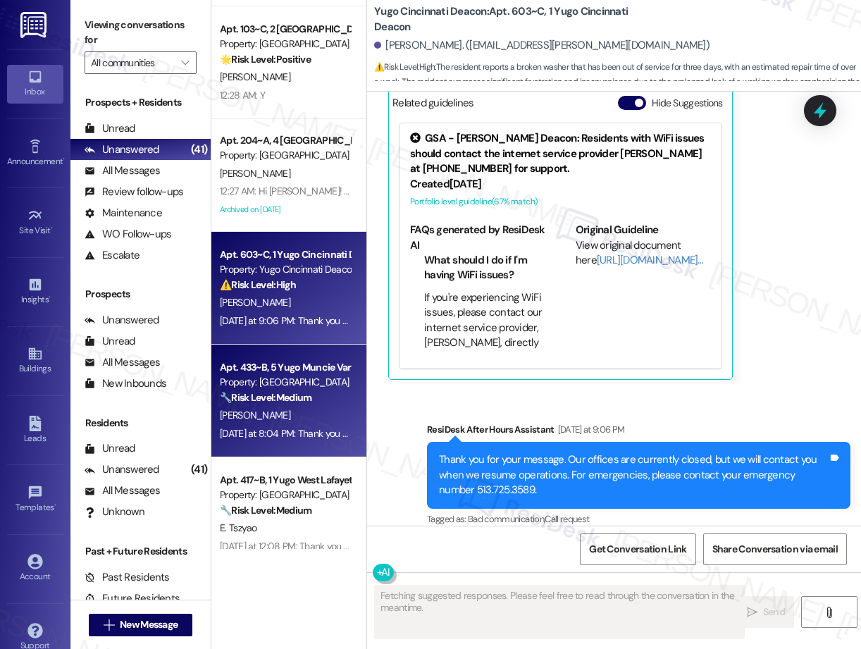
click at [283, 386] on div "Property: [GEOGRAPHIC_DATA]" at bounding box center [285, 382] width 130 height 15
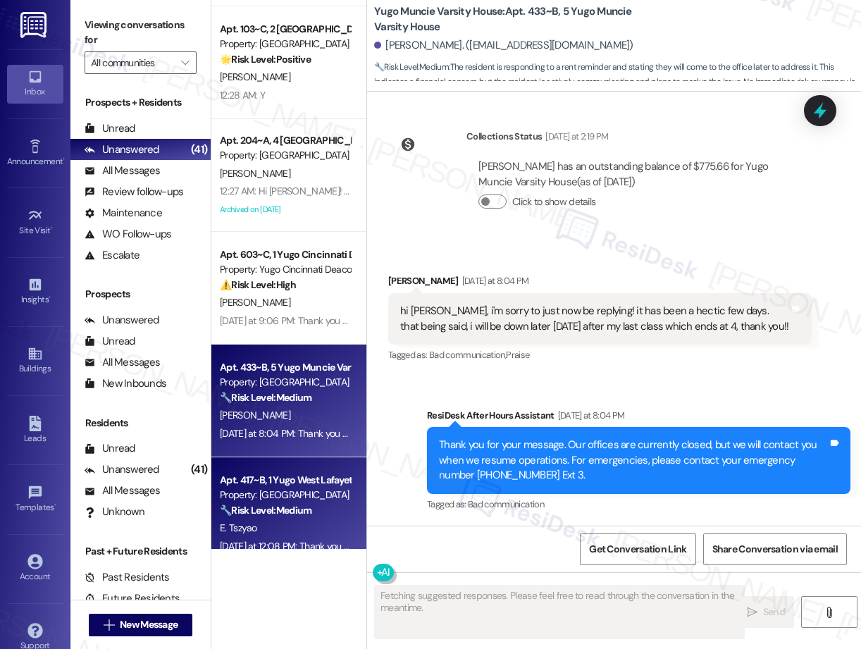
click at [310, 506] on strong "🔧 Risk Level: Medium" at bounding box center [266, 510] width 92 height 13
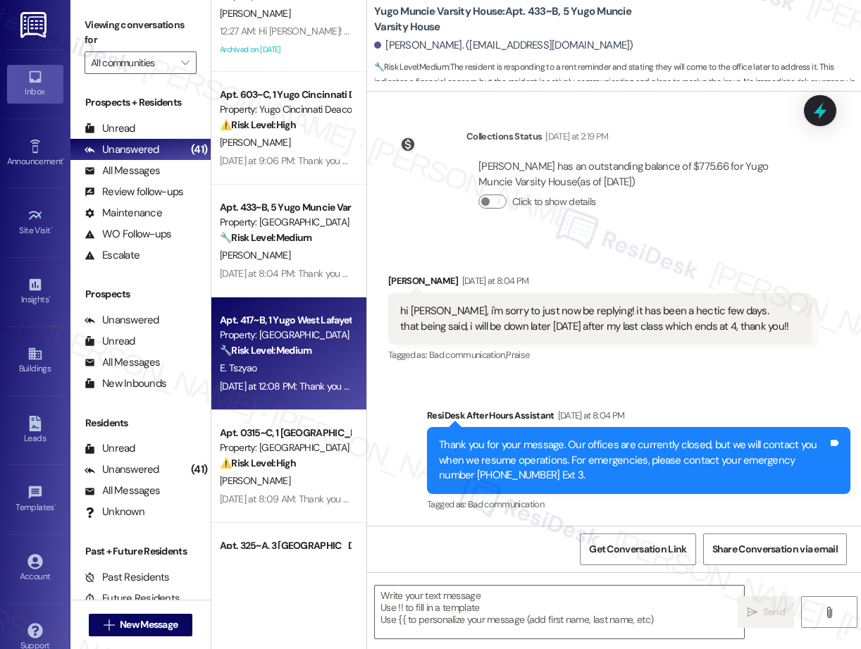
type textarea "Fetching suggested responses. Please feel free to read through the conversation…"
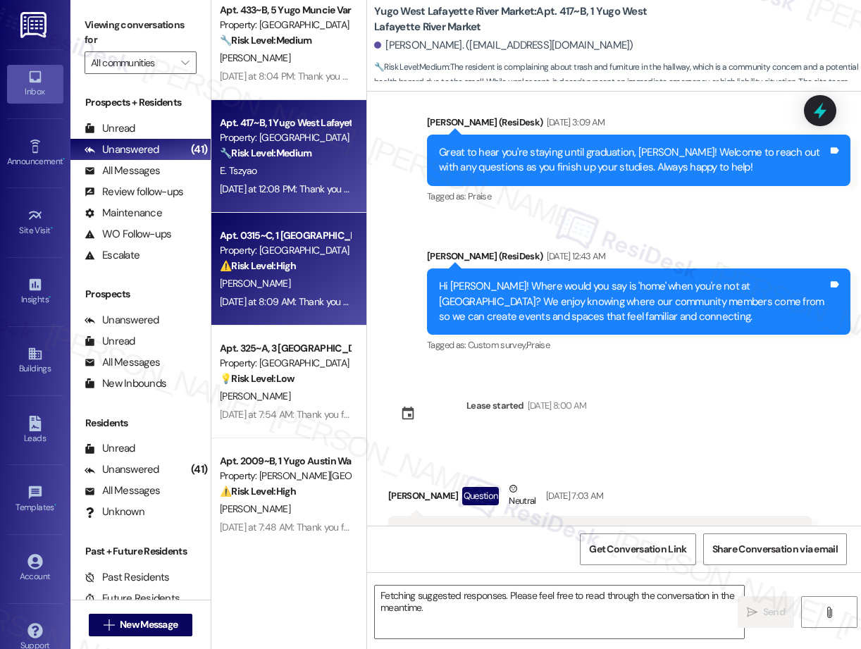
click at [287, 278] on div "[PERSON_NAME]" at bounding box center [284, 284] width 133 height 18
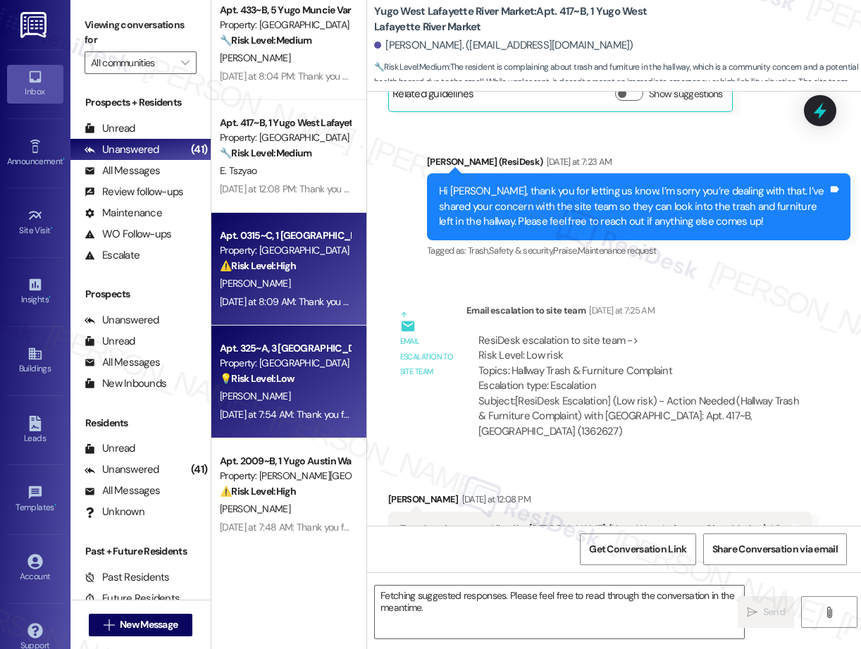
click at [301, 367] on div "Property: [GEOGRAPHIC_DATA]" at bounding box center [285, 363] width 130 height 15
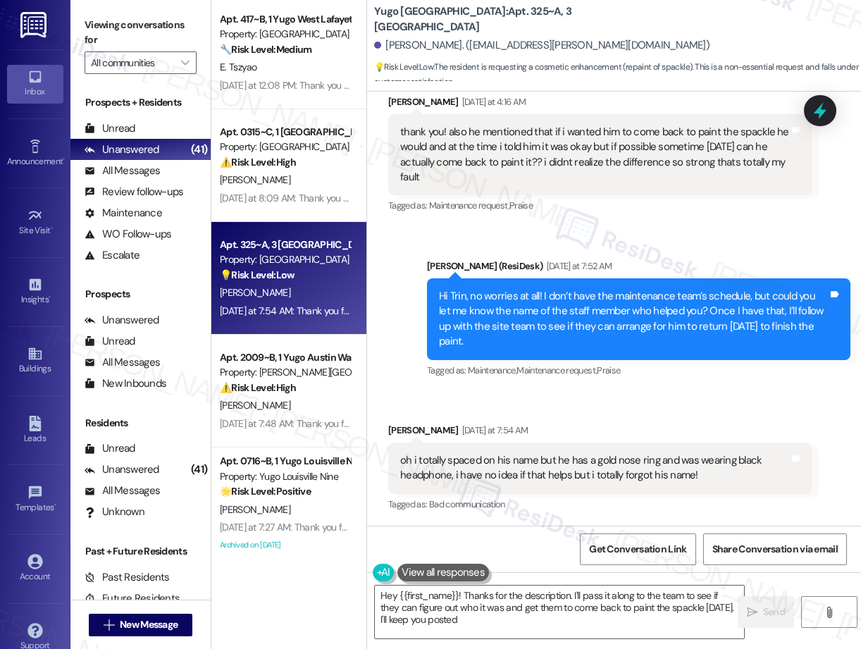
type textarea "Hey {{first_name}}! Thanks for the description. I'll pass it along to the team …"
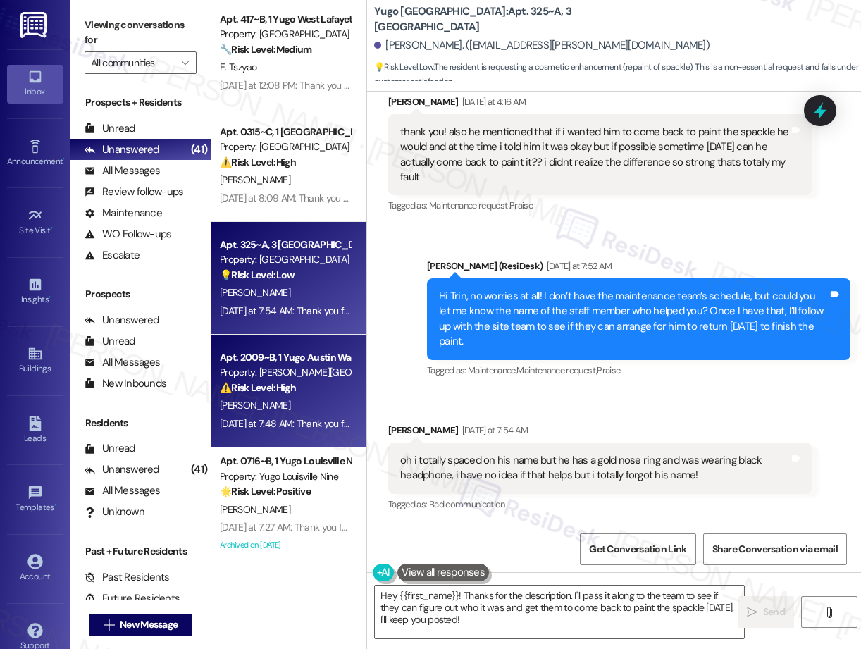
click at [282, 408] on div "[PERSON_NAME]" at bounding box center [284, 406] width 133 height 18
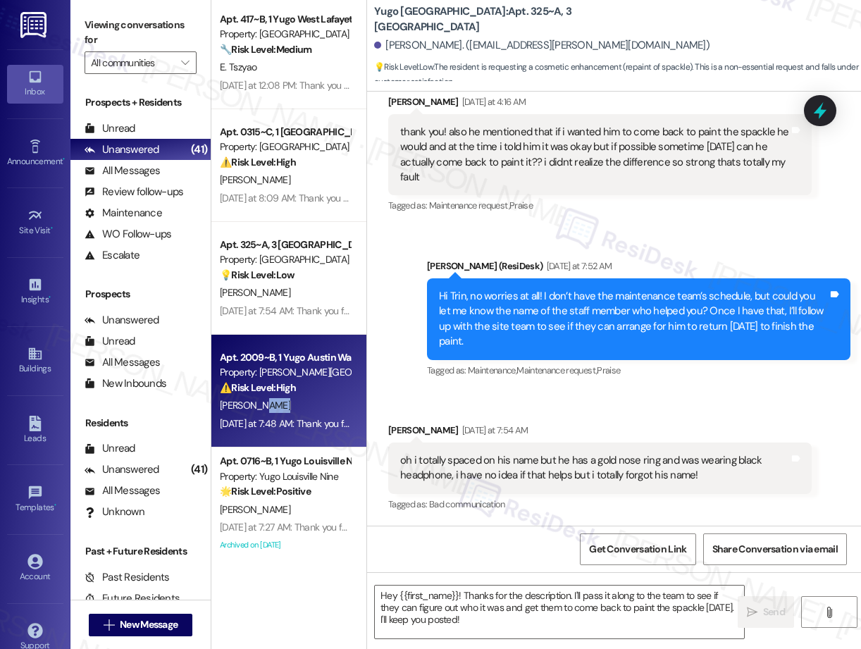
click at [282, 408] on div "[PERSON_NAME]" at bounding box center [284, 406] width 133 height 18
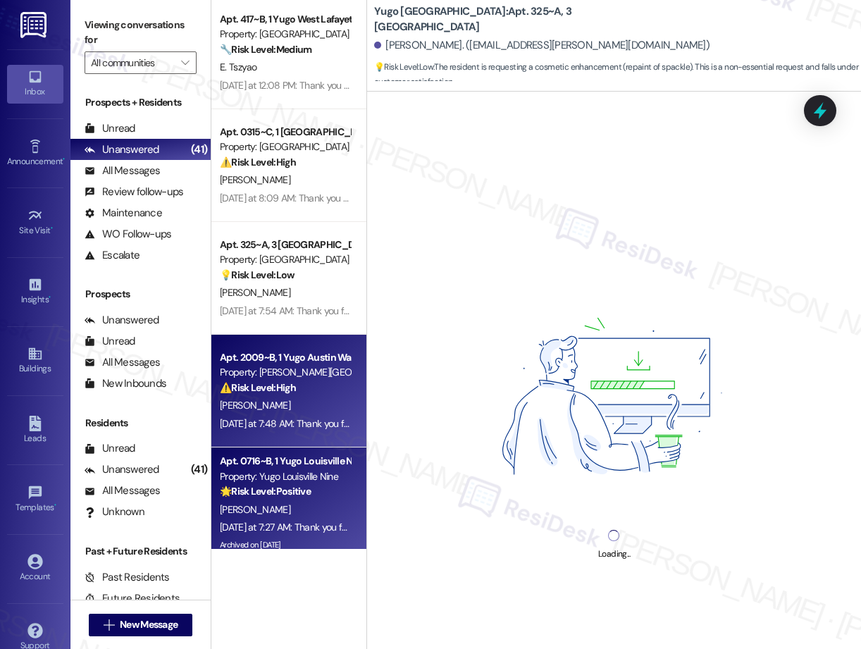
click at [289, 492] on strong "🌟 Risk Level: Positive" at bounding box center [265, 491] width 91 height 13
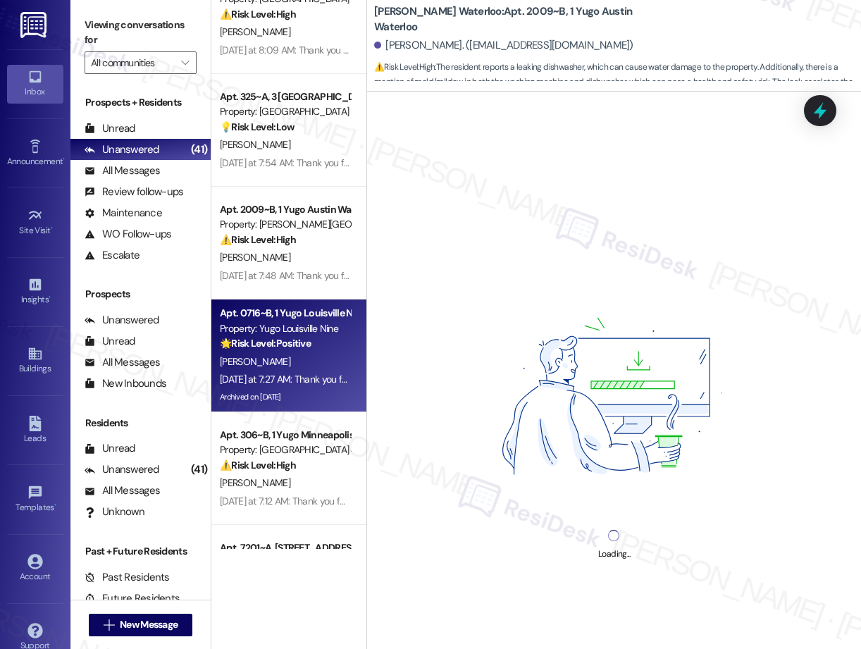
click at [309, 450] on div "Apt. 417~B, 1 Yugo West Lafayette River Market Property: [GEOGRAPHIC_DATA] Mark…" at bounding box center [288, 274] width 155 height 549
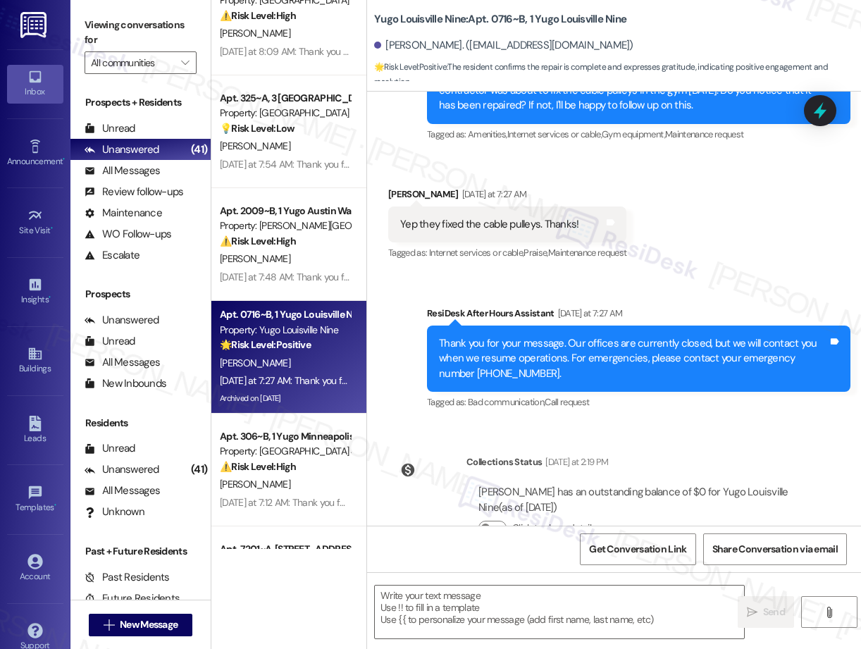
type textarea "Fetching suggested responses. Please feel free to read through the conversation…"
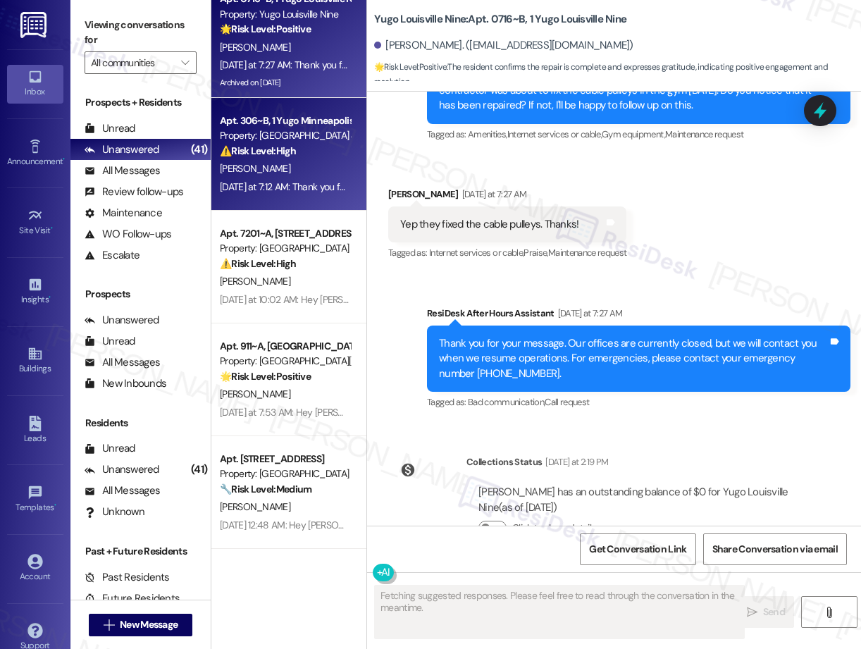
click at [295, 178] on div "[DATE] at 7:12 AM: Thank you for your message. Our offices are currently closed…" at bounding box center [284, 187] width 133 height 18
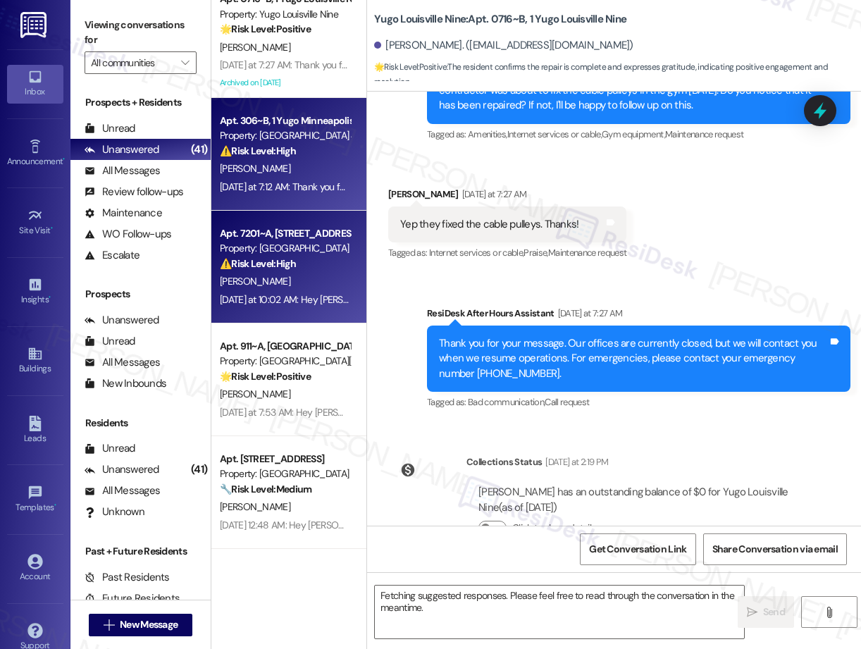
click at [286, 286] on div "[PERSON_NAME]" at bounding box center [284, 282] width 133 height 18
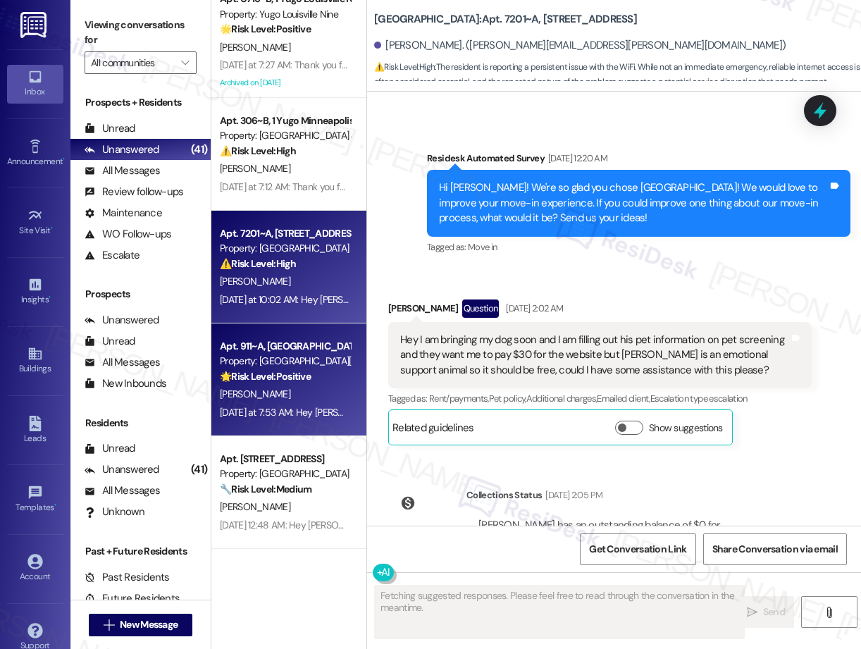
click at [279, 352] on div "Apt. 911~A, [GEOGRAPHIC_DATA][PERSON_NAME]" at bounding box center [285, 346] width 130 height 15
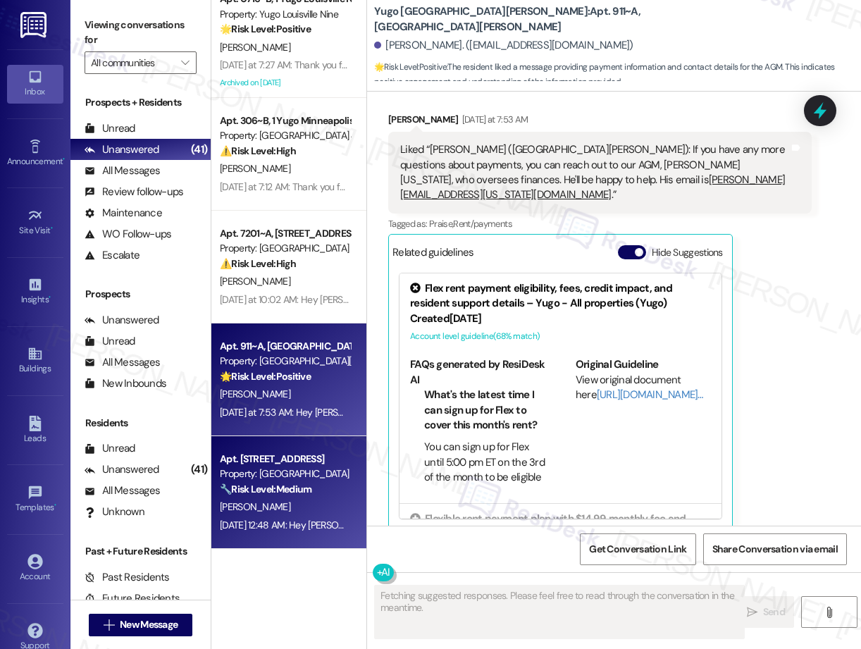
click at [294, 451] on div "Apt. [STREET_ADDRESS]" at bounding box center [285, 458] width 130 height 15
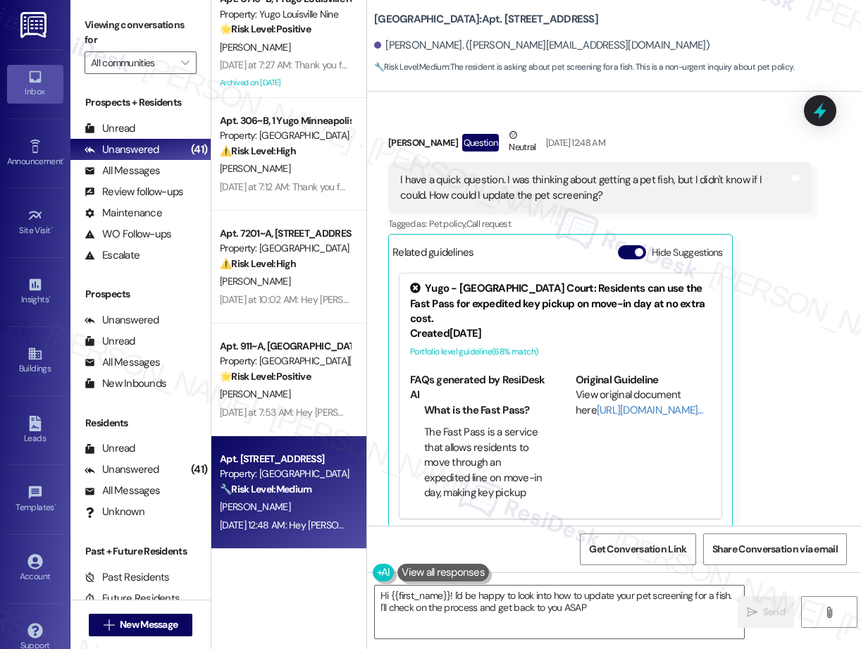
type textarea "Hi {{first_name}}! I'd be happy to look into how to update your pet screening f…"
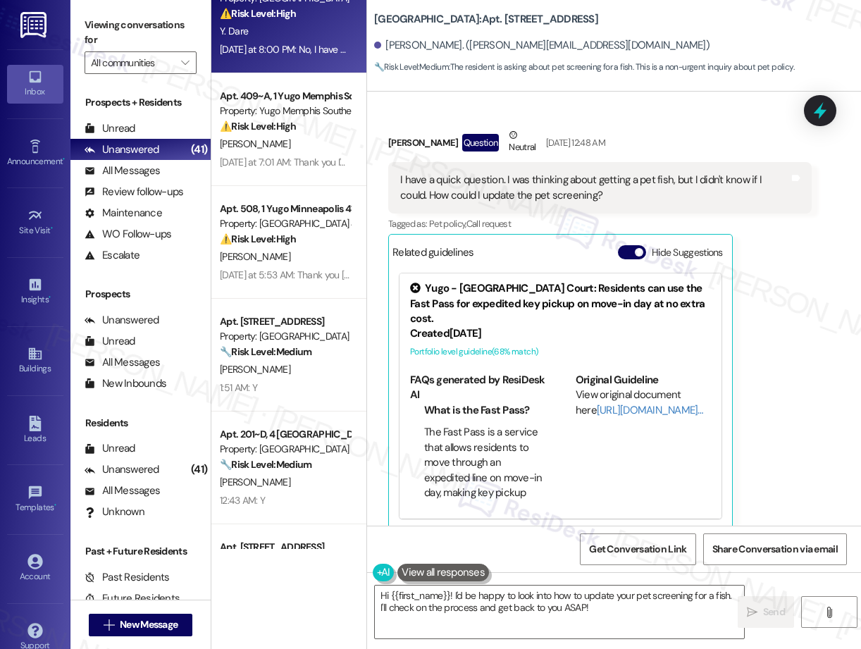
click at [301, 72] on div "Apt. 418~A, 8 Yugo Muncie Varsity House Property: [GEOGRAPHIC_DATA] ⚠️ Risk Lev…" at bounding box center [288, 17] width 155 height 113
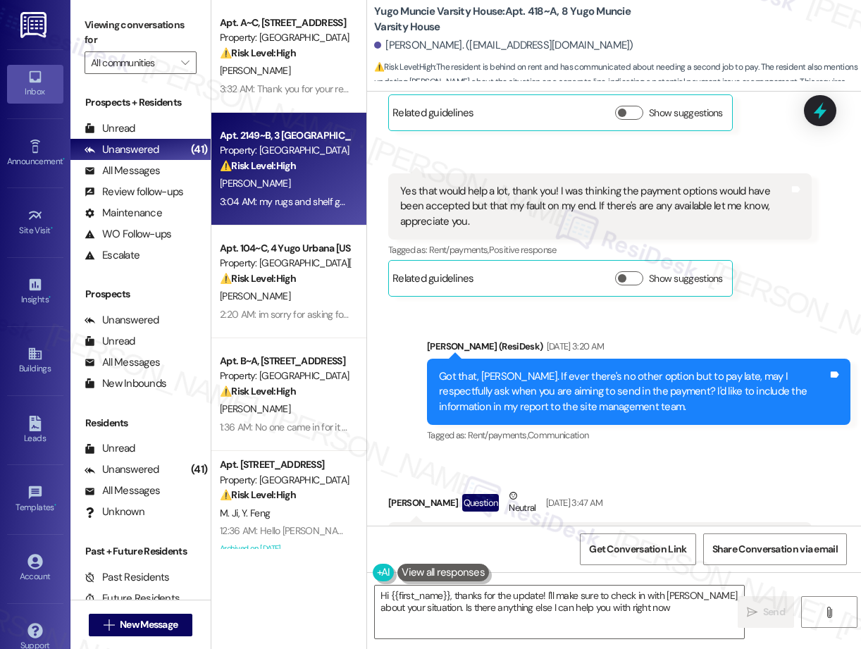
type textarea "Hi {{first_name}}, thanks for the update! I'll make sure to check in with [PERS…"
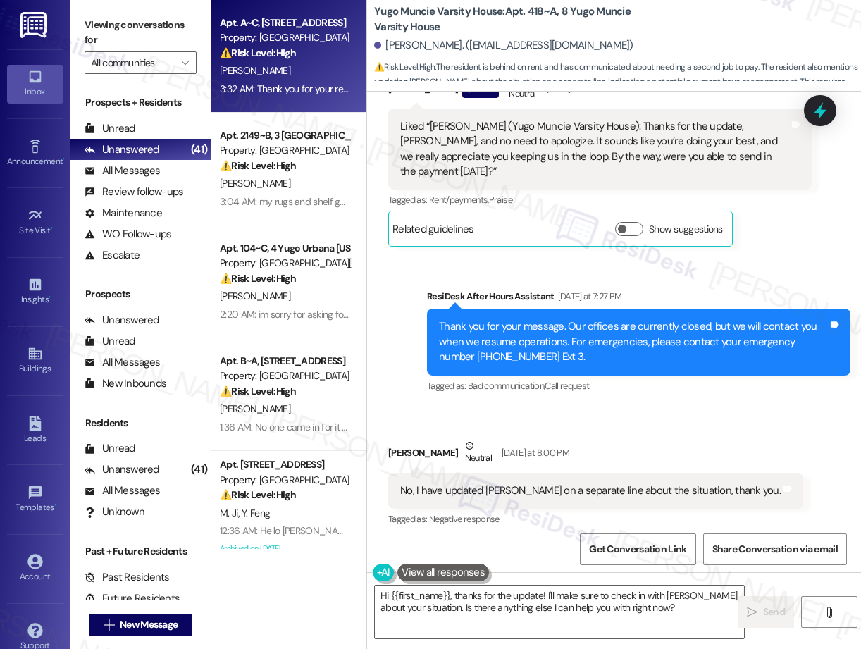
click at [268, 71] on div "[PERSON_NAME]" at bounding box center [284, 71] width 133 height 18
type textarea "Hi {{first_name}}, thanks for the update! I'll make sure to check in with [PERS…"
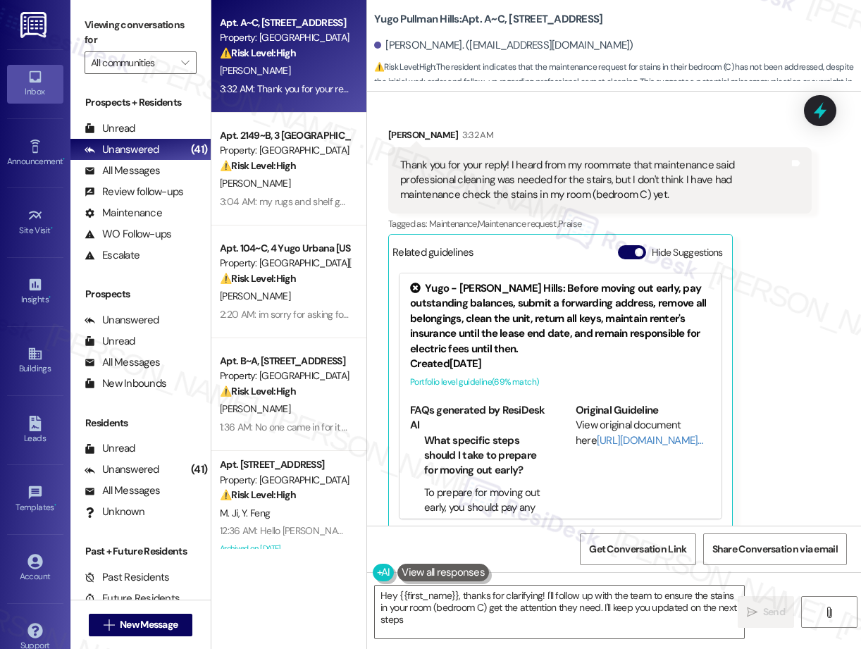
type textarea "Hey {{first_name}}, thanks for clarifying! I'll follow up with the team to ensu…"
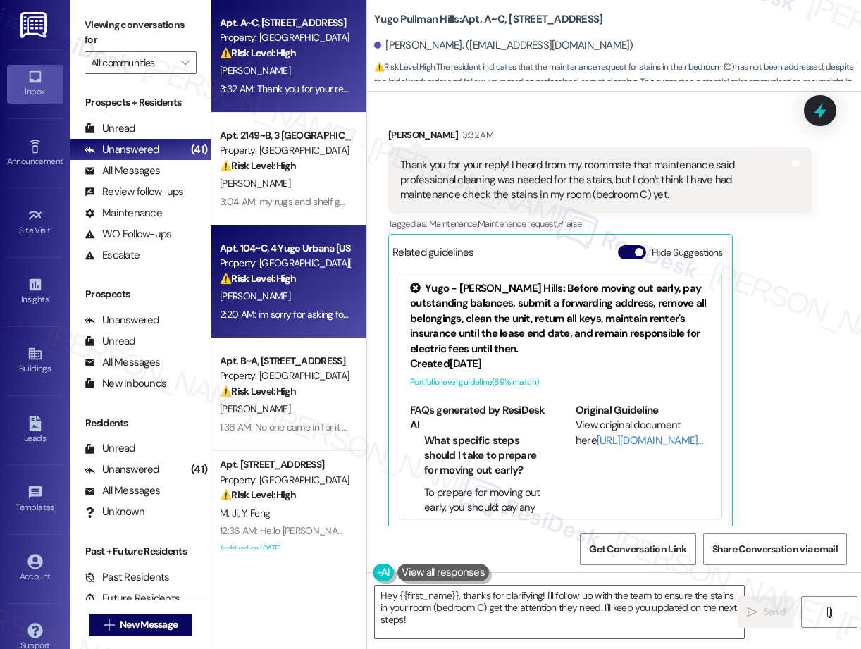
click at [306, 285] on div "⚠️ Risk Level: High The resident is requesting a payment plan due to late check…" at bounding box center [285, 278] width 130 height 15
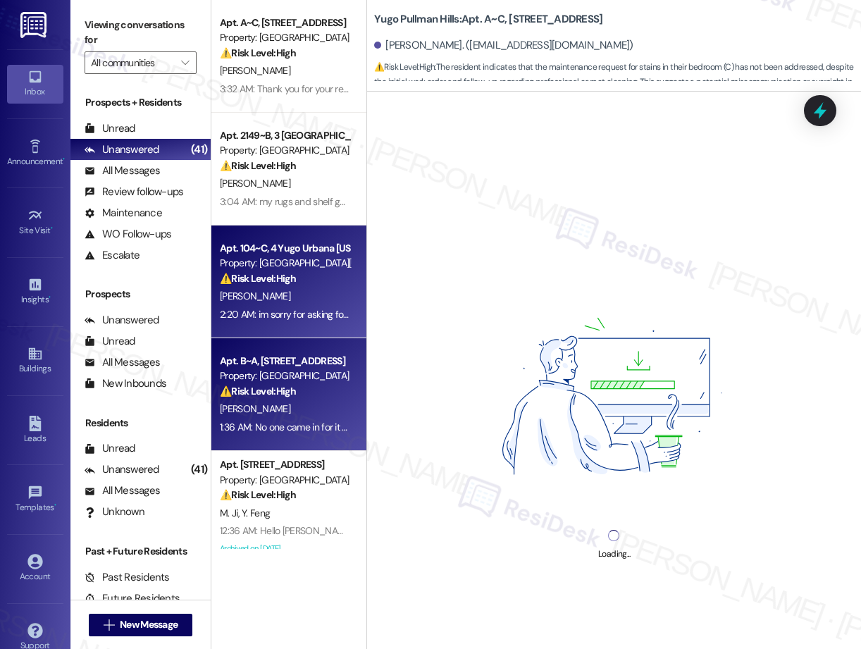
click at [285, 369] on div "Property: [GEOGRAPHIC_DATA]" at bounding box center [285, 375] width 130 height 15
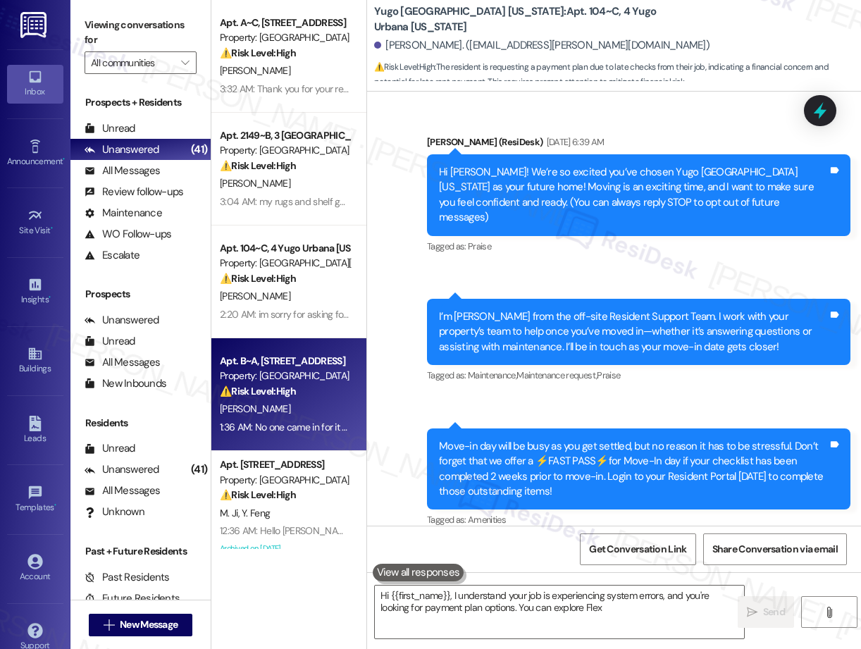
type textarea "Hi {{first_name}}, I understand your job is experiencing system errors, and you…"
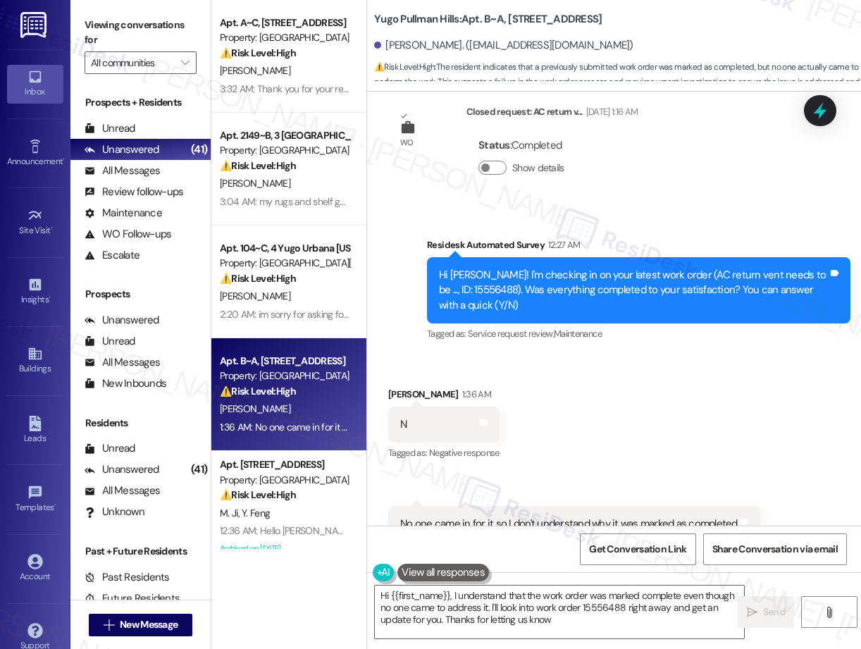
type textarea "Hi {{first_name}}, I understand that the work order was marked complete even th…"
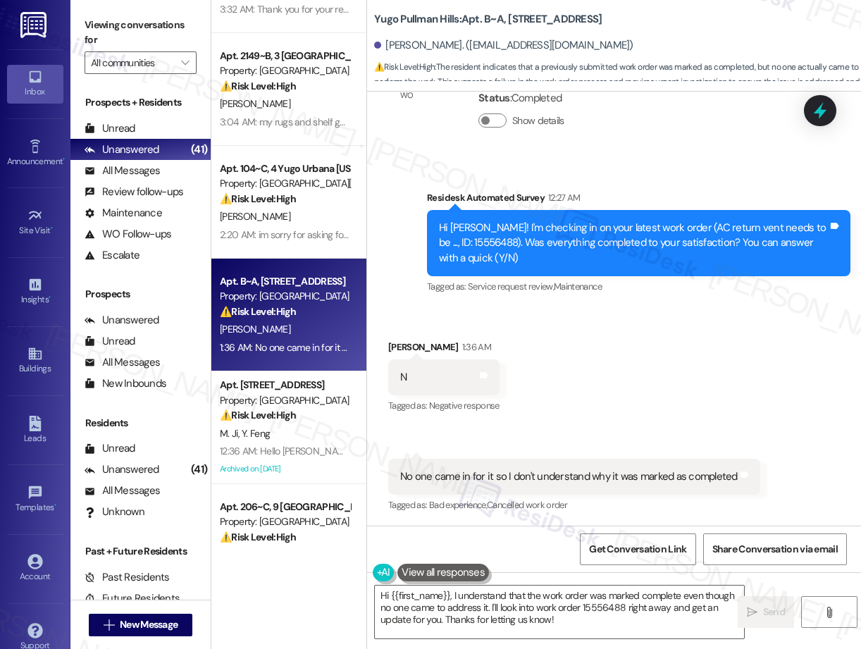
scroll to position [125, 0]
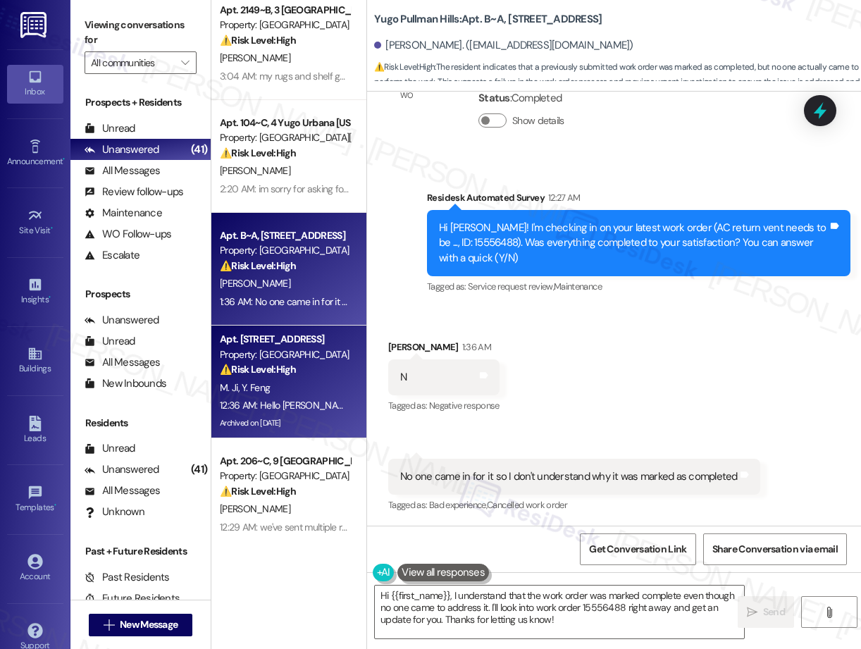
click at [269, 387] on div "M. [PERSON_NAME]" at bounding box center [284, 388] width 133 height 18
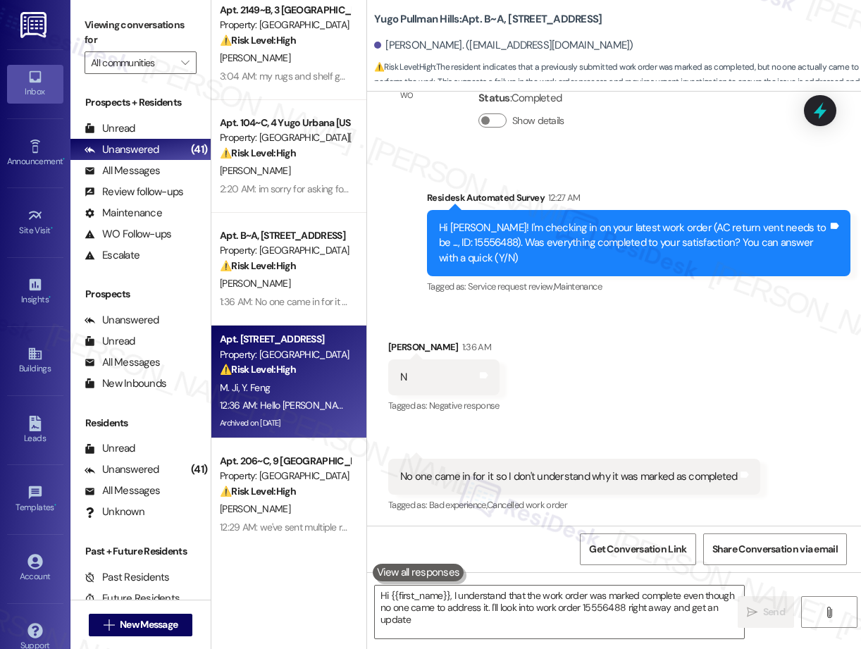
scroll to position [225, 0]
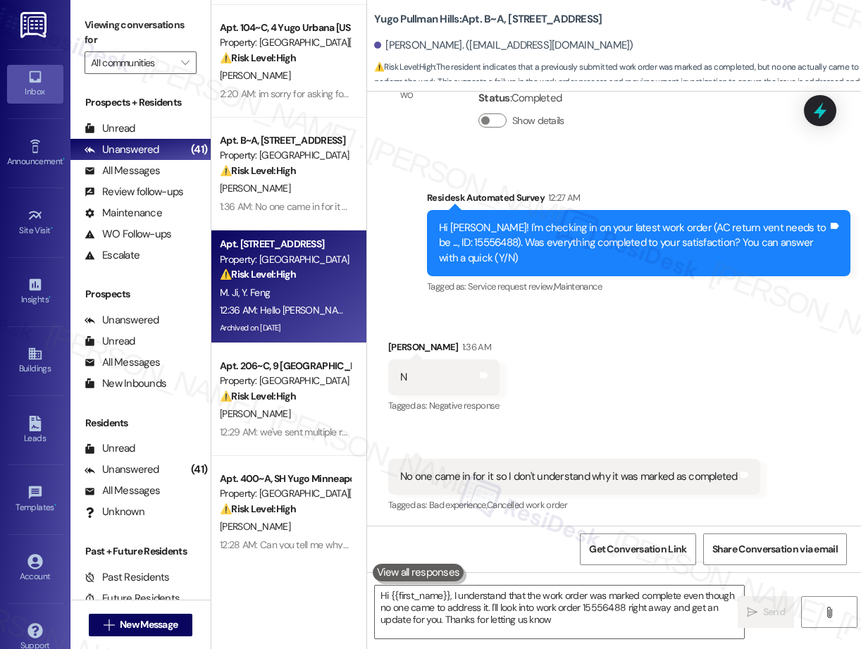
type textarea "Hi {{first_name}}, I understand that the work order was marked complete even th…"
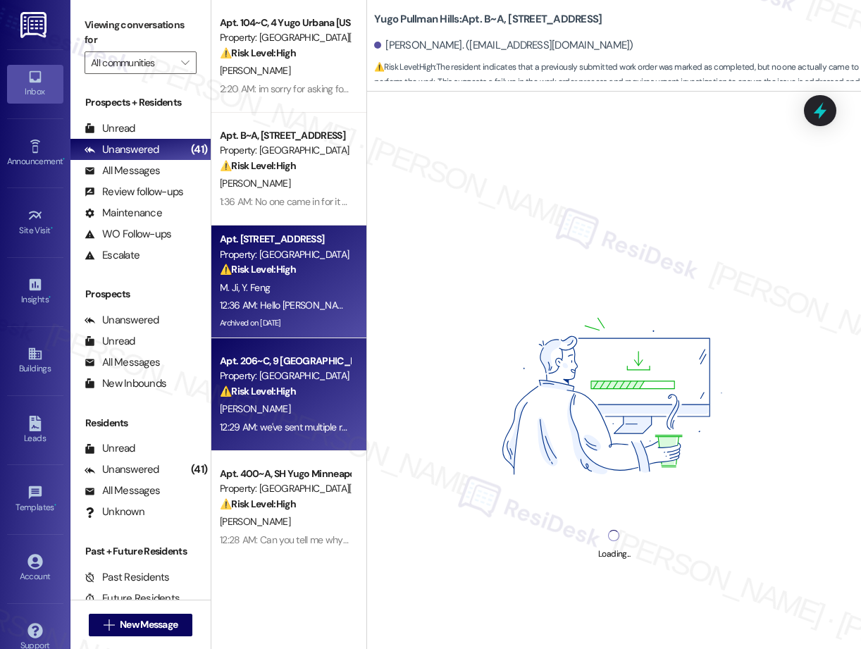
click at [323, 383] on div "Property: [GEOGRAPHIC_DATA]" at bounding box center [285, 375] width 130 height 15
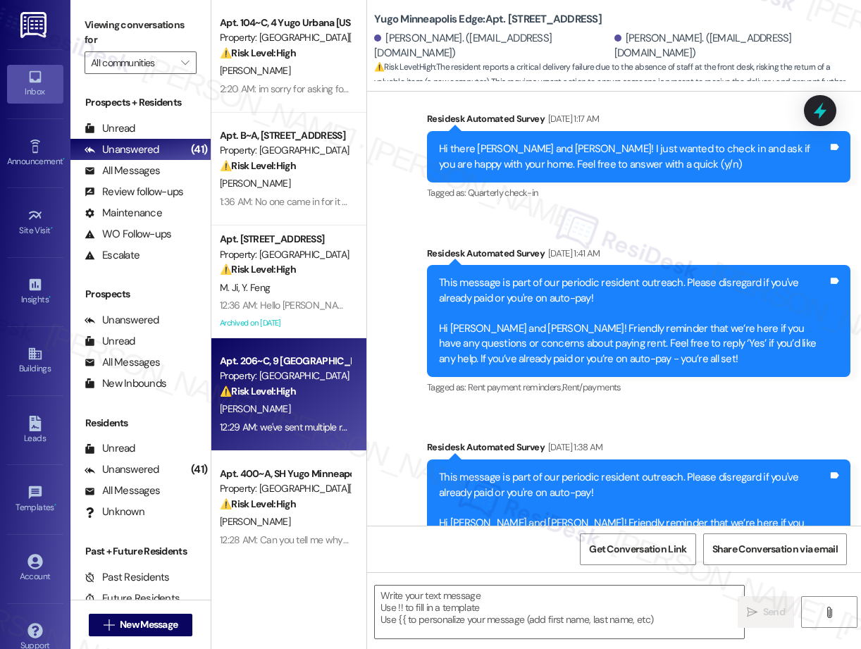
scroll to position [0, 0]
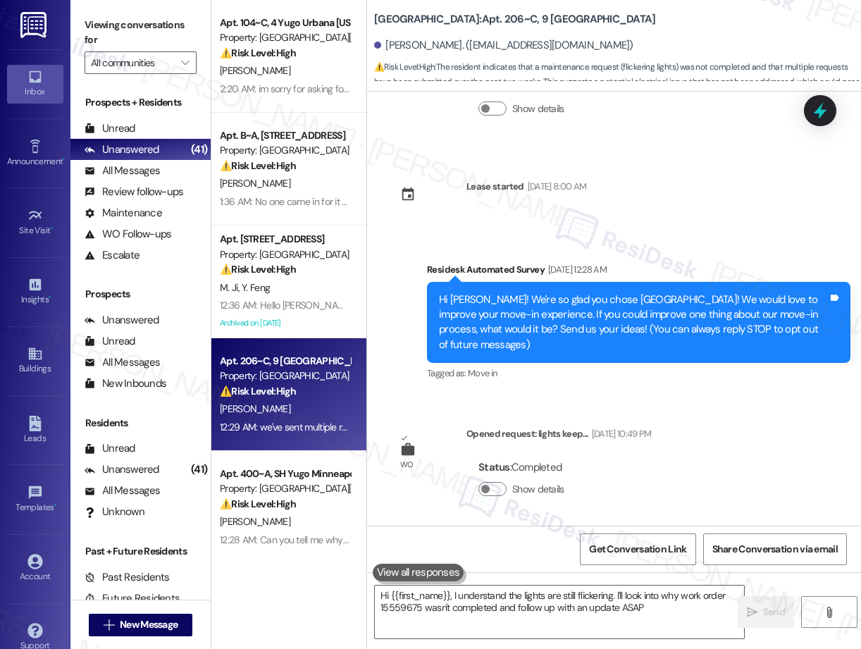
type textarea "Hi {{first_name}}, I understand the lights are still flickering. I'll look into…"
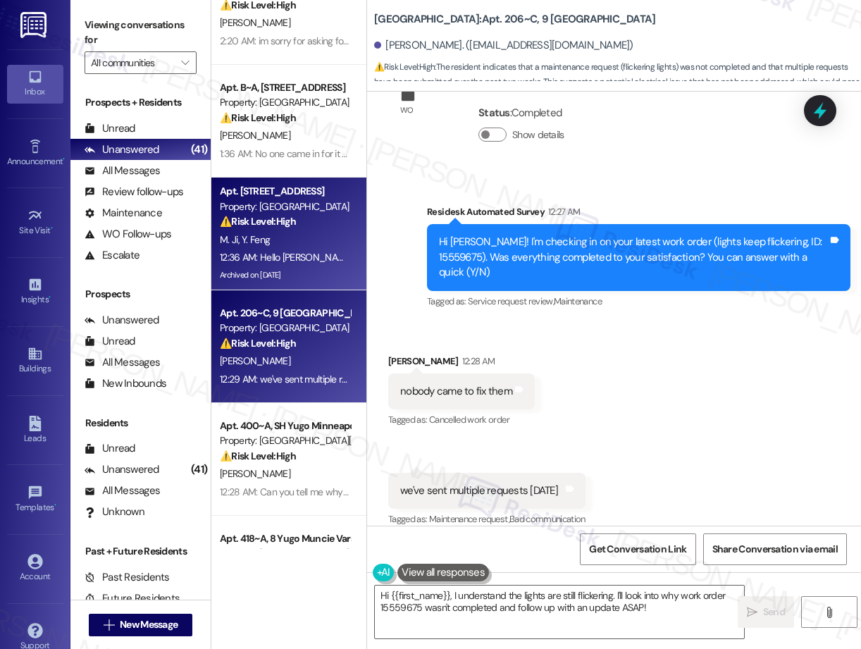
scroll to position [277, 0]
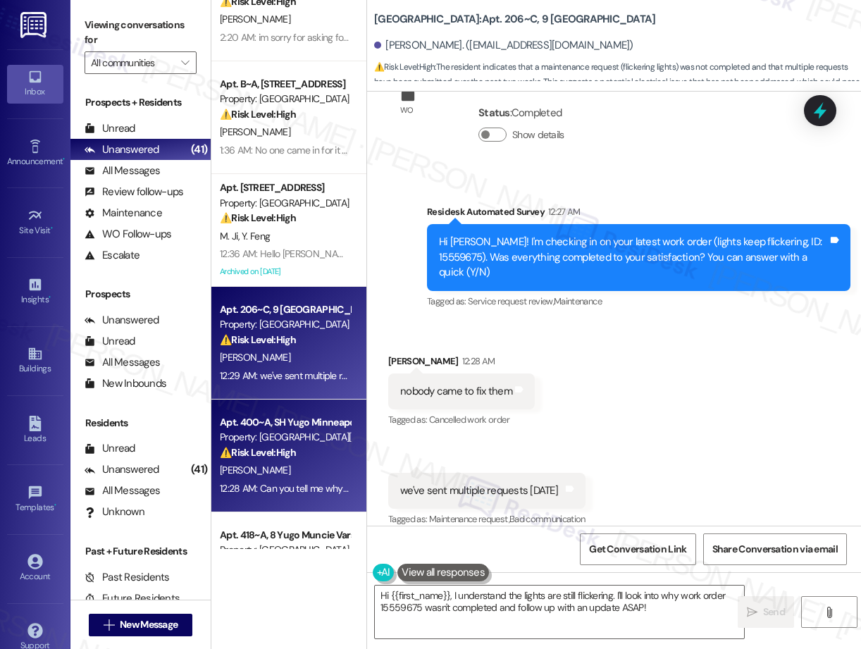
click at [284, 430] on div "Property: [GEOGRAPHIC_DATA][PERSON_NAME]" at bounding box center [285, 437] width 130 height 15
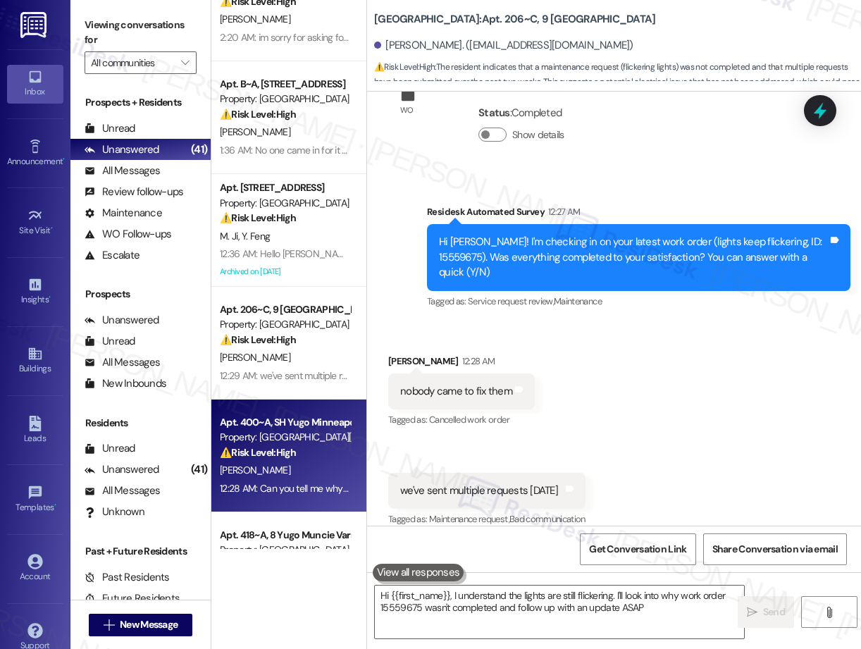
type textarea "Hi {{first_name}}, I understand the lights are still flickering. I'll look into…"
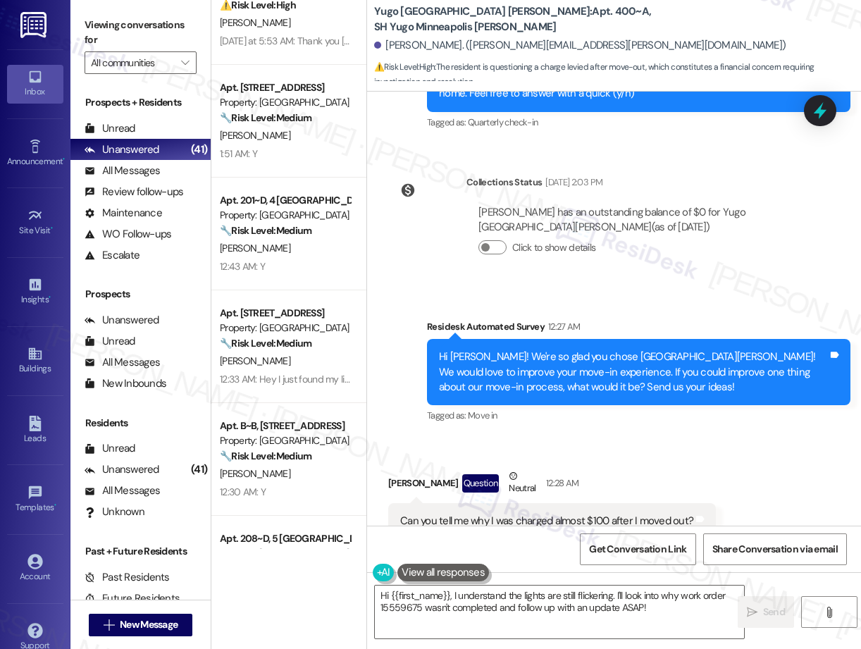
scroll to position [1114, 0]
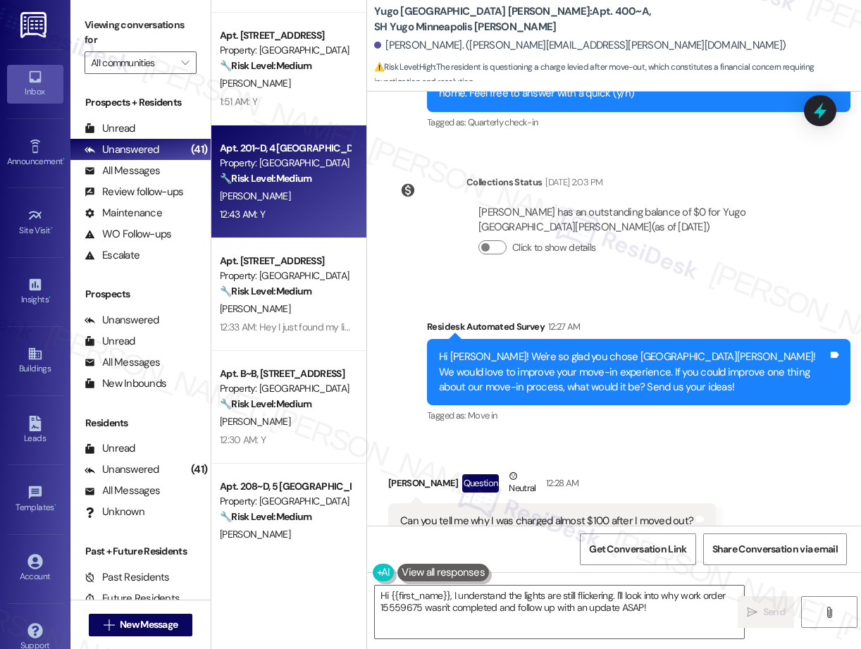
click at [281, 215] on div "12:43 AM: Y 12:43 AM: Y" at bounding box center [284, 215] width 133 height 18
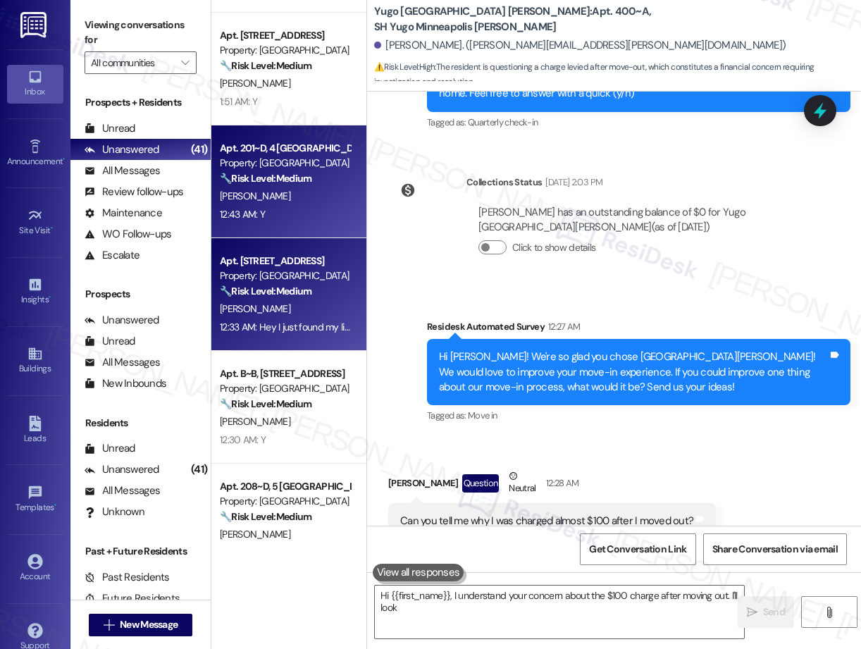
type textarea "Hi {{first_name}}, I understand your concern about the $100 charge after moving…"
click at [276, 281] on div "Property: [GEOGRAPHIC_DATA]" at bounding box center [285, 275] width 130 height 15
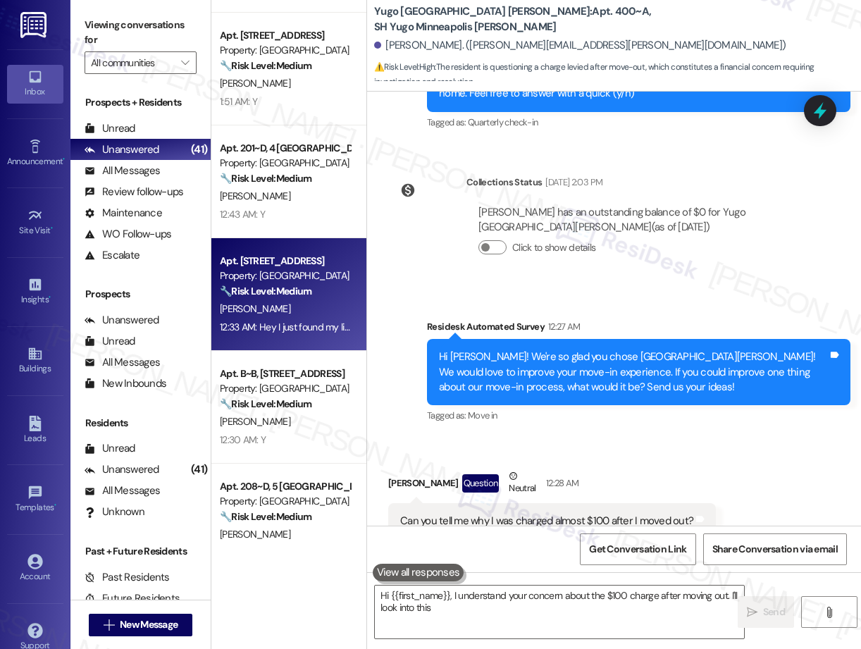
type textarea "Hi {{first_name}}, I understand your concern about the $100 charge after moving…"
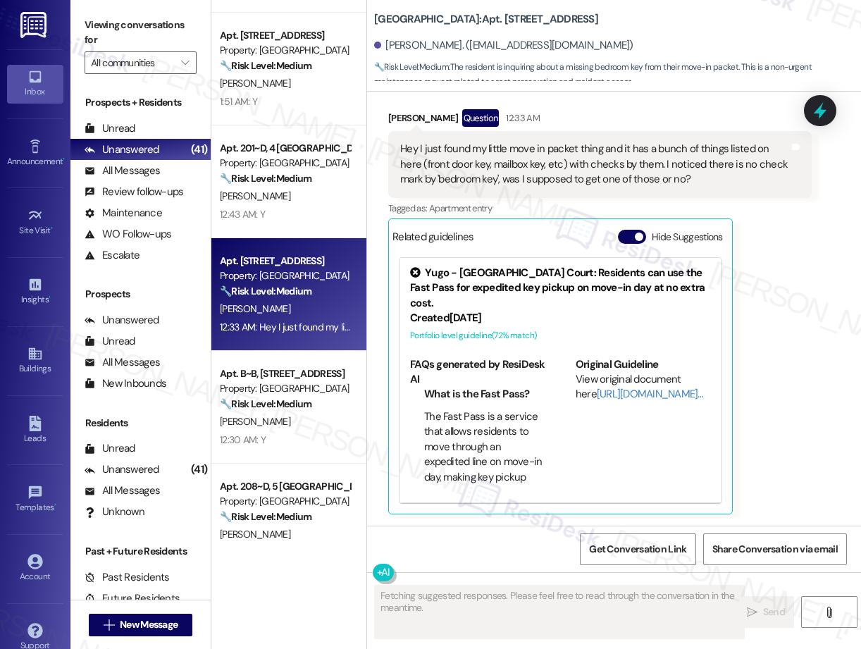
scroll to position [1114, 0]
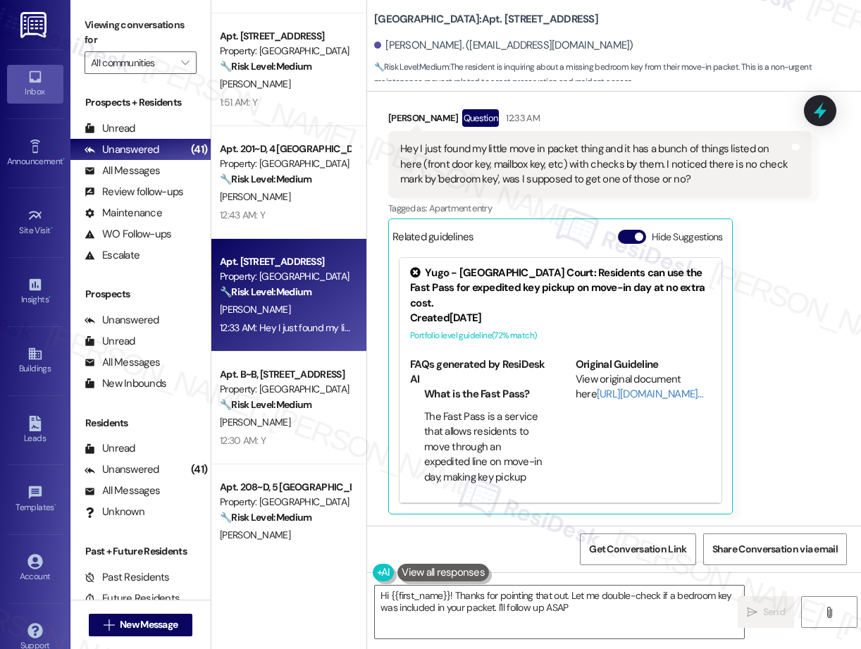
type textarea "Hi {{first_name}}! Thanks for pointing that out. Let me double-check if a bedro…"
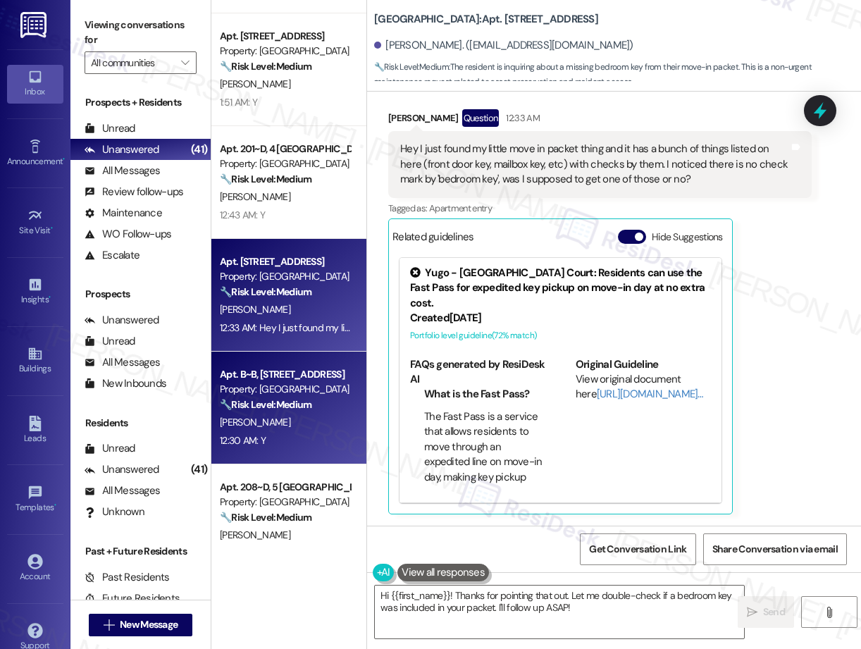
click at [295, 402] on strong "🔧 Risk Level: Medium" at bounding box center [266, 404] width 92 height 13
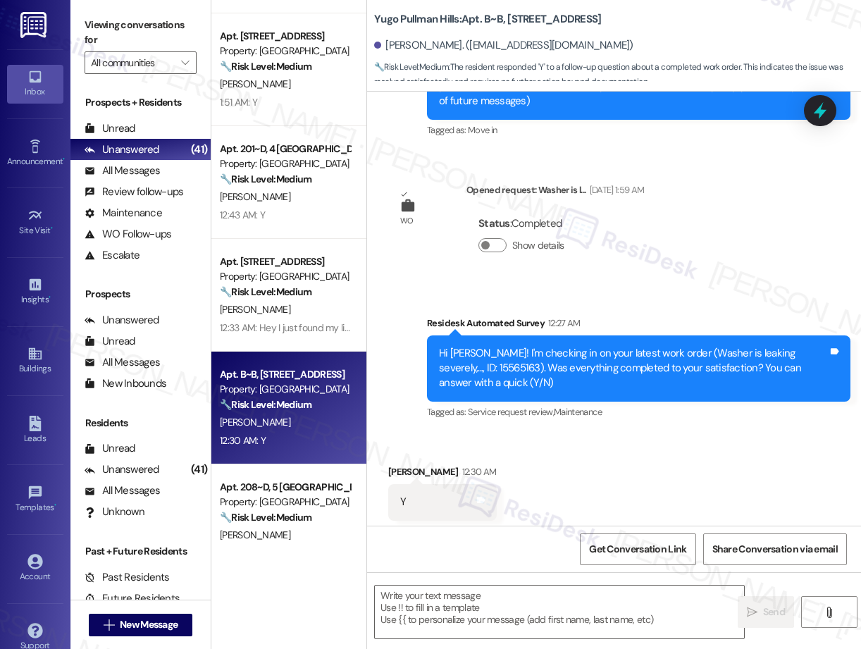
type textarea "Fetching suggested responses. Please feel free to read through the conversation…"
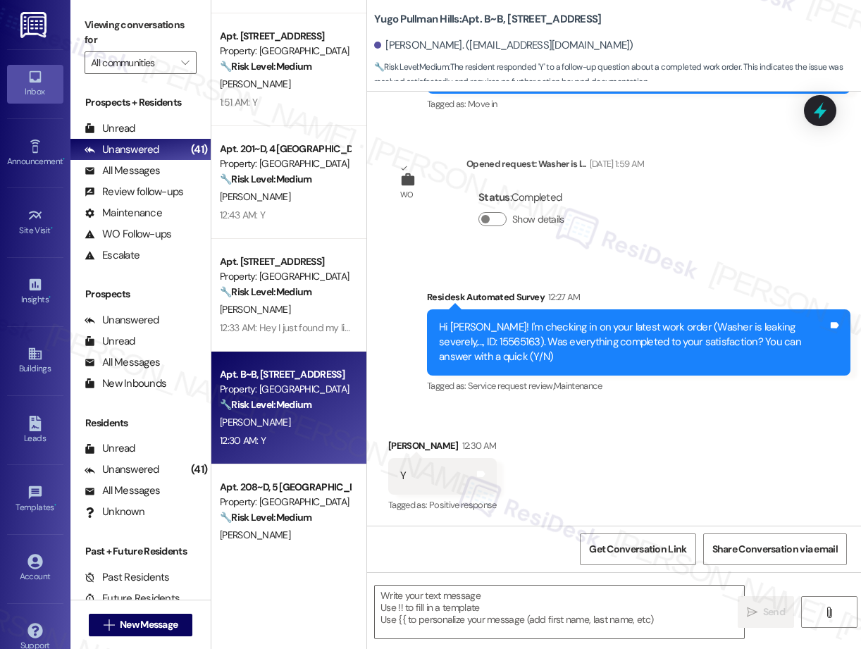
scroll to position [226, 0]
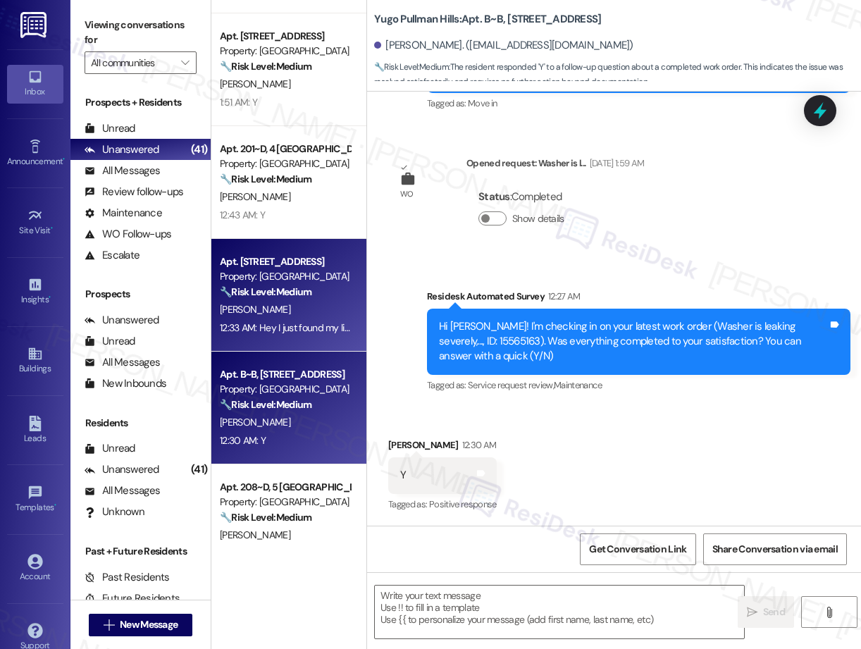
click at [239, 285] on strong "🔧 Risk Level: Medium" at bounding box center [266, 291] width 92 height 13
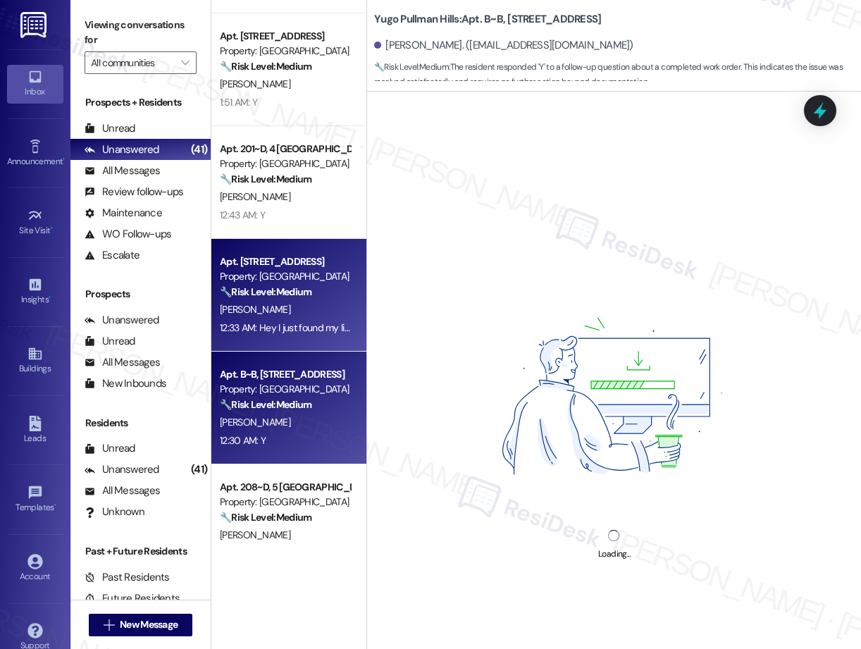
click at [309, 400] on strong "🔧 Risk Level: Medium" at bounding box center [266, 404] width 92 height 13
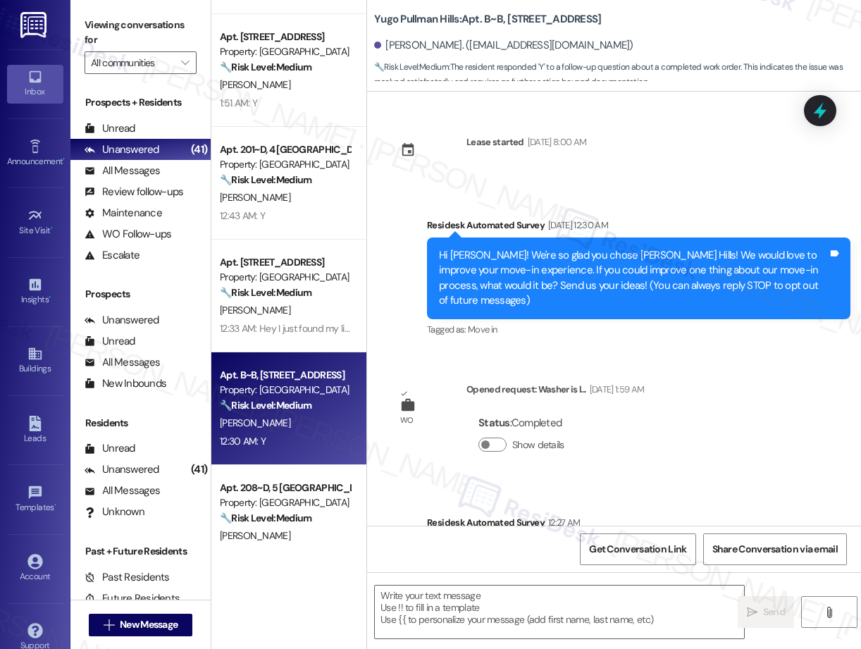
type textarea "Fetching suggested responses. Please feel free to read through the conversation…"
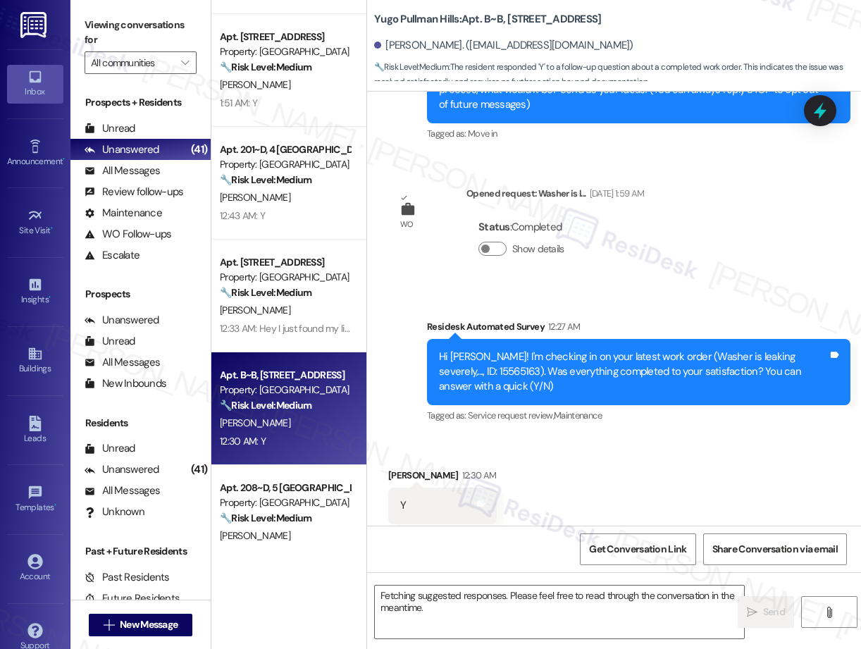
scroll to position [225, 0]
